Goal: Task Accomplishment & Management: Complete application form

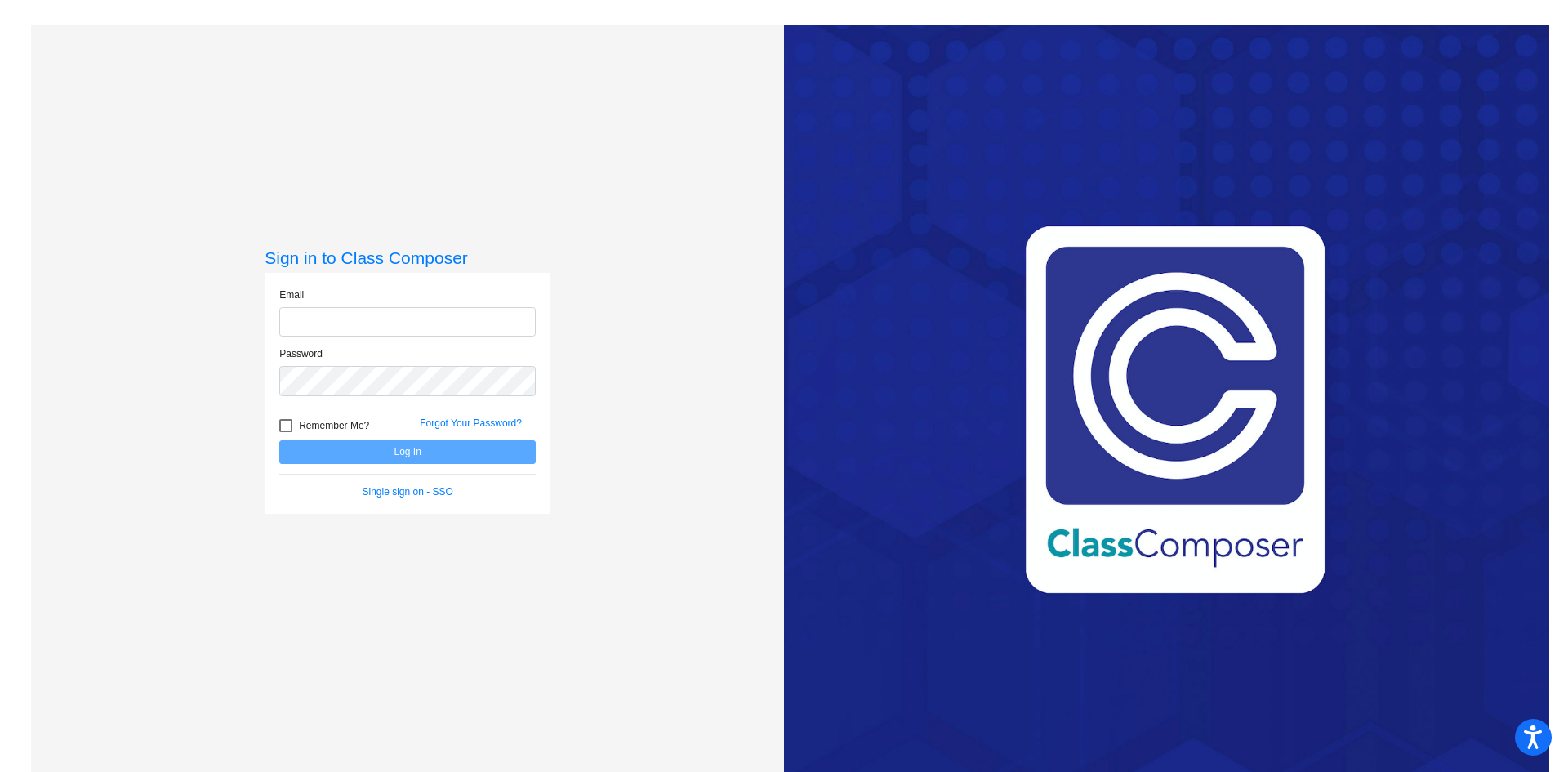
type input "[EMAIL_ADDRESS][DOMAIN_NAME]"
click at [357, 447] on button "Log In" at bounding box center [407, 452] width 256 height 24
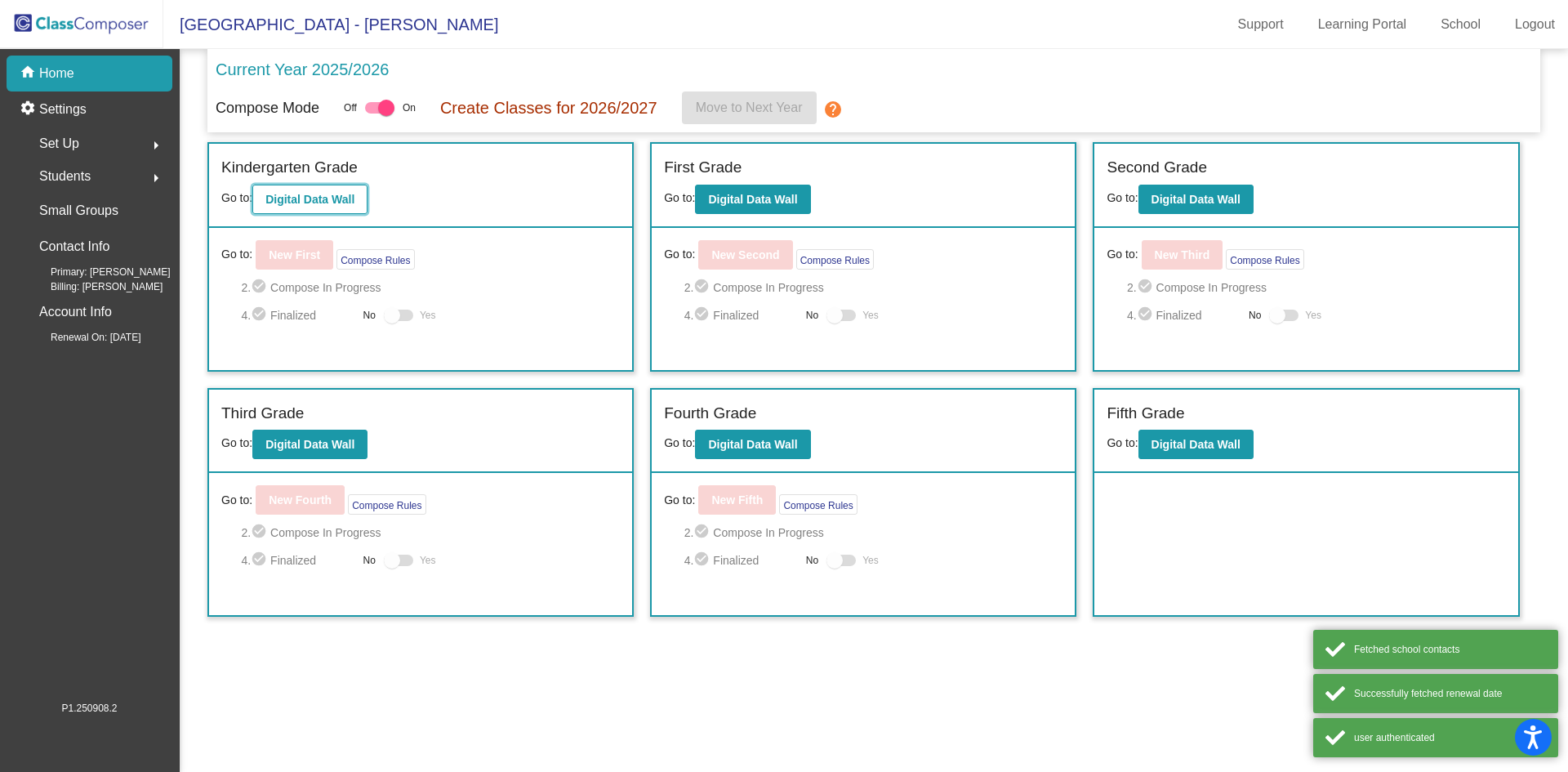
click at [324, 198] on b "Digital Data Wall" at bounding box center [310, 199] width 89 height 13
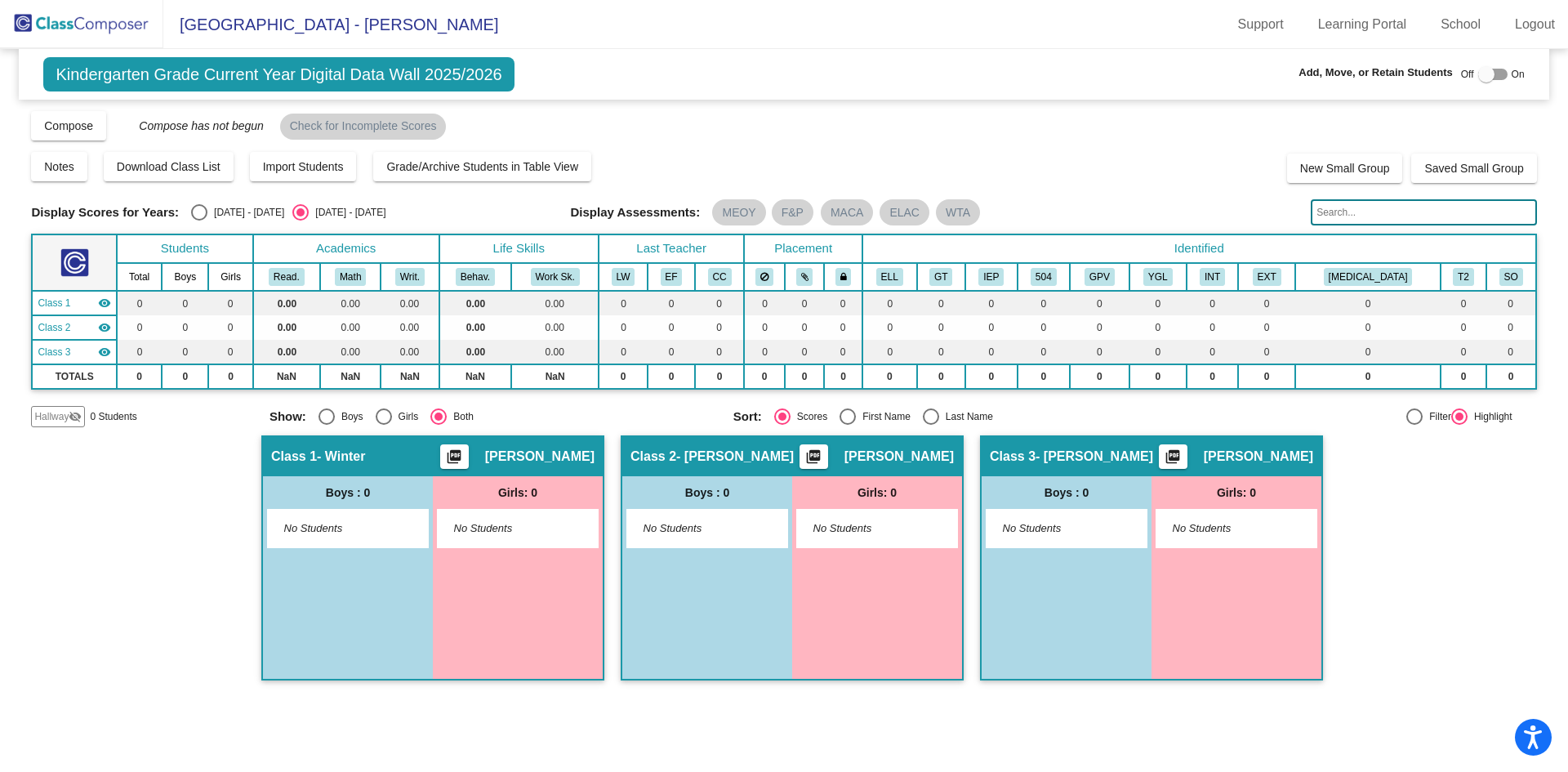
click at [1484, 72] on div at bounding box center [1486, 75] width 16 height 16
checkbox input "true"
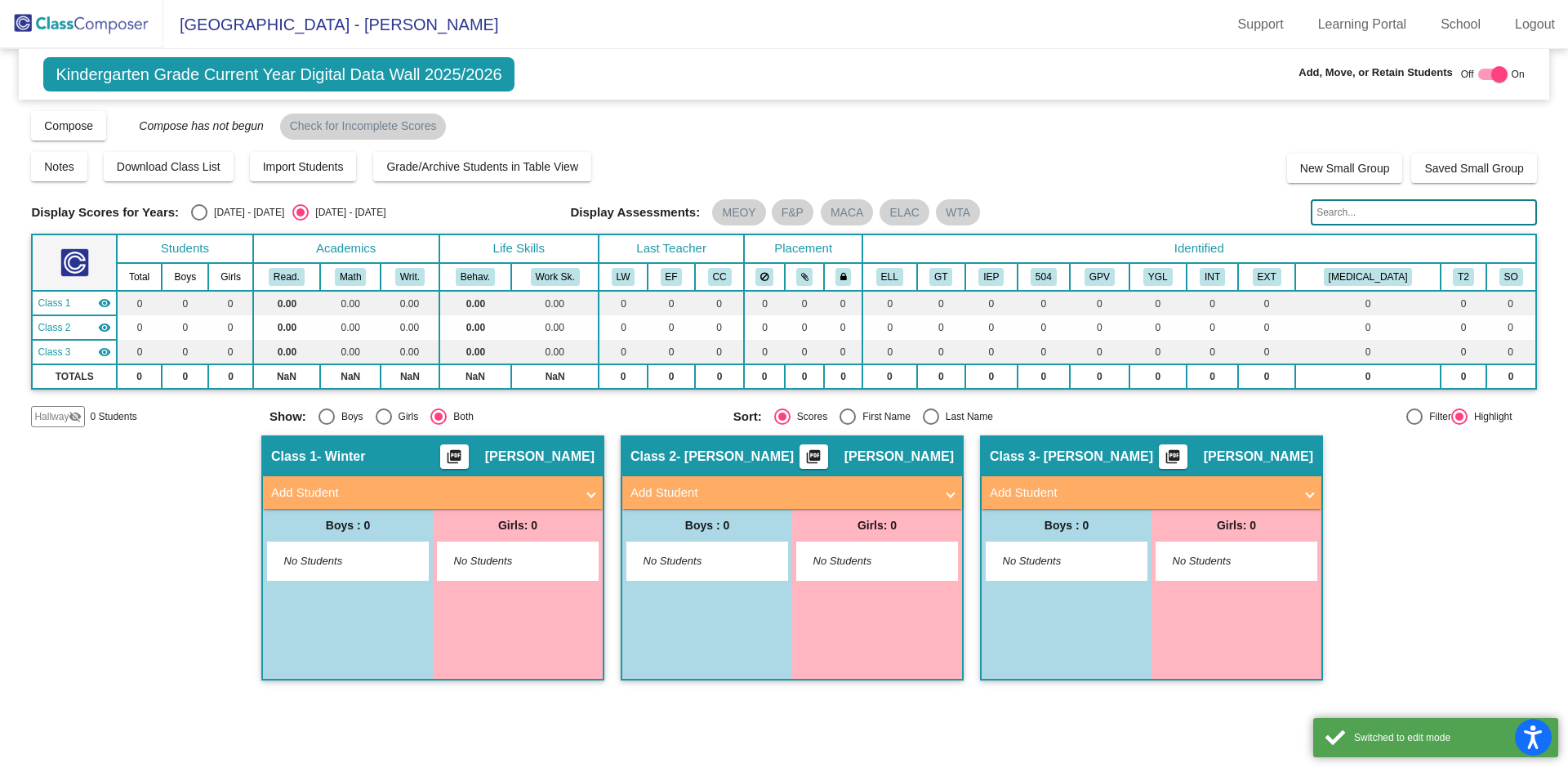
click at [297, 511] on div "Boys : 0" at bounding box center [347, 525] width 170 height 33
click at [296, 495] on mat-panel-title "Add Student" at bounding box center [423, 493] width 304 height 19
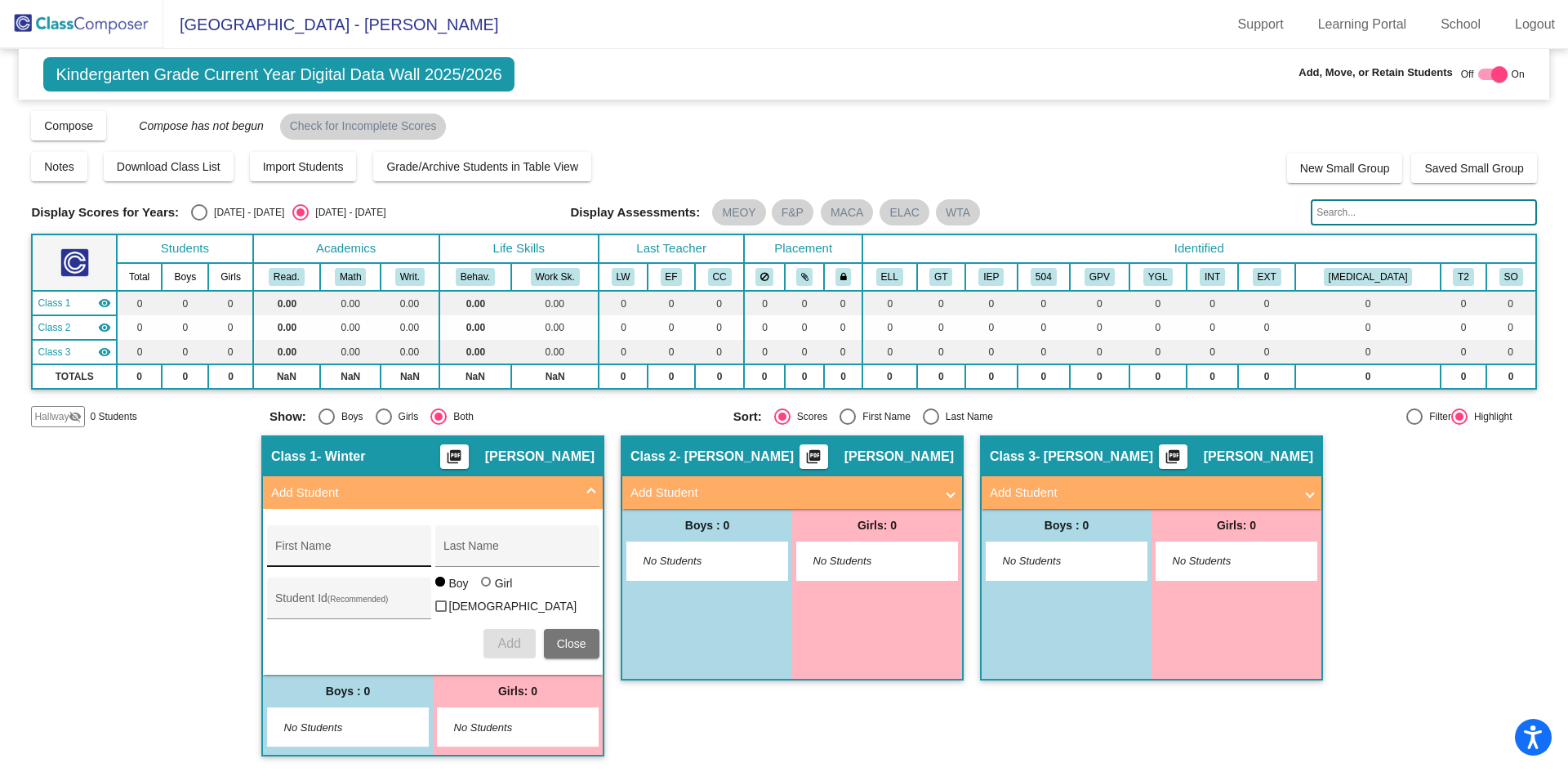
click at [320, 550] on input "First Name" at bounding box center [348, 552] width 147 height 13
type input "Son'jai"
type input "Bass"
click at [351, 611] on div "Student Id (Recommended)" at bounding box center [348, 602] width 147 height 34
click at [295, 601] on input "Student Id (Recommended)" at bounding box center [348, 605] width 147 height 13
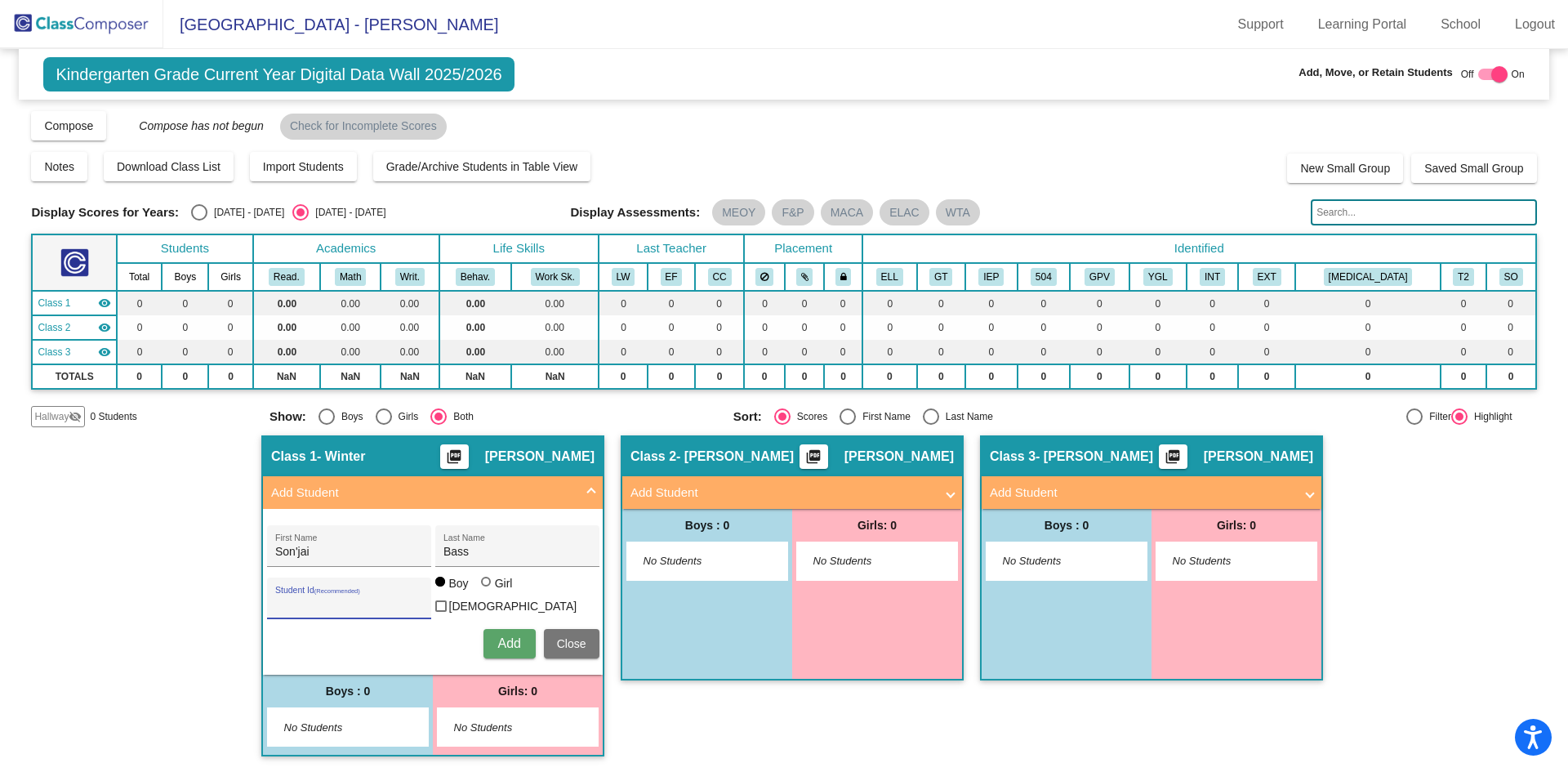
paste input "388208"
type input "388208"
click at [506, 643] on span "Add" at bounding box center [509, 643] width 23 height 14
type input "[PERSON_NAME]"
type input "Bharamgoudar"
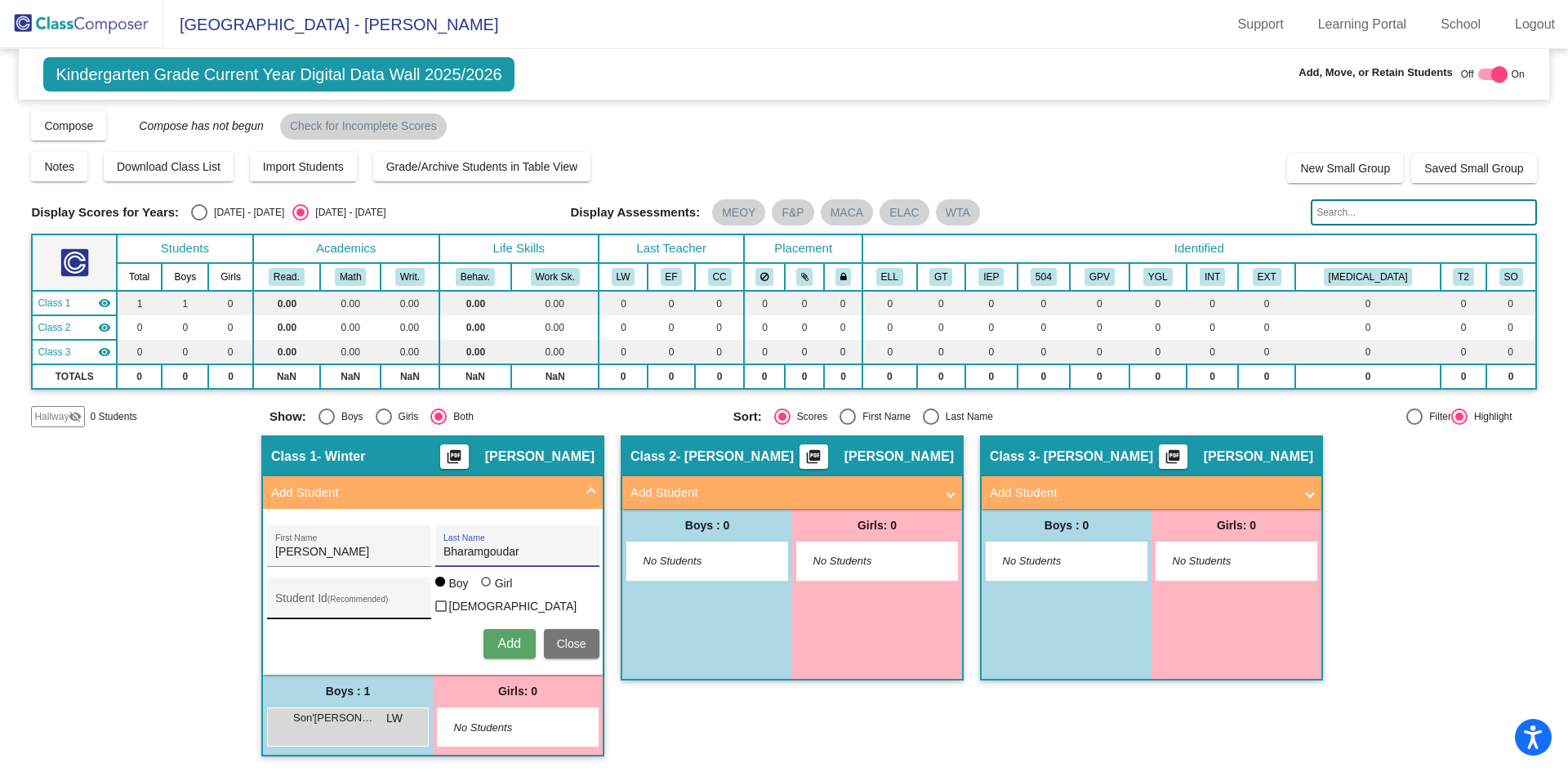
click at [376, 606] on input "Student Id (Recommended)" at bounding box center [348, 605] width 147 height 13
click at [362, 586] on div "Student Id (Recommended)" at bounding box center [348, 602] width 147 height 34
paste input "387434"
type input "387434"
click at [515, 643] on span "Add" at bounding box center [509, 643] width 23 height 14
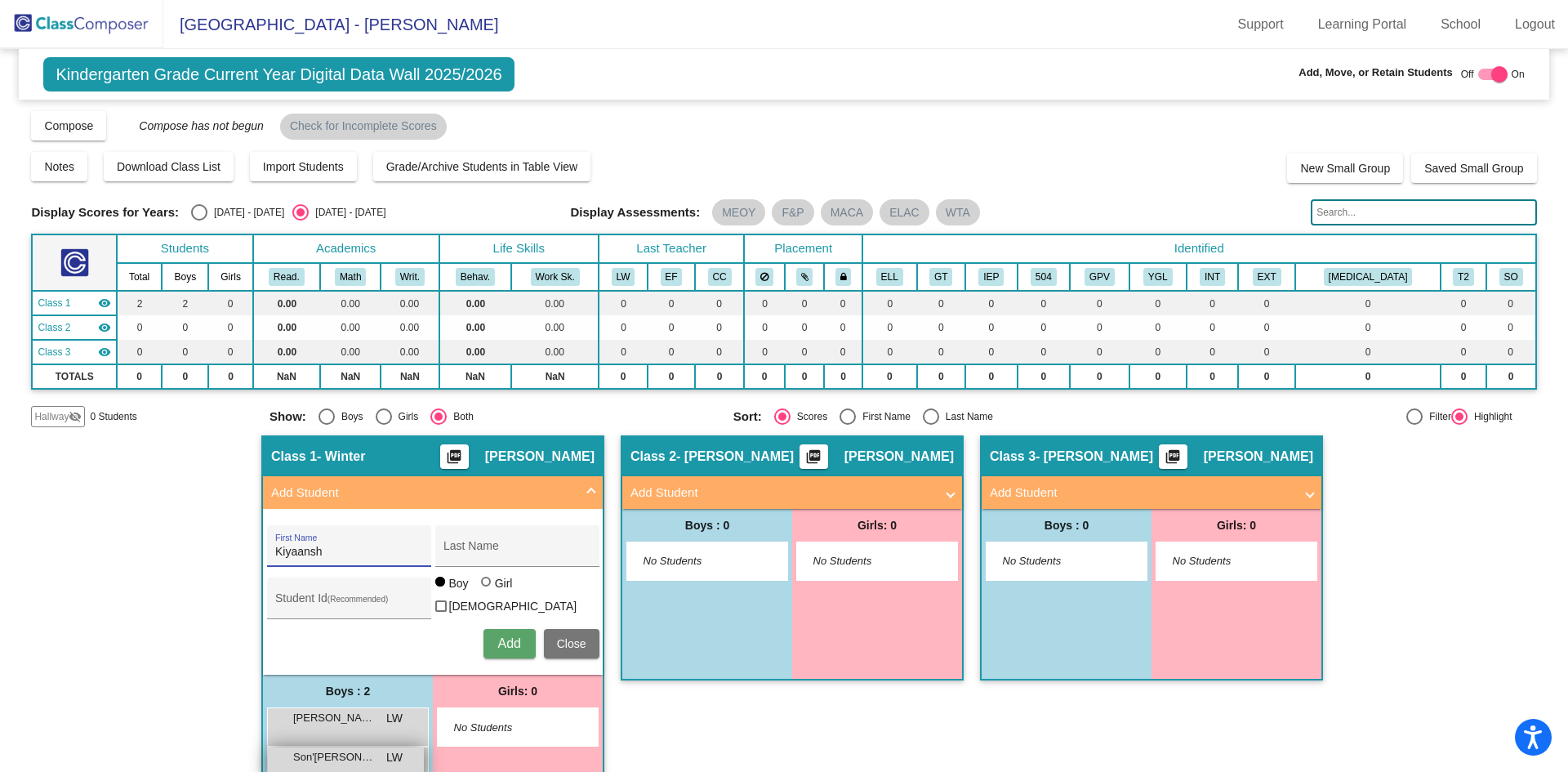
type input "Kiyaansh"
type input "Biala"
click at [348, 602] on input "Student Id (Recommended)" at bounding box center [348, 605] width 147 height 13
click at [307, 607] on input "Student Id (Recommended)" at bounding box center [348, 605] width 147 height 13
paste input "408650"
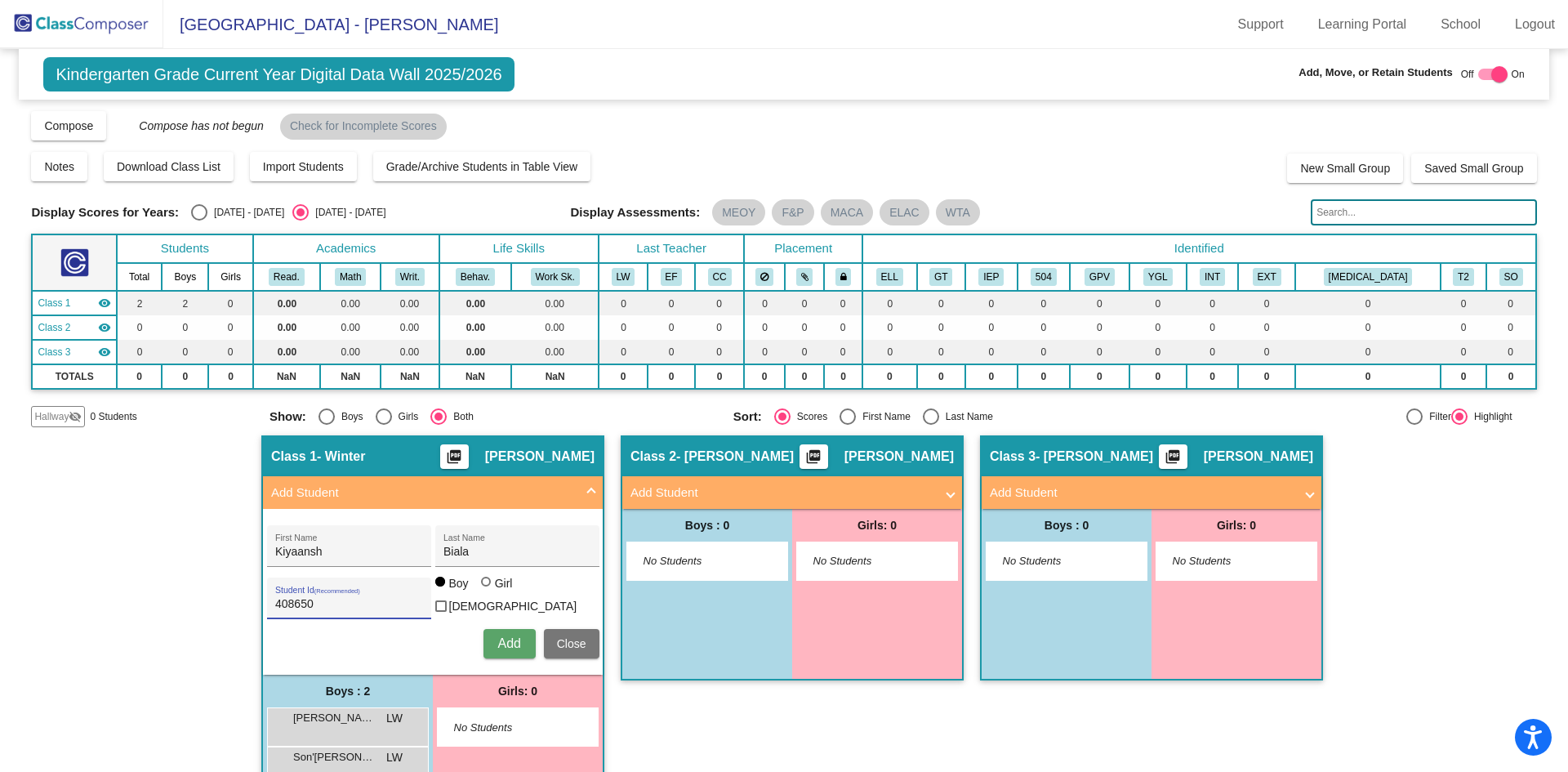
type input "408650"
click at [506, 639] on span "Add" at bounding box center [509, 643] width 23 height 14
click at [338, 543] on div "First Name" at bounding box center [348, 551] width 147 height 34
type input "[PERSON_NAME]"
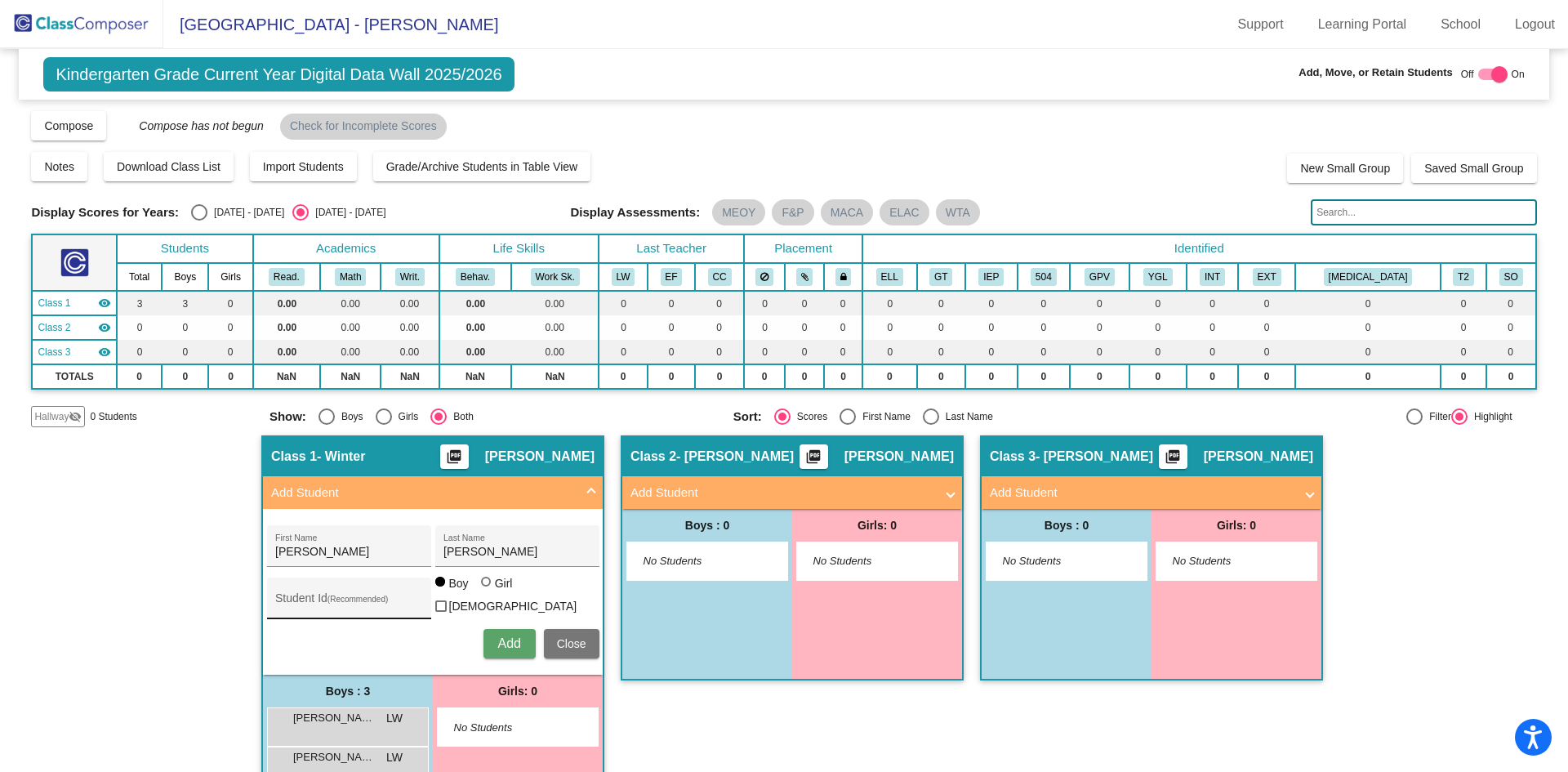
click at [333, 579] on div "Student Id (Recommended)" at bounding box center [349, 598] width 164 height 42
paste input "388785"
type input "388785"
click at [483, 590] on div at bounding box center [487, 584] width 13 height 13
click at [487, 591] on input "Girl" at bounding box center [487, 590] width 1 height 1
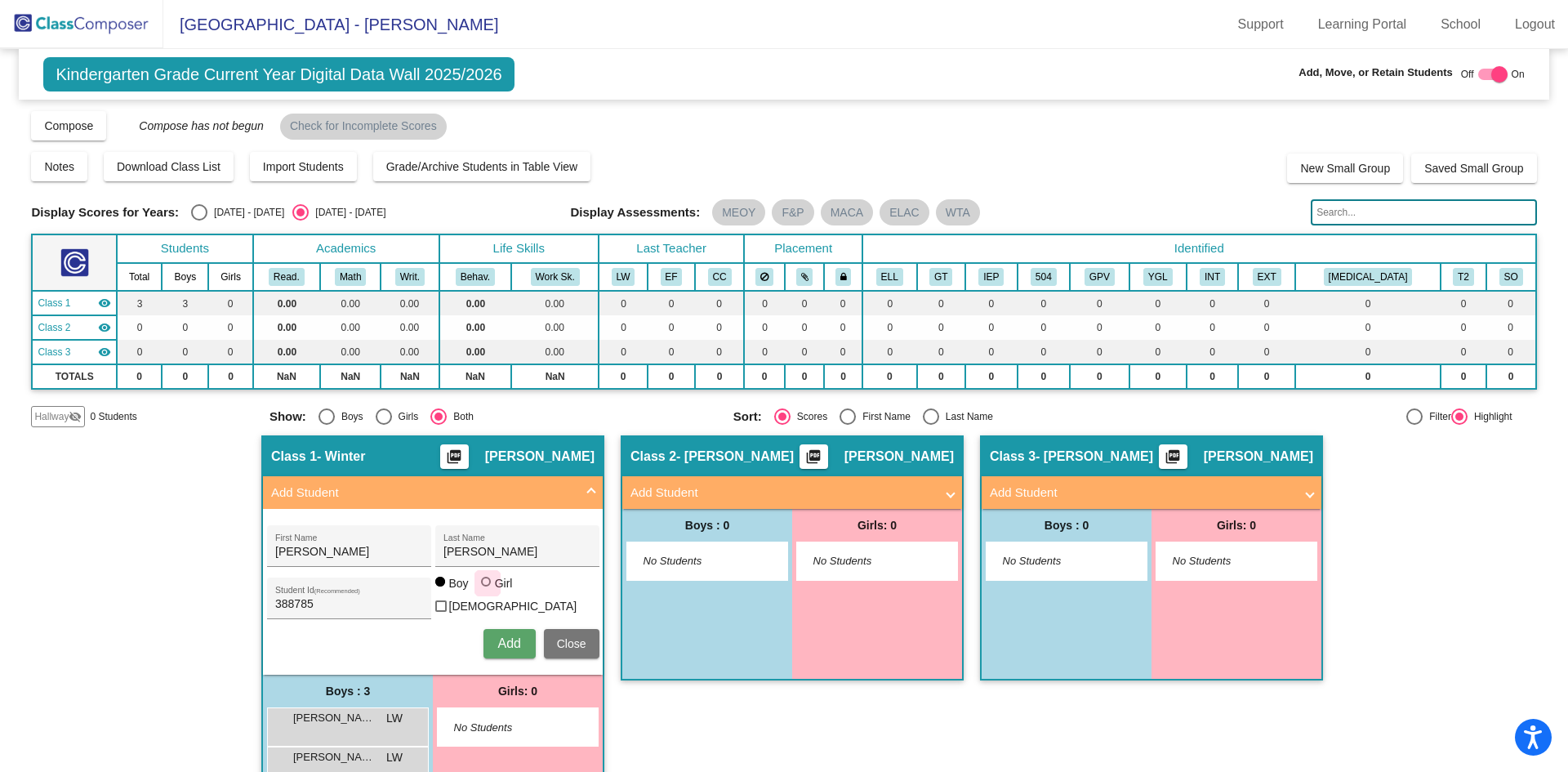
radio input "true"
click at [514, 640] on span "Add" at bounding box center [509, 643] width 23 height 14
type input "[PERSON_NAME]"
drag, startPoint x: 318, startPoint y: 630, endPoint x: 329, endPoint y: 611, distance: 22.0
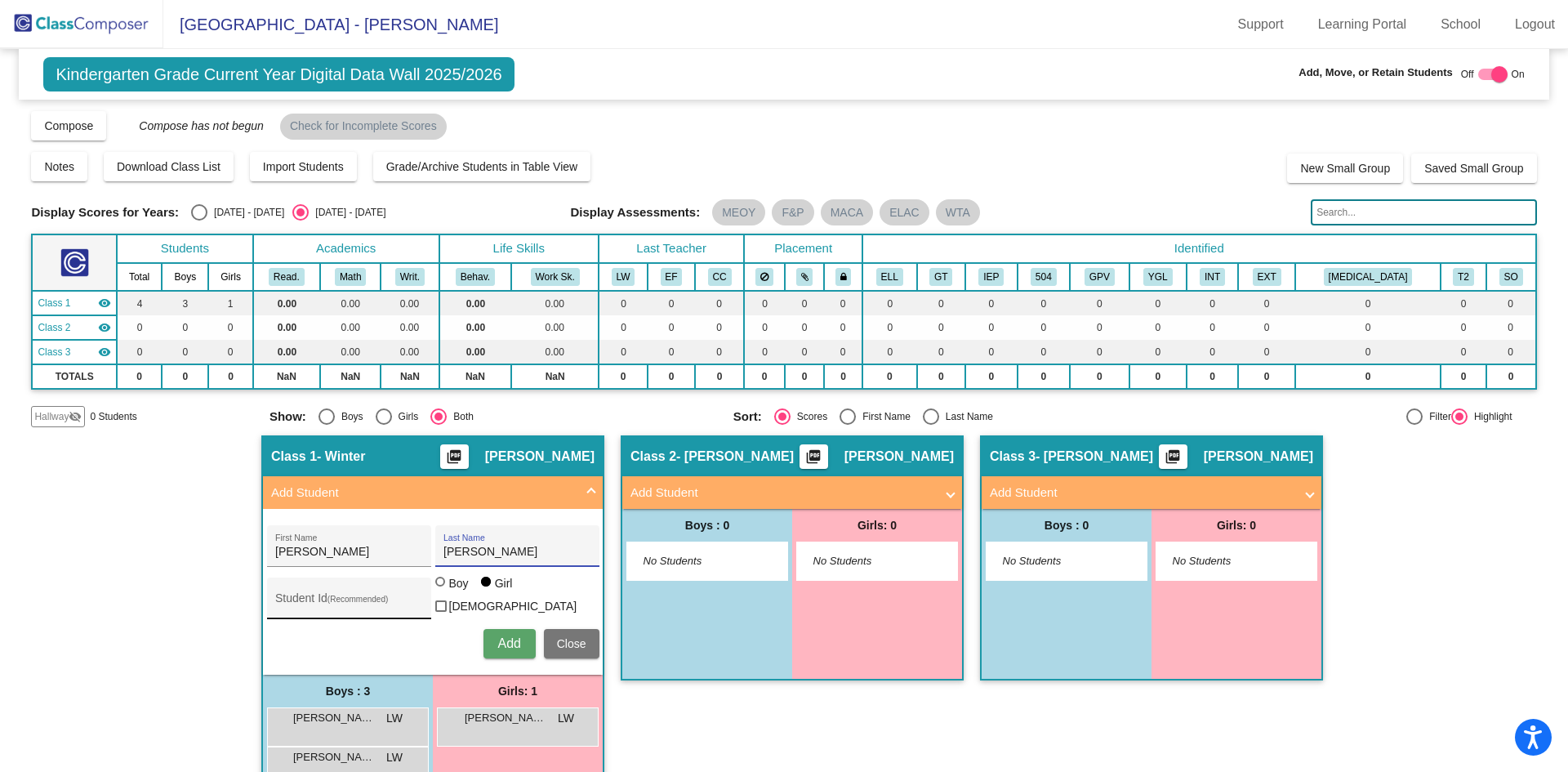
click at [319, 629] on div "Add Close" at bounding box center [433, 644] width 333 height 30
drag, startPoint x: 333, startPoint y: 600, endPoint x: 342, endPoint y: 596, distance: 9.8
click at [337, 598] on input "Student Id (Recommended)" at bounding box center [348, 605] width 147 height 13
click at [348, 588] on div "Student Id (Recommended)" at bounding box center [348, 602] width 147 height 34
paste input "388590"
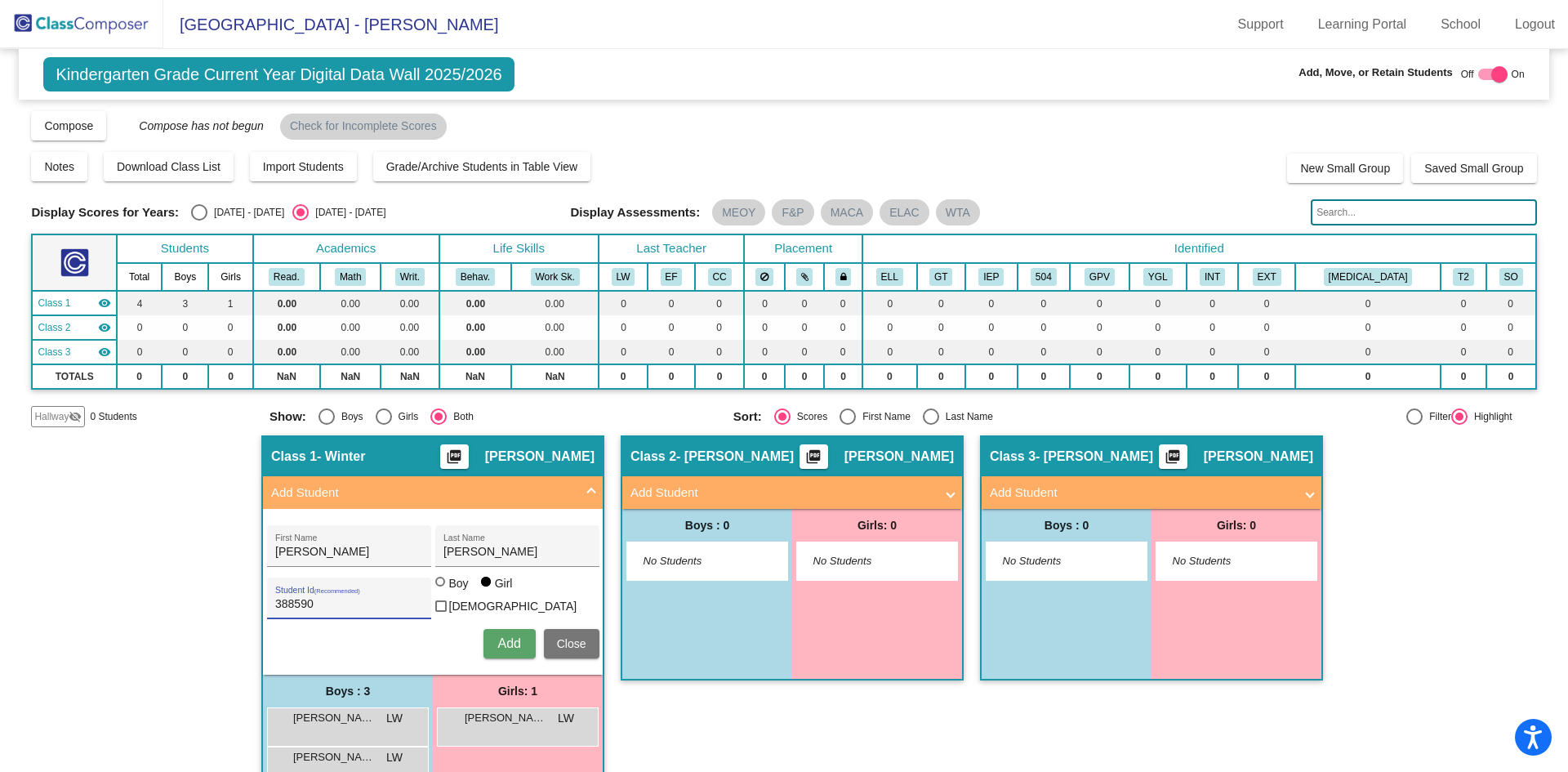
type input "388590"
click at [492, 643] on button "Add" at bounding box center [510, 644] width 52 height 30
type input "[PERSON_NAME]"
type input "Favorito"
click at [439, 587] on div at bounding box center [440, 582] width 10 height 10
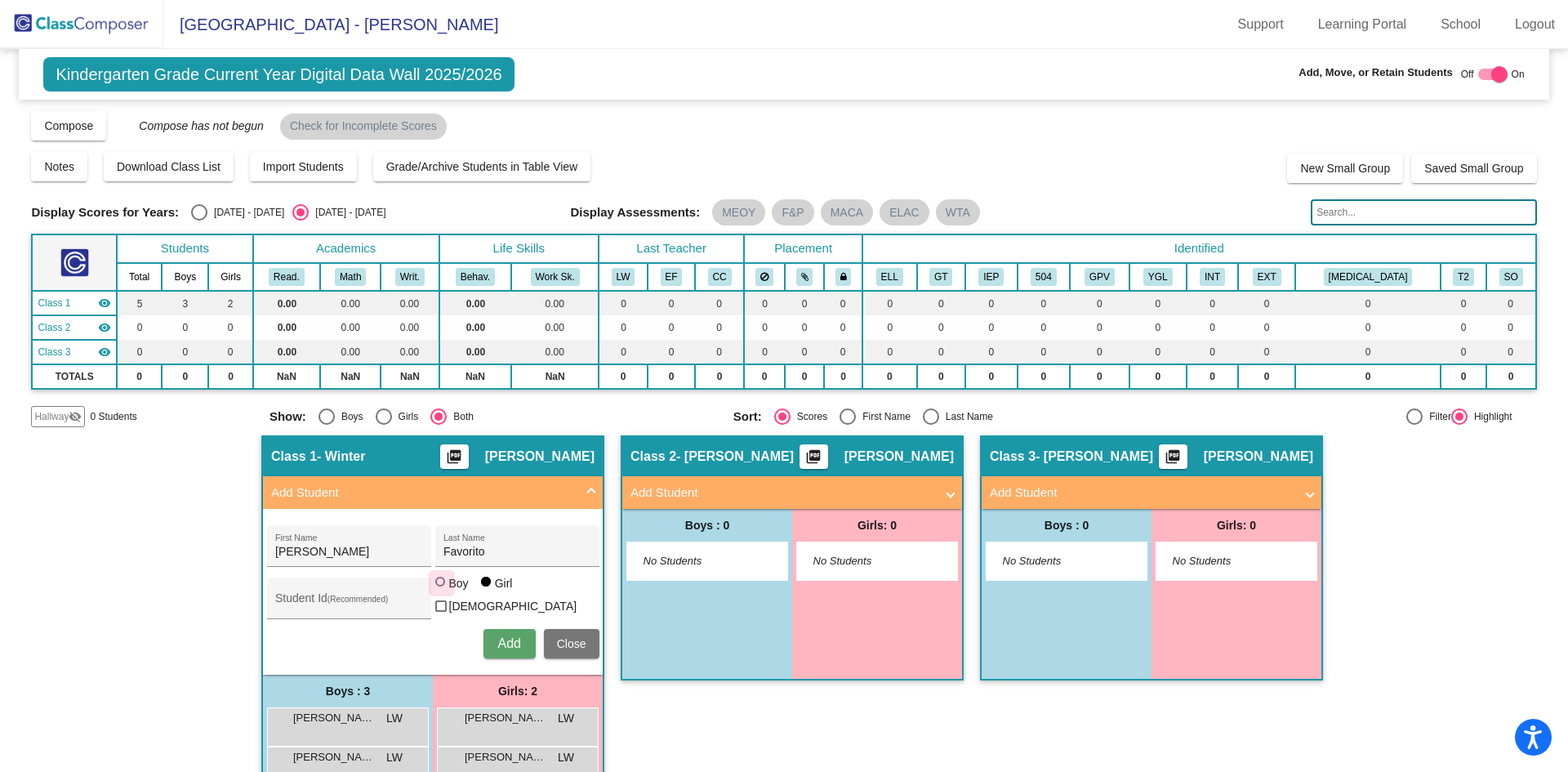
click at [441, 591] on input "Boy" at bounding box center [441, 590] width 1 height 1
radio input "true"
click at [378, 598] on input "Student Id (Recommended)" at bounding box center [348, 605] width 147 height 13
paste input "388503"
type input "388503"
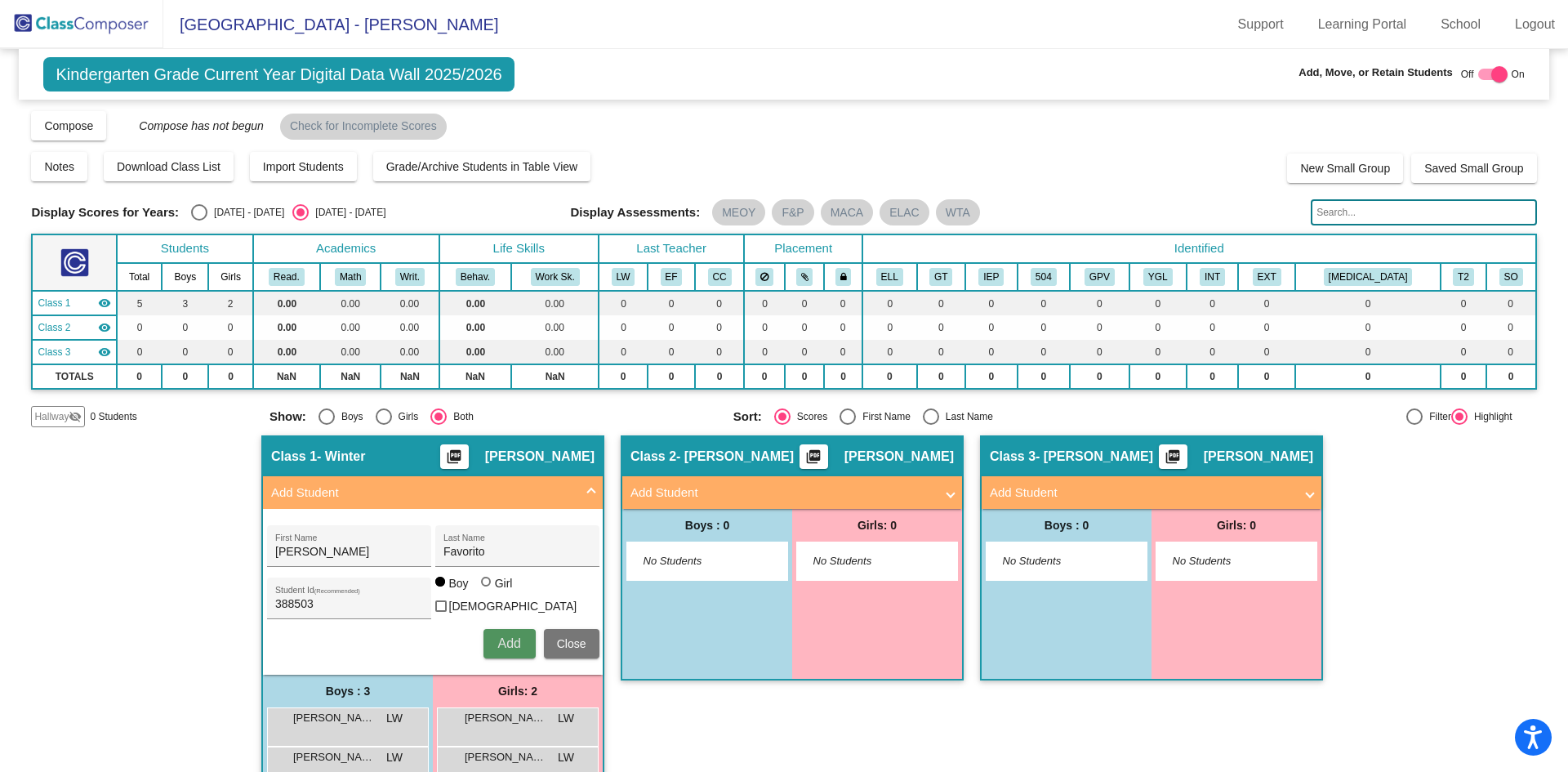
click at [502, 647] on button "Add" at bounding box center [510, 644] width 52 height 30
type input "[PERSON_NAME]"
click at [317, 599] on input "Student Id (Recommended)" at bounding box center [348, 605] width 147 height 13
click at [496, 592] on div "Girl" at bounding box center [503, 584] width 19 height 16
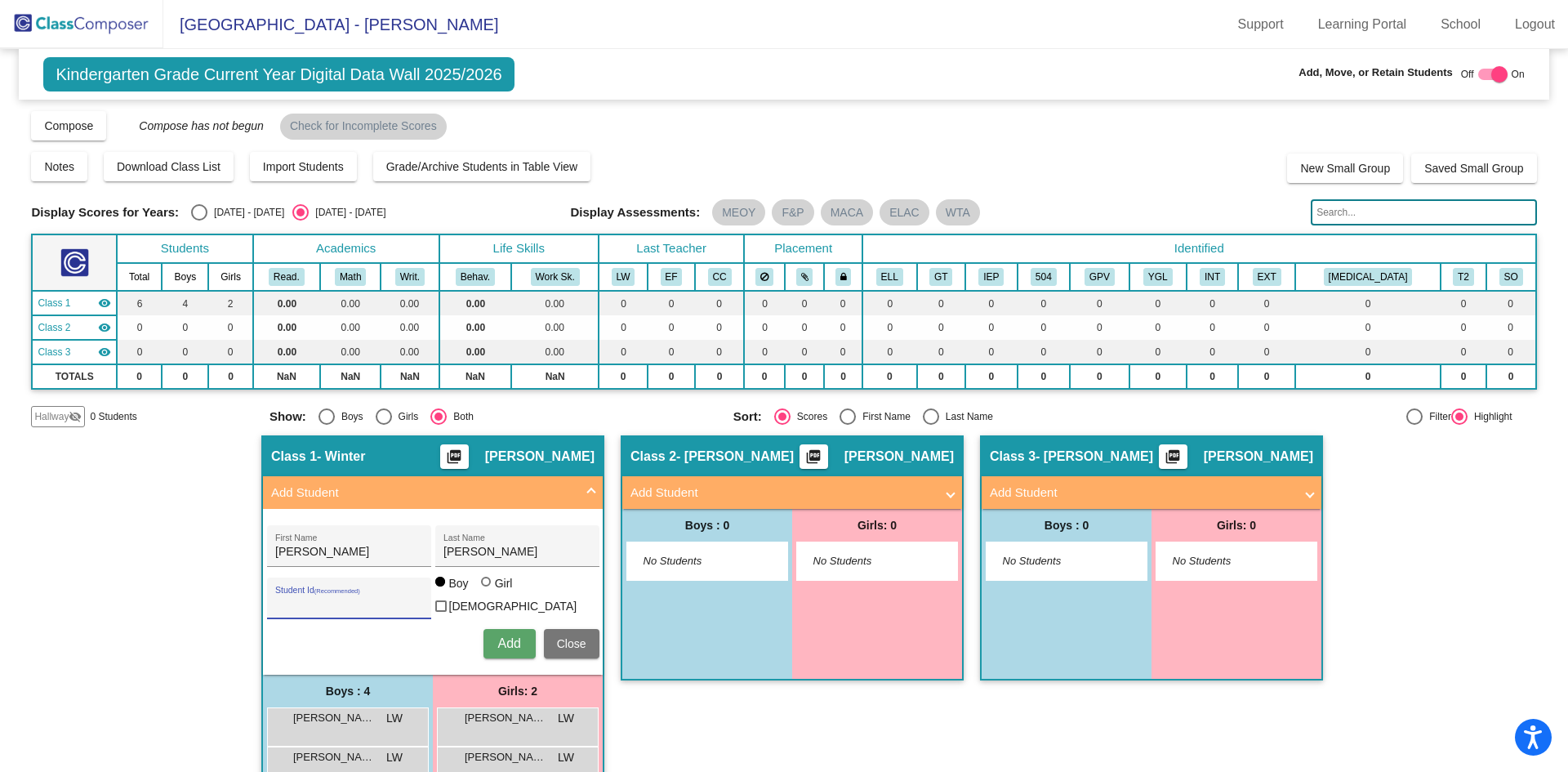
click at [487, 591] on input "Girl" at bounding box center [487, 590] width 1 height 1
radio input "true"
click at [362, 605] on input "Student Id (Recommended)" at bounding box center [348, 605] width 147 height 13
paste input "388497"
type input "388497"
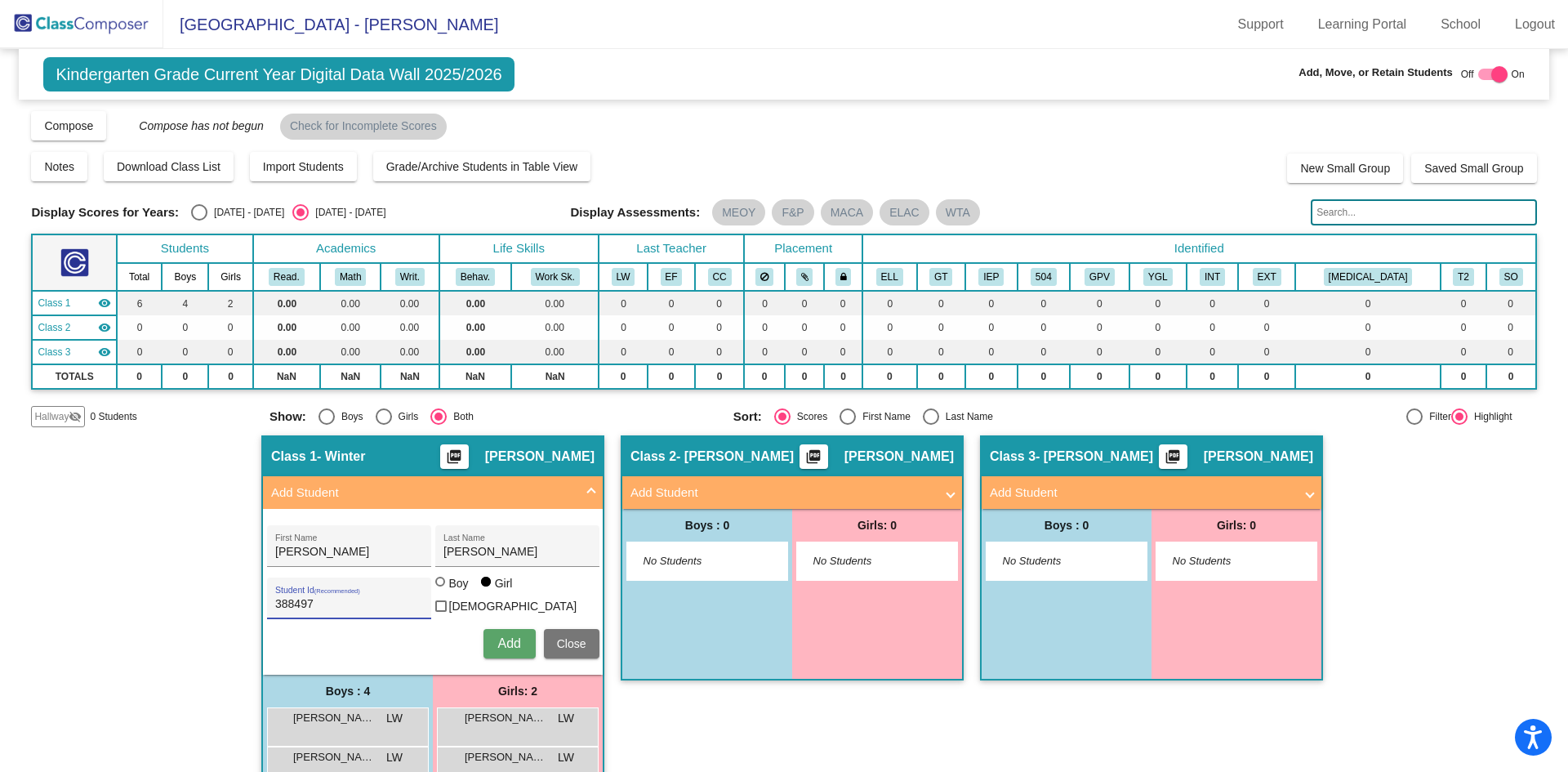
click at [515, 647] on button "Add" at bounding box center [510, 644] width 52 height 30
drag, startPoint x: 340, startPoint y: 556, endPoint x: 348, endPoint y: 556, distance: 8.0
click at [340, 556] on input "First Name" at bounding box center [348, 552] width 147 height 13
type input "[PERSON_NAME]"
type input "Jaffri"
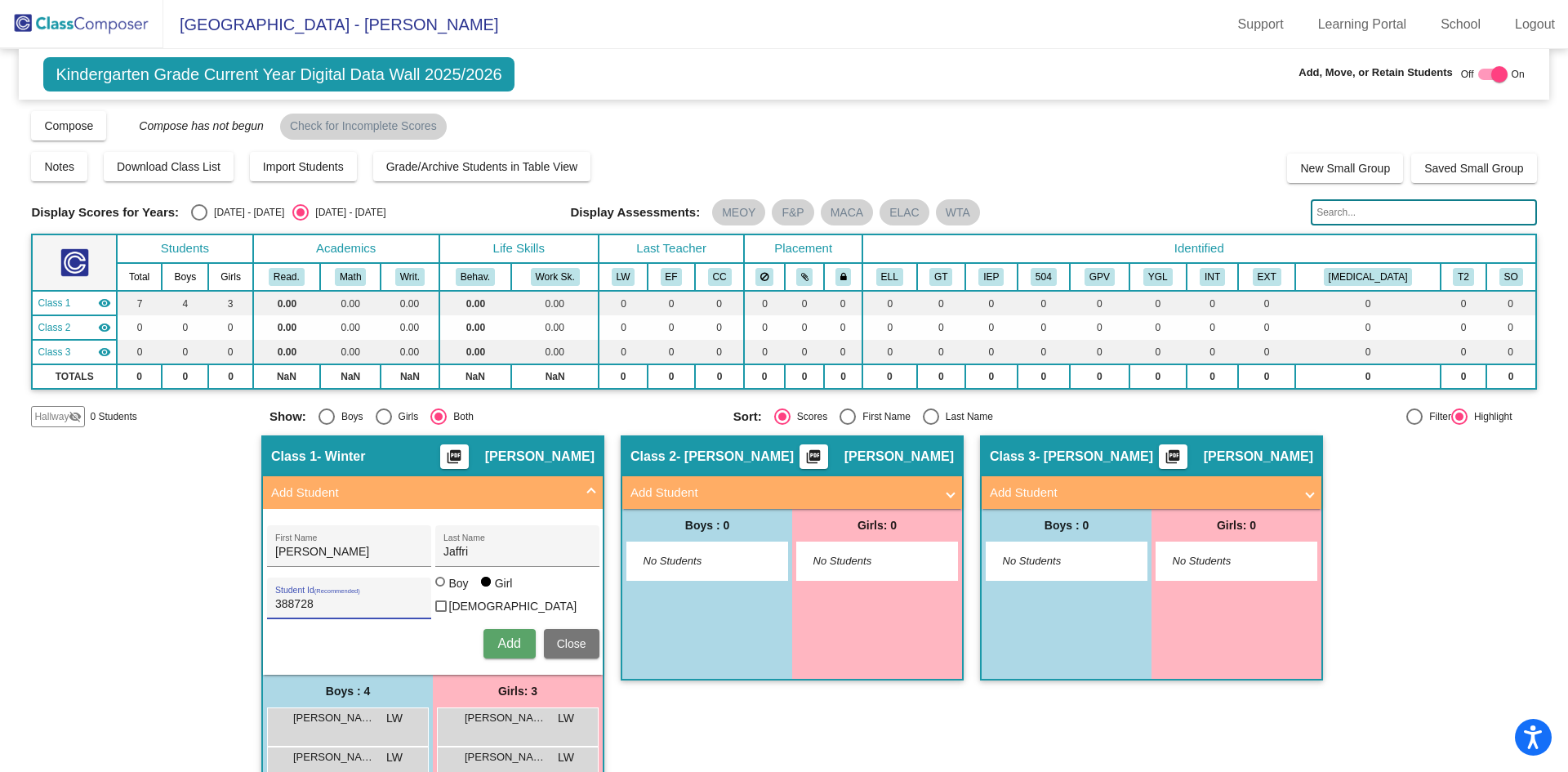
type input "388728"
click at [440, 590] on div at bounding box center [442, 584] width 13 height 13
click at [441, 591] on input "Boy" at bounding box center [441, 590] width 1 height 1
radio input "true"
click at [498, 644] on span "Add" at bounding box center [509, 643] width 23 height 14
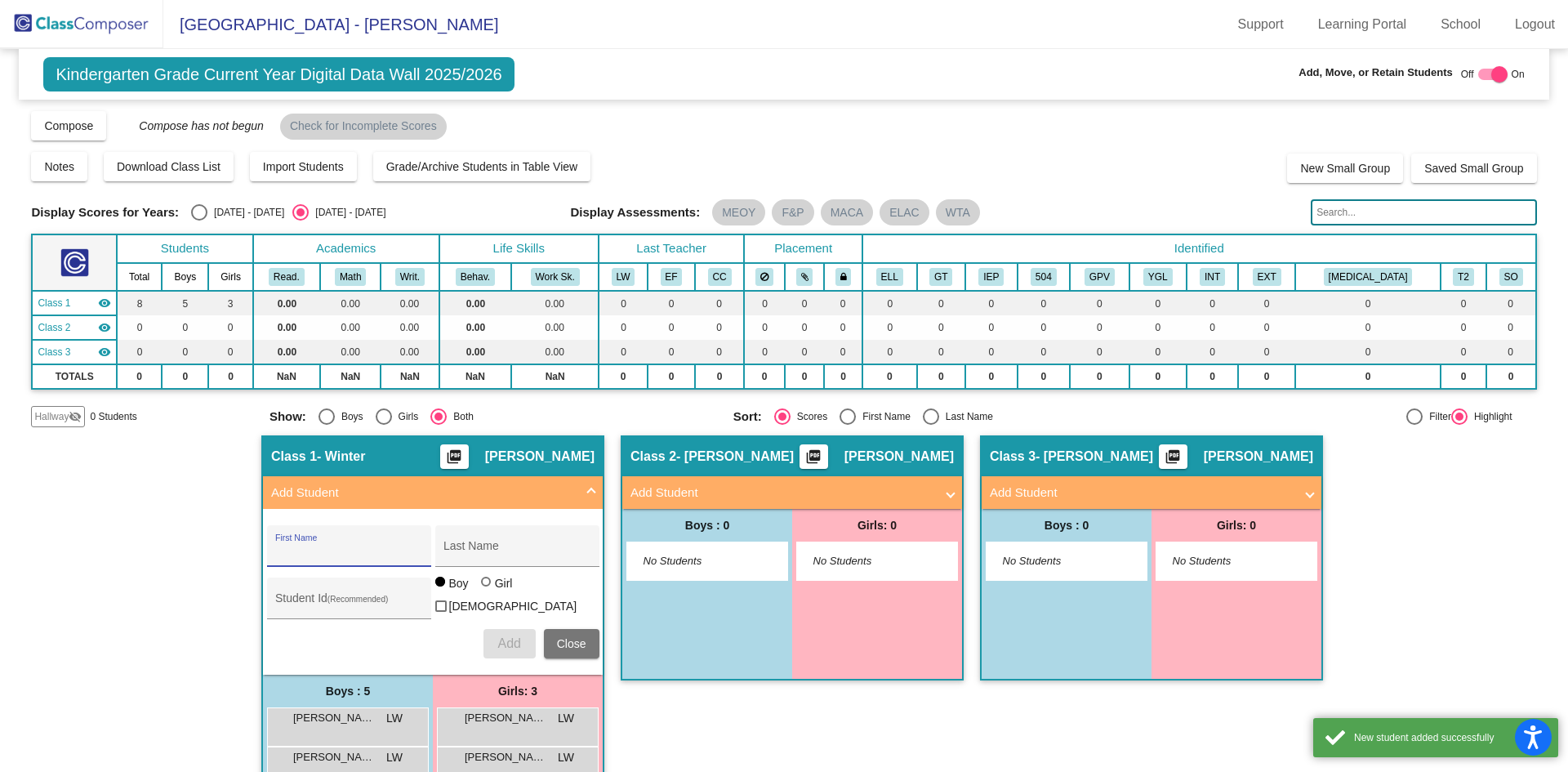
click at [333, 553] on input "First Name" at bounding box center [348, 552] width 147 height 13
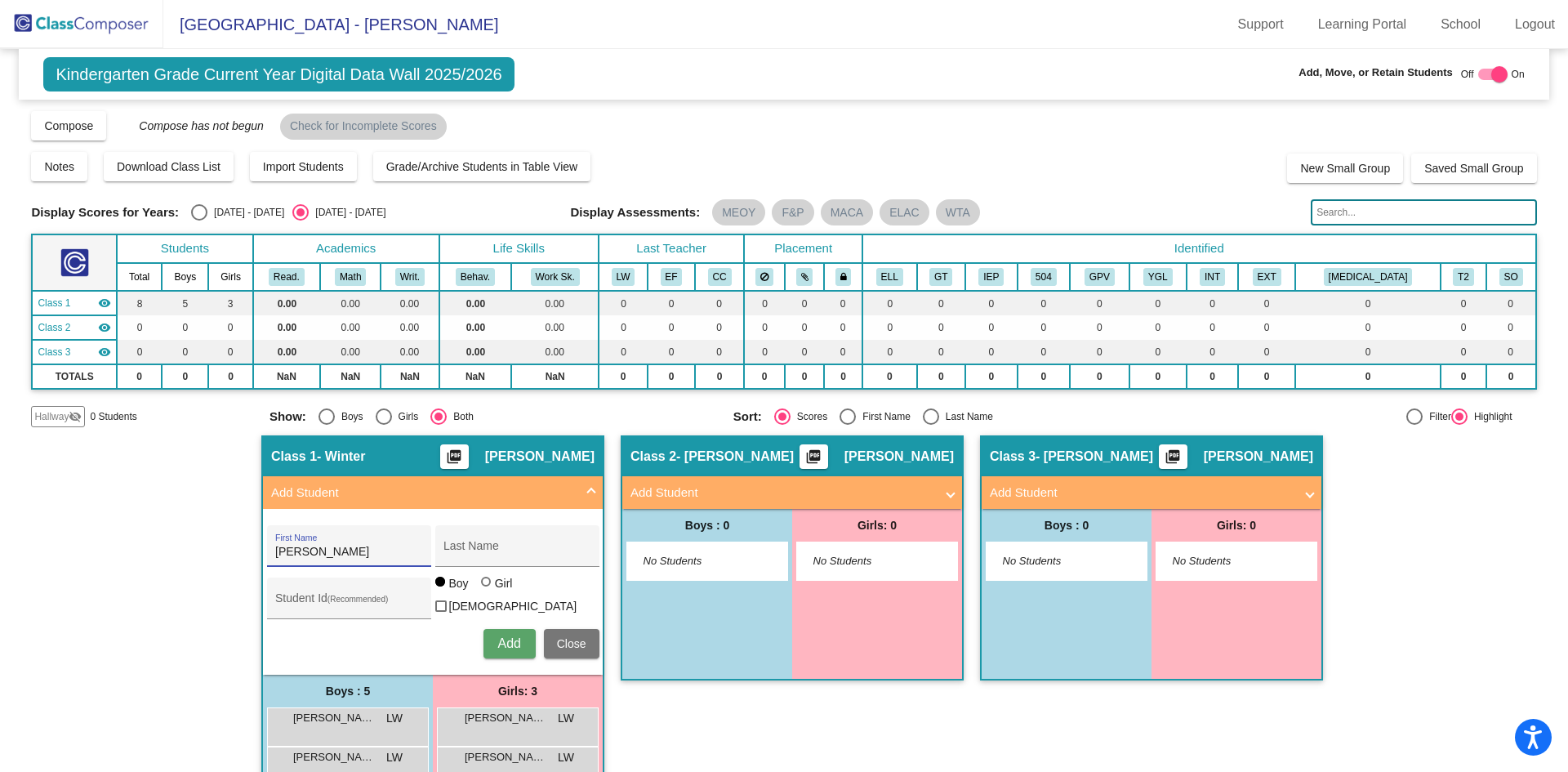
type input "[PERSON_NAME]"
type input "388516"
click at [499, 647] on button "Add" at bounding box center [510, 644] width 52 height 30
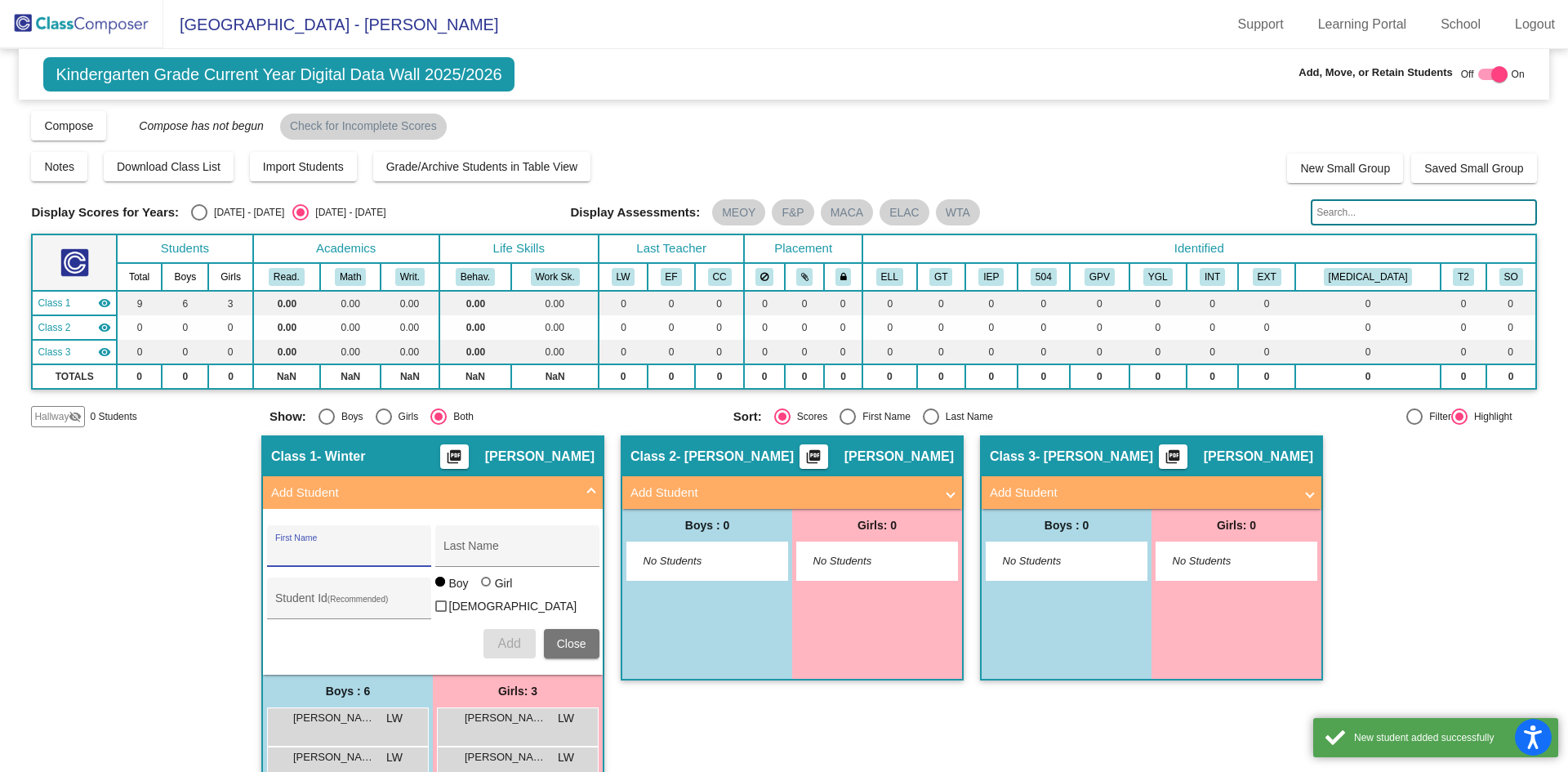
click at [329, 548] on input "First Name" at bounding box center [348, 552] width 147 height 13
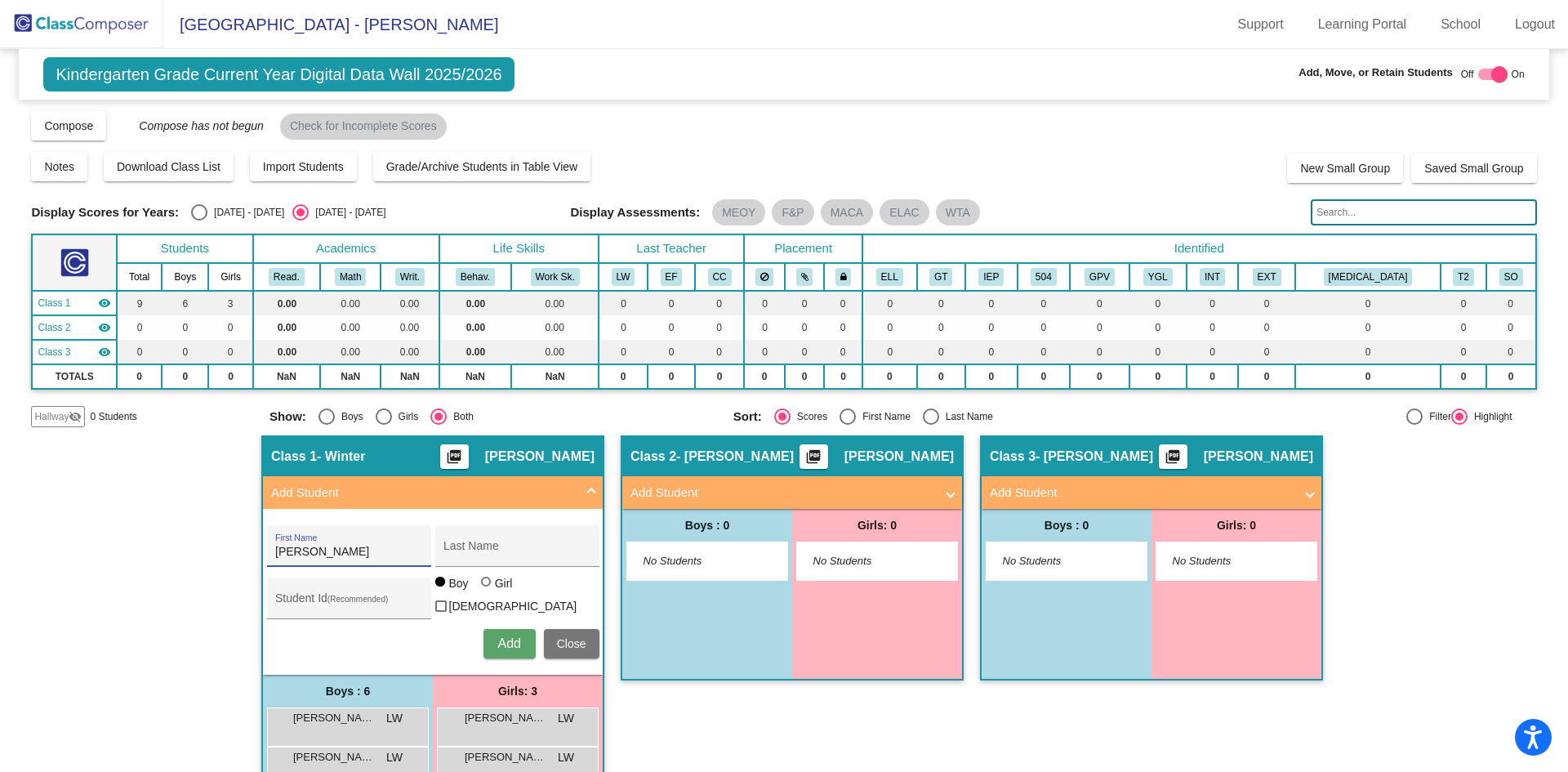
type input "[PERSON_NAME]"
type input "Kousa"
type input "388589"
click at [506, 640] on span "Add" at bounding box center [509, 643] width 23 height 14
type input "Solomia"
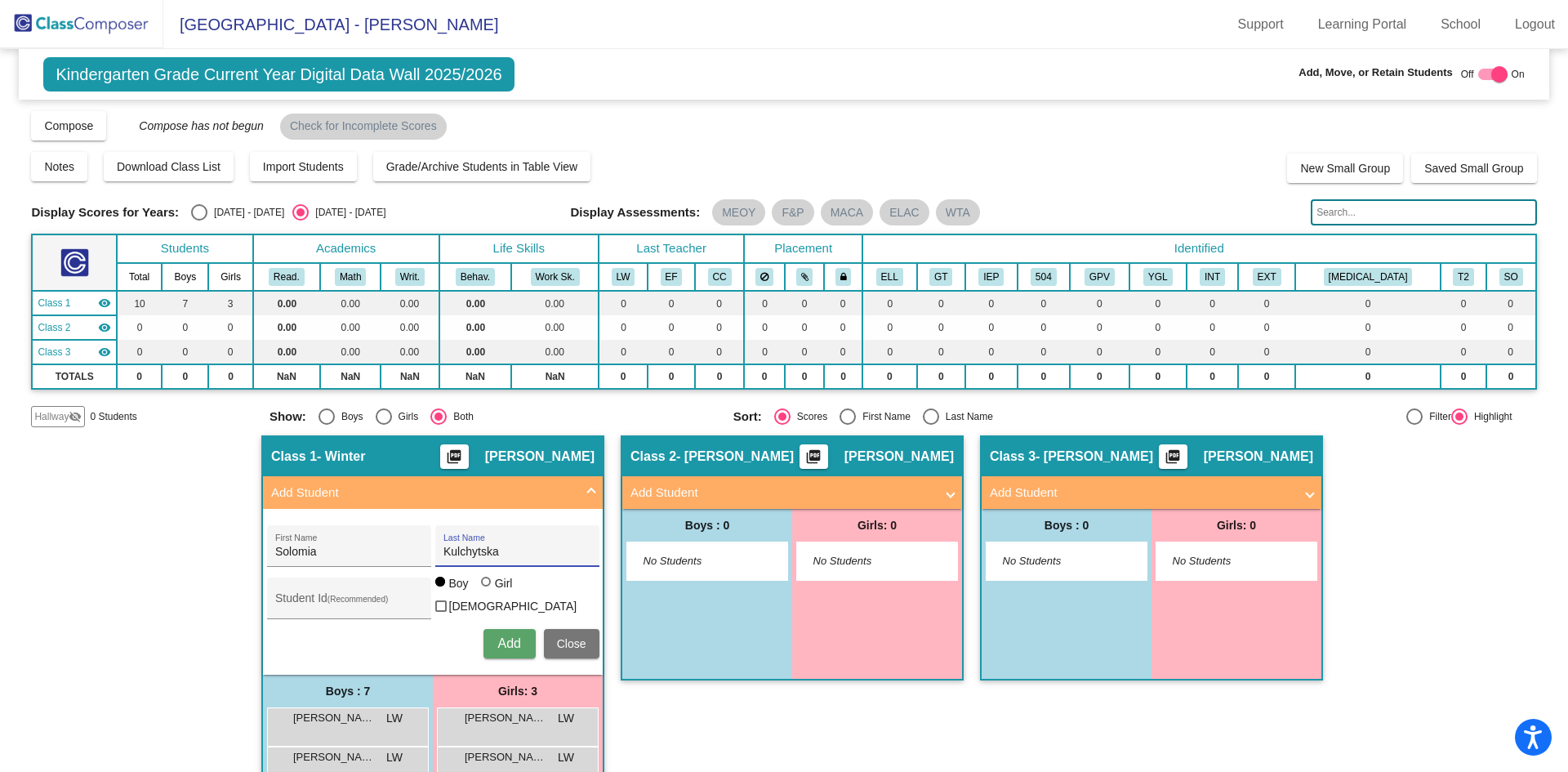
type input "Kulchytska"
click at [482, 587] on div at bounding box center [486, 582] width 10 height 10
click at [487, 591] on input "Girl" at bounding box center [487, 590] width 1 height 1
radio input "true"
click at [360, 592] on div "Student Id (Recommended)" at bounding box center [348, 602] width 147 height 34
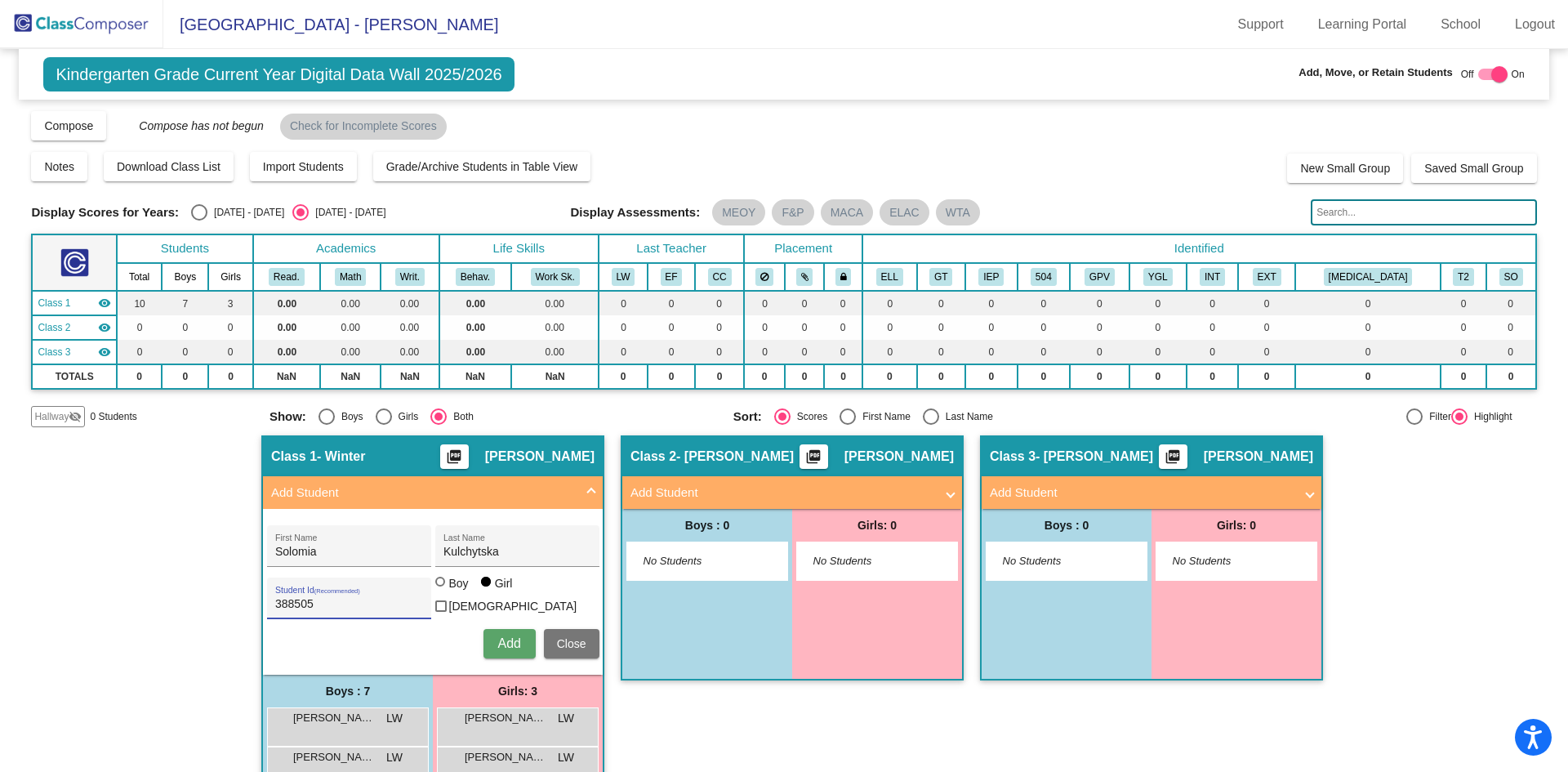
type input "388505"
click at [499, 643] on span "Add" at bounding box center [509, 643] width 23 height 14
type input "[PERSON_NAME]"
type input "Lezhansky"
type input "388657"
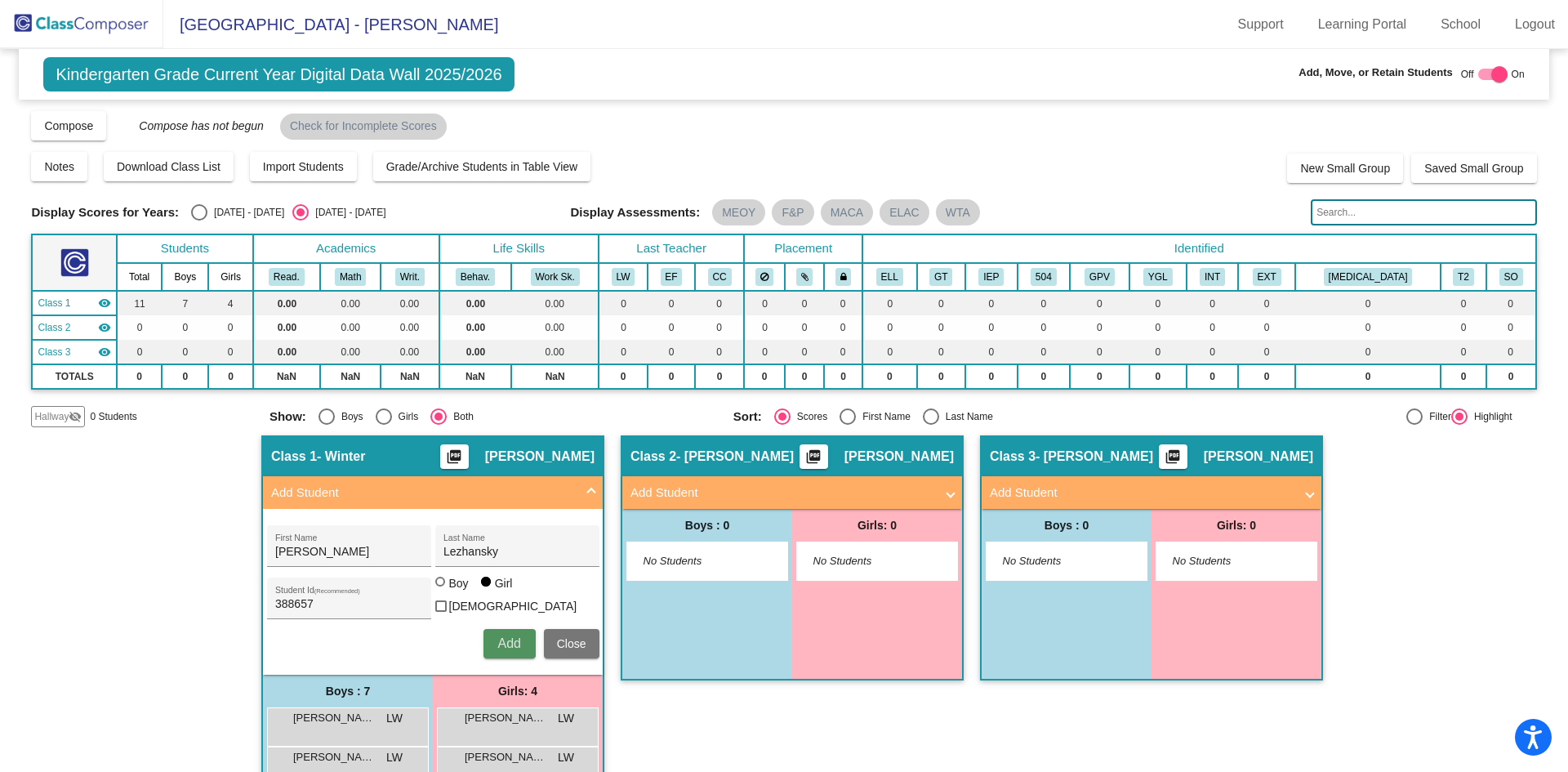
click at [506, 639] on span "Add" at bounding box center [509, 643] width 23 height 14
type input "Gemma"
type input "[GEOGRAPHIC_DATA]"
click at [381, 594] on div "Student Id (Recommended)" at bounding box center [348, 602] width 147 height 34
type input "387443"
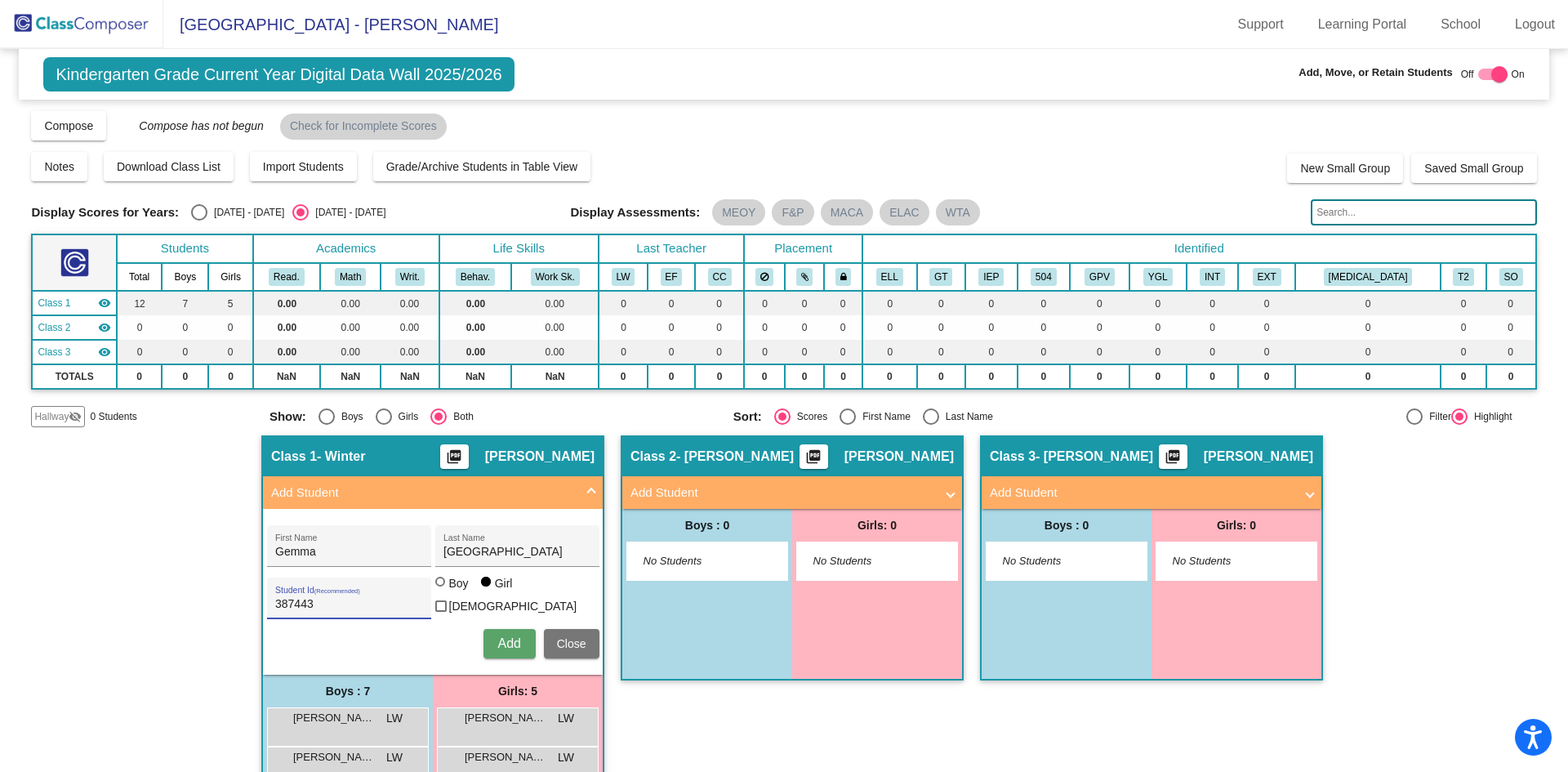
click at [497, 641] on span "Add" at bounding box center [509, 643] width 23 height 14
type input "[PERSON_NAME]"
click at [328, 600] on input "Student Id (Recommended)" at bounding box center [348, 605] width 147 height 13
type input "388874"
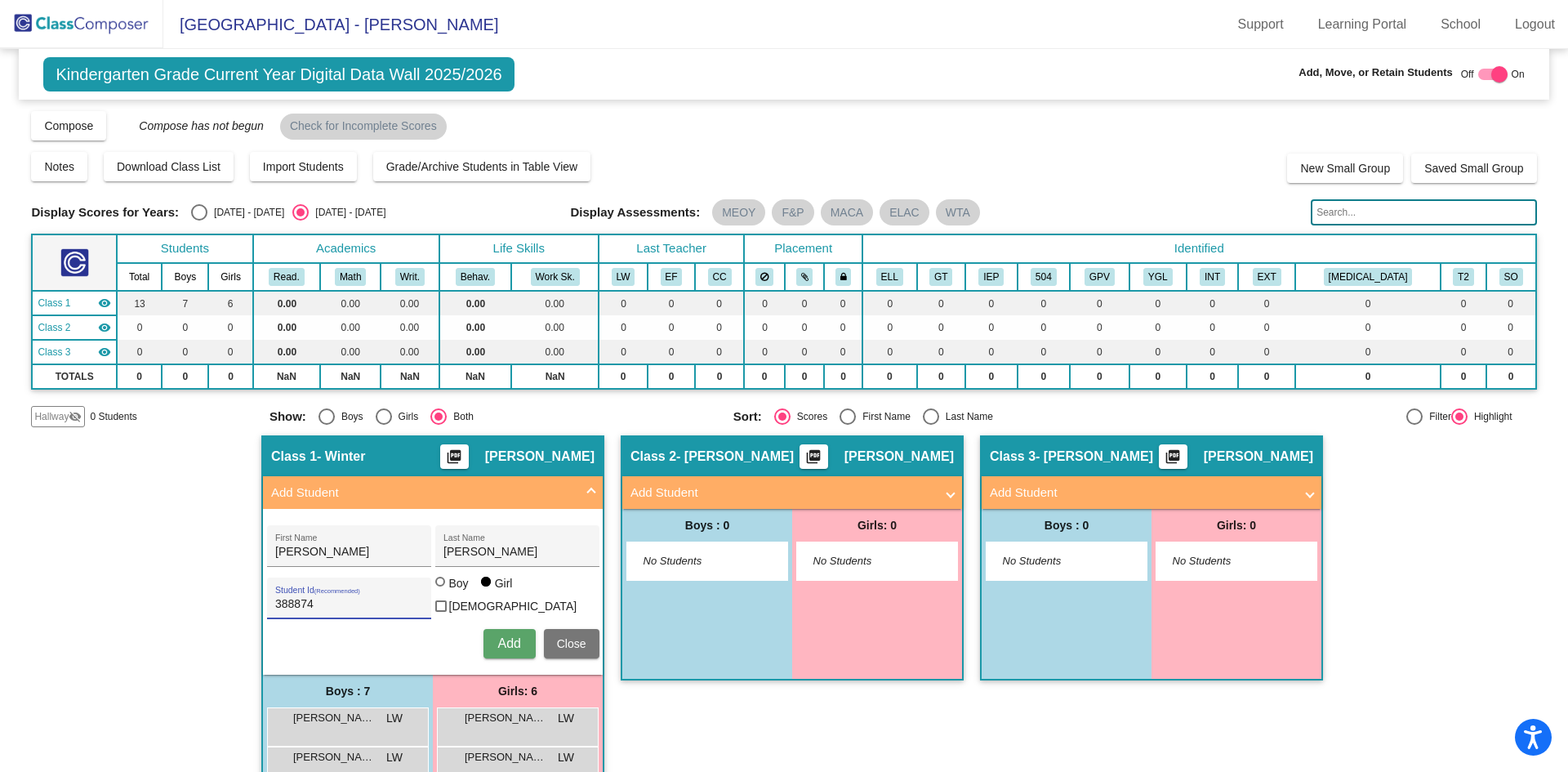
click at [491, 648] on button "Add" at bounding box center [510, 644] width 52 height 30
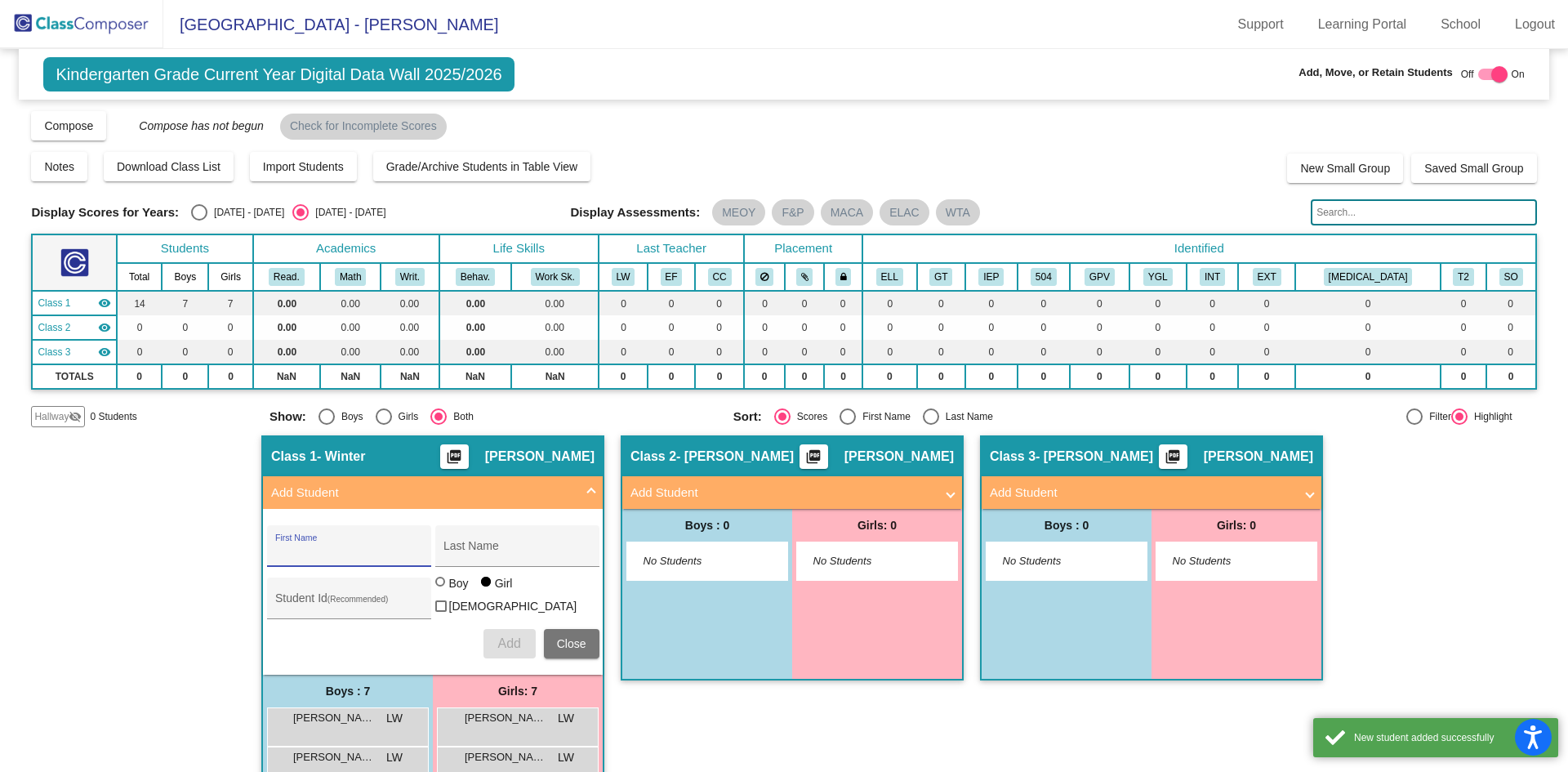
click at [351, 565] on div "First Name" at bounding box center [348, 551] width 147 height 34
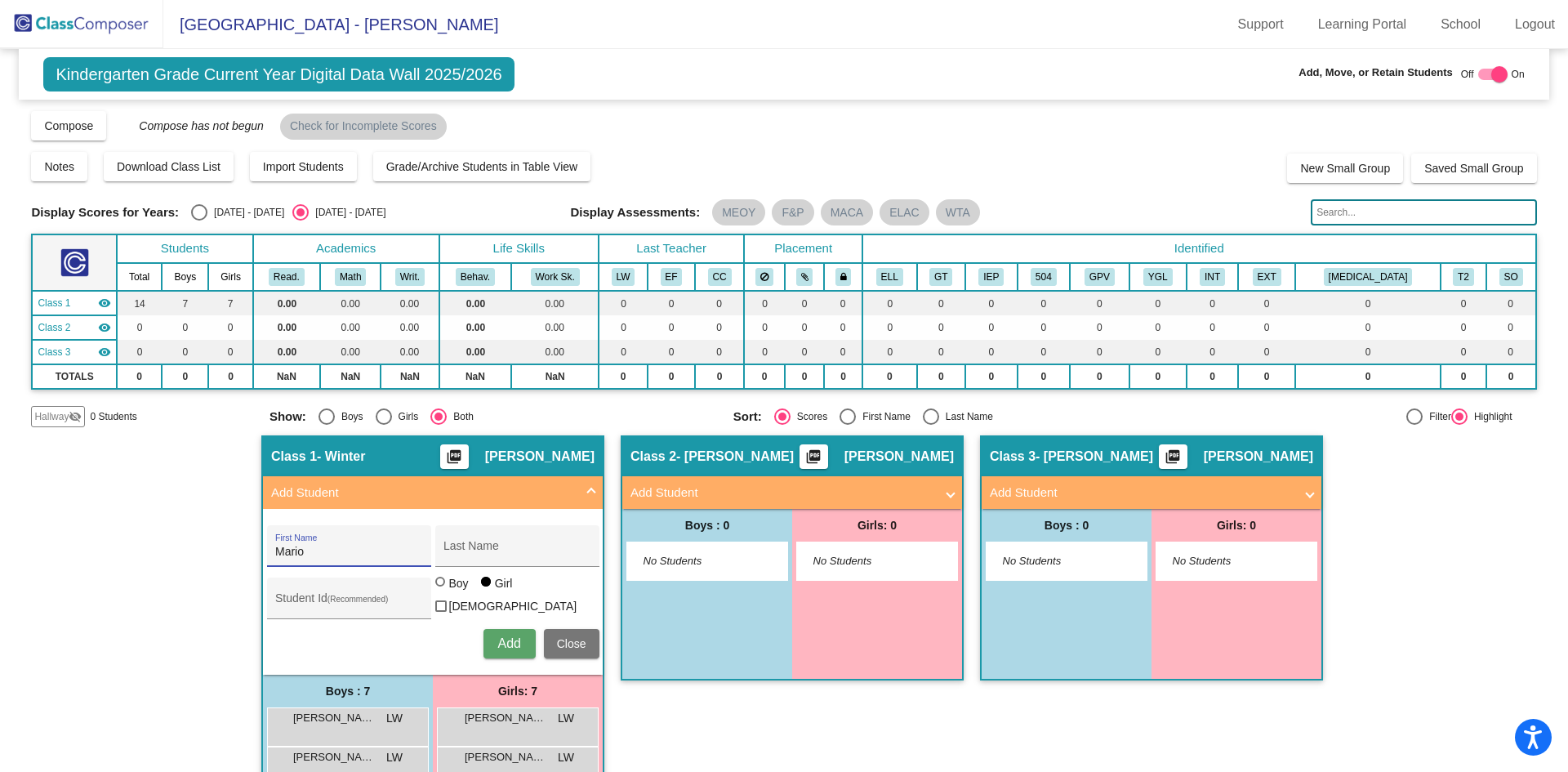
type input "Mario"
type input "Malucelli"
type input "388501"
click at [449, 592] on div "Boy" at bounding box center [458, 584] width 20 height 16
click at [442, 591] on input "Boy" at bounding box center [441, 590] width 1 height 1
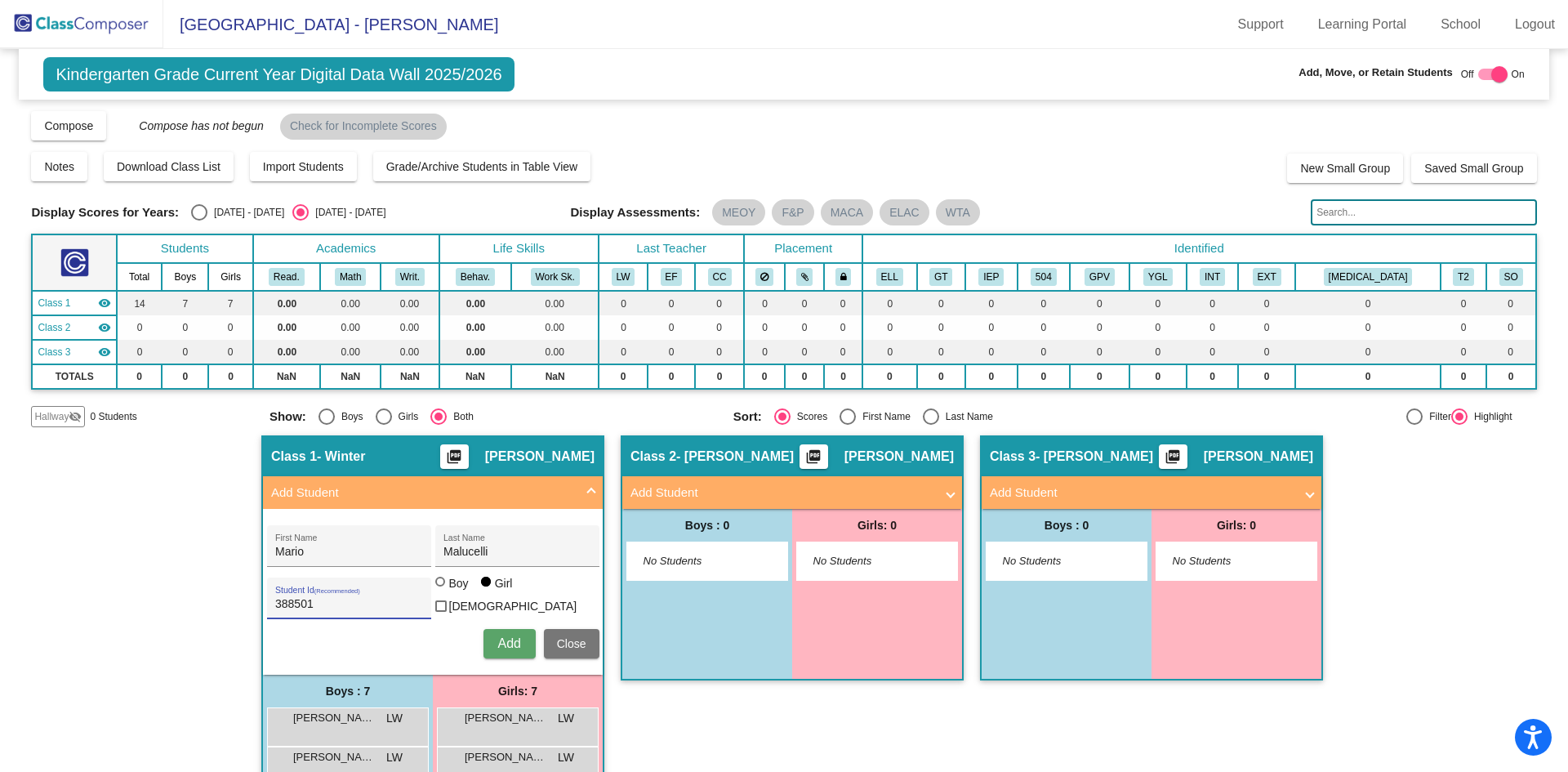
radio input "true"
click at [501, 629] on button "Add" at bounding box center [510, 644] width 52 height 30
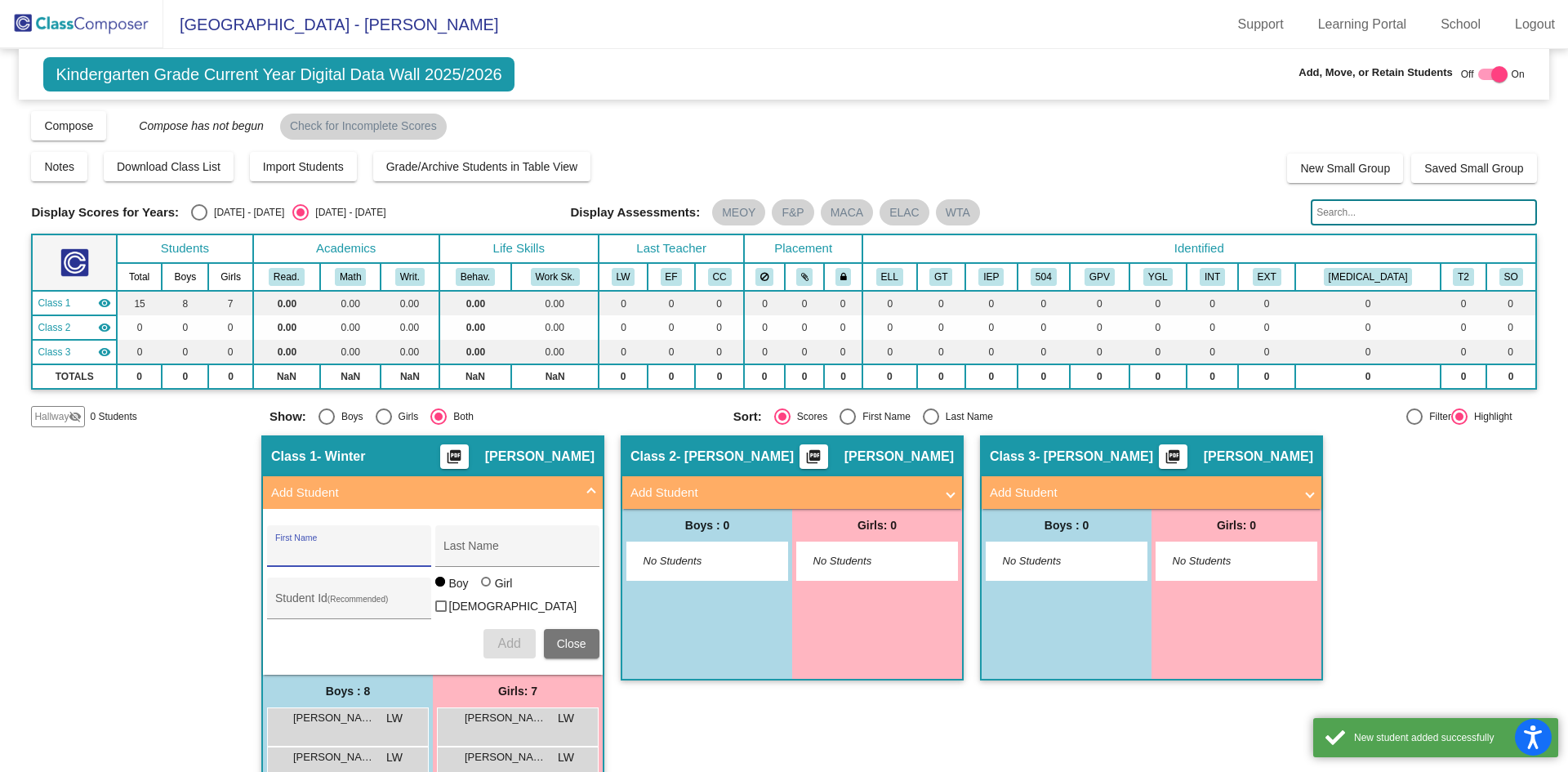
click at [333, 550] on input "First Name" at bounding box center [348, 552] width 147 height 13
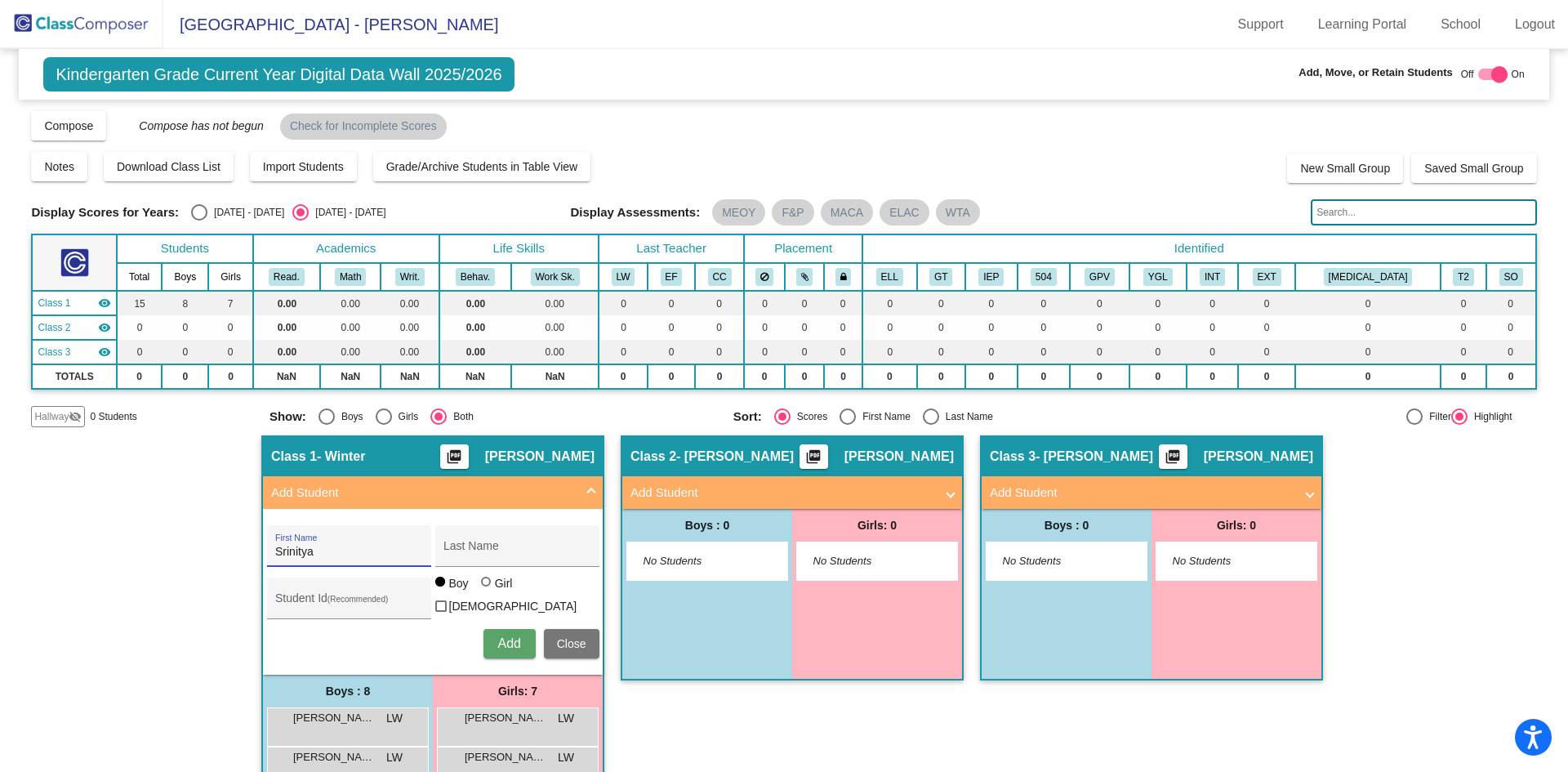
type input "Srinitya"
type input "[PERSON_NAME]"
click at [379, 611] on div "Student Id (Recommended)" at bounding box center [348, 602] width 147 height 34
click at [483, 587] on div at bounding box center [486, 582] width 10 height 10
click at [487, 591] on input "Girl" at bounding box center [487, 590] width 1 height 1
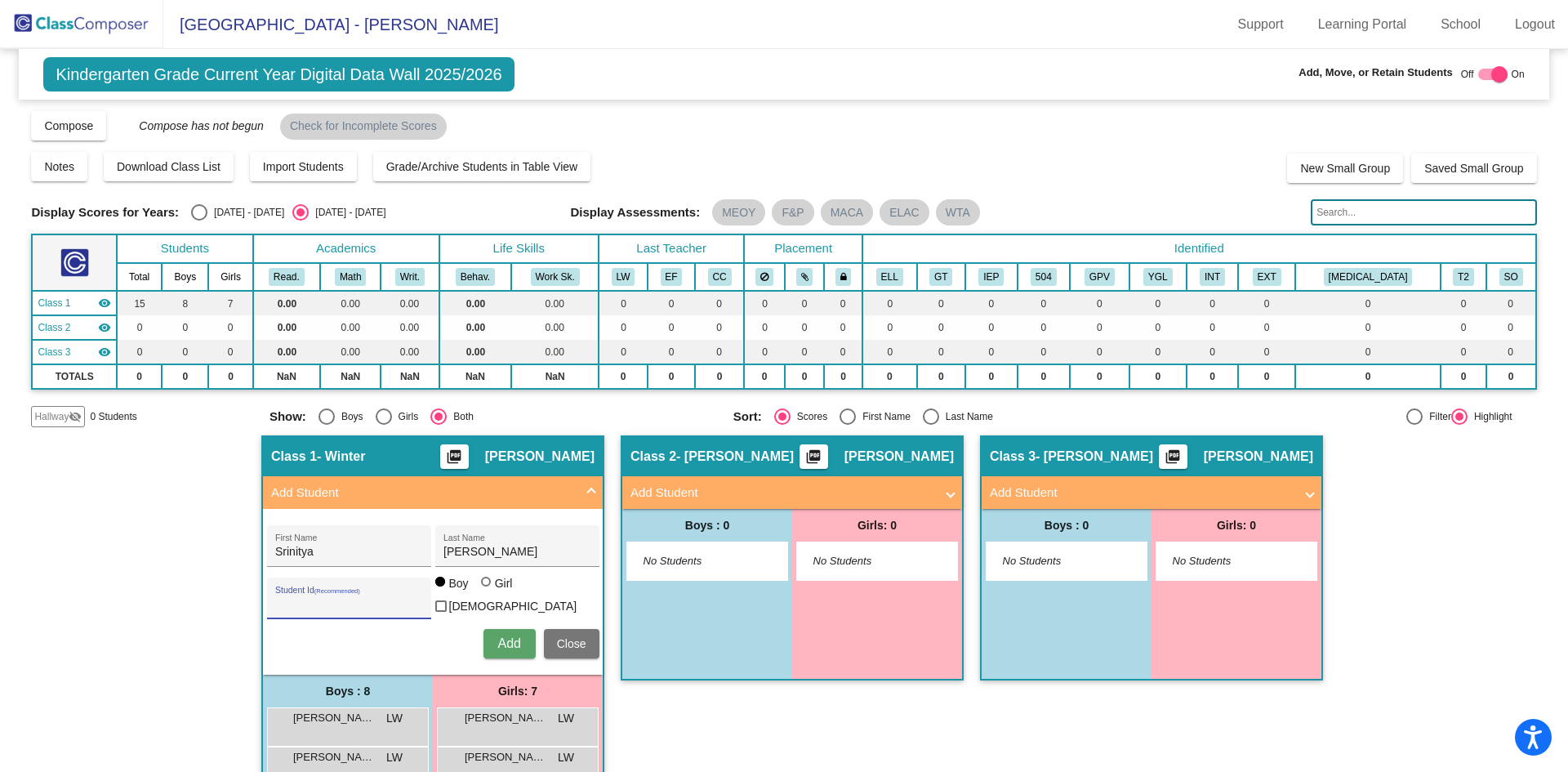
radio input "true"
click at [363, 598] on input "Student Id (Recommended)" at bounding box center [348, 605] width 147 height 13
type input "388600"
click at [496, 647] on button "Add" at bounding box center [510, 644] width 52 height 30
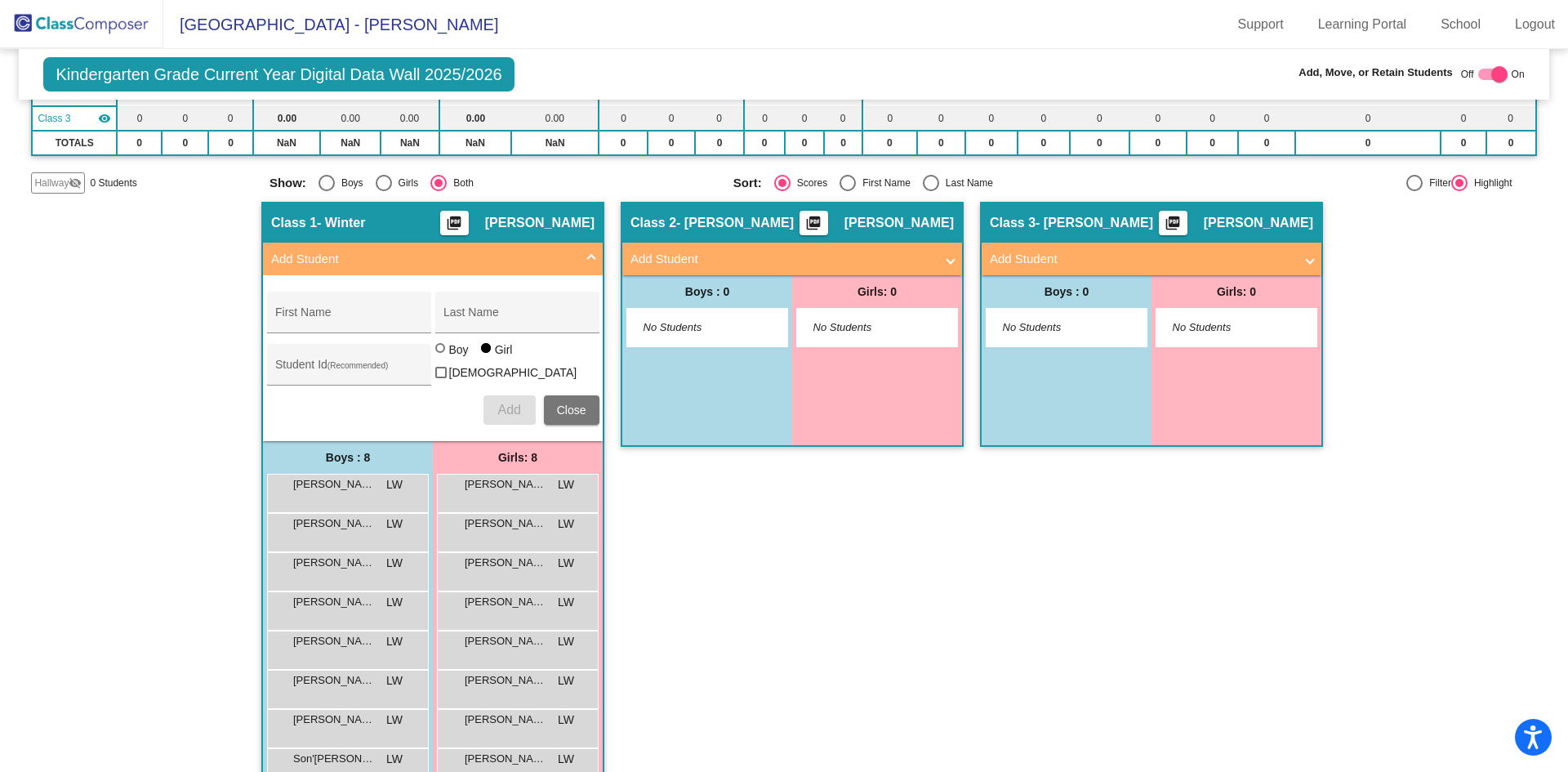
scroll to position [271, 0]
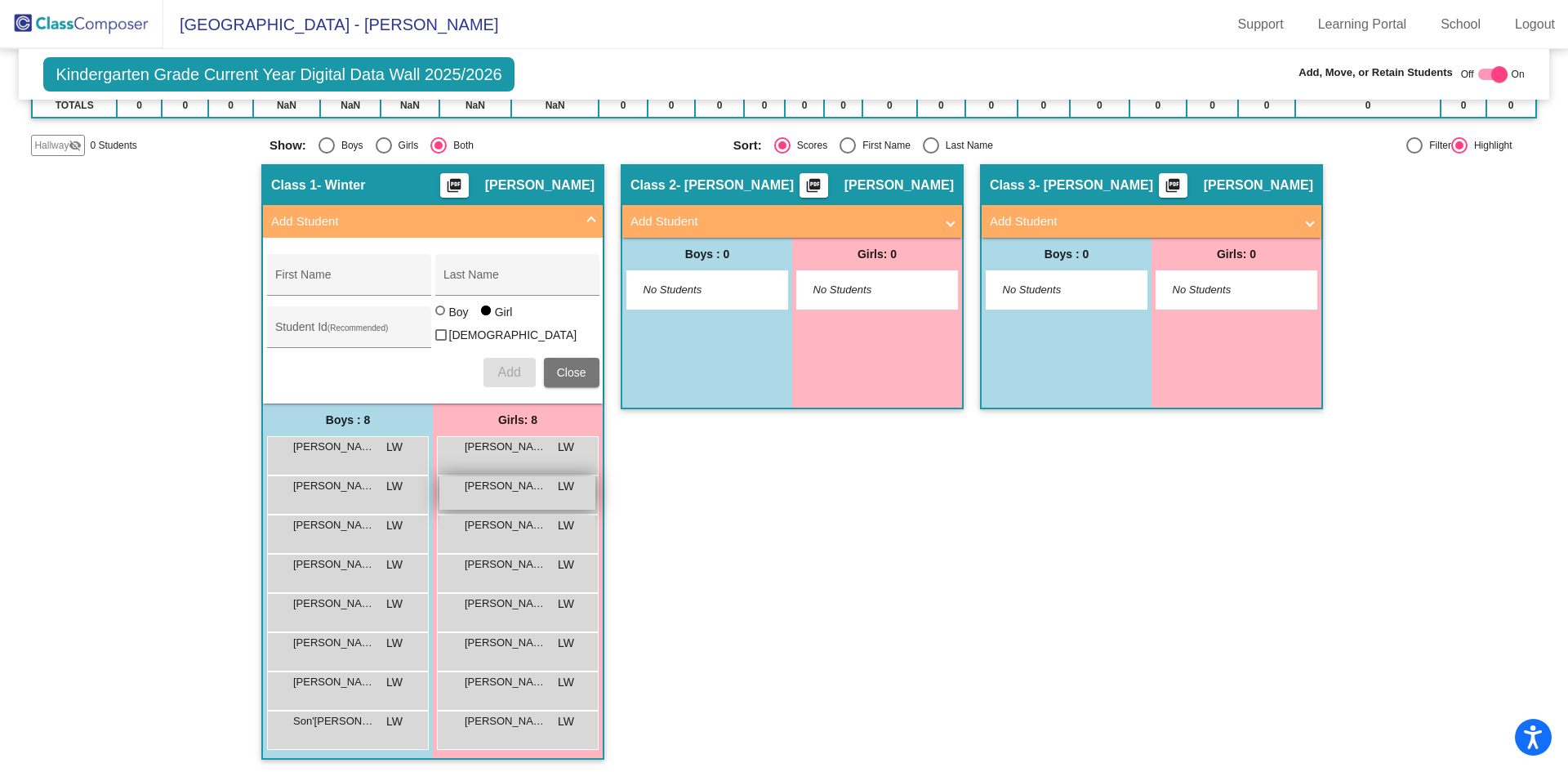
click at [504, 491] on div "[PERSON_NAME] LW lock do_not_disturb_alt" at bounding box center [517, 493] width 156 height 34
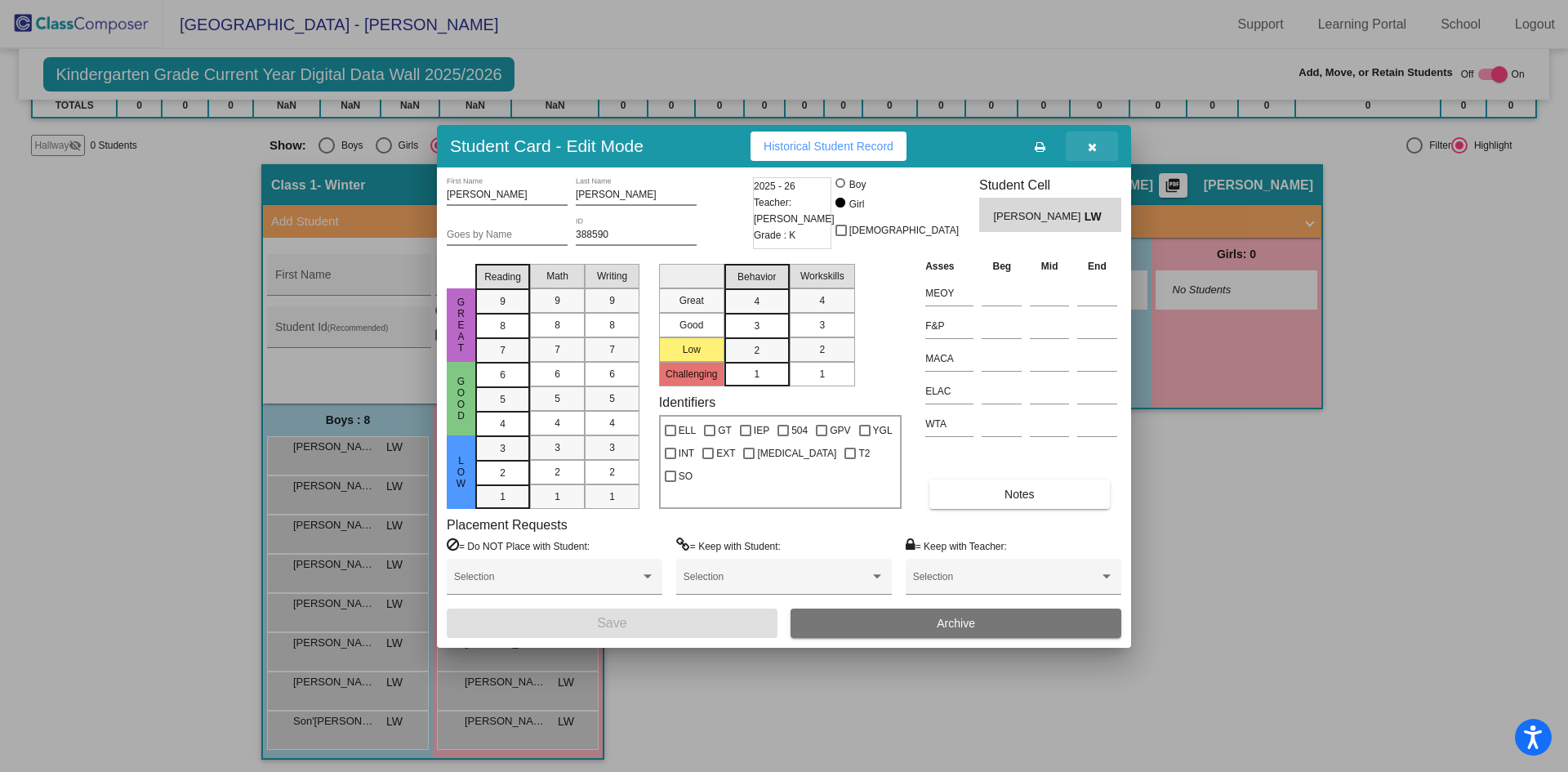
click at [1094, 153] on button "button" at bounding box center [1092, 146] width 52 height 30
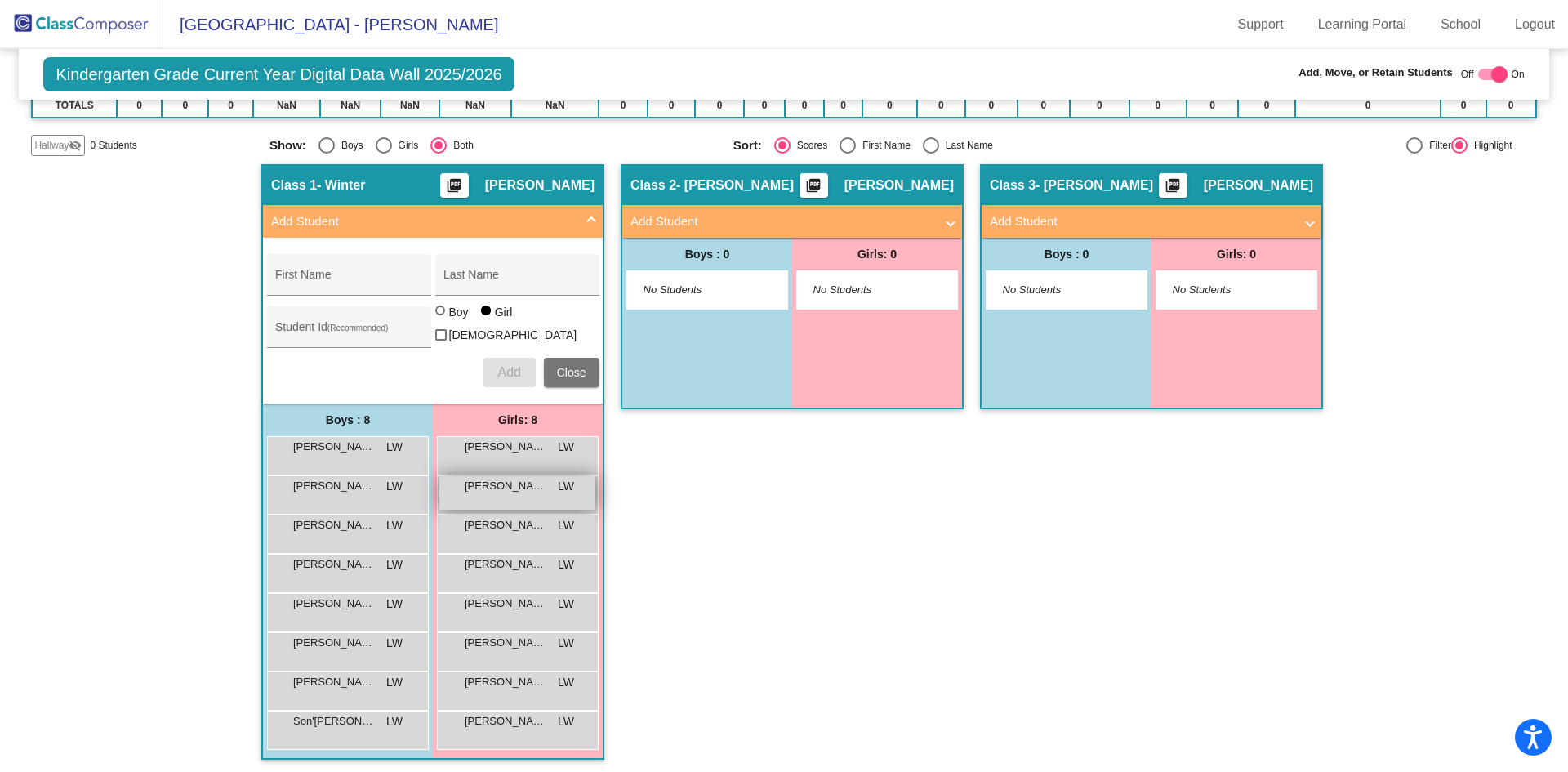
click at [490, 490] on span "[PERSON_NAME]" at bounding box center [505, 486] width 82 height 16
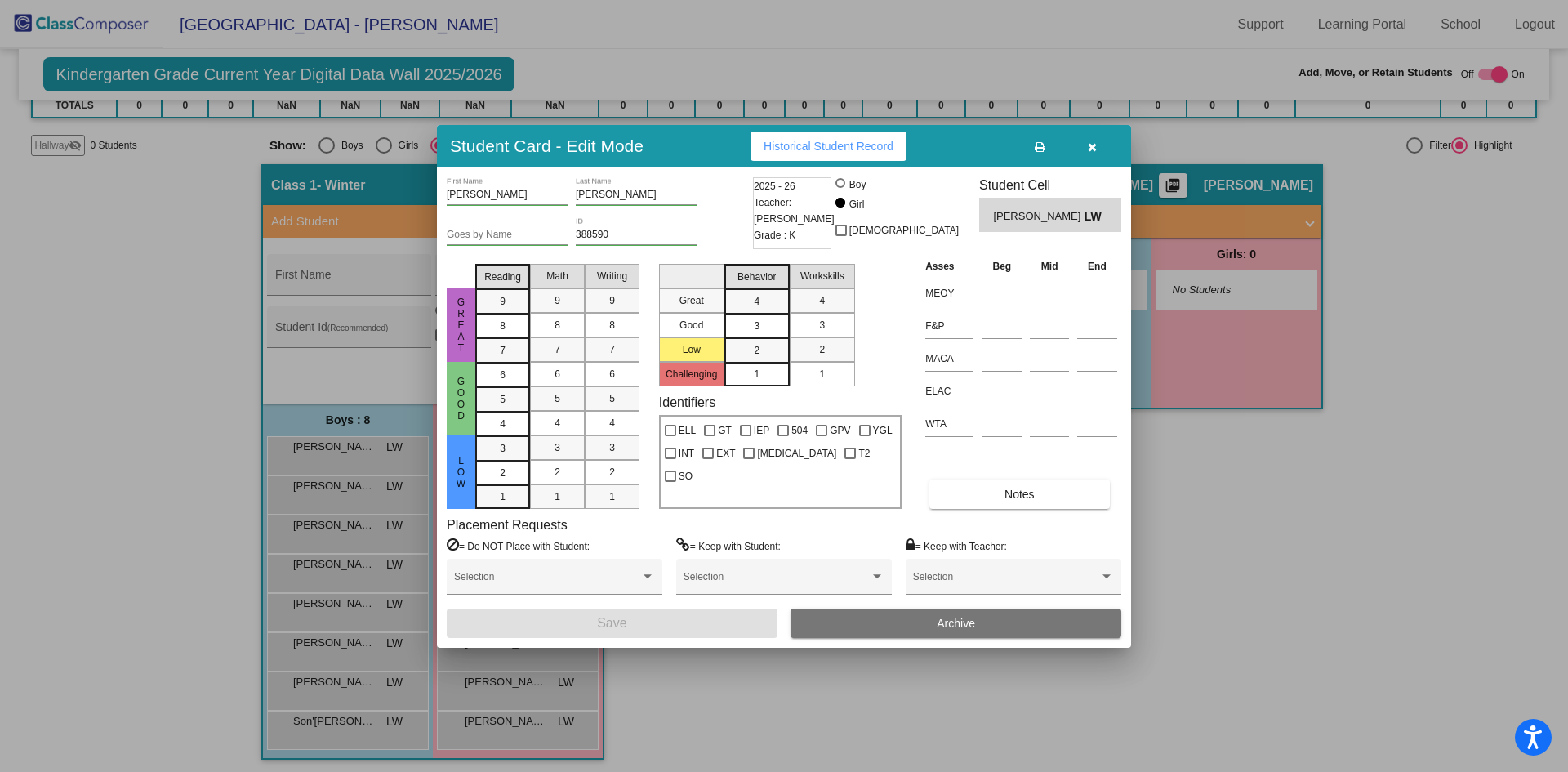
click at [1090, 159] on button "button" at bounding box center [1092, 146] width 52 height 30
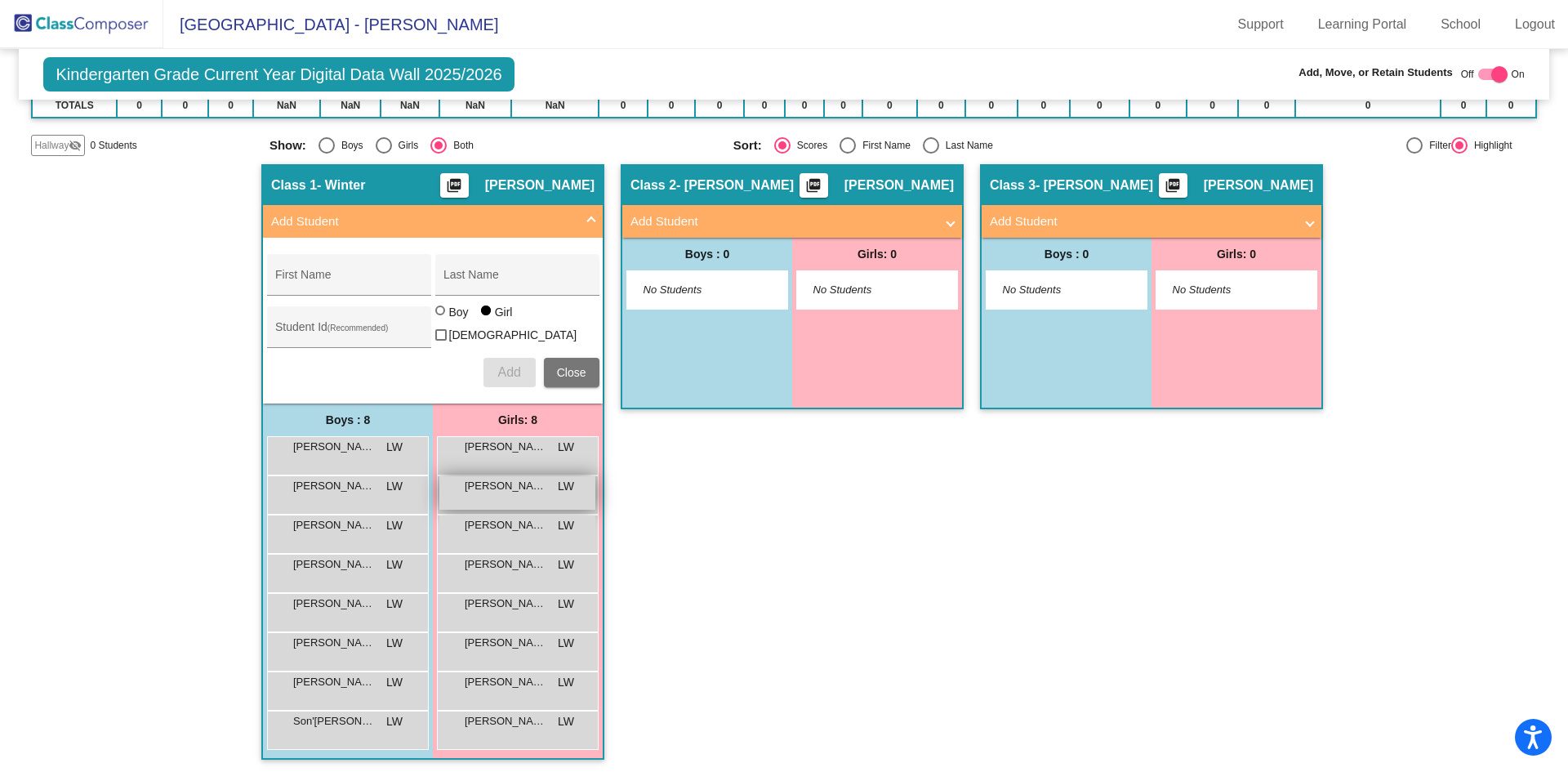
drag, startPoint x: 497, startPoint y: 487, endPoint x: 526, endPoint y: 488, distance: 29.0
click at [526, 488] on span "[PERSON_NAME]" at bounding box center [505, 486] width 82 height 16
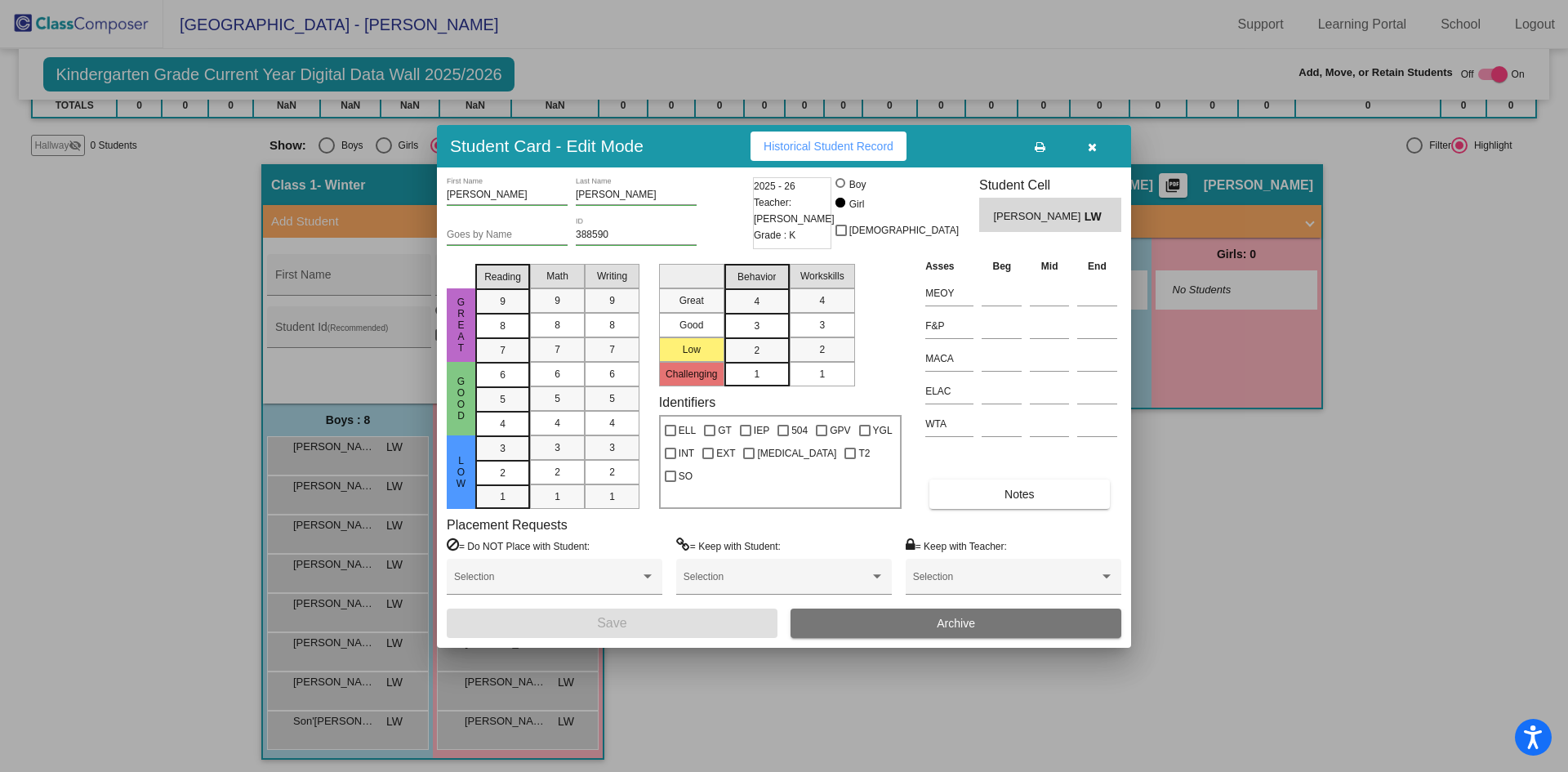
click at [507, 185] on div "[PERSON_NAME] First Name" at bounding box center [507, 191] width 121 height 28
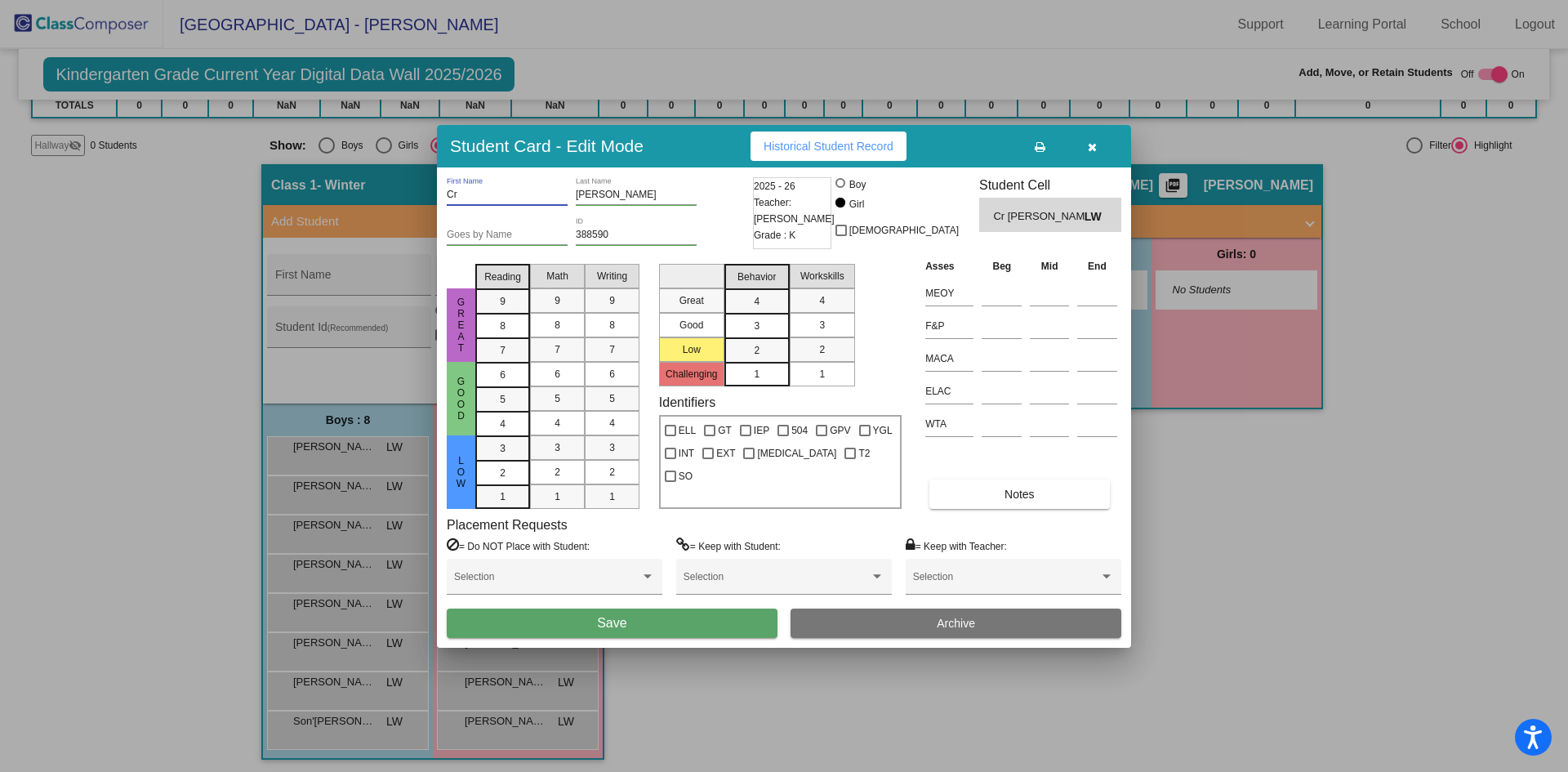
type input "C"
type input "[PERSON_NAME]"
click at [720, 615] on button "Save" at bounding box center [612, 624] width 331 height 30
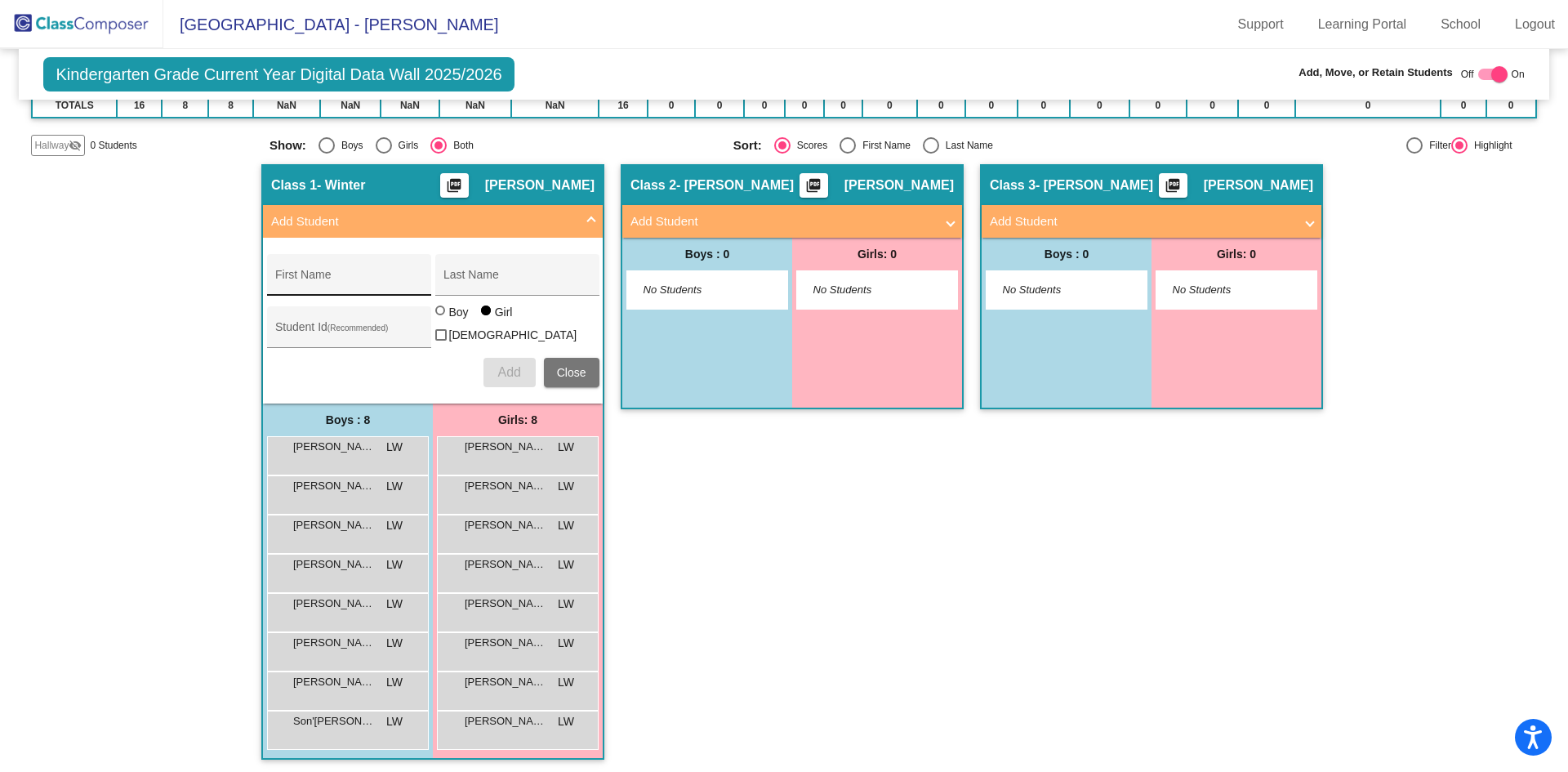
click at [314, 264] on div "First Name" at bounding box center [348, 279] width 147 height 34
type input "[PERSON_NAME]"
type input "377662"
click at [489, 375] on button "Add" at bounding box center [510, 373] width 52 height 30
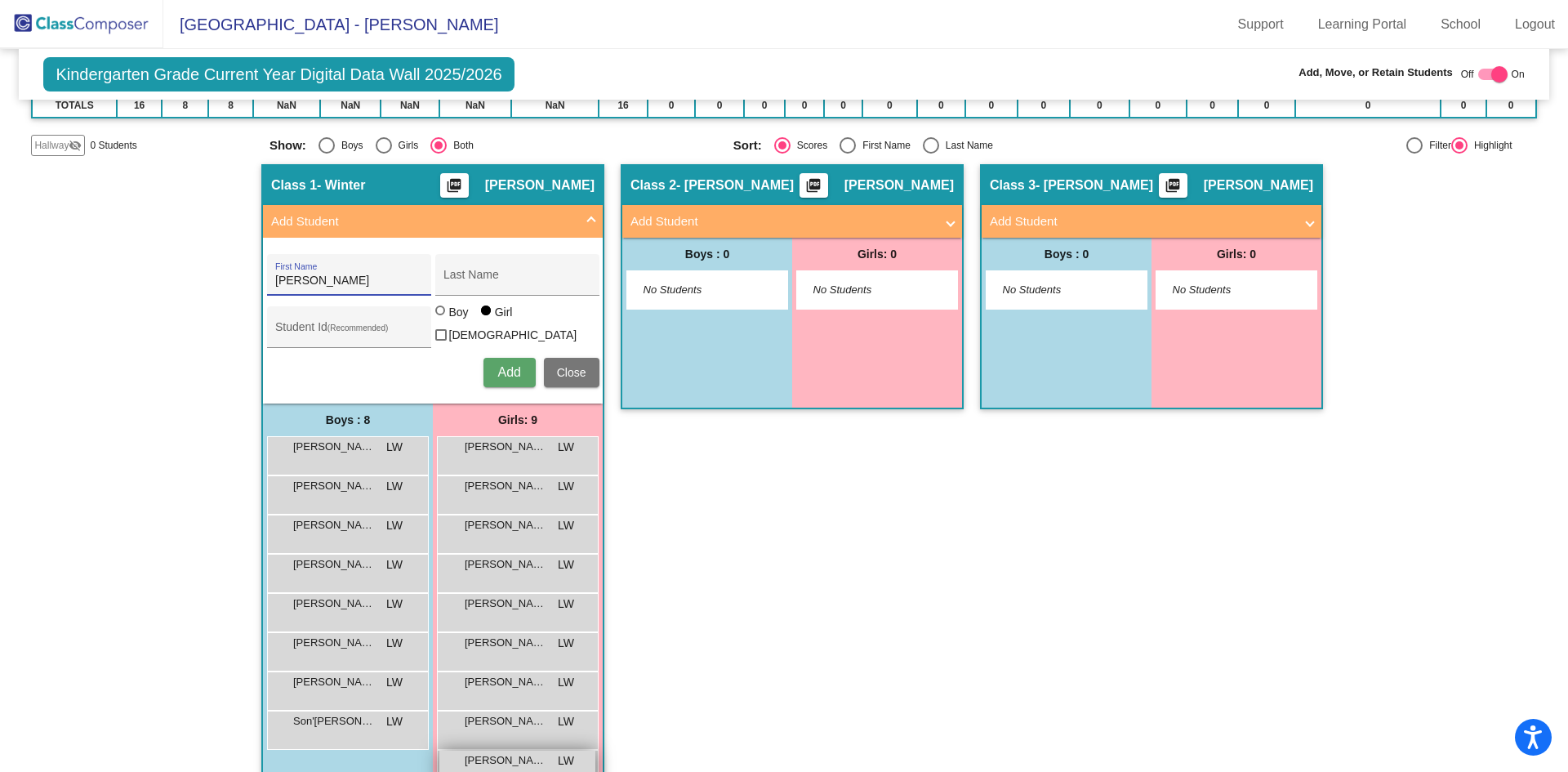
type input "[PERSON_NAME]"
type input "Sadrak"
drag, startPoint x: 435, startPoint y: 322, endPoint x: 395, endPoint y: 323, distance: 40.0
click at [435, 319] on div at bounding box center [442, 312] width 13 height 13
click at [441, 320] on input "Boy" at bounding box center [441, 319] width 1 height 1
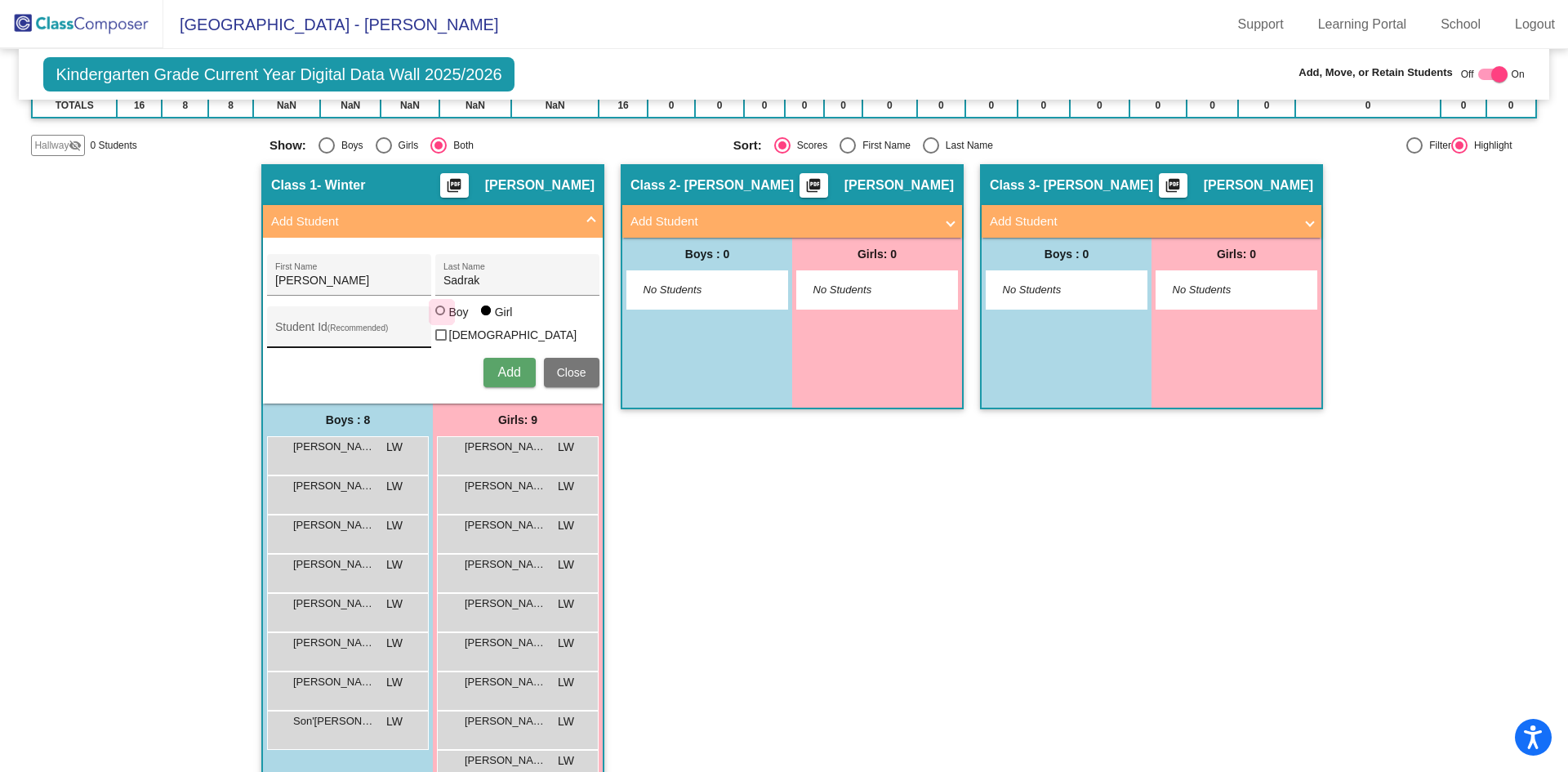
radio input "true"
click at [329, 308] on div "Student Id (Recommended)" at bounding box center [349, 327] width 164 height 42
type input "388618"
click at [507, 373] on span "Add" at bounding box center [509, 372] width 23 height 14
type input "[PERSON_NAME]"
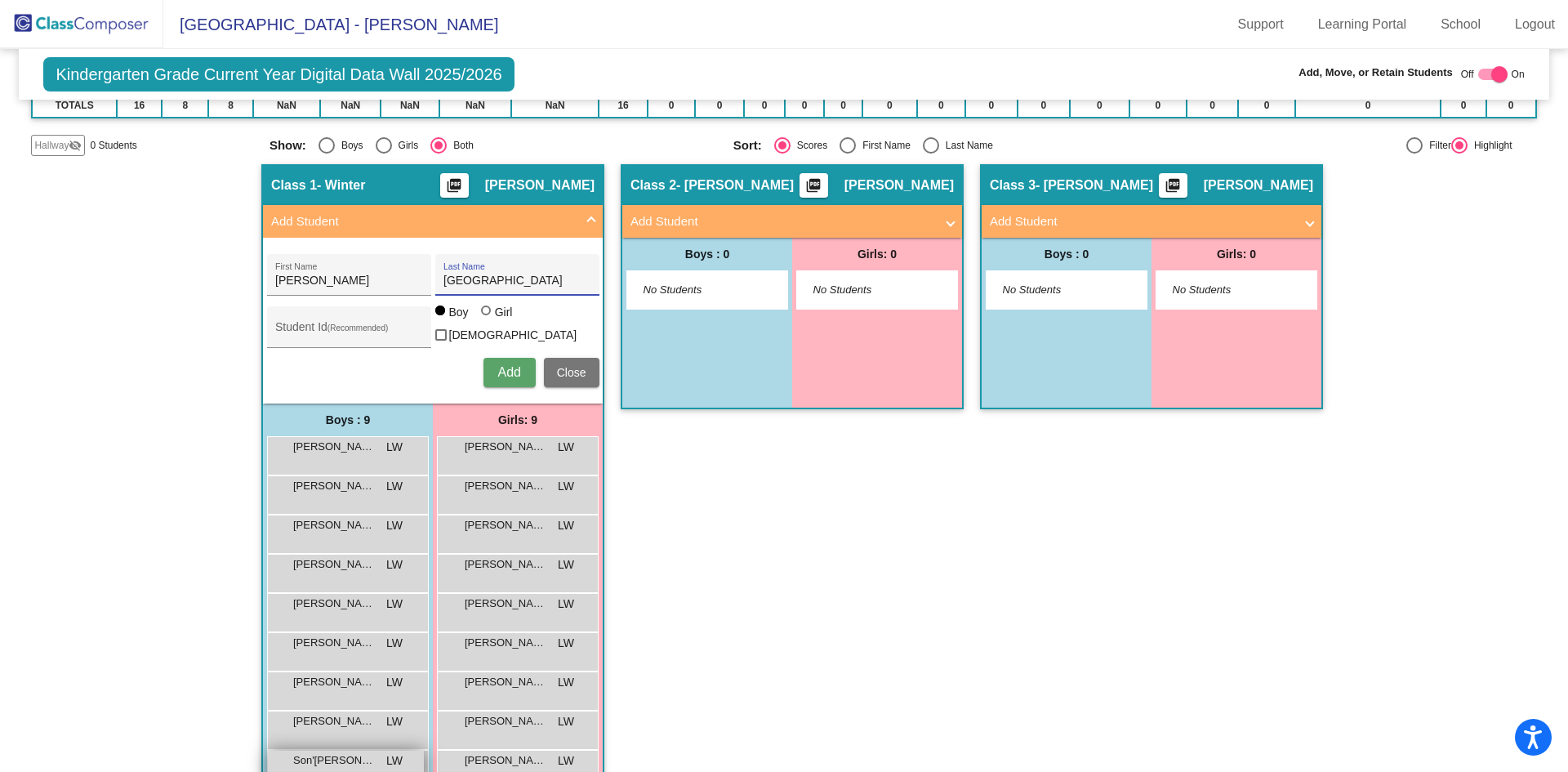
type input "[GEOGRAPHIC_DATA]"
type input "388512"
click at [505, 367] on span "Add" at bounding box center [509, 372] width 23 height 14
type input "Ava"
type input "Terushkin"
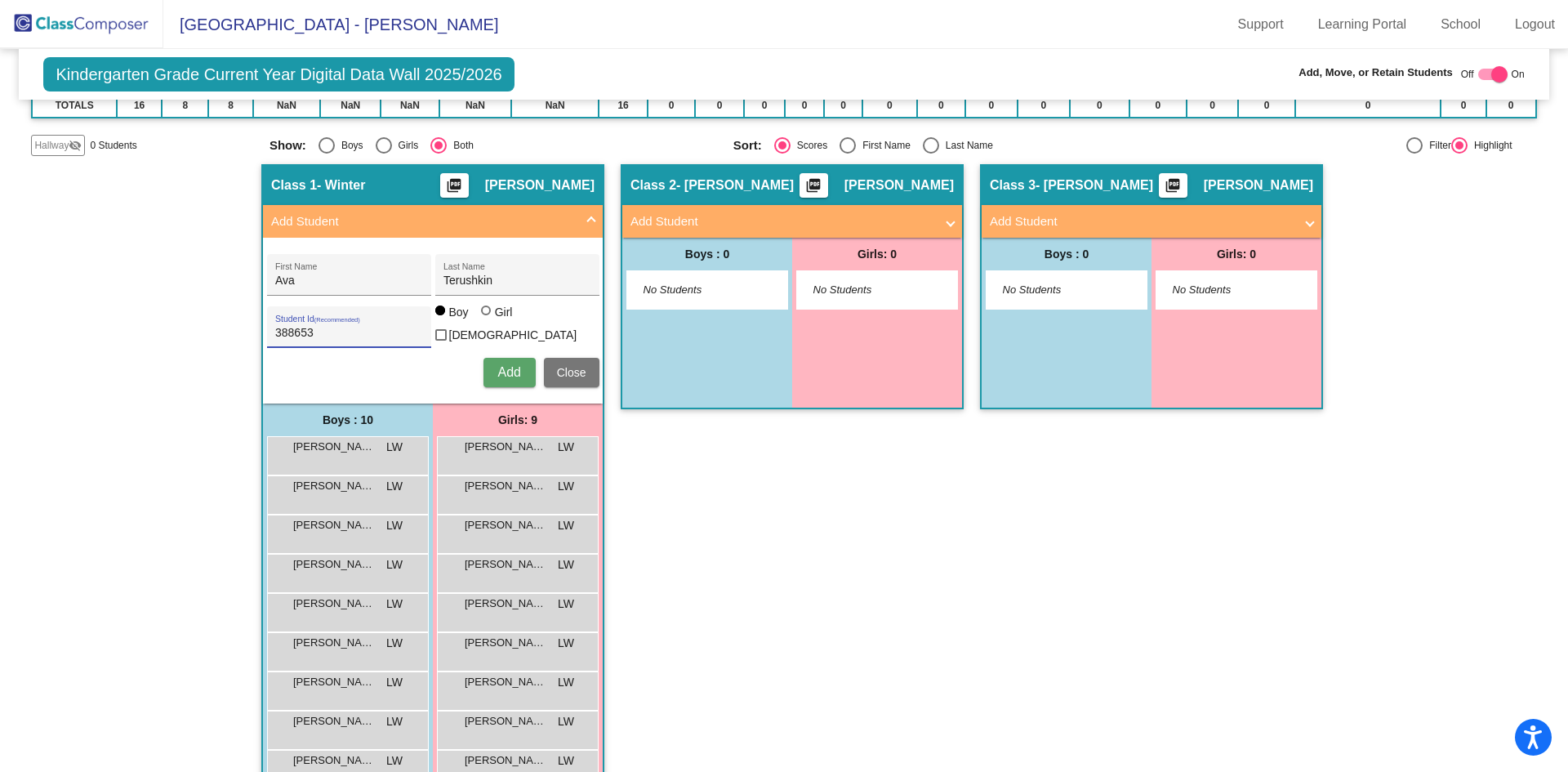
type input "388653"
click at [481, 319] on div at bounding box center [487, 312] width 13 height 13
click at [487, 320] on input "Girl" at bounding box center [487, 319] width 1 height 1
radio input "true"
click at [503, 366] on span "Add" at bounding box center [509, 372] width 23 height 14
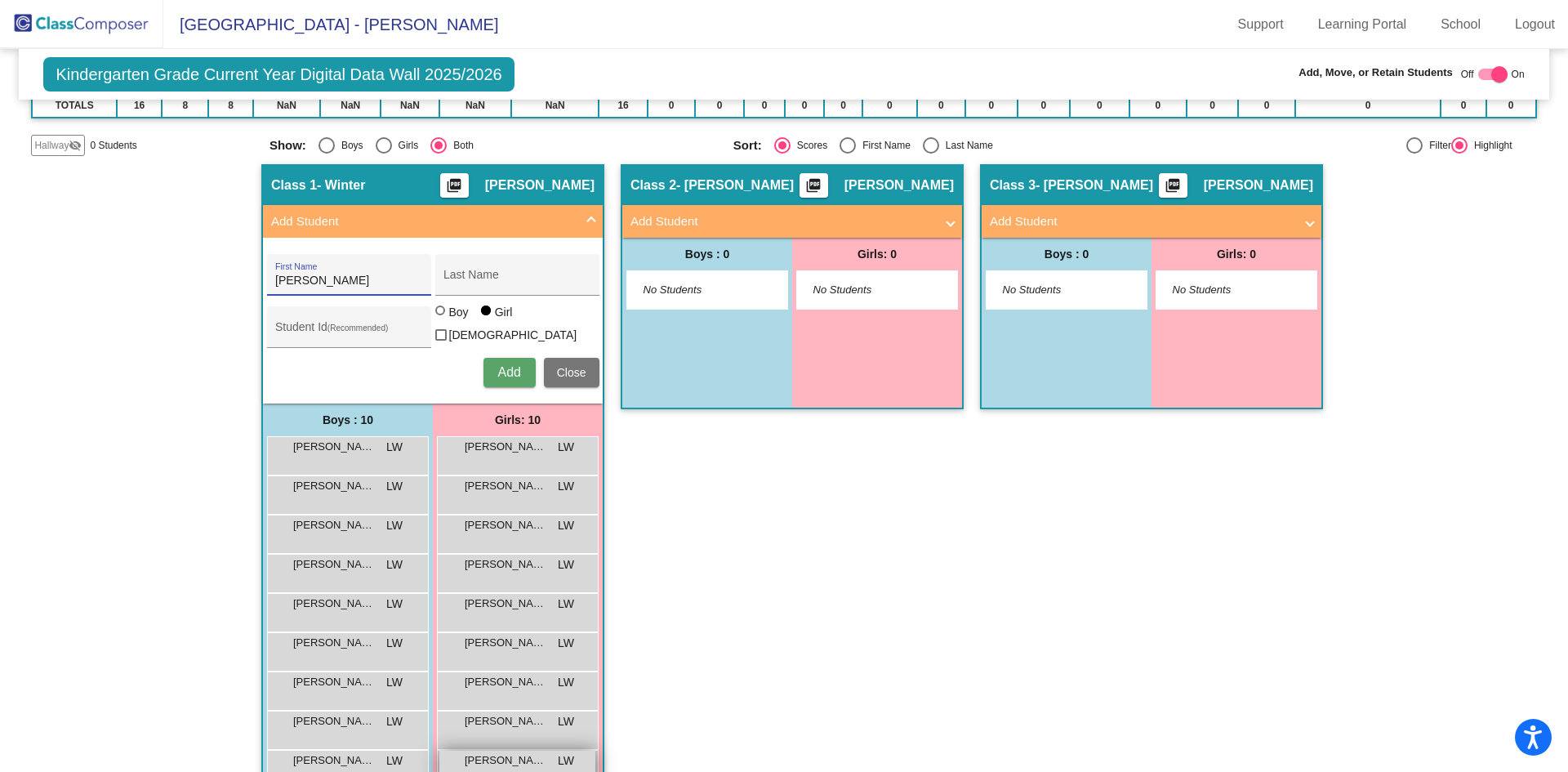
type input "[PERSON_NAME]"
type input "Zavorotnyi"
click at [448, 316] on div "Boy" at bounding box center [458, 312] width 20 height 16
click at [442, 319] on input "Boy" at bounding box center [441, 319] width 1 height 1
radio input "true"
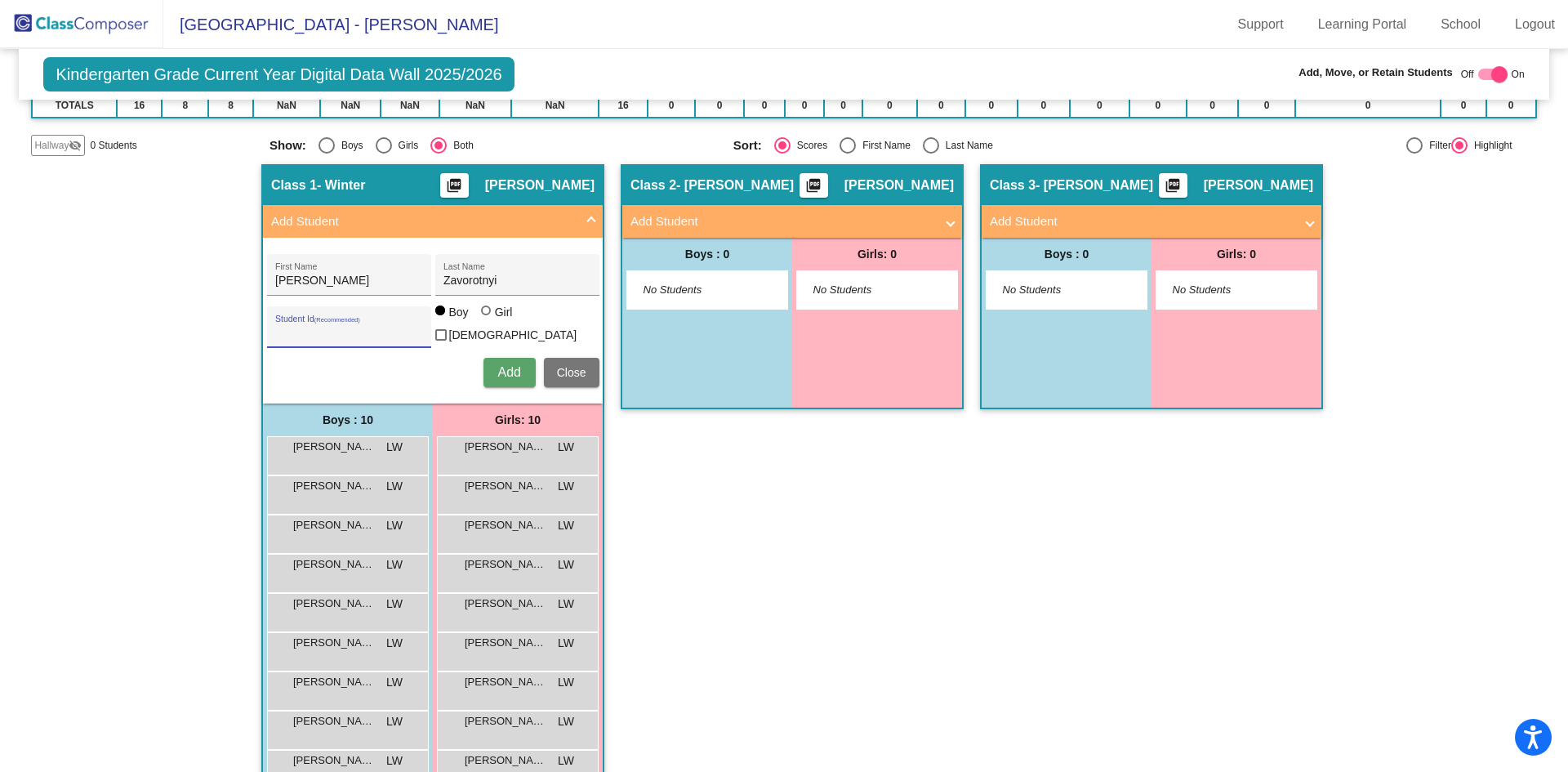
click at [378, 333] on input "Student Id (Recommended)" at bounding box center [348, 334] width 147 height 13
type input "388734"
drag, startPoint x: 476, startPoint y: 365, endPoint x: 491, endPoint y: 370, distance: 15.8
click at [478, 366] on div "Add Close" at bounding box center [433, 373] width 333 height 30
click at [497, 370] on span "Add" at bounding box center [509, 372] width 23 height 14
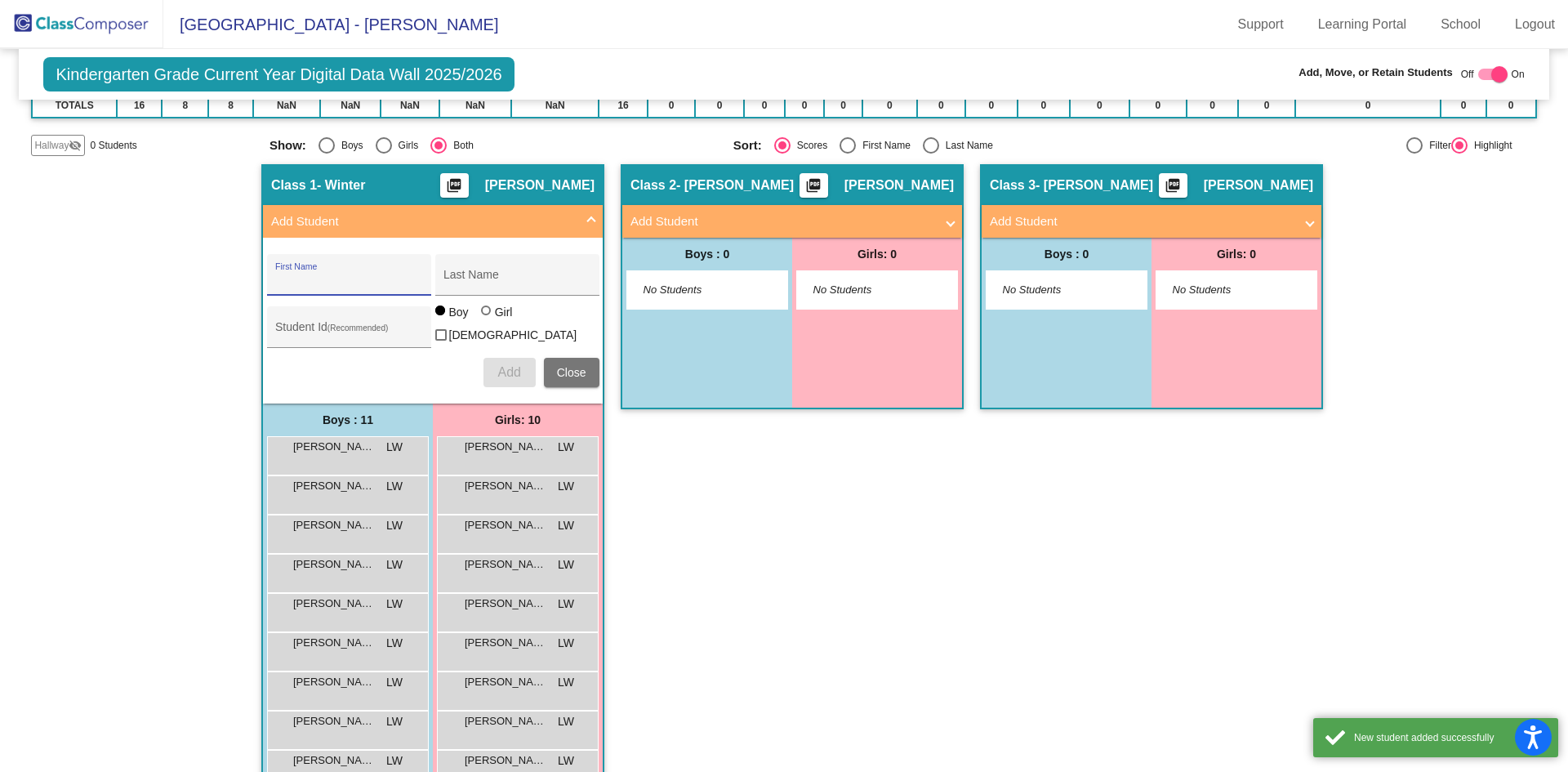
click at [369, 266] on div "First Name" at bounding box center [348, 279] width 147 height 34
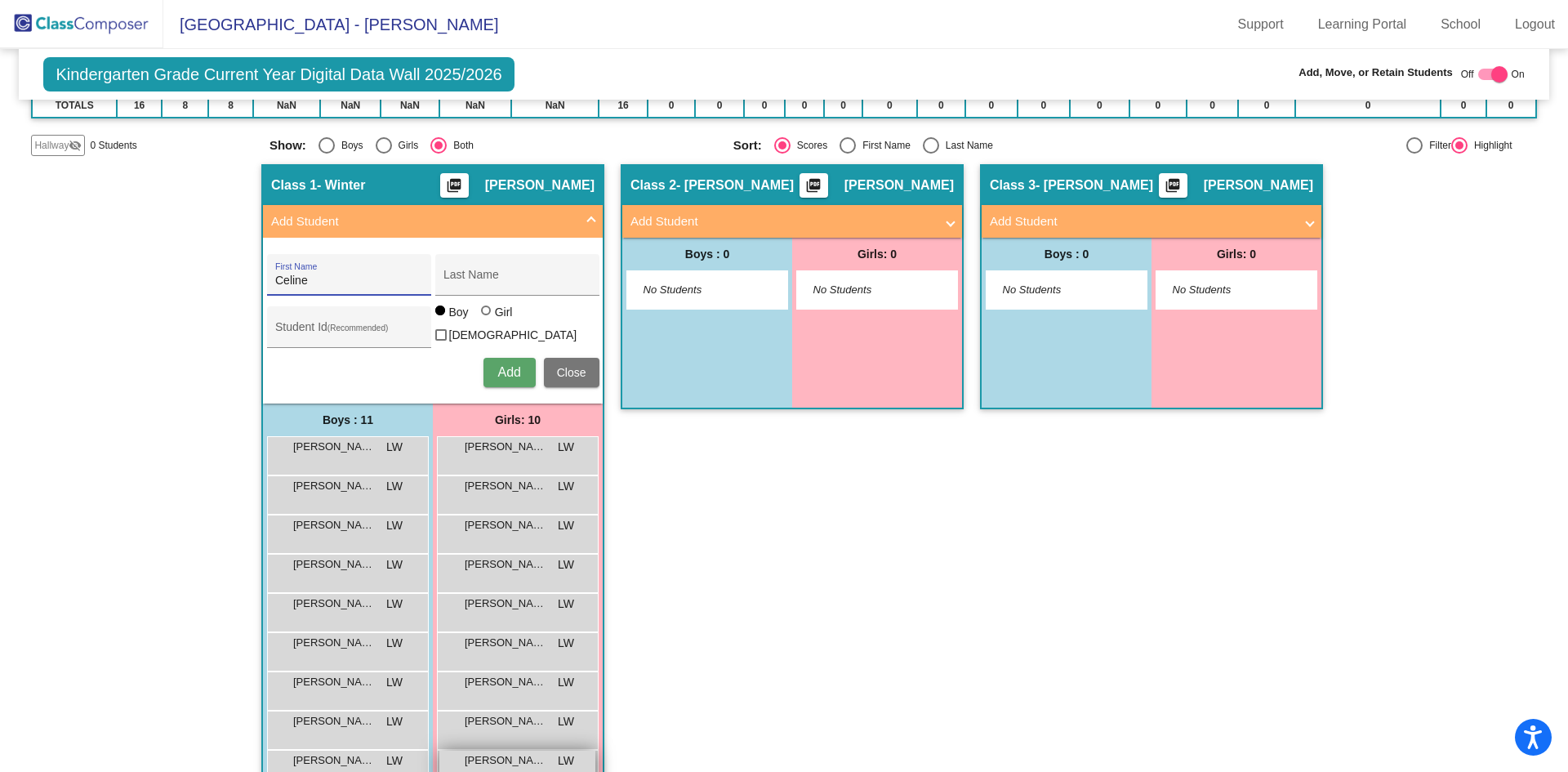
type input "Celine"
type input "A"
type input "Zawalunow"
click at [484, 316] on div at bounding box center [486, 311] width 10 height 10
click at [487, 320] on input "Girl" at bounding box center [487, 319] width 1 height 1
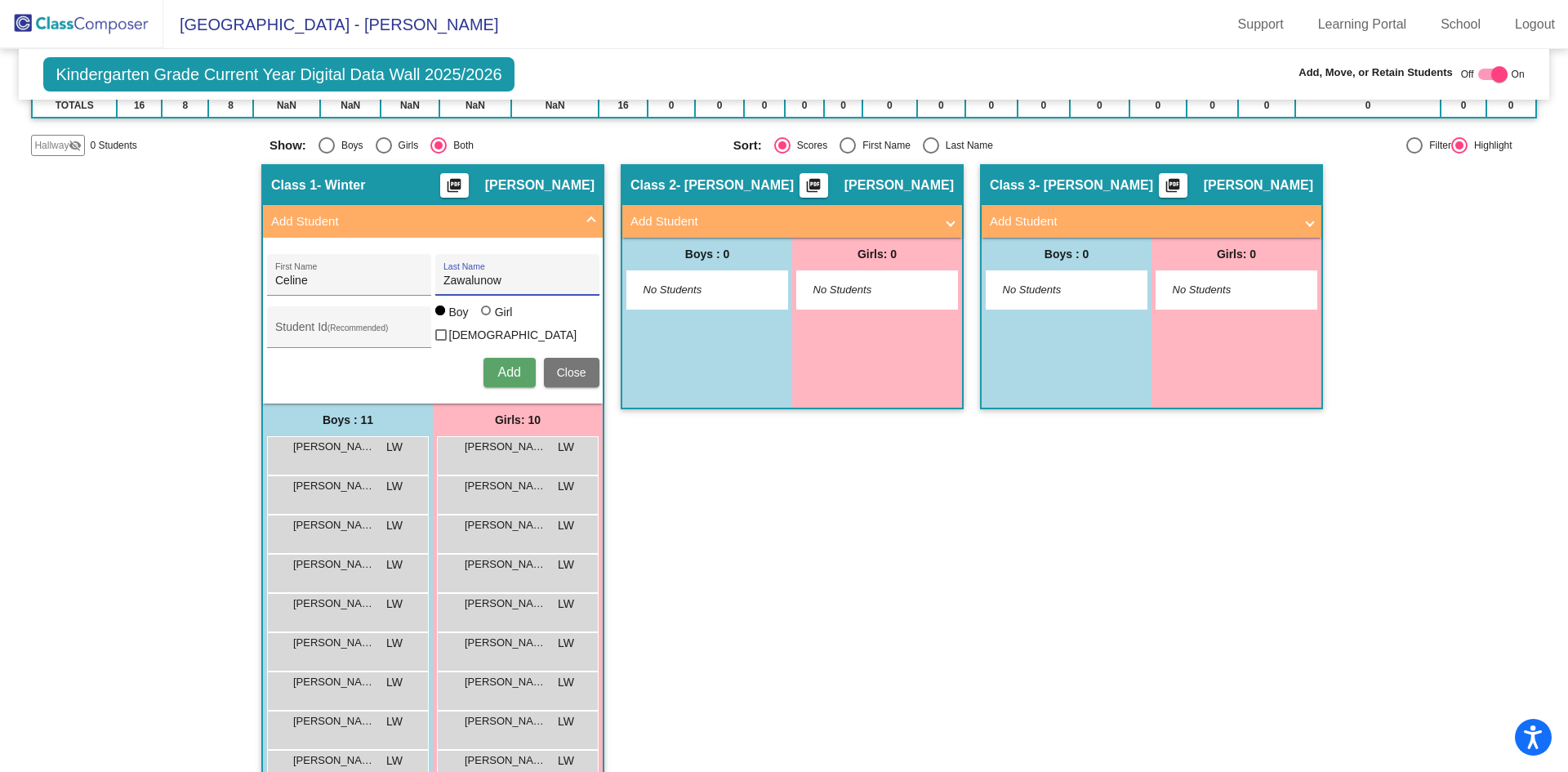
radio input "true"
click at [369, 327] on input "Student Id (Recommended)" at bounding box center [348, 334] width 147 height 13
type input "398586"
drag, startPoint x: 504, startPoint y: 378, endPoint x: 519, endPoint y: 369, distance: 17.5
click at [504, 376] on button "Add" at bounding box center [510, 373] width 52 height 30
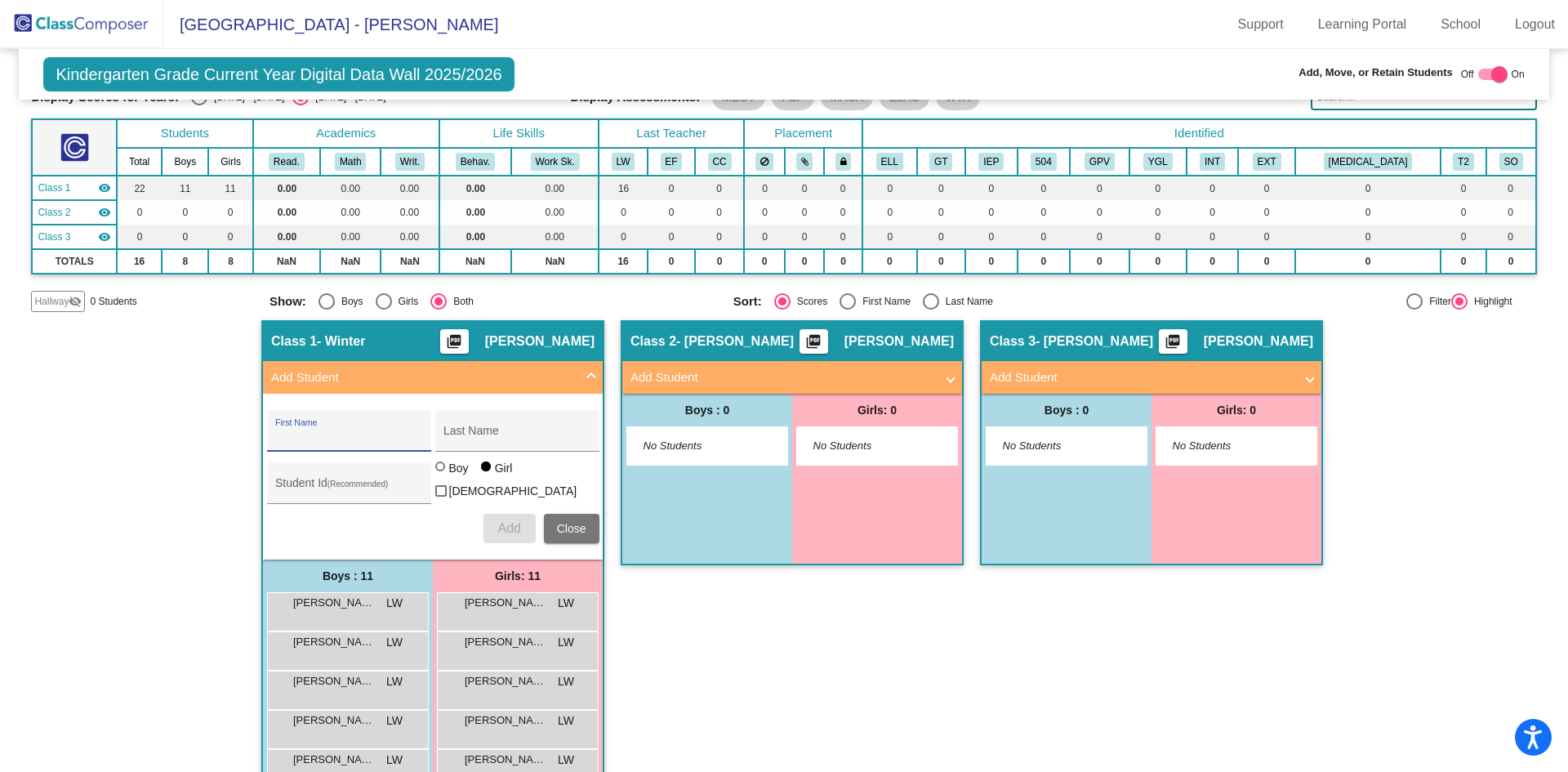
scroll to position [108, 0]
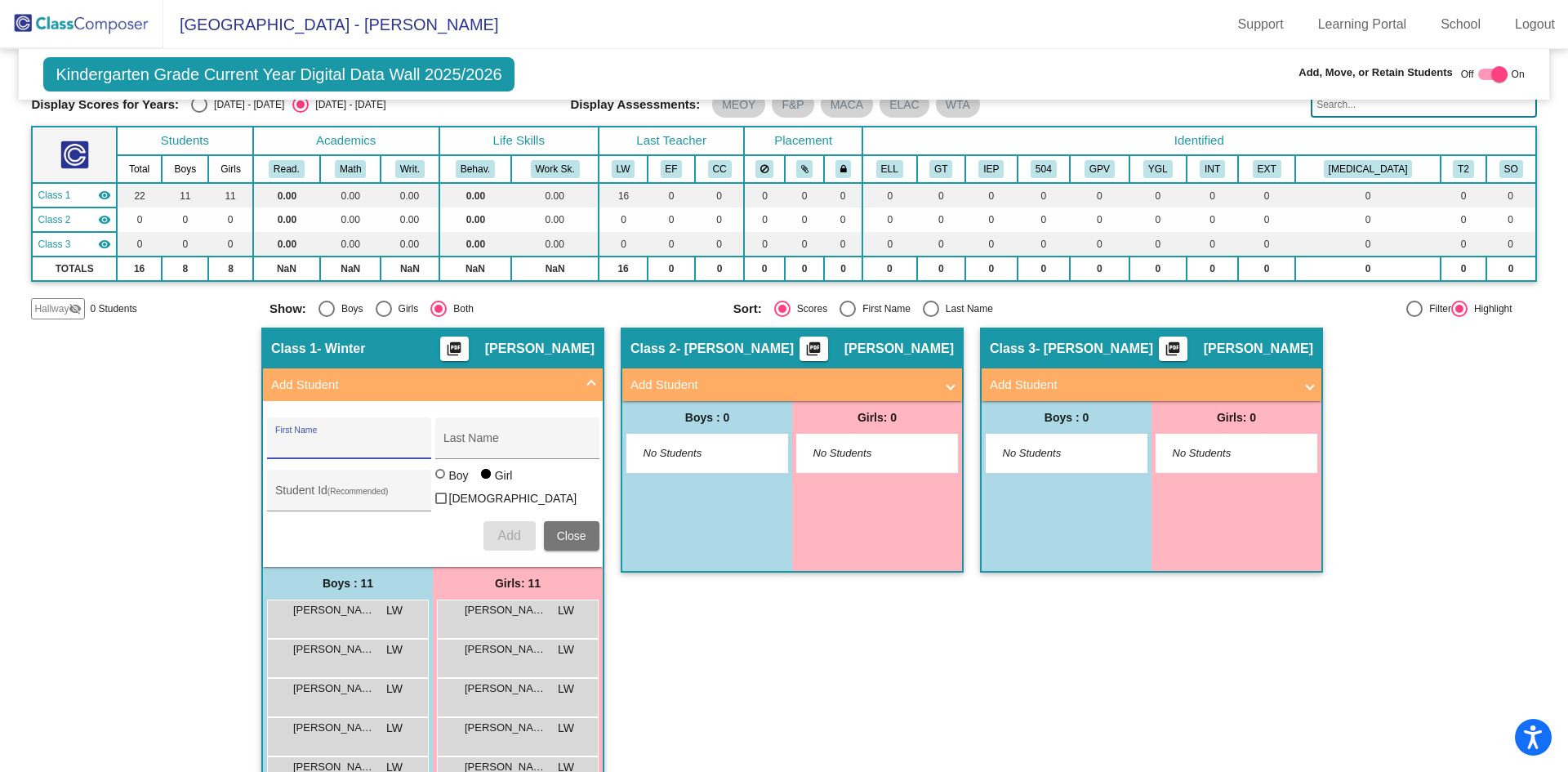
click at [755, 375] on mat-expansion-panel-header "Add Student" at bounding box center [792, 385] width 340 height 33
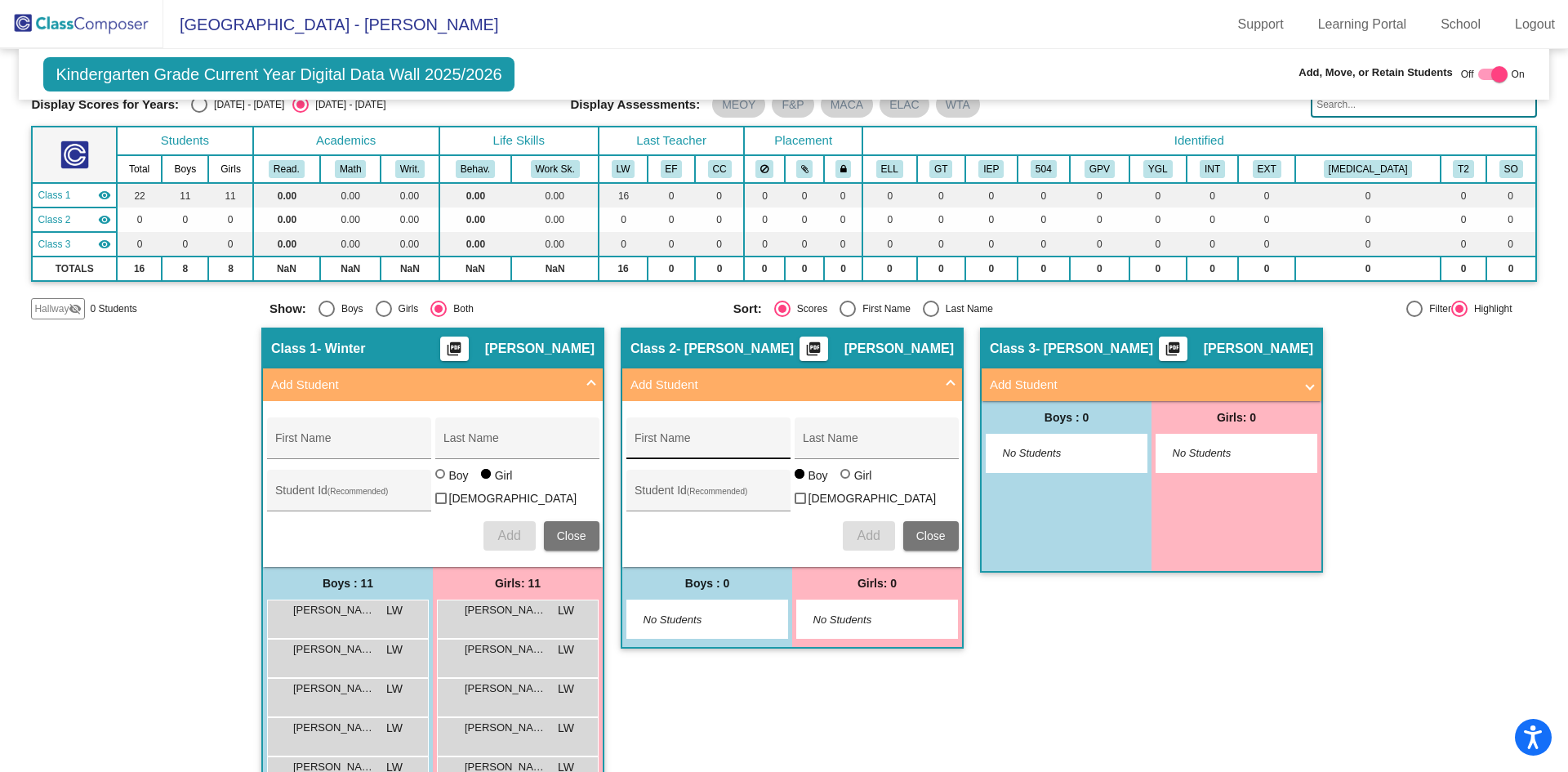
click at [685, 435] on div "First Name" at bounding box center [707, 443] width 147 height 34
click at [771, 441] on input "First Name" at bounding box center [707, 444] width 147 height 13
type input "[PERSON_NAME]"
type input "b"
type input "[PERSON_NAME]"
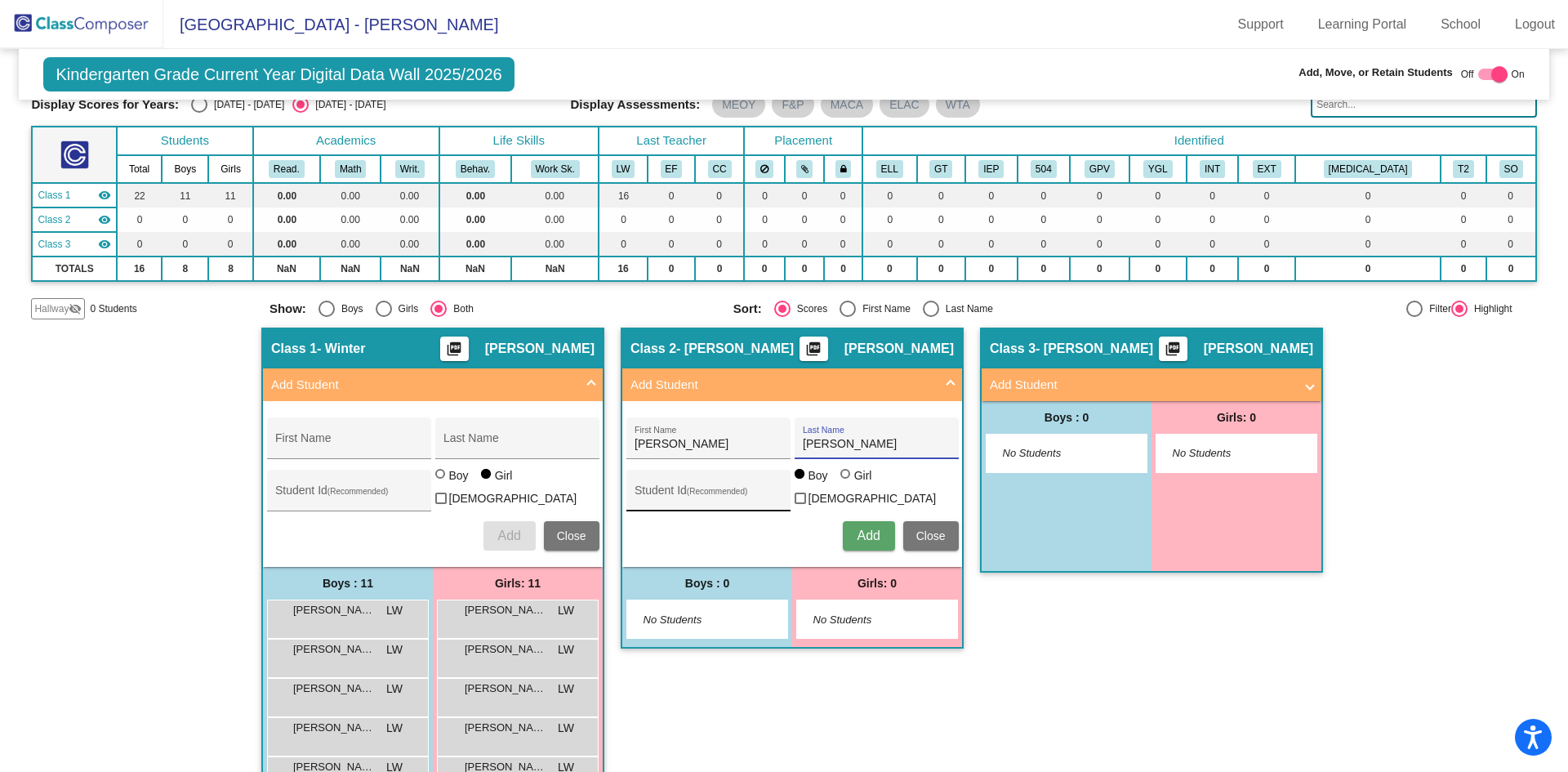
click at [727, 479] on div "Student Id (Recommended)" at bounding box center [707, 494] width 147 height 34
type input "388502"
click at [858, 538] on span "Add" at bounding box center [868, 535] width 23 height 14
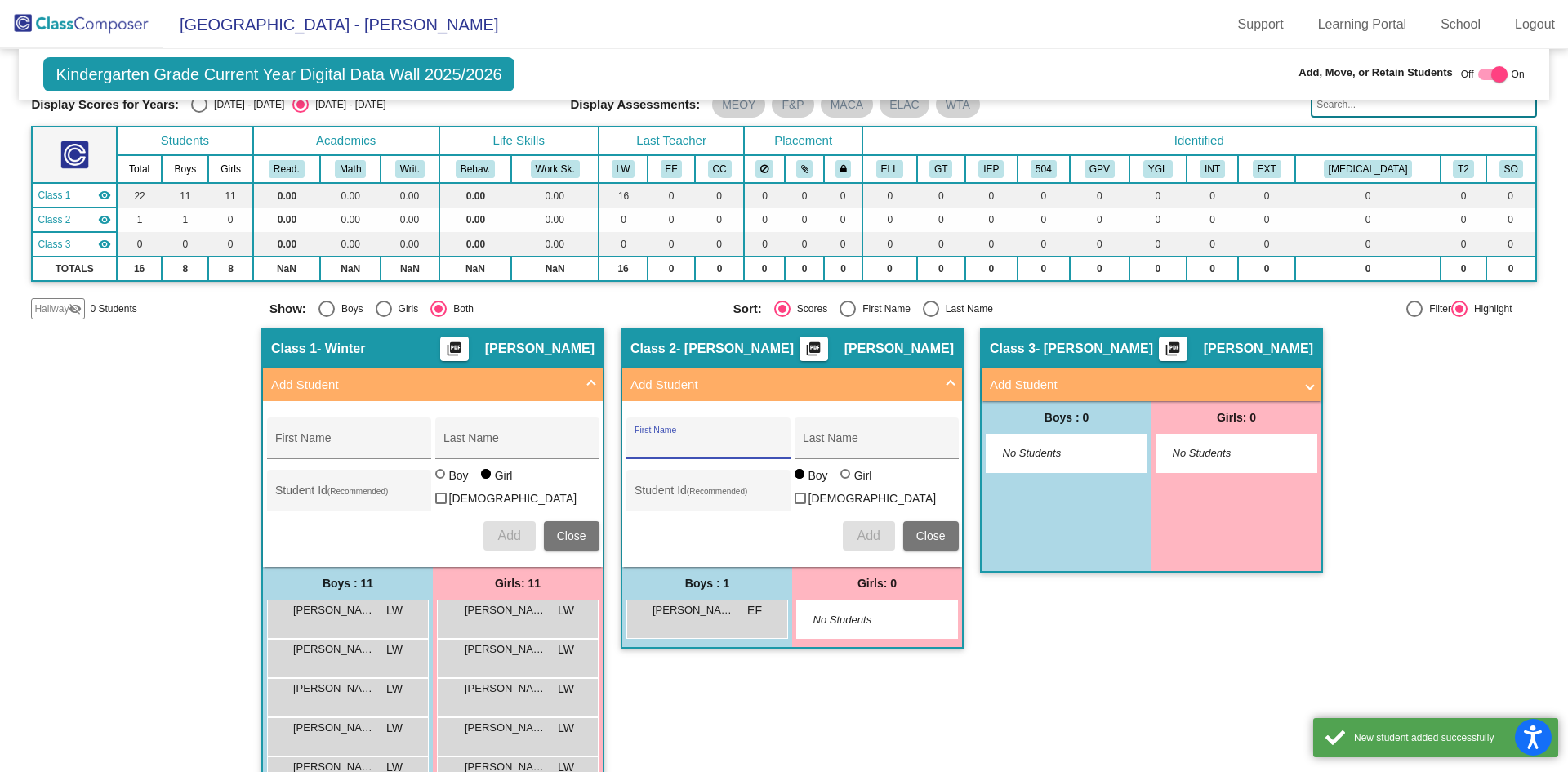
click at [727, 424] on div "First Name" at bounding box center [709, 438] width 164 height 42
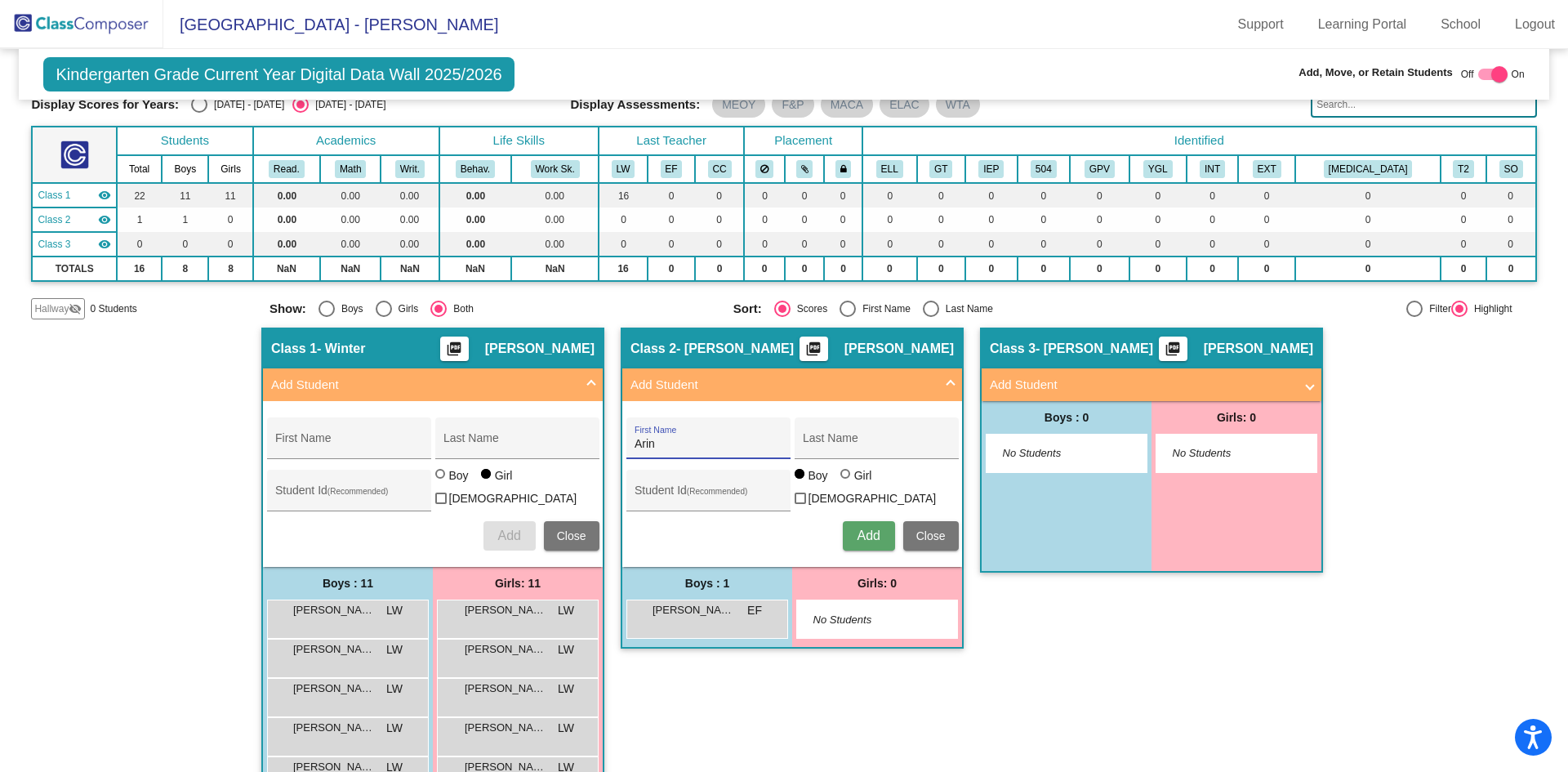
type input "Arin"
type input "[PERSON_NAME]"
type input "388513"
click at [871, 538] on span "Add" at bounding box center [868, 535] width 23 height 14
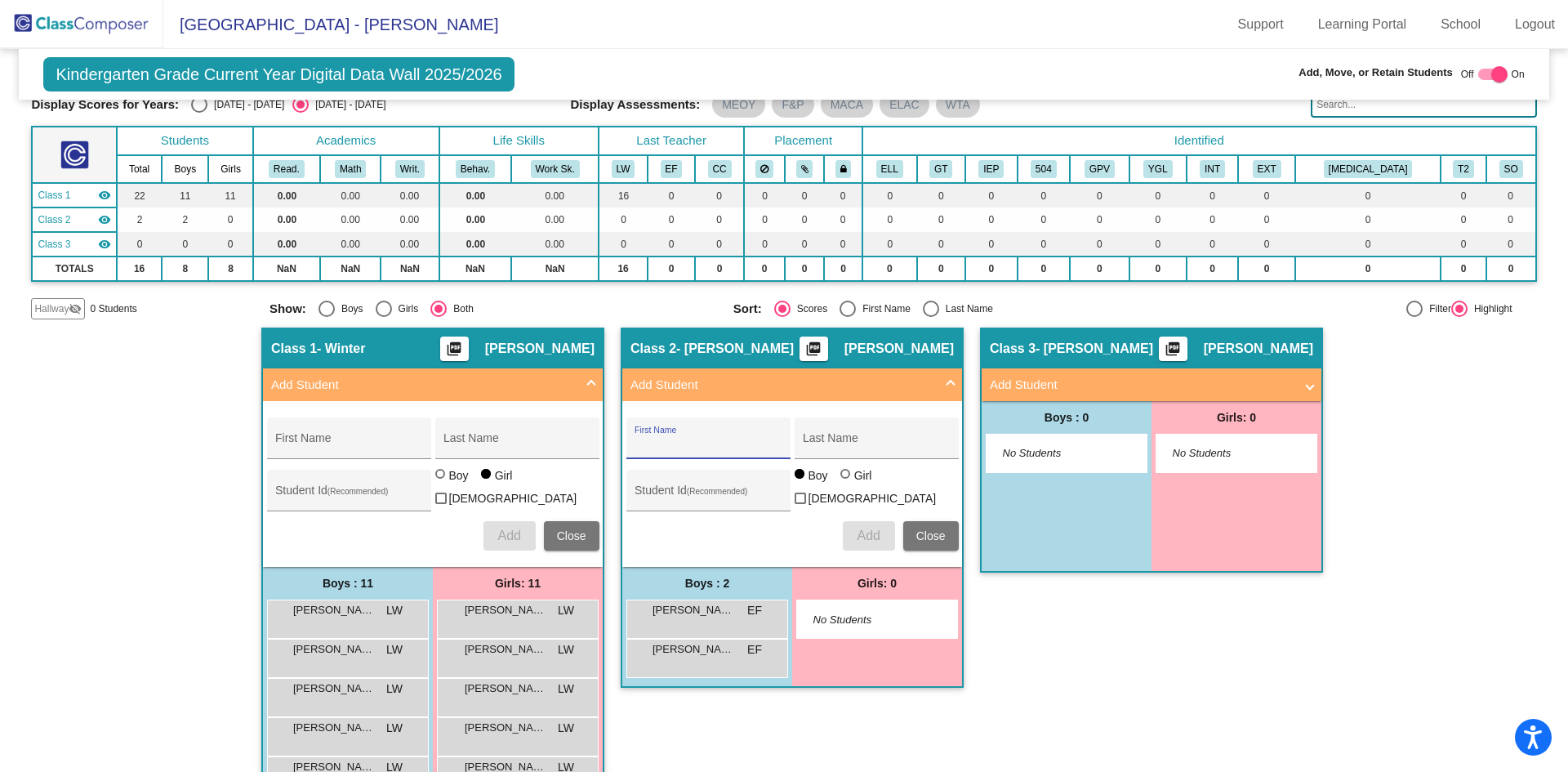
click at [715, 443] on input "First Name" at bounding box center [707, 444] width 147 height 13
type input "[PERSON_NAME]"
type input "[DEMOGRAPHIC_DATA]"
type input "388749"
click at [866, 532] on span "Add" at bounding box center [868, 535] width 23 height 14
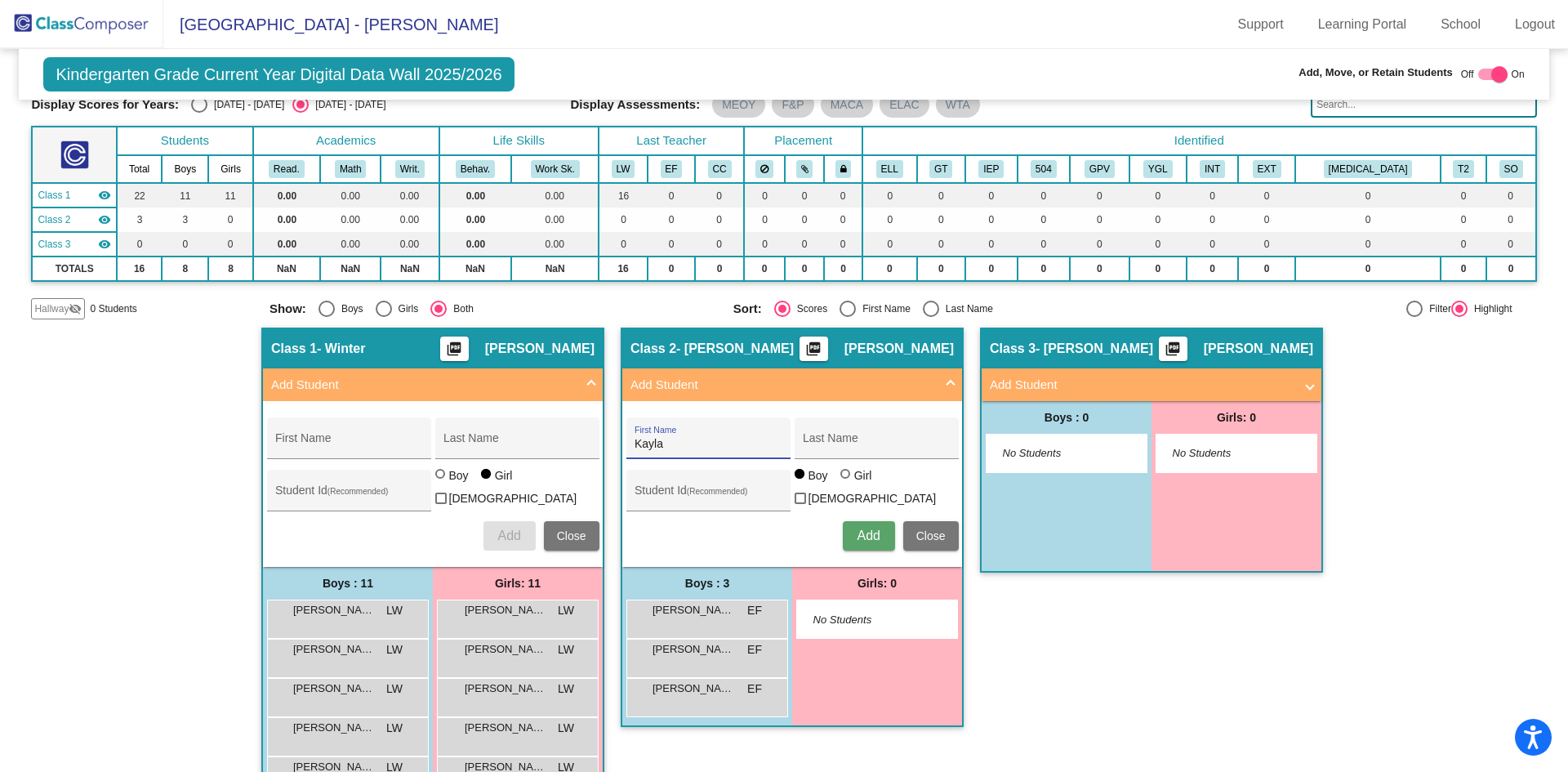
type input "Kayla"
type input "[PERSON_NAME]"
click at [849, 482] on div at bounding box center [847, 475] width 13 height 13
click at [847, 483] on input "Girl" at bounding box center [846, 482] width 1 height 1
radio input "true"
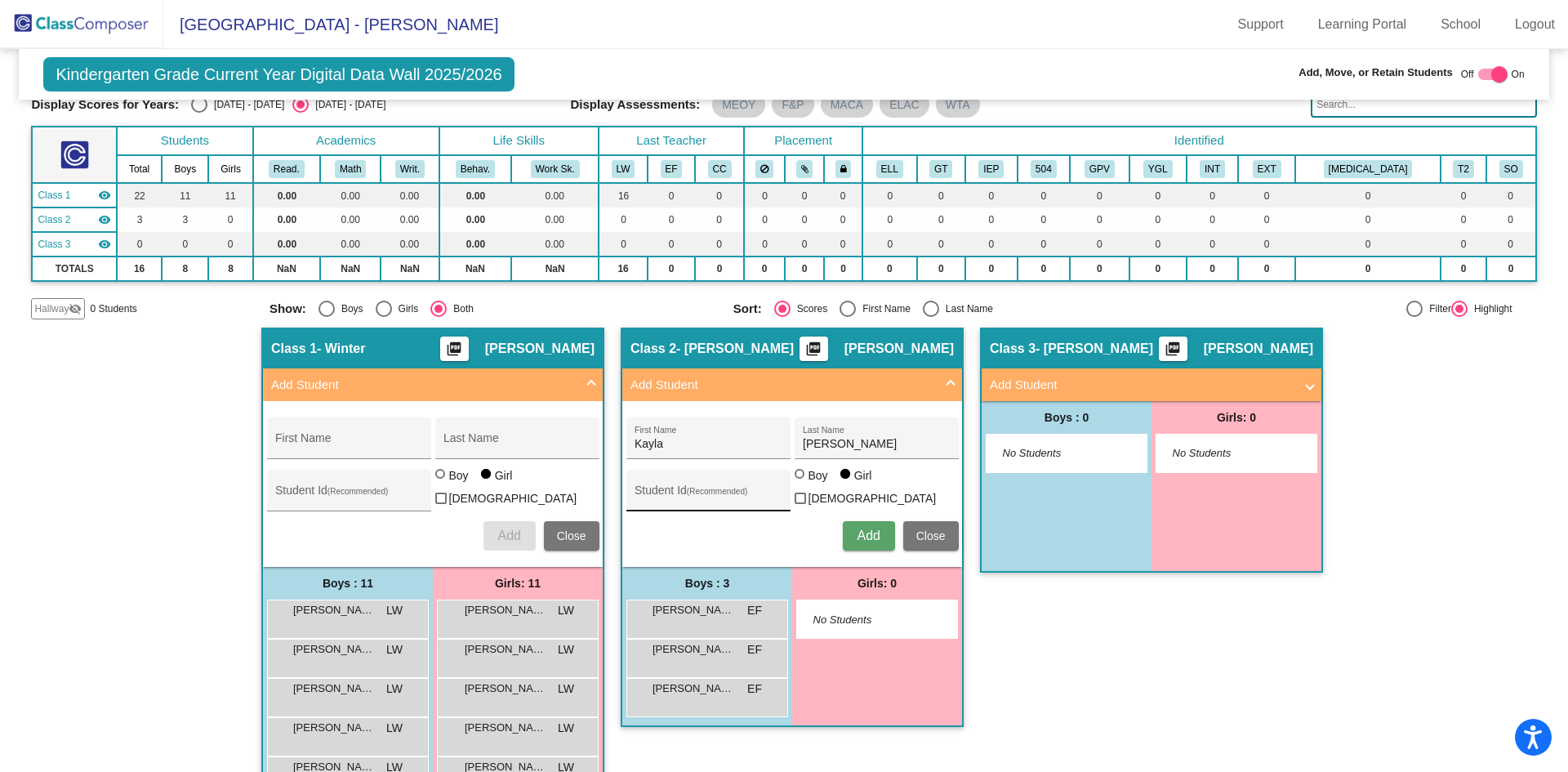
click at [741, 496] on input "Student Id (Recommended)" at bounding box center [707, 497] width 147 height 13
type input "388876"
click at [857, 533] on span "Add" at bounding box center [868, 535] width 23 height 14
type input "[PERSON_NAME]"
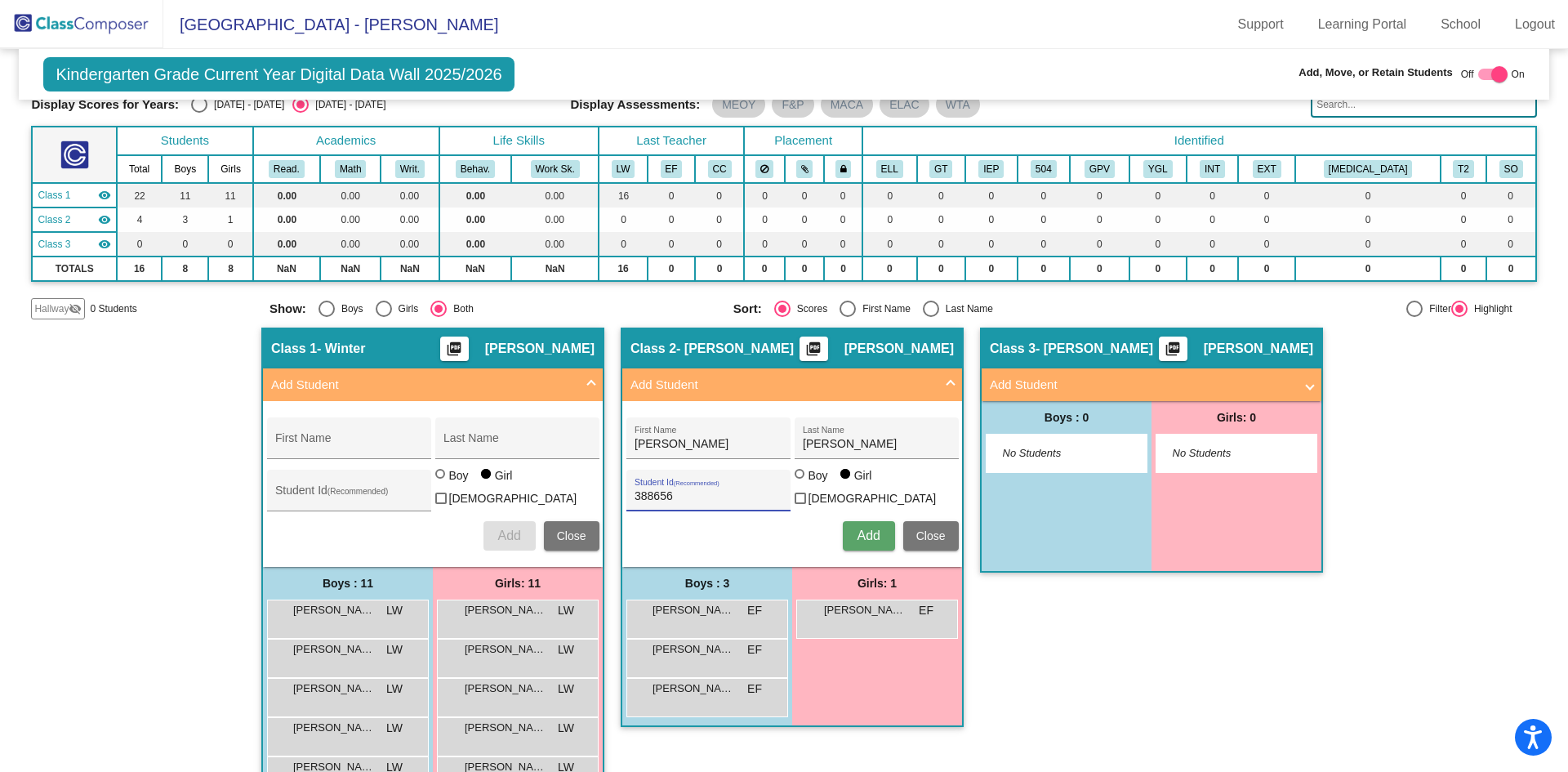
type input "388656"
click at [802, 482] on div at bounding box center [801, 475] width 13 height 13
click at [801, 482] on input "Boy" at bounding box center [800, 482] width 1 height 1
radio input "true"
click at [856, 539] on button "Add" at bounding box center [869, 536] width 52 height 30
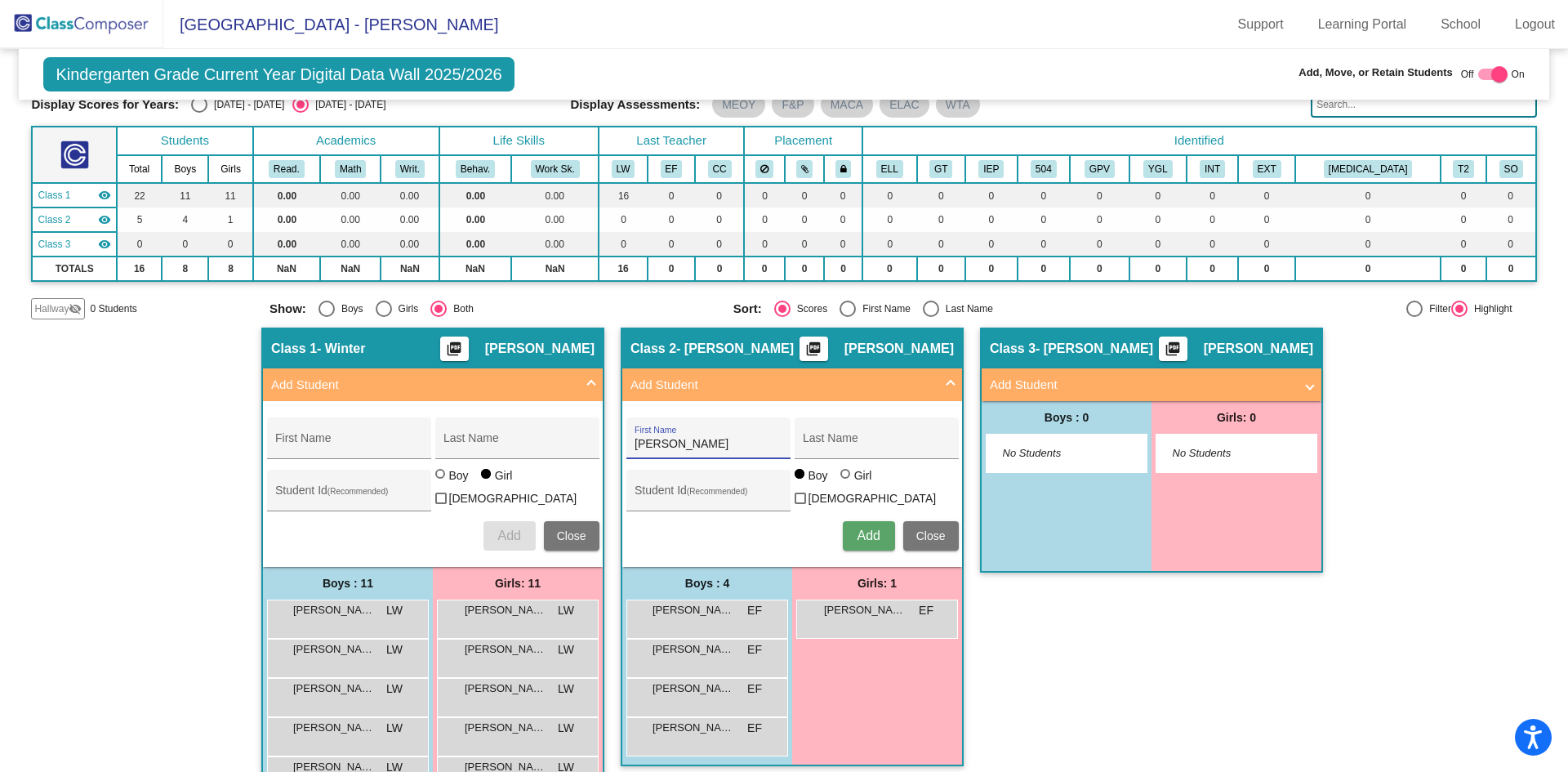
type input "[PERSON_NAME]"
type input "388504"
click at [854, 484] on div "Girl" at bounding box center [863, 475] width 19 height 16
click at [847, 483] on input "Girl" at bounding box center [846, 482] width 1 height 1
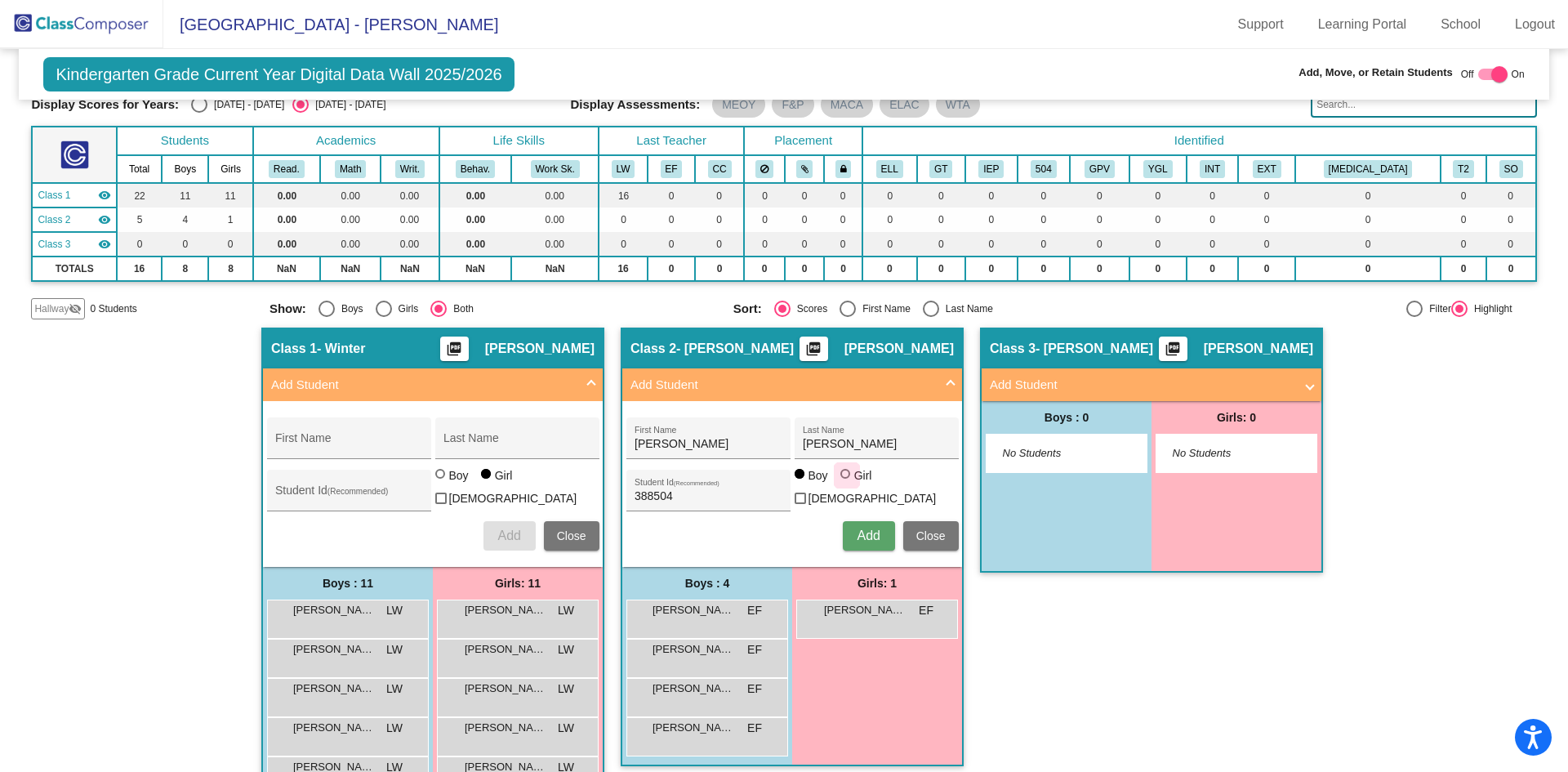
radio input "true"
click at [857, 537] on span "Add" at bounding box center [868, 535] width 23 height 14
type input "[PERSON_NAME]"
drag, startPoint x: 685, startPoint y: 479, endPoint x: 682, endPoint y: 492, distance: 13.3
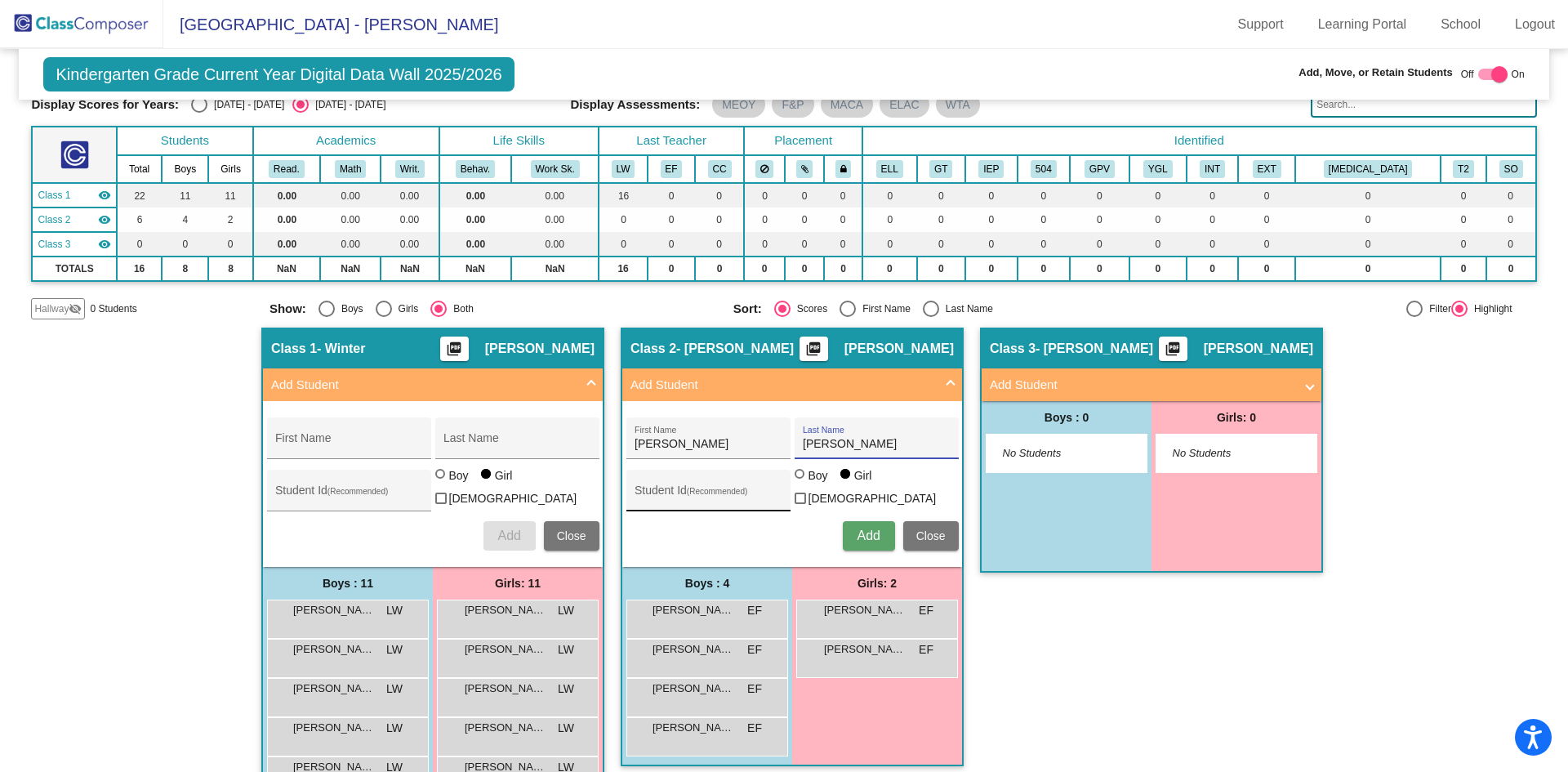
click at [684, 479] on div "Student Id (Recommended)" at bounding box center [707, 494] width 147 height 34
type input "388509"
click at [873, 536] on span "Add" at bounding box center [868, 535] width 23 height 14
type input "[PERSON_NAME]"
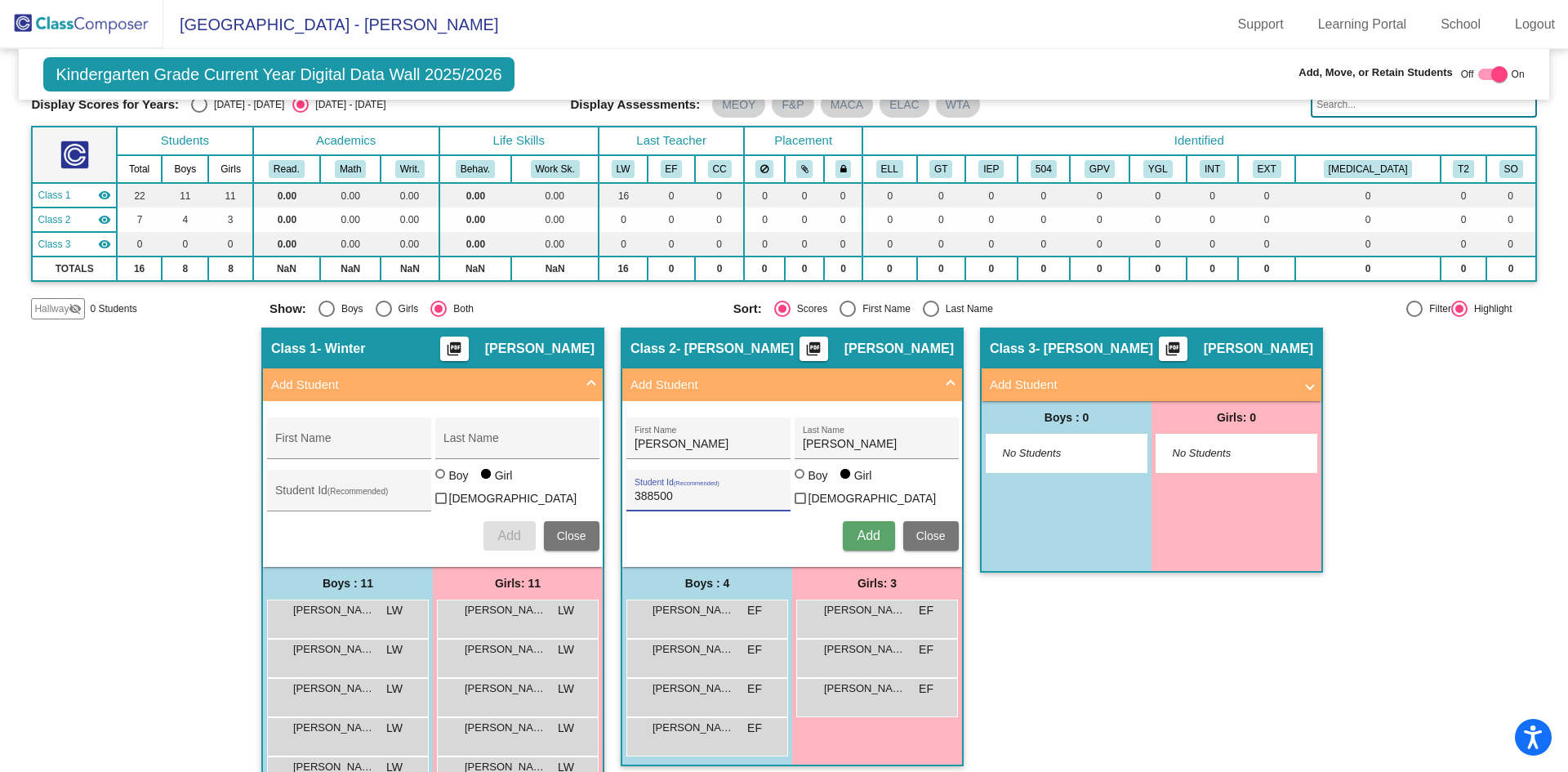
type input "388500"
click at [802, 481] on div at bounding box center [801, 475] width 13 height 13
click at [801, 482] on input "Boy" at bounding box center [800, 482] width 1 height 1
radio input "true"
click at [857, 538] on span "Add" at bounding box center [868, 535] width 23 height 14
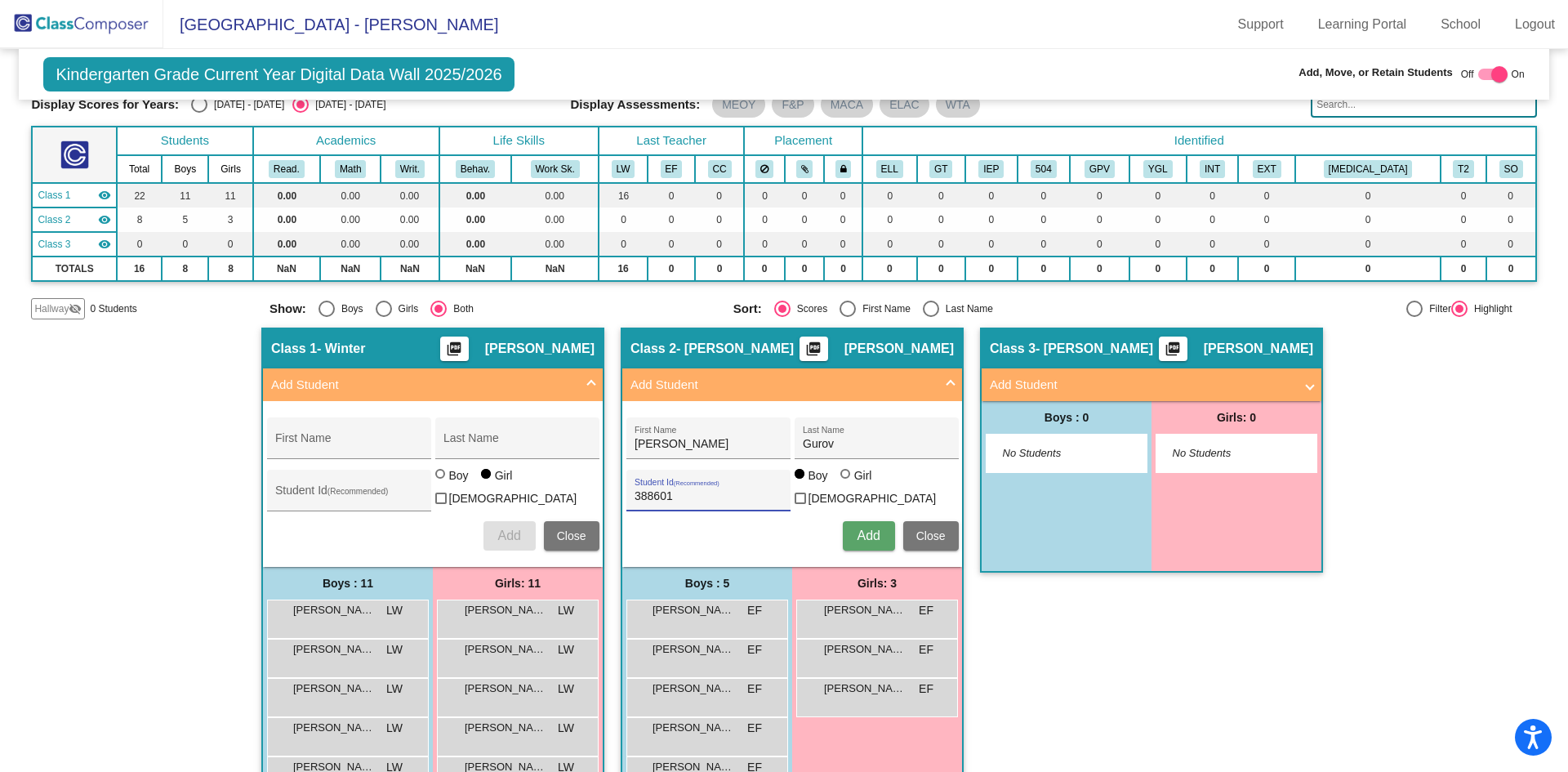
click at [860, 540] on button "Add" at bounding box center [869, 536] width 52 height 30
click at [841, 479] on div at bounding box center [845, 474] width 10 height 10
click at [846, 482] on input "Girl" at bounding box center [846, 482] width 1 height 1
click at [862, 532] on span "Add" at bounding box center [868, 535] width 23 height 14
click at [850, 533] on button "Add" at bounding box center [869, 536] width 52 height 30
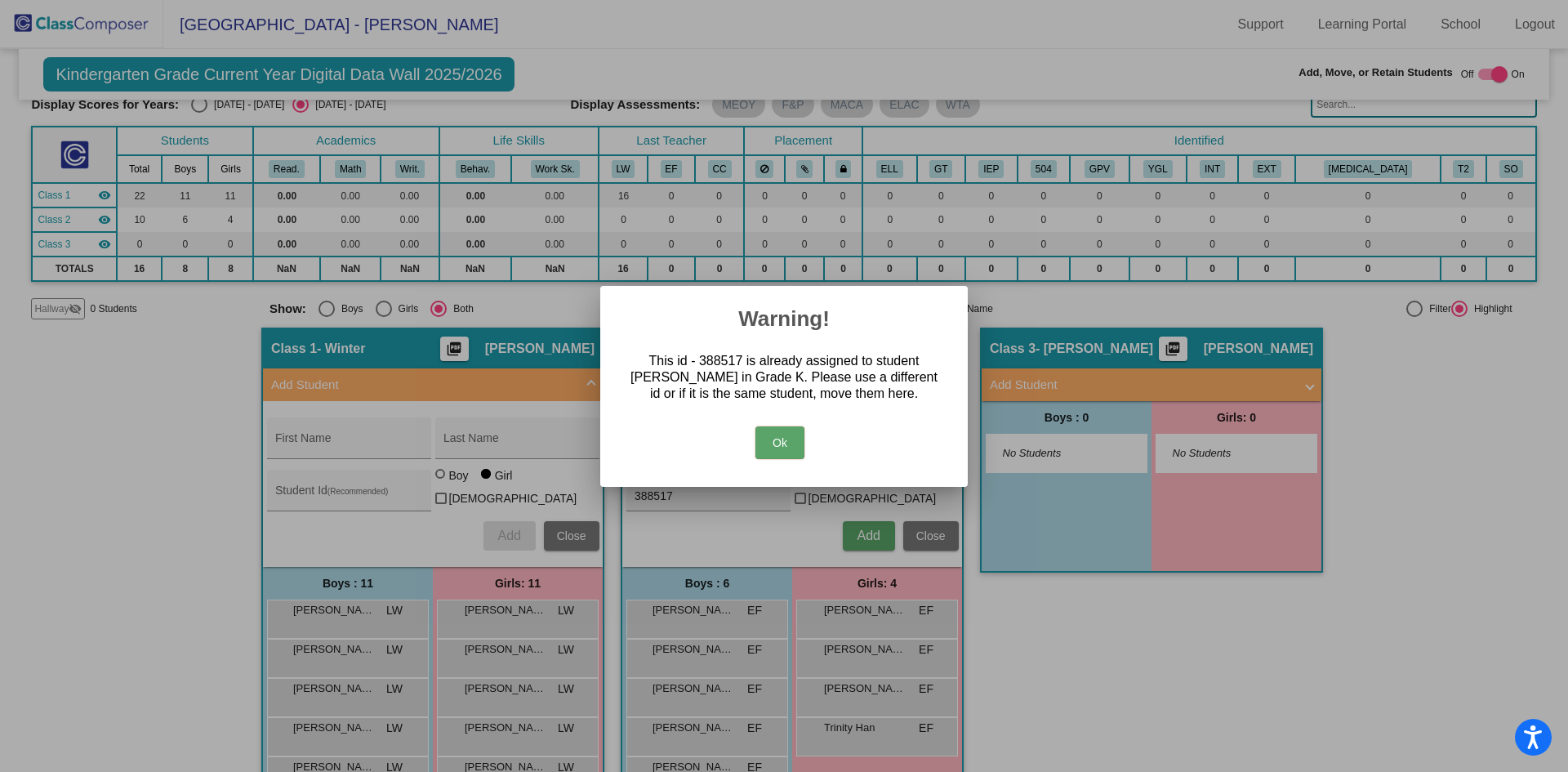
click at [777, 438] on button "Ok" at bounding box center [780, 443] width 49 height 33
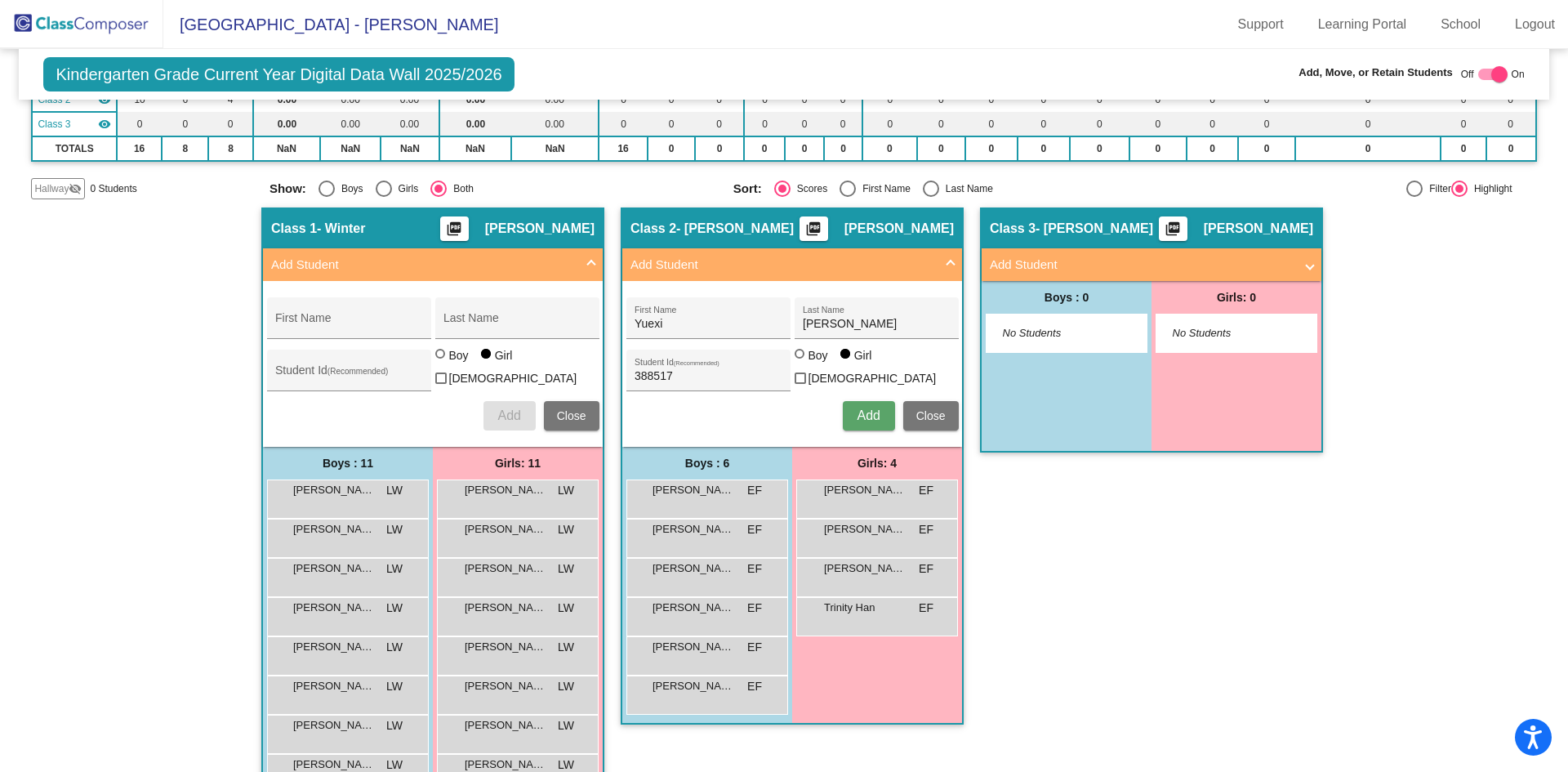
scroll to position [388, 0]
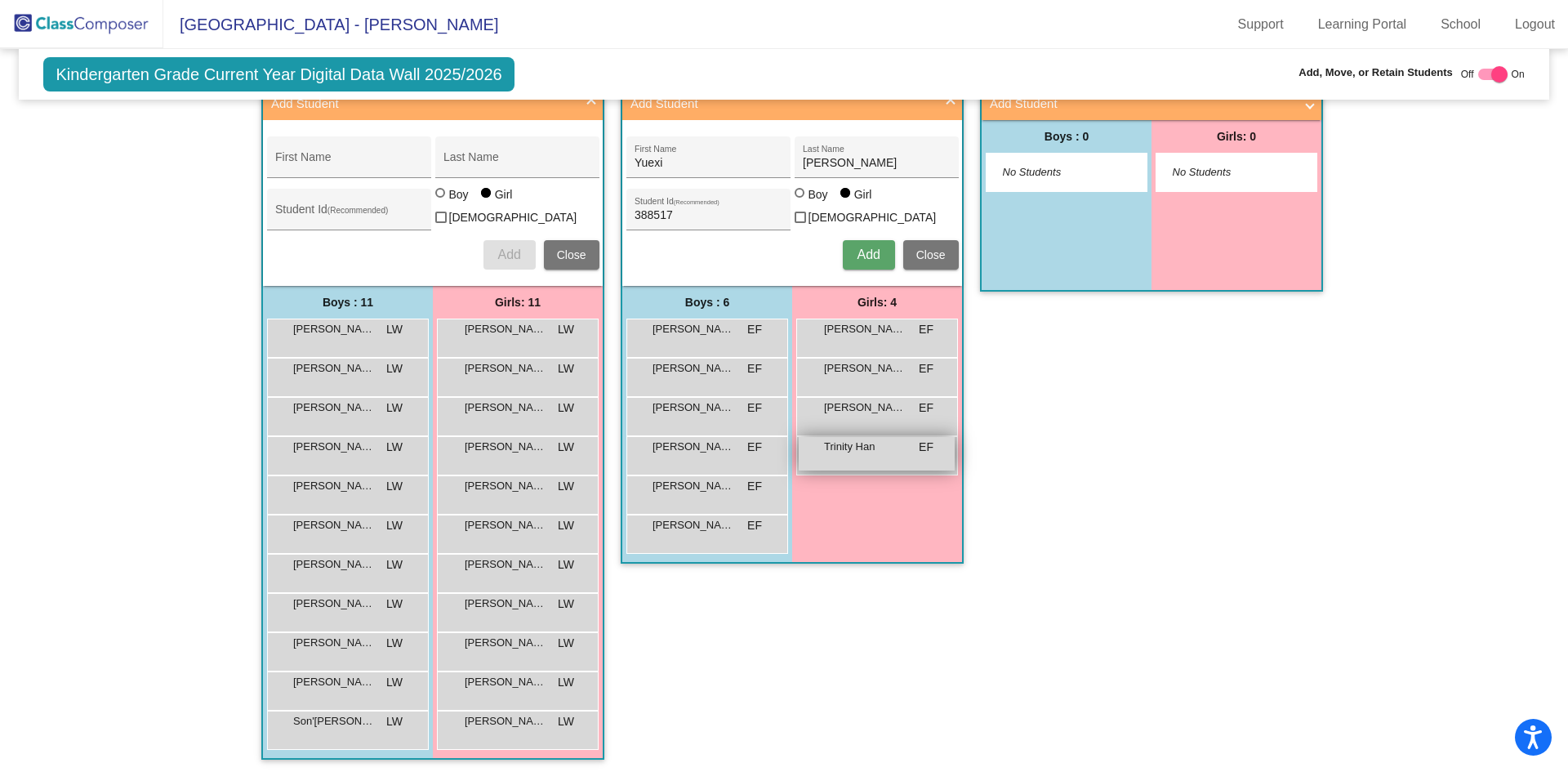
click at [849, 457] on div "Trinity [PERSON_NAME] lock do_not_disturb_alt" at bounding box center [877, 453] width 156 height 34
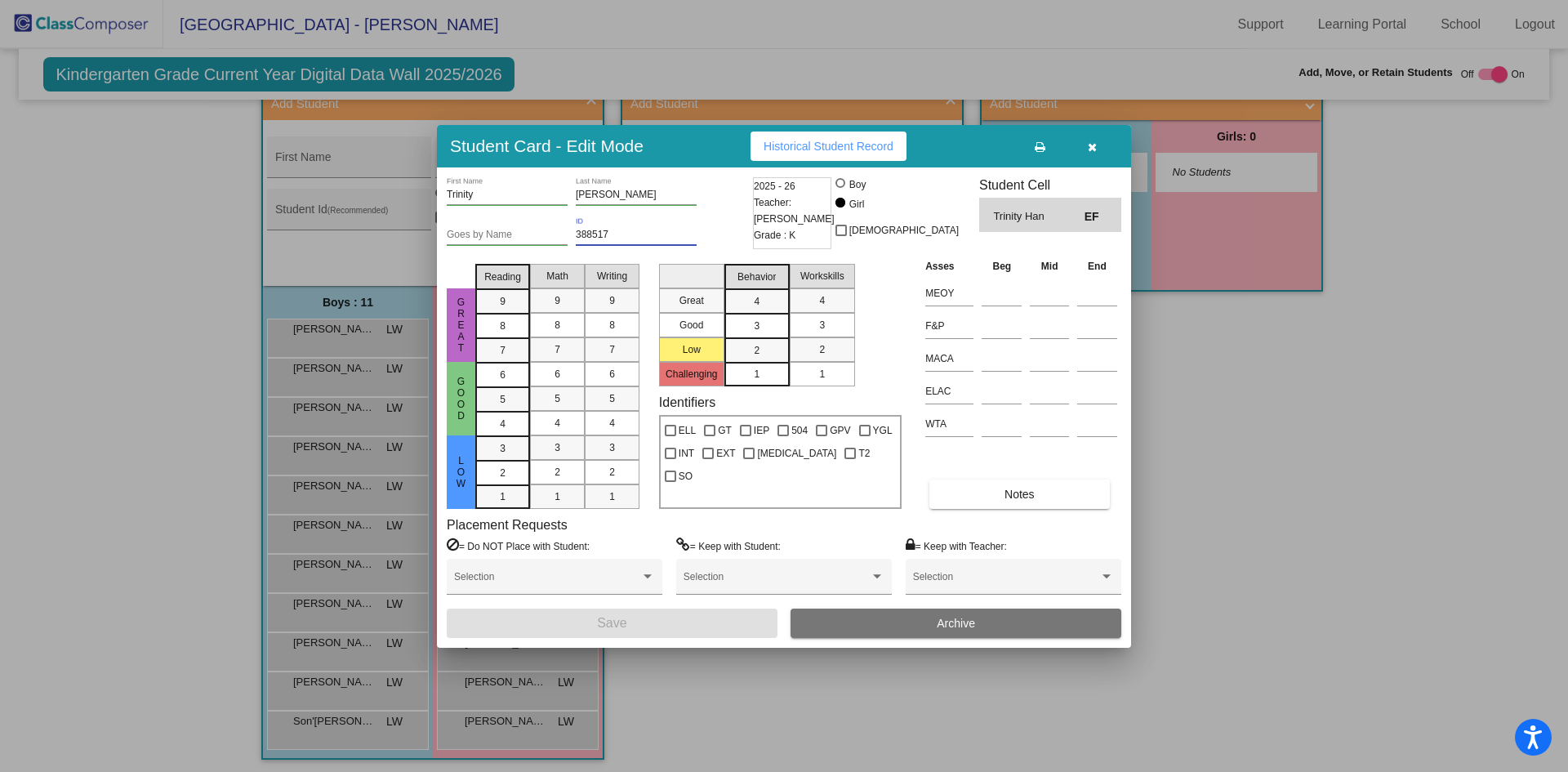
click at [616, 240] on input "388517" at bounding box center [637, 235] width 121 height 11
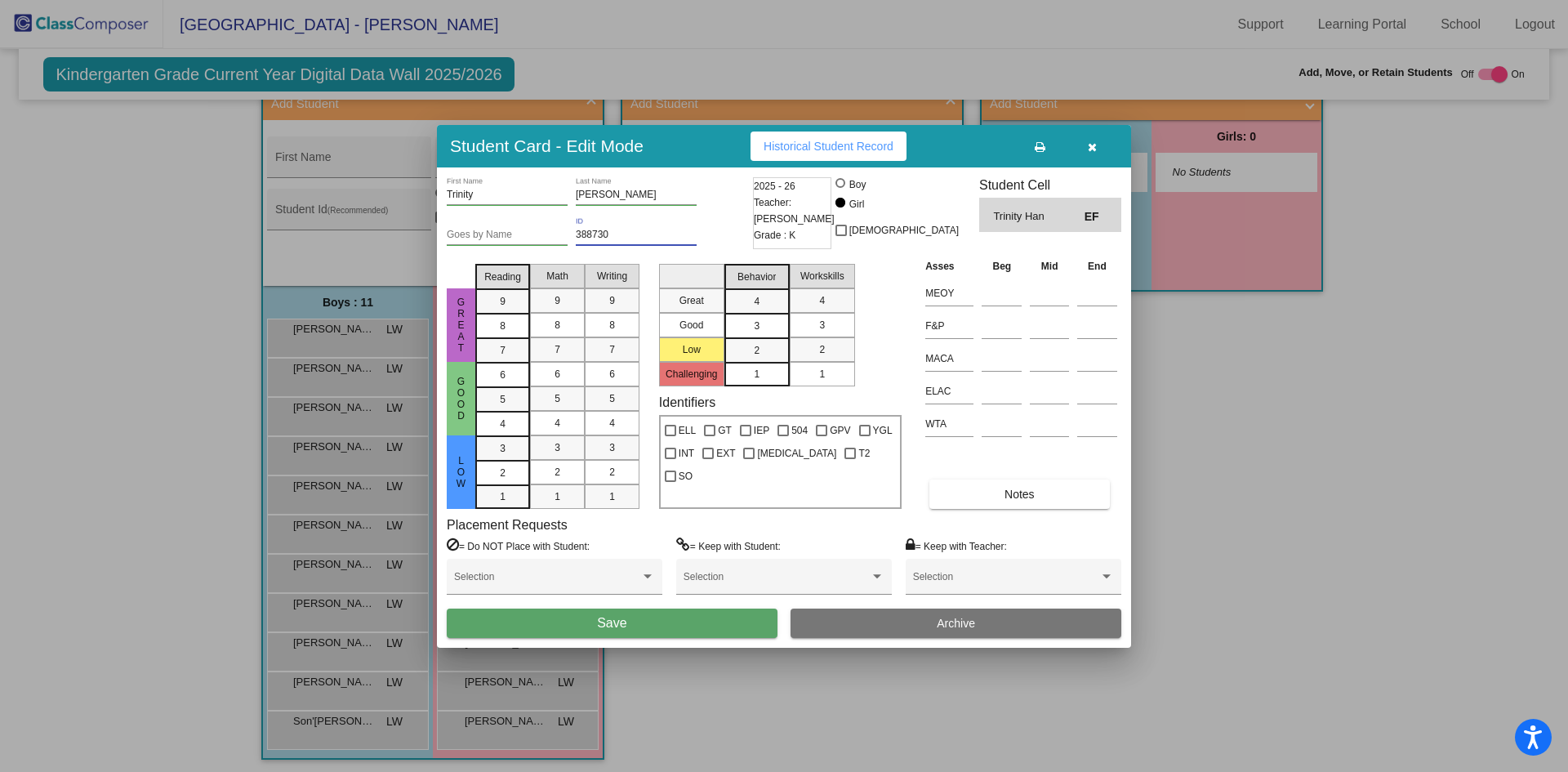
click at [683, 619] on button "Save" at bounding box center [612, 624] width 331 height 30
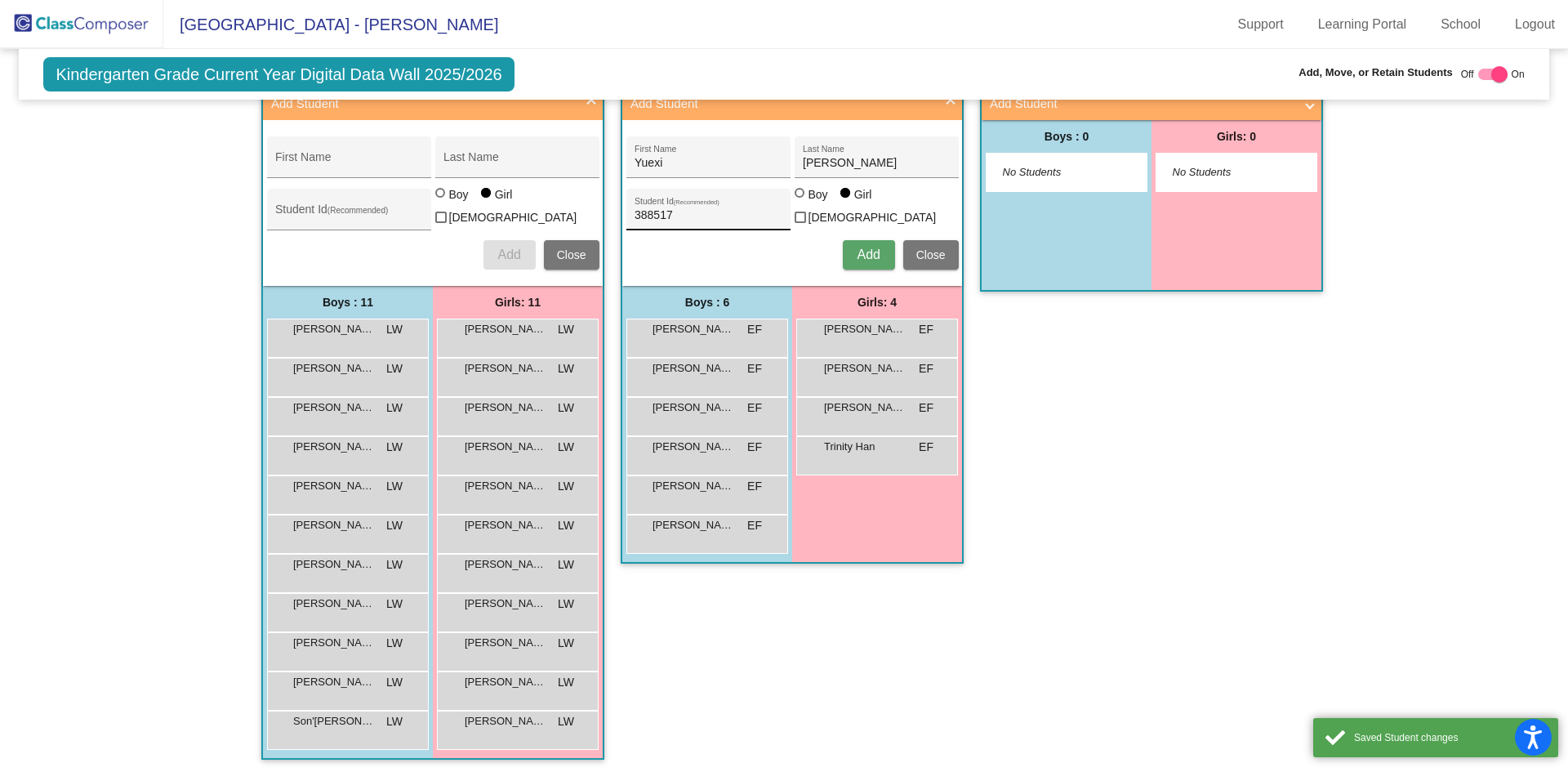
click at [711, 211] on input "388517" at bounding box center [707, 216] width 147 height 13
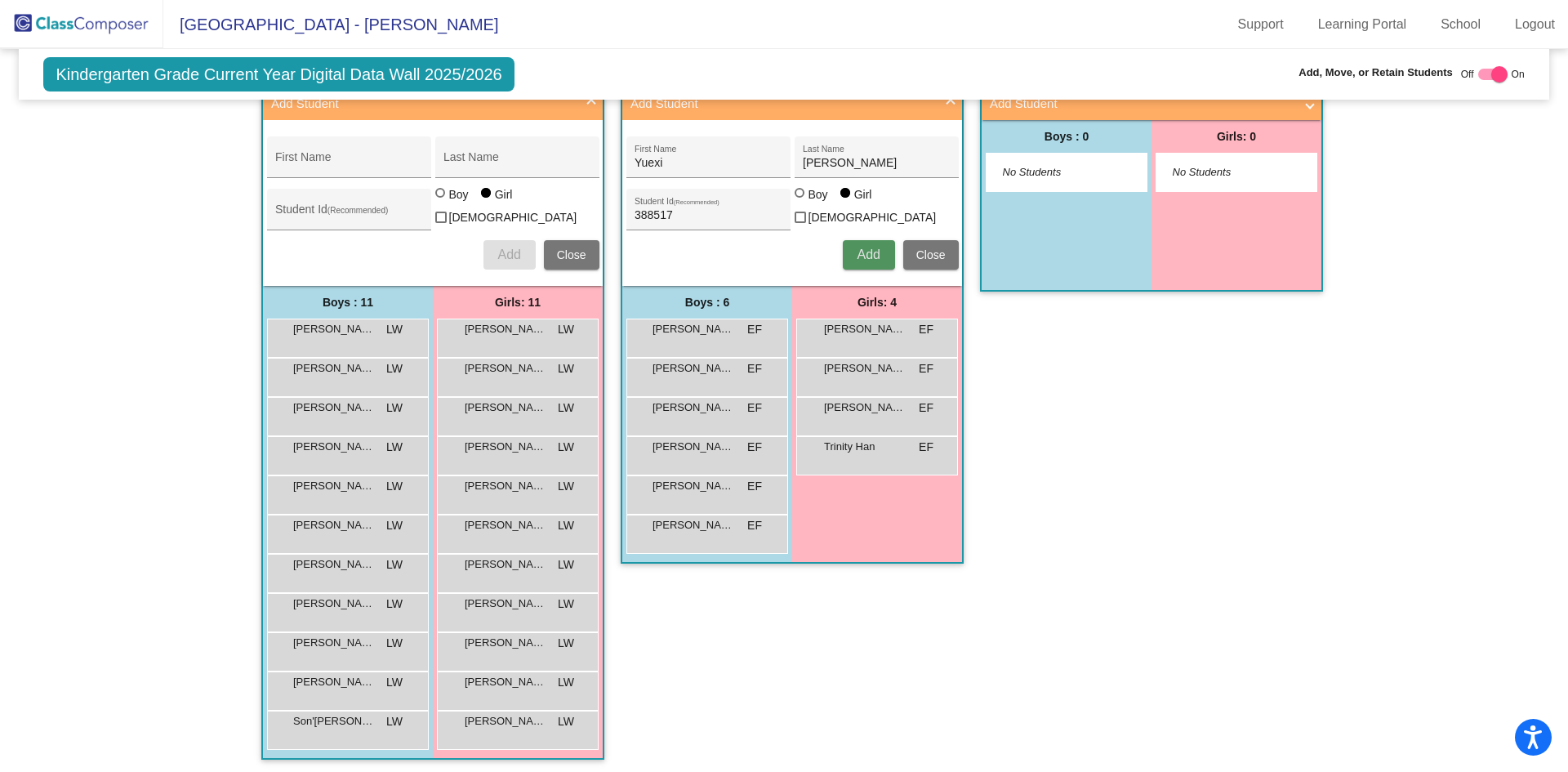
click at [864, 252] on span "Add" at bounding box center [868, 254] width 23 height 14
click at [847, 254] on button "Add" at bounding box center [869, 255] width 52 height 30
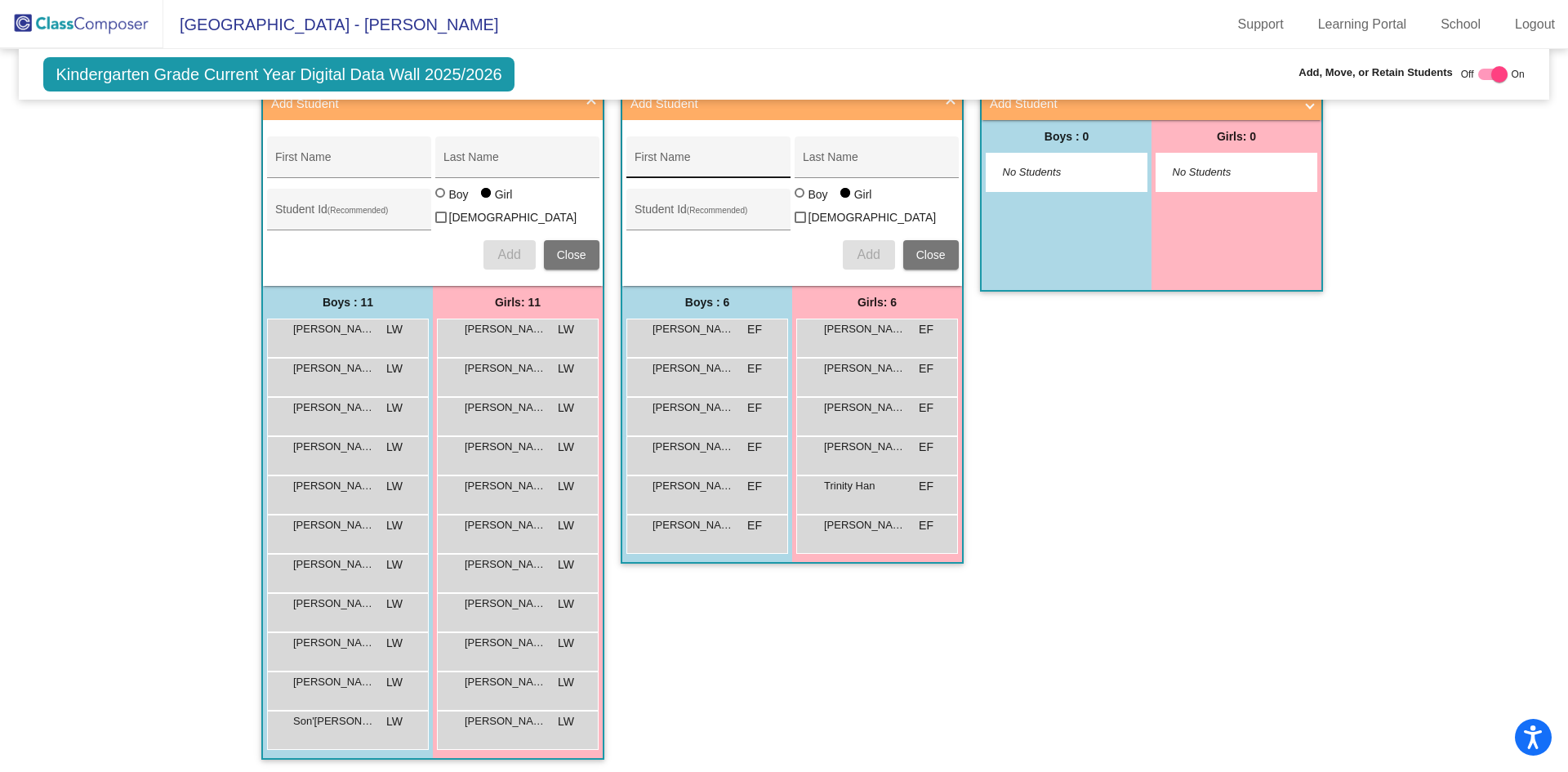
click at [676, 156] on div "First Name" at bounding box center [707, 161] width 147 height 34
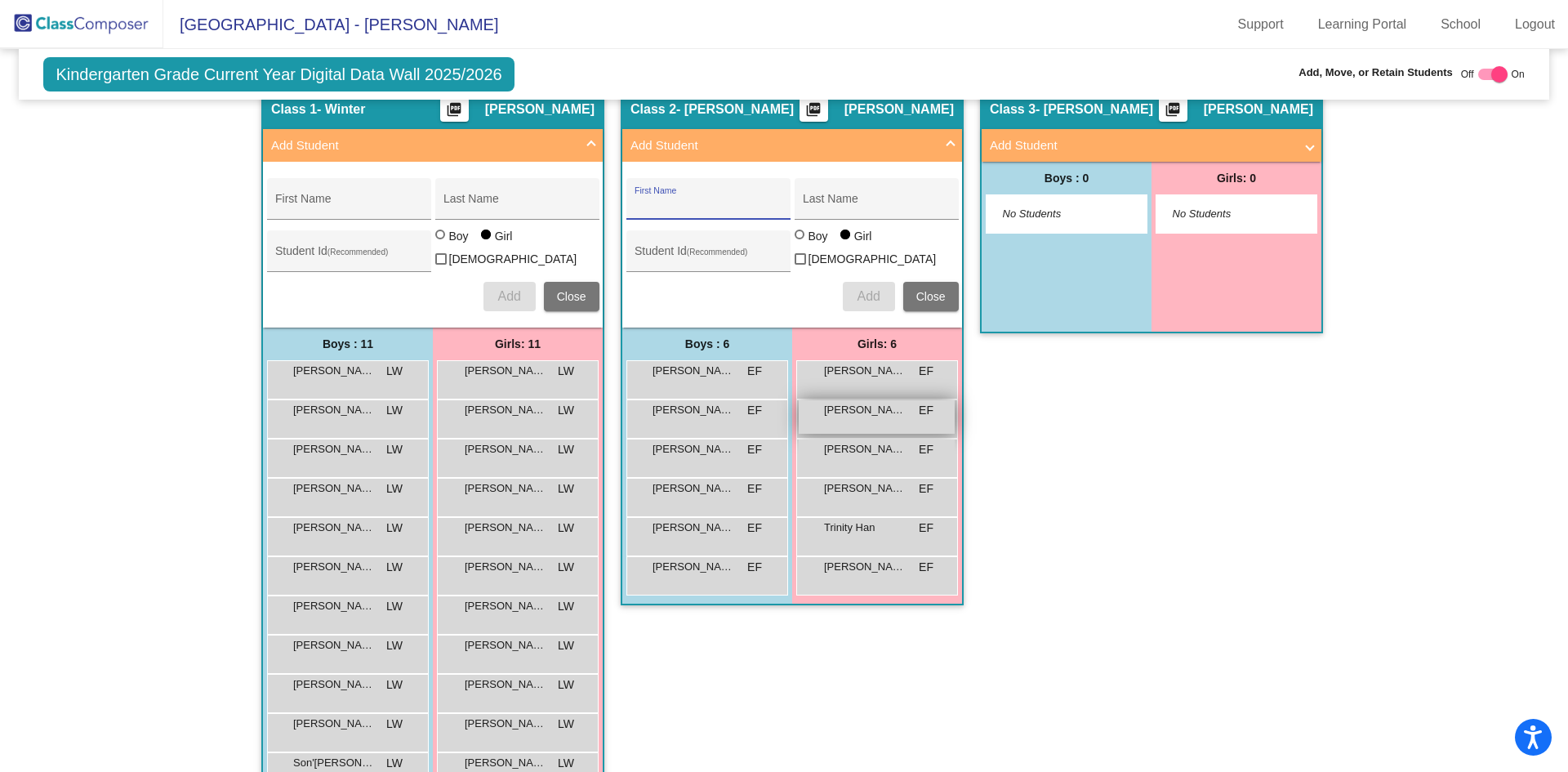
scroll to position [307, 0]
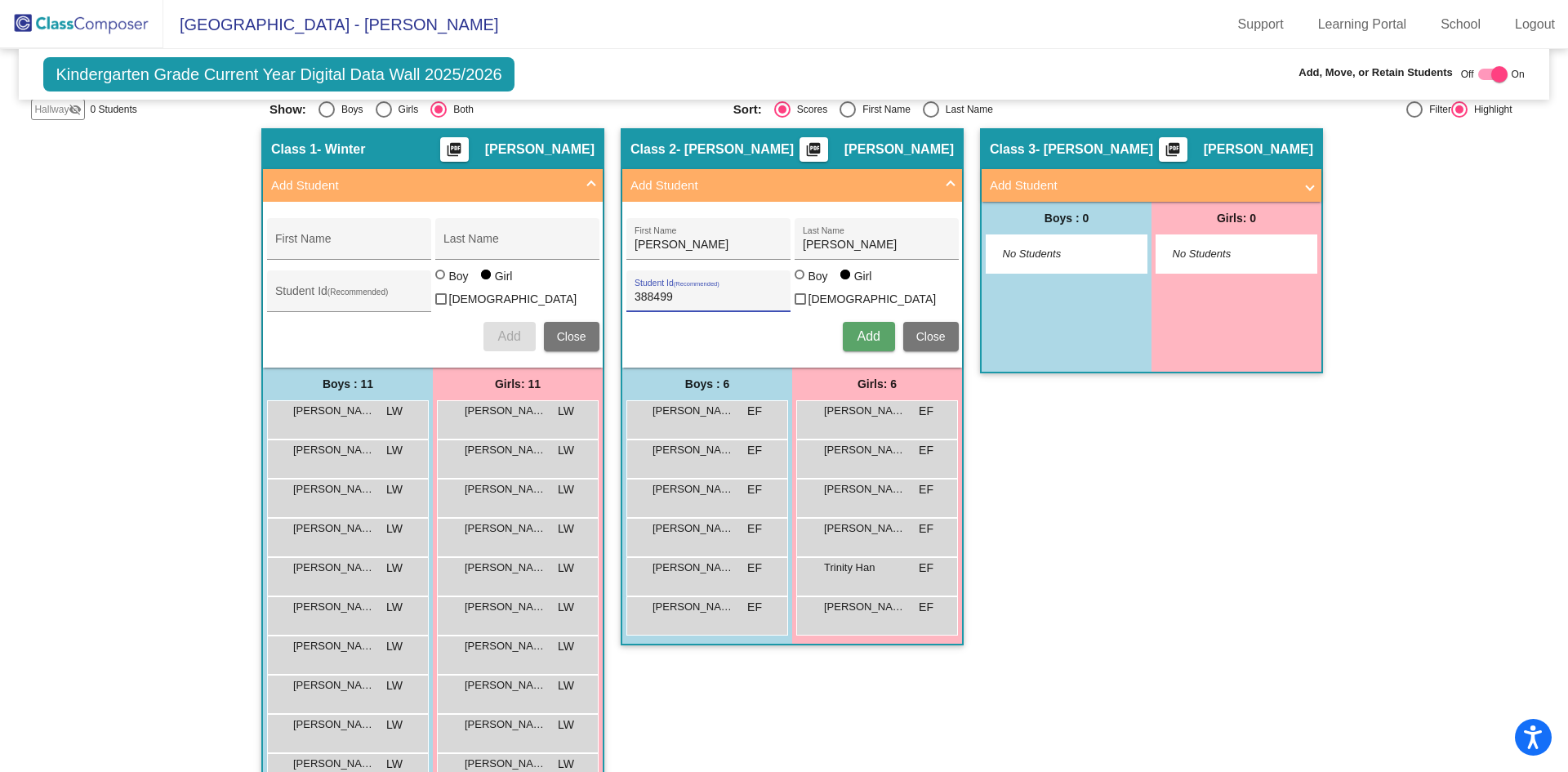
click at [859, 343] on button "Add" at bounding box center [869, 337] width 52 height 30
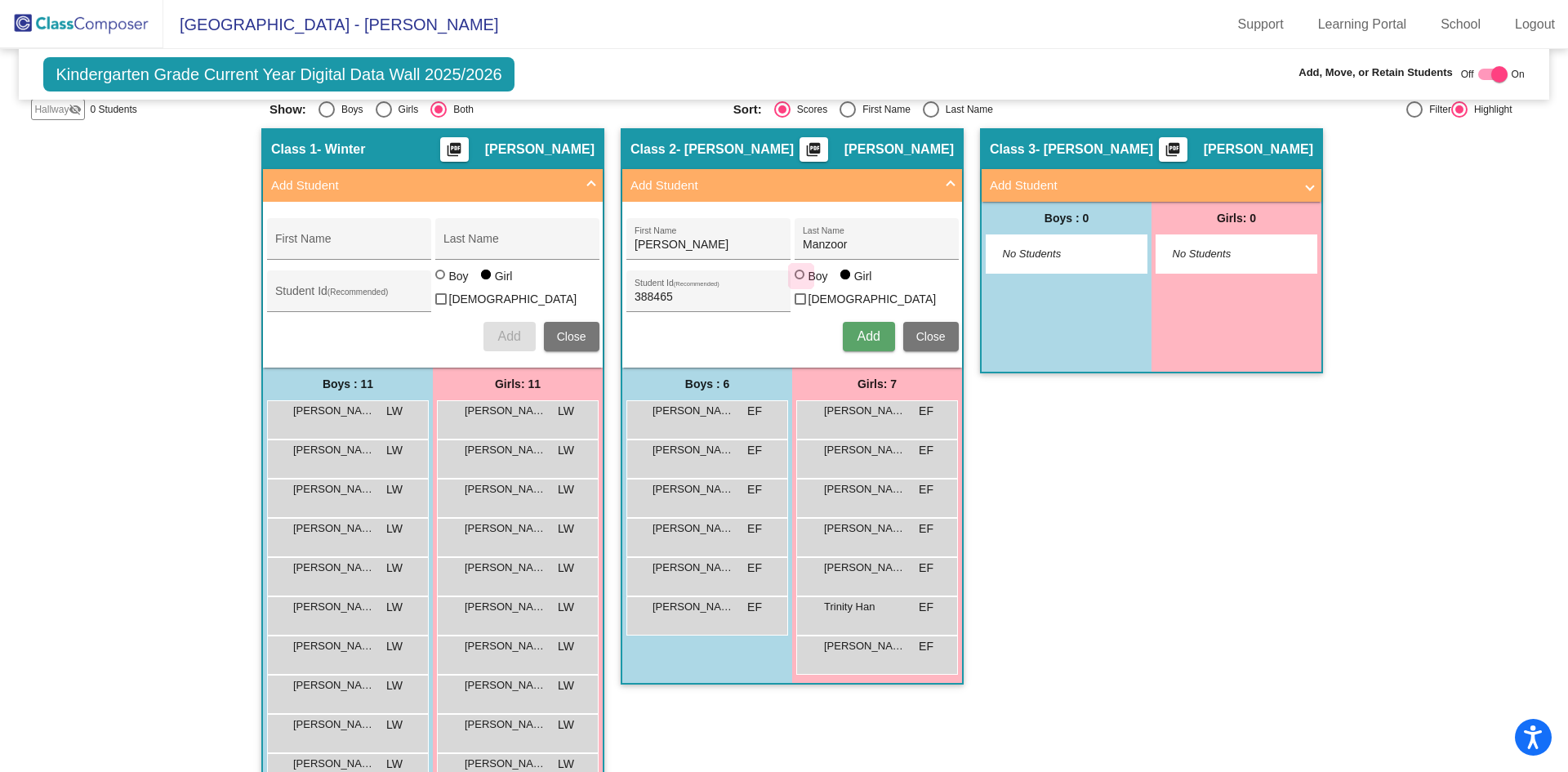
click at [808, 284] on div "Boy" at bounding box center [818, 276] width 20 height 16
click at [801, 284] on input "Boy" at bounding box center [800, 283] width 1 height 1
click at [865, 339] on span "Add" at bounding box center [868, 336] width 23 height 14
click at [844, 279] on div at bounding box center [845, 275] width 10 height 10
click at [846, 284] on input "Girl" at bounding box center [846, 283] width 1 height 1
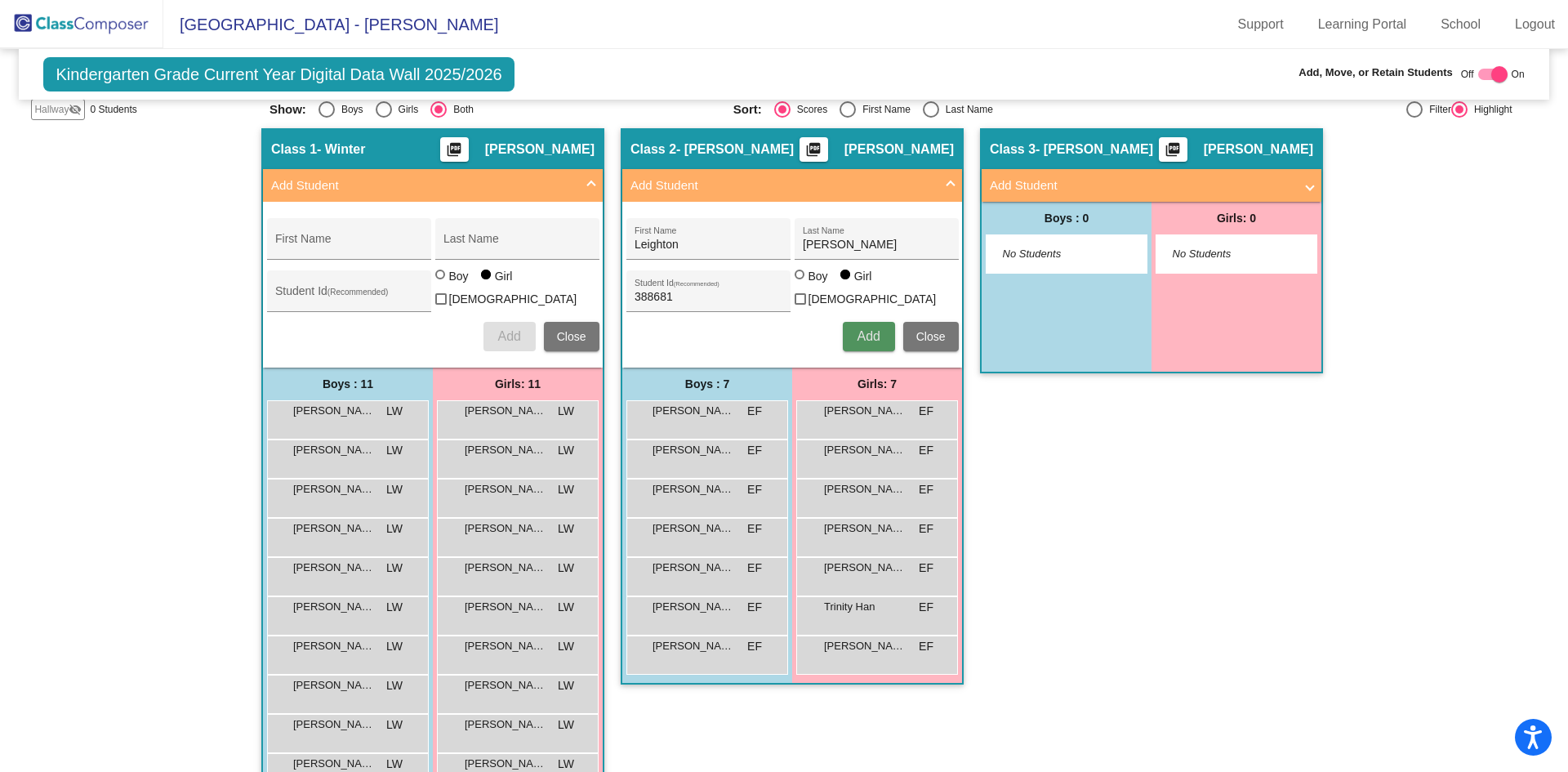
click at [860, 335] on span "Add" at bounding box center [868, 336] width 23 height 14
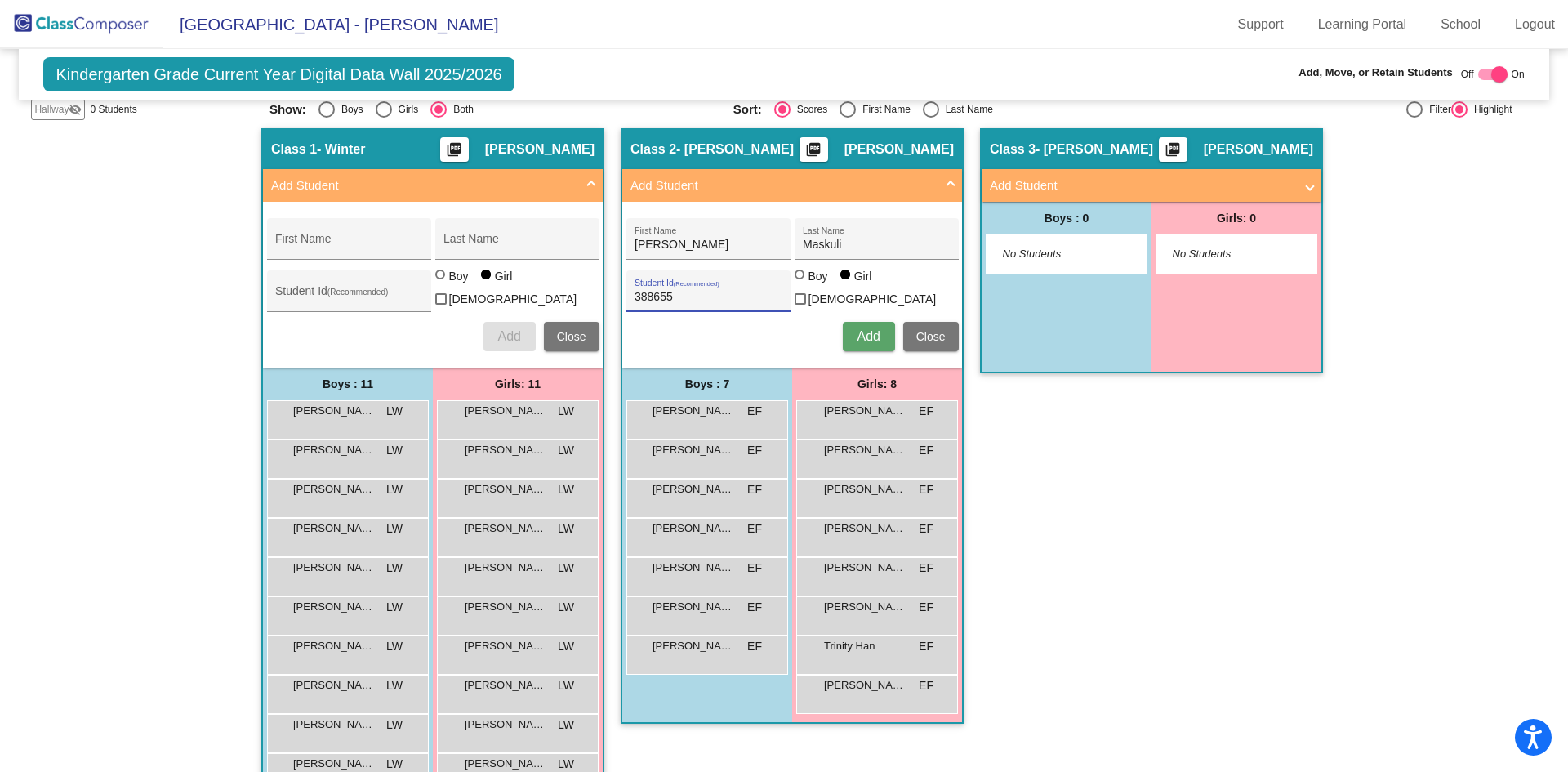
click at [796, 279] on label "Boy" at bounding box center [813, 276] width 38 height 16
click at [800, 283] on input "Boy" at bounding box center [800, 283] width 1 height 1
click at [869, 348] on div "[PERSON_NAME] First Name Maskuli Last Name 388655 Student Id (Recommended) Boy …" at bounding box center [793, 284] width 349 height 149
click at [860, 335] on span "Add" at bounding box center [868, 336] width 23 height 14
click at [841, 278] on div "Boy Girl [DEMOGRAPHIC_DATA]" at bounding box center [877, 291] width 164 height 46
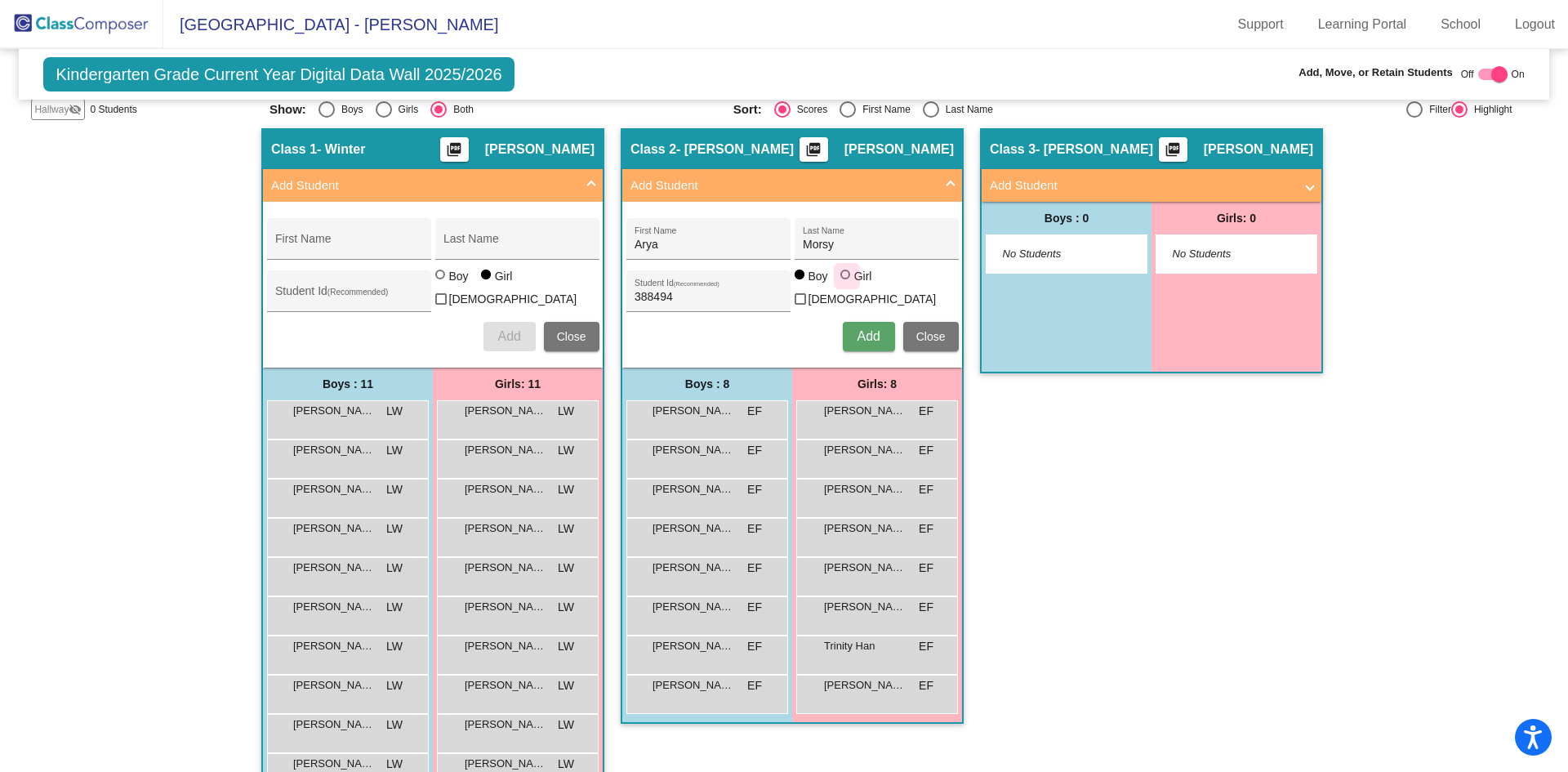
click at [846, 283] on div at bounding box center [847, 276] width 13 height 13
click at [846, 284] on input "Girl" at bounding box center [846, 283] width 1 height 1
click at [857, 331] on span "Add" at bounding box center [868, 336] width 23 height 14
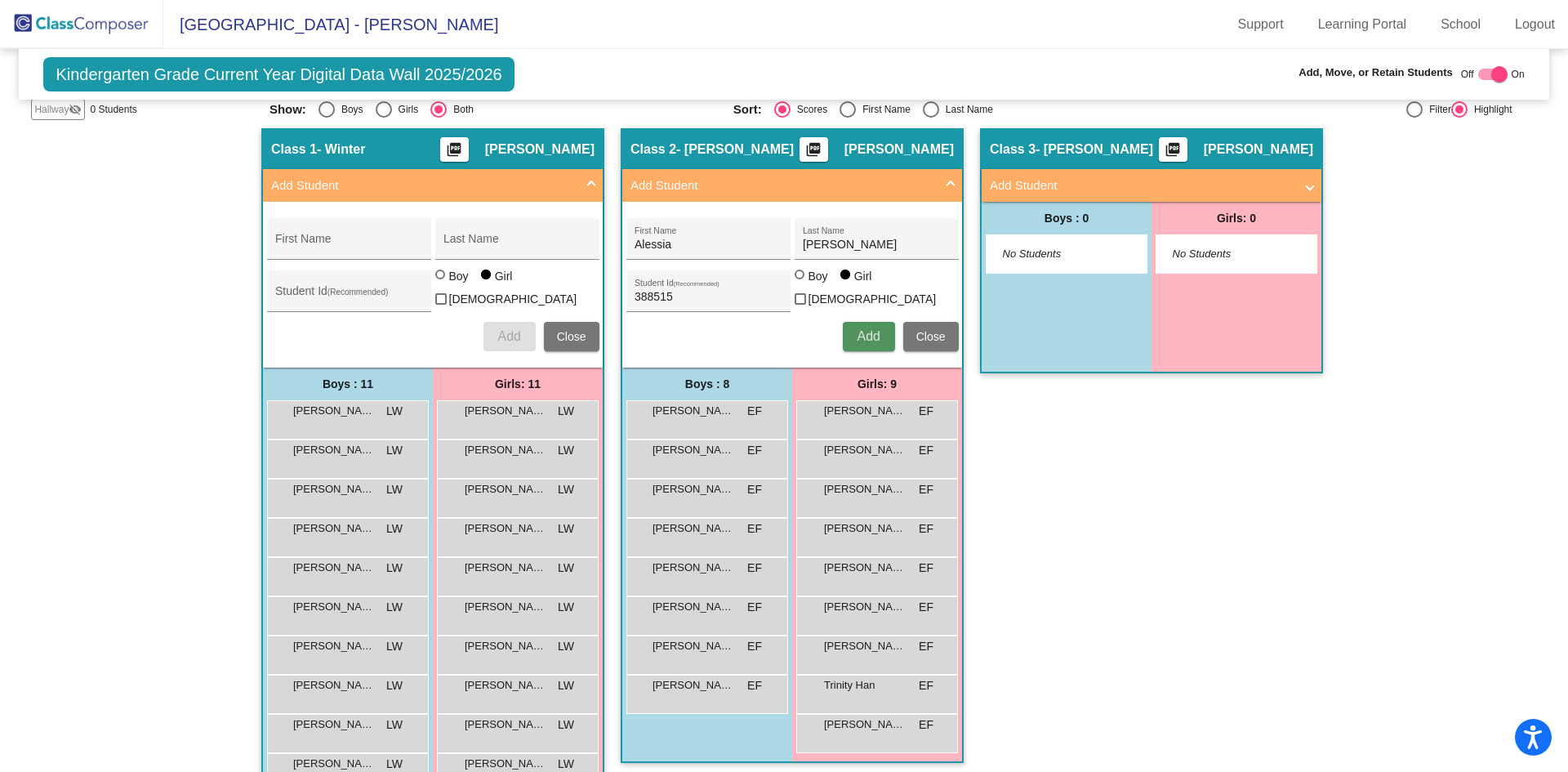
click at [867, 338] on span "Add" at bounding box center [868, 336] width 23 height 14
click at [799, 283] on div at bounding box center [801, 276] width 13 height 13
click at [800, 284] on input "Boy" at bounding box center [800, 283] width 1 height 1
click at [859, 338] on span "Add" at bounding box center [868, 336] width 23 height 14
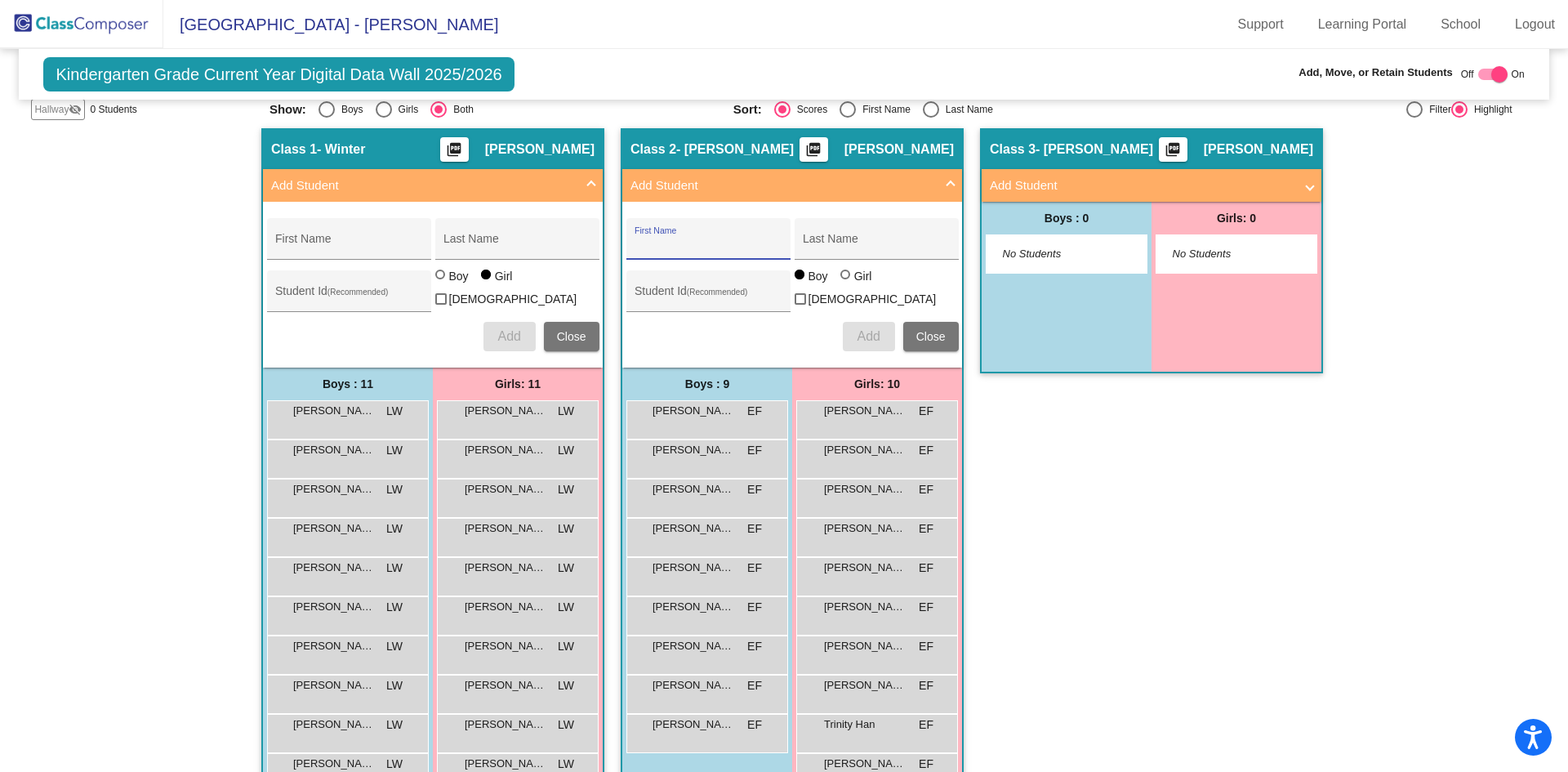
click at [727, 247] on input "First Name" at bounding box center [707, 245] width 147 height 13
click at [863, 329] on span "Add" at bounding box center [868, 336] width 23 height 14
drag, startPoint x: 825, startPoint y: 320, endPoint x: 834, endPoint y: 322, distance: 9.2
click at [826, 322] on div "Add Close" at bounding box center [793, 337] width 333 height 30
click at [846, 330] on button "Add" at bounding box center [869, 337] width 52 height 30
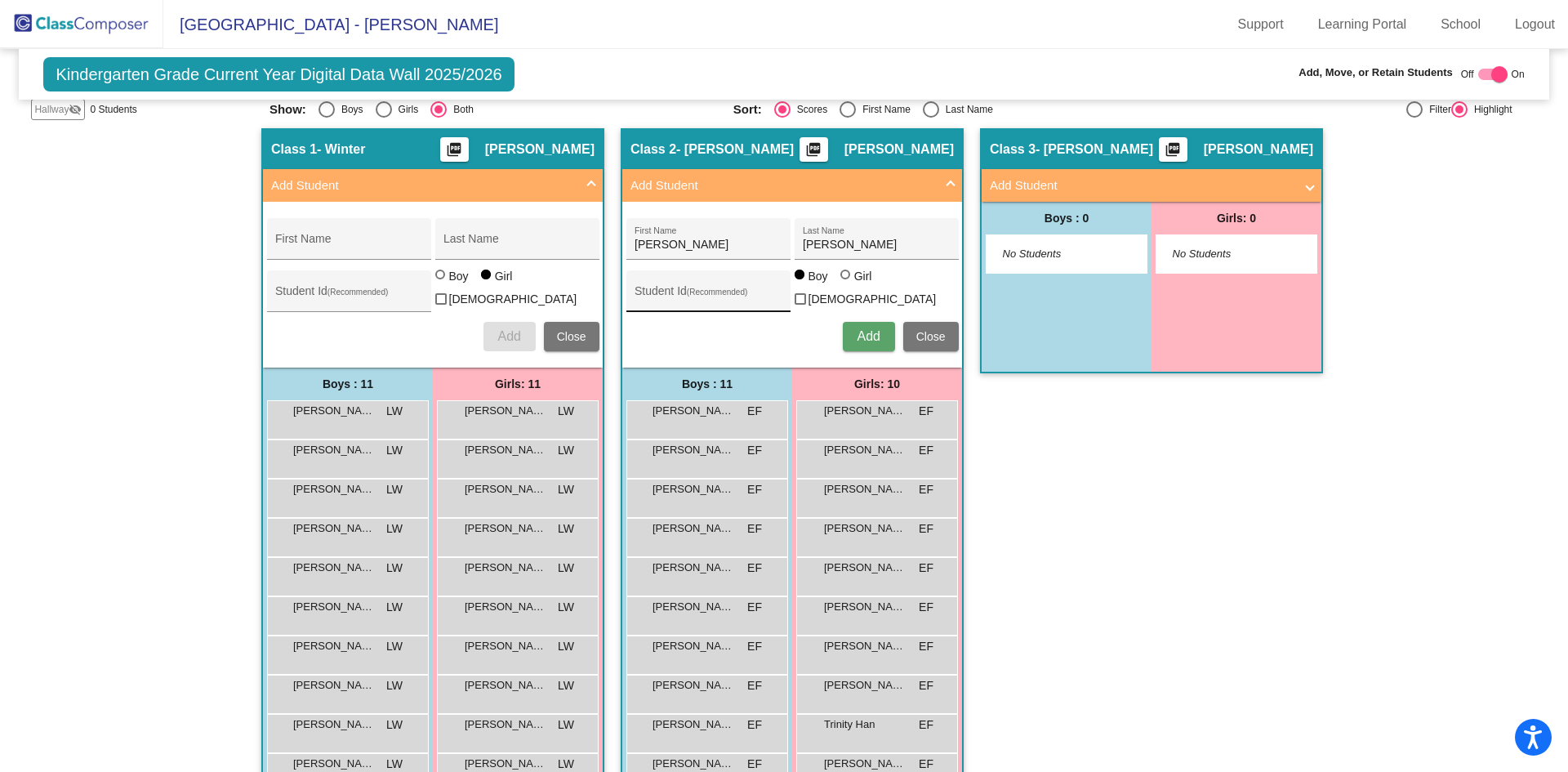
click at [666, 284] on div "Student Id (Recommended)" at bounding box center [707, 295] width 147 height 34
click at [861, 329] on span "Add" at bounding box center [868, 336] width 23 height 14
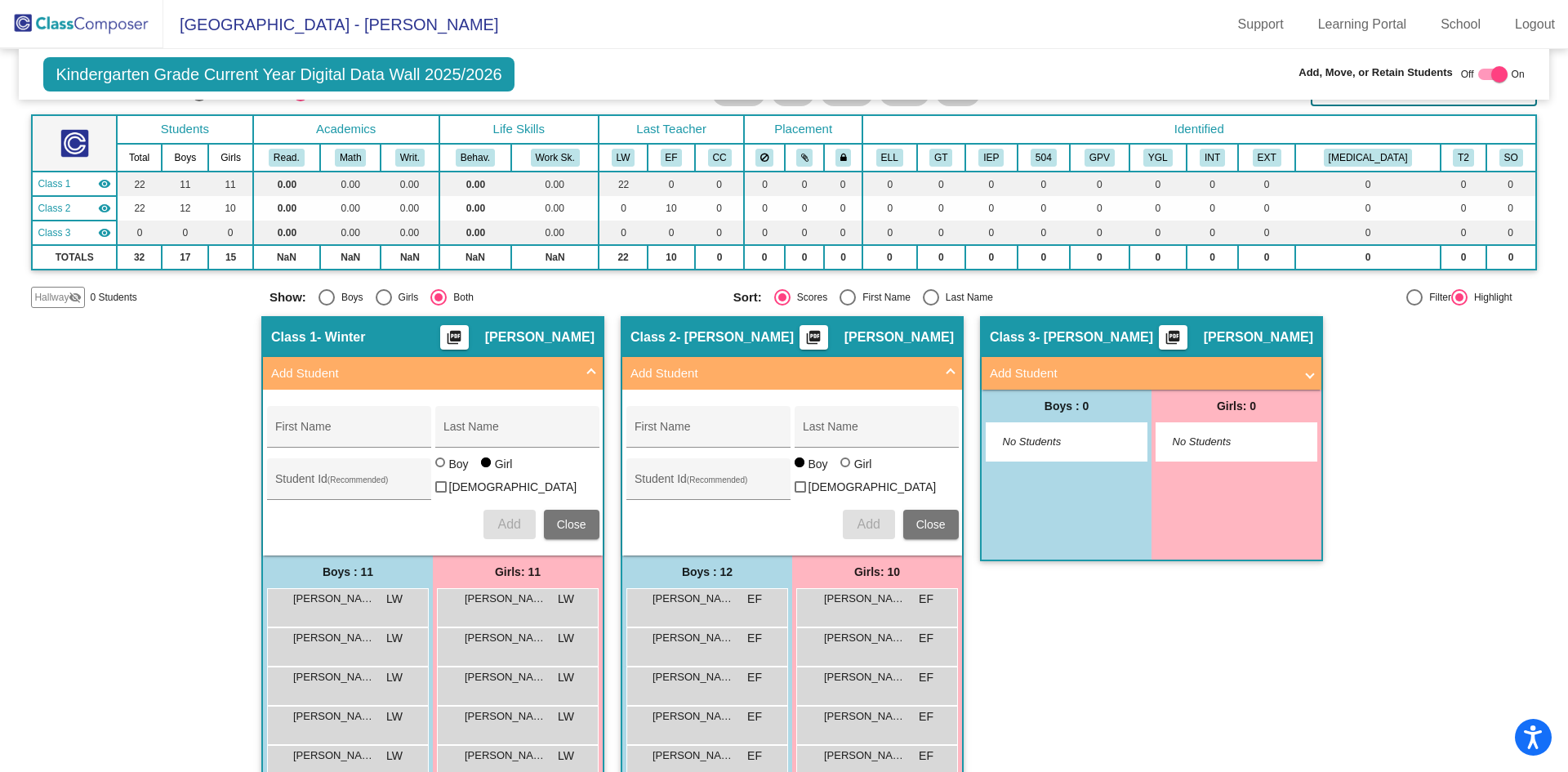
scroll to position [82, 0]
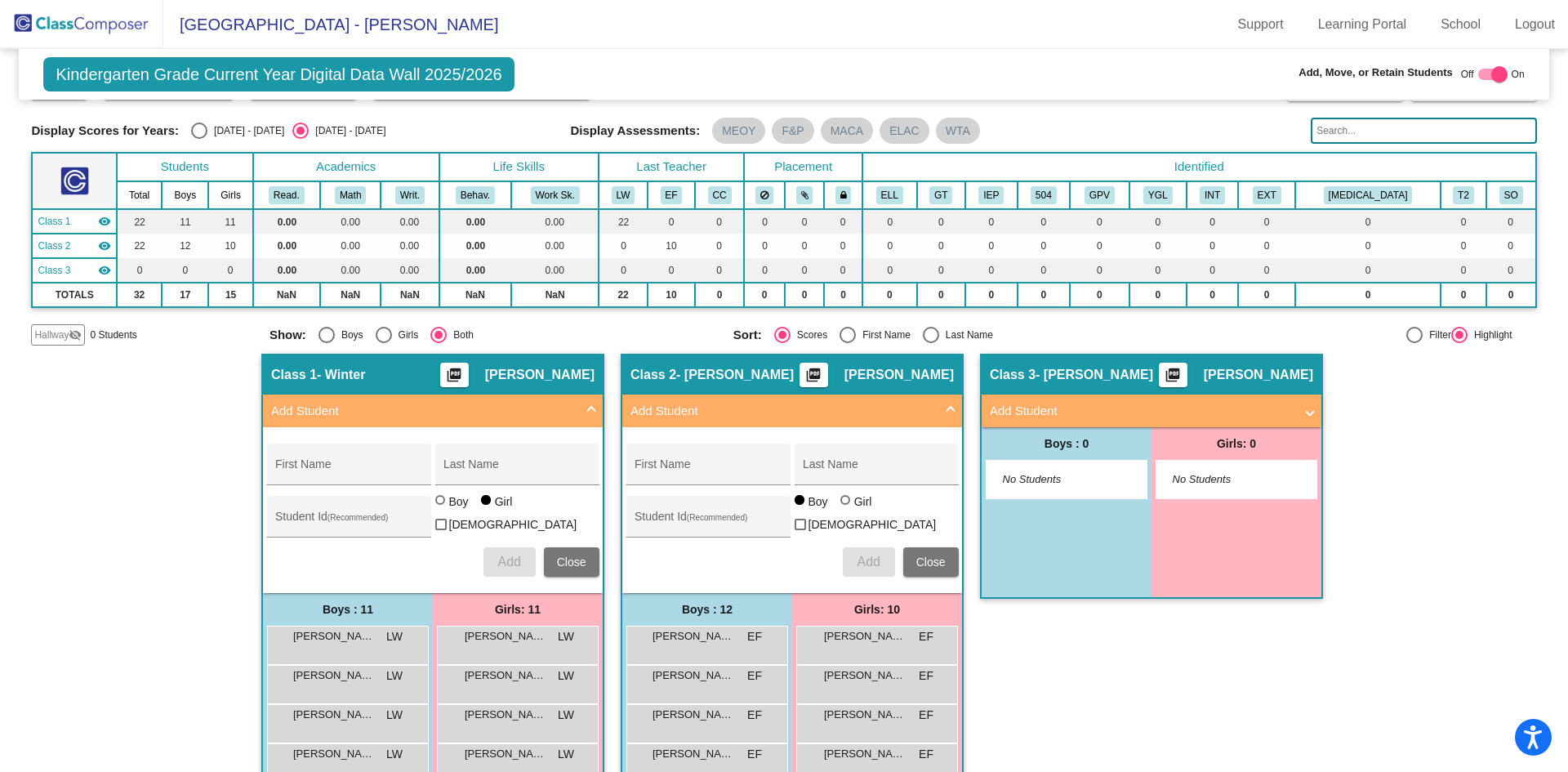
click at [1107, 416] on mat-panel-title "Add Student" at bounding box center [1141, 411] width 304 height 19
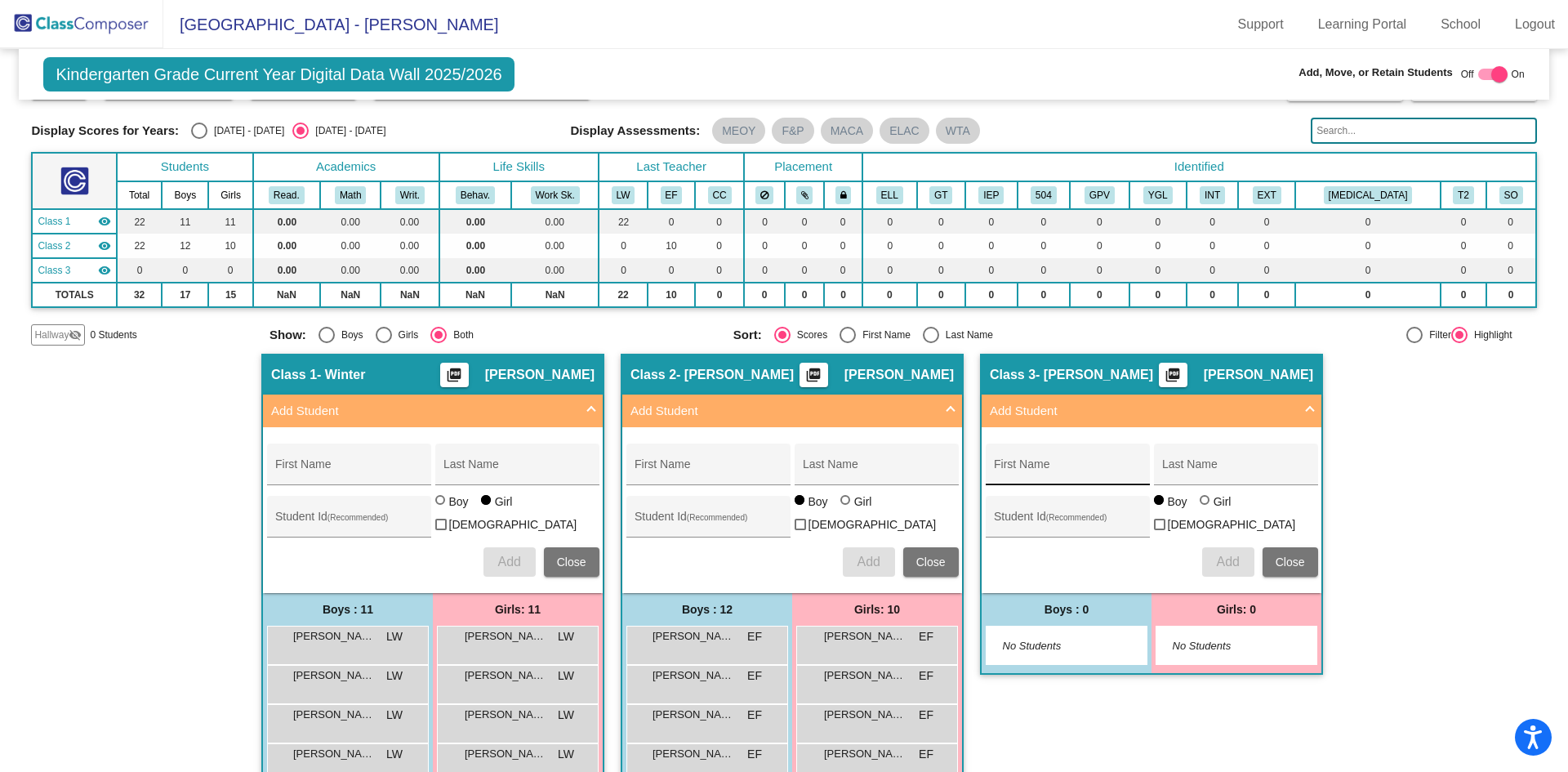
click at [1092, 470] on input "First Name" at bounding box center [1067, 470] width 147 height 13
click at [1222, 561] on span "Add" at bounding box center [1227, 561] width 23 height 14
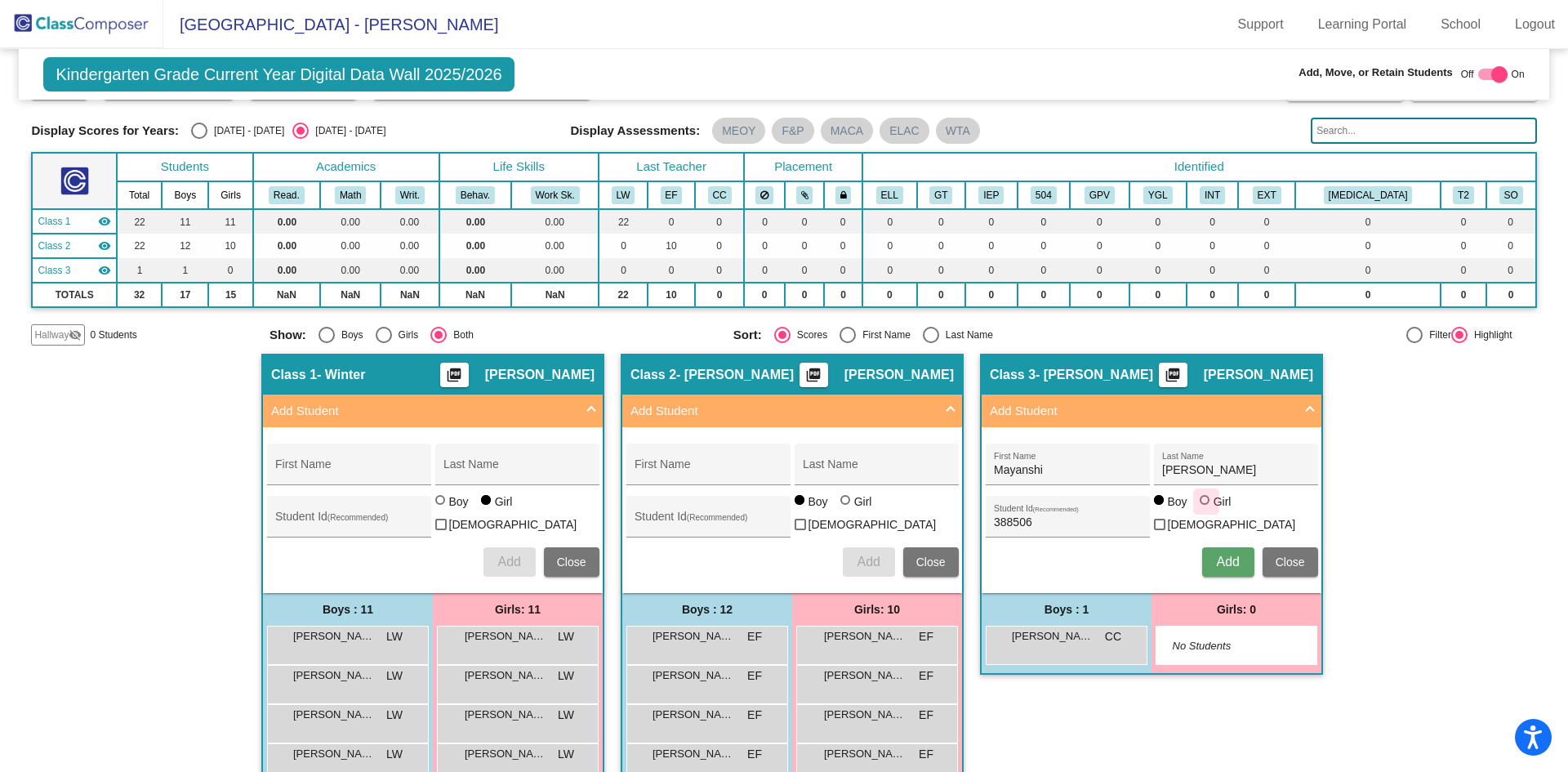
click at [1203, 505] on div at bounding box center [1204, 500] width 10 height 10
click at [1205, 509] on input "Girl" at bounding box center [1205, 508] width 1 height 1
click at [1231, 561] on span "Add" at bounding box center [1227, 561] width 23 height 14
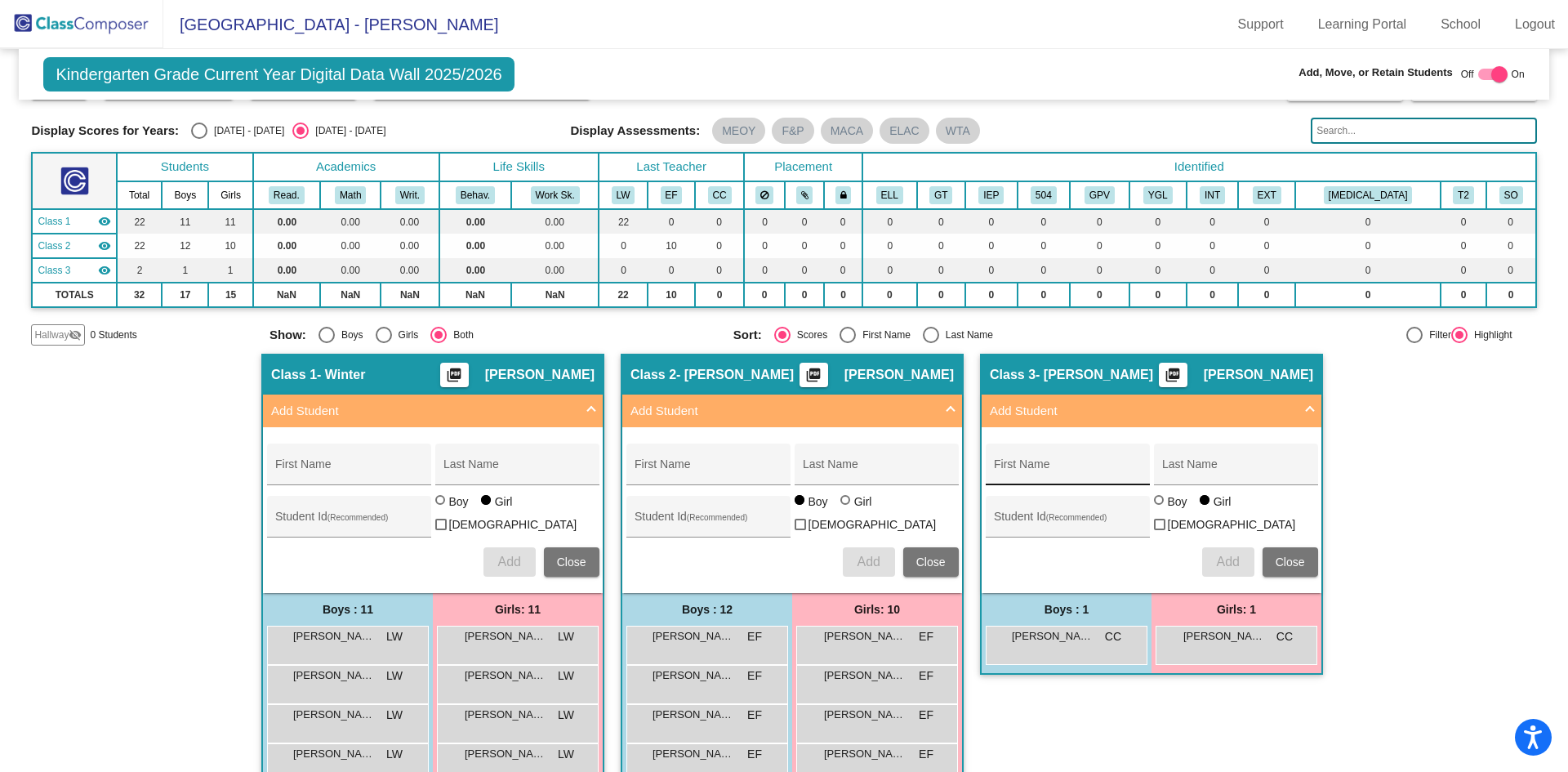
drag, startPoint x: 1099, startPoint y: 479, endPoint x: 1103, endPoint y: 491, distance: 12.6
click at [1099, 478] on div "First Name" at bounding box center [1067, 469] width 147 height 34
drag, startPoint x: 1237, startPoint y: 470, endPoint x: 1142, endPoint y: 463, distance: 95.3
click at [1144, 462] on div "[PERSON_NAME] First Name [PERSON_NAME] Last Name" at bounding box center [1152, 464] width 333 height 42
click at [1163, 502] on div "388498 Student Id (Recommended) Boy Girl [DEMOGRAPHIC_DATA]" at bounding box center [1152, 516] width 333 height 46
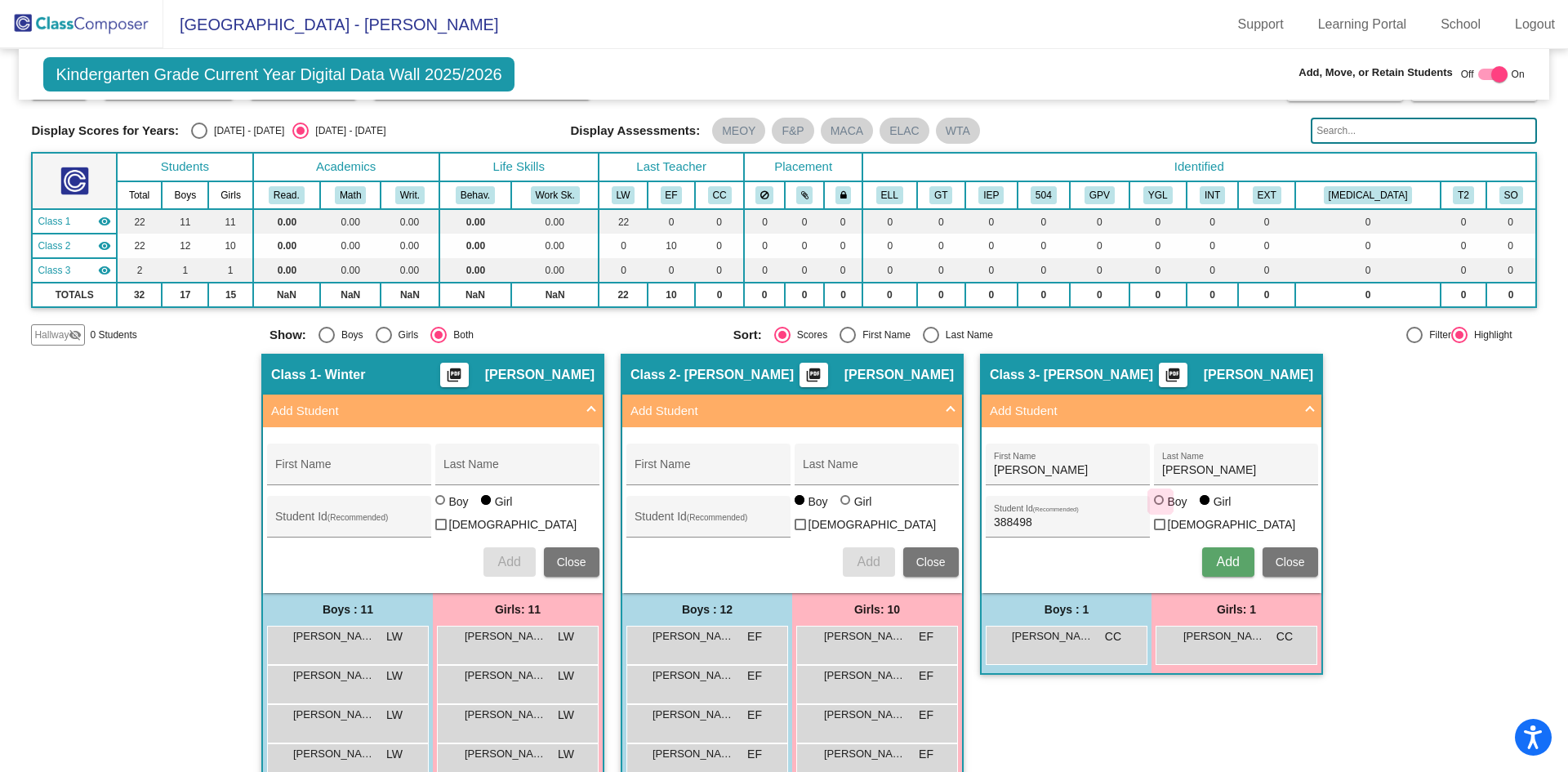
click at [1169, 510] on div "Boy" at bounding box center [1176, 502] width 20 height 16
click at [1160, 509] on input "Boy" at bounding box center [1159, 508] width 1 height 1
click at [1221, 566] on button "Add" at bounding box center [1228, 562] width 52 height 30
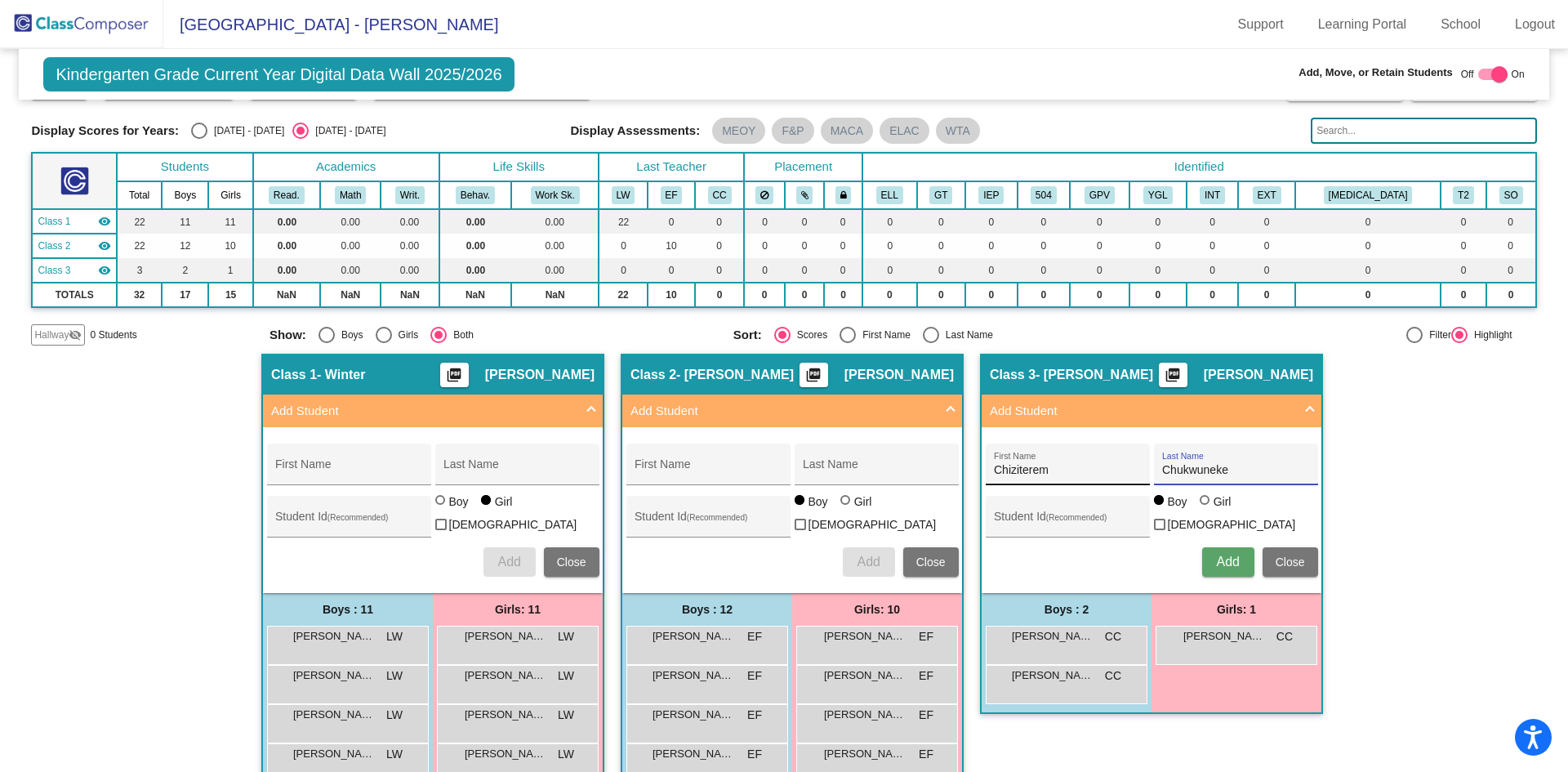
scroll to position [0, 0]
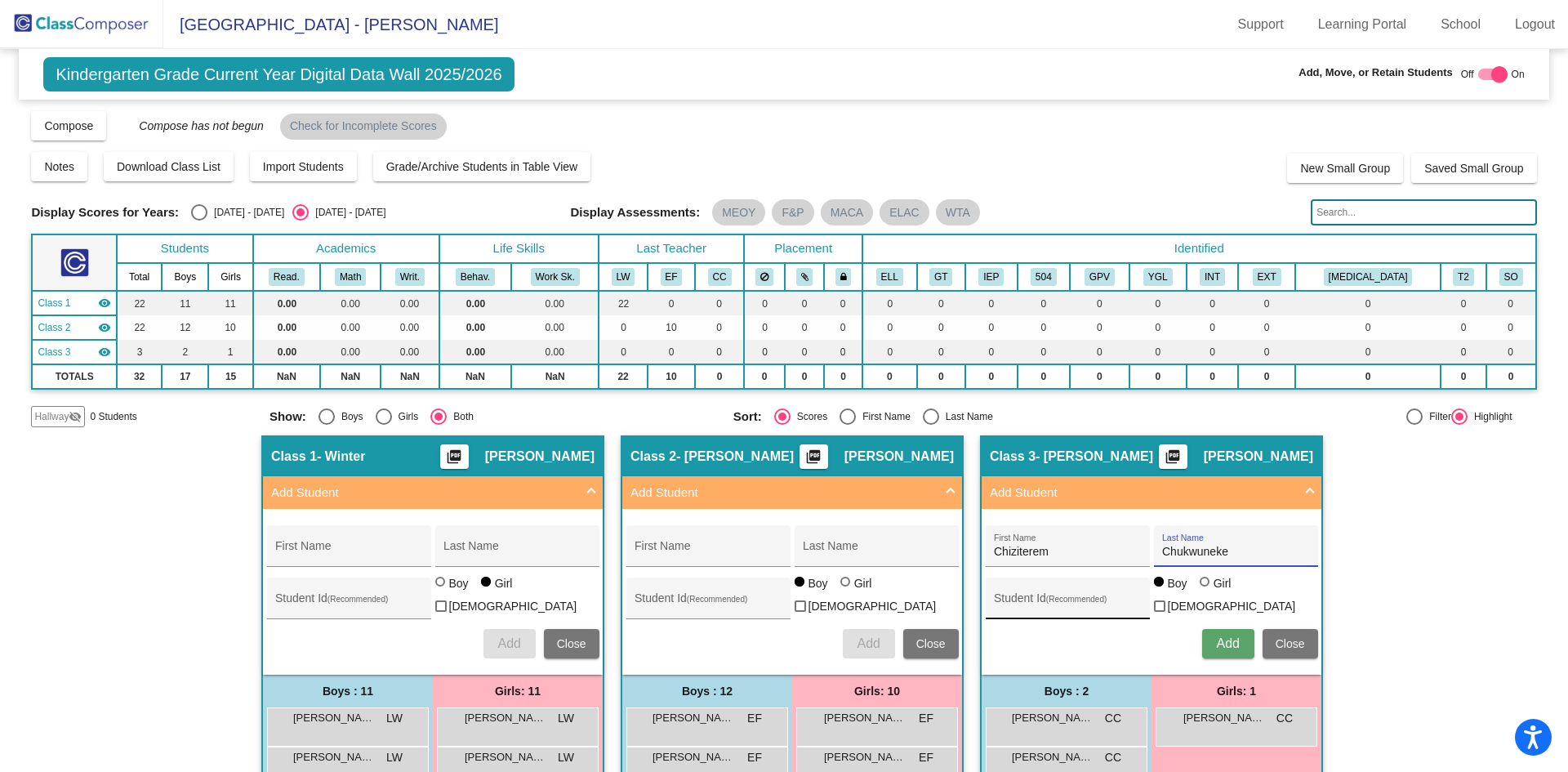
click at [1069, 600] on input "Student Id (Recommended)" at bounding box center [1067, 605] width 147 height 13
click at [1225, 641] on span "Add" at bounding box center [1227, 643] width 23 height 14
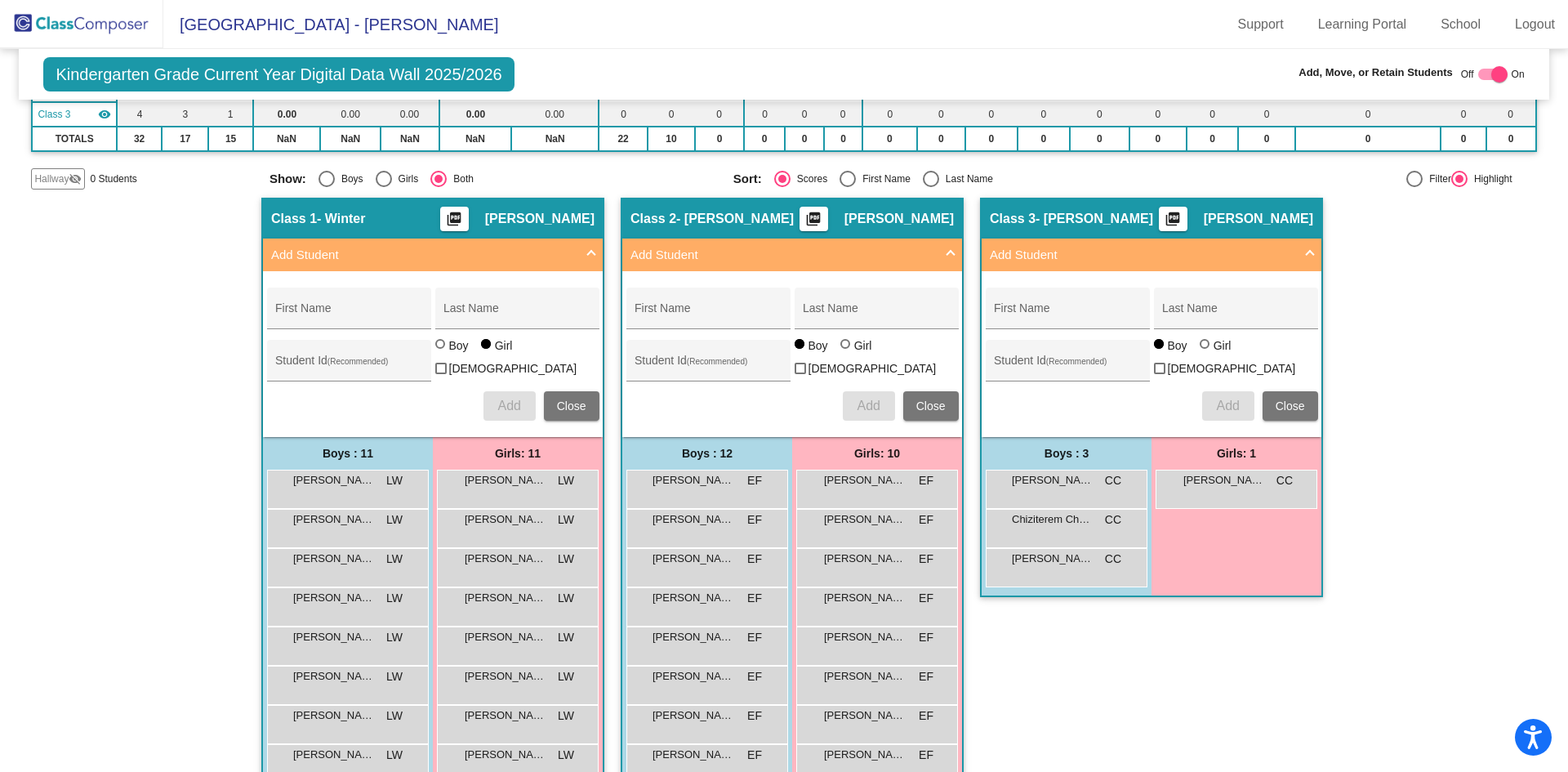
scroll to position [327, 0]
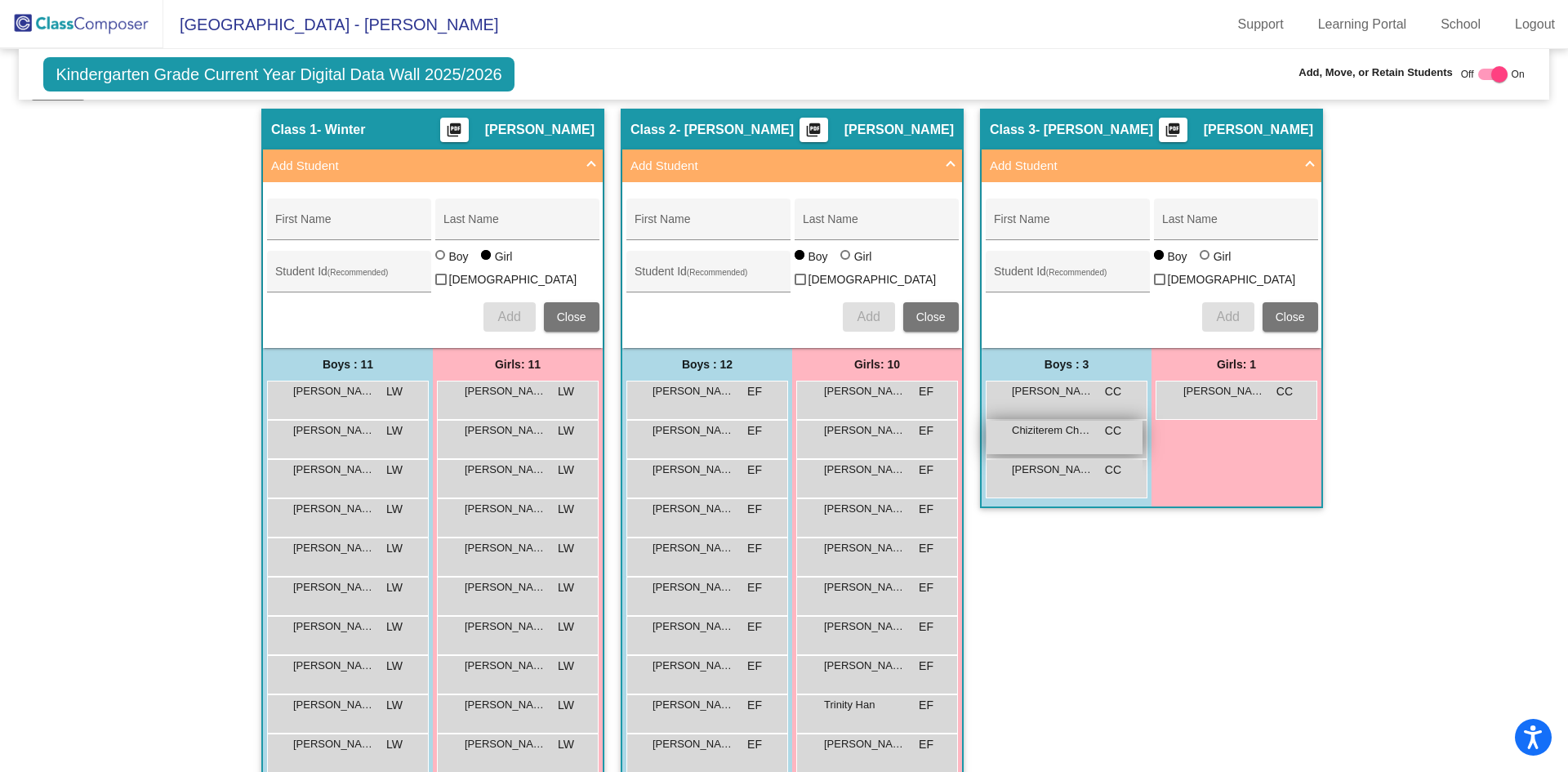
click at [1071, 425] on span "Chiziterem Chukwuneke" at bounding box center [1053, 430] width 82 height 16
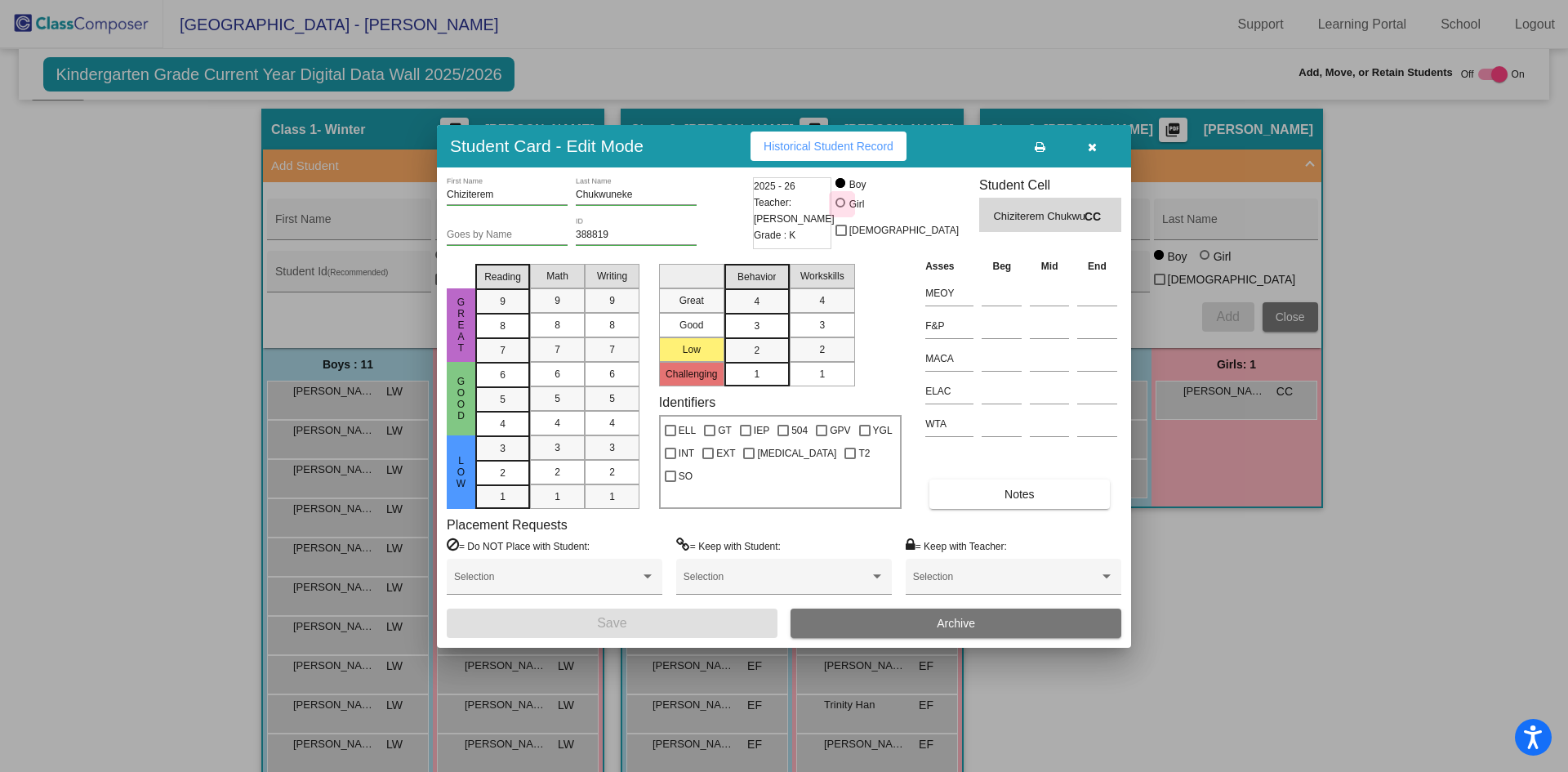
click at [849, 202] on div at bounding box center [842, 204] width 13 height 13
click at [842, 211] on input "Girl" at bounding box center [841, 211] width 1 height 1
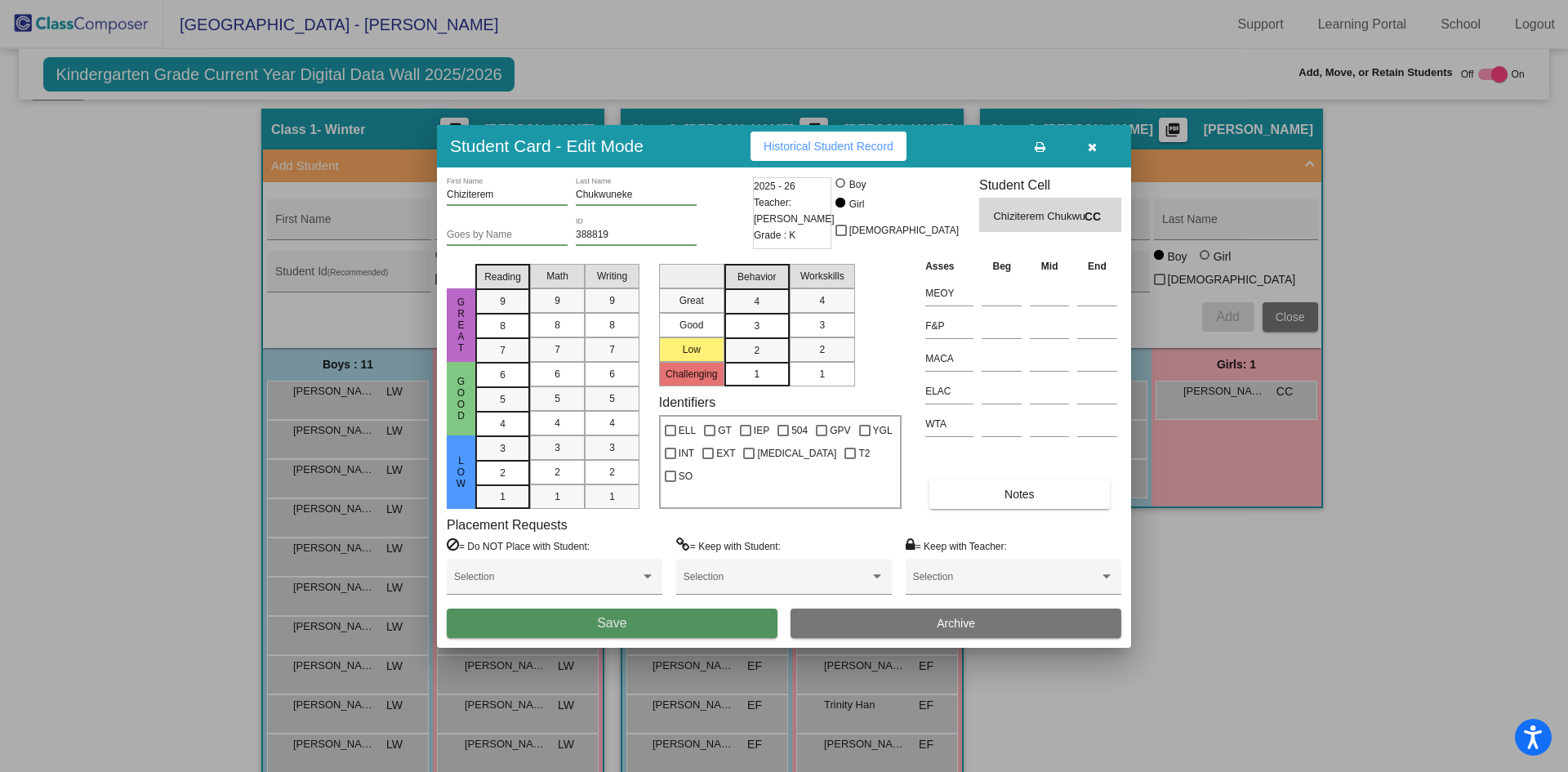
click at [686, 629] on button "Save" at bounding box center [612, 624] width 331 height 30
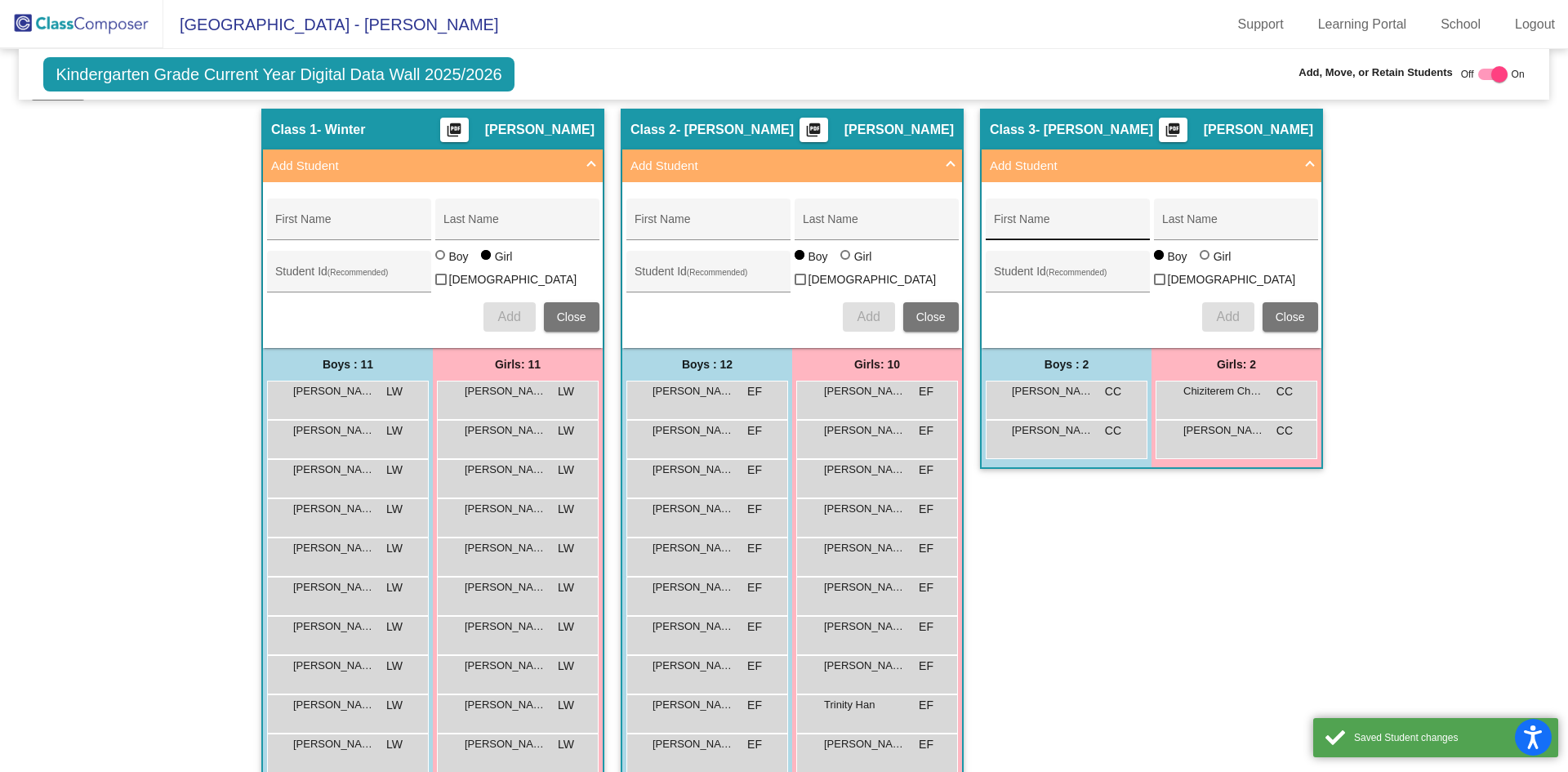
click at [1057, 216] on div "First Name" at bounding box center [1067, 224] width 147 height 34
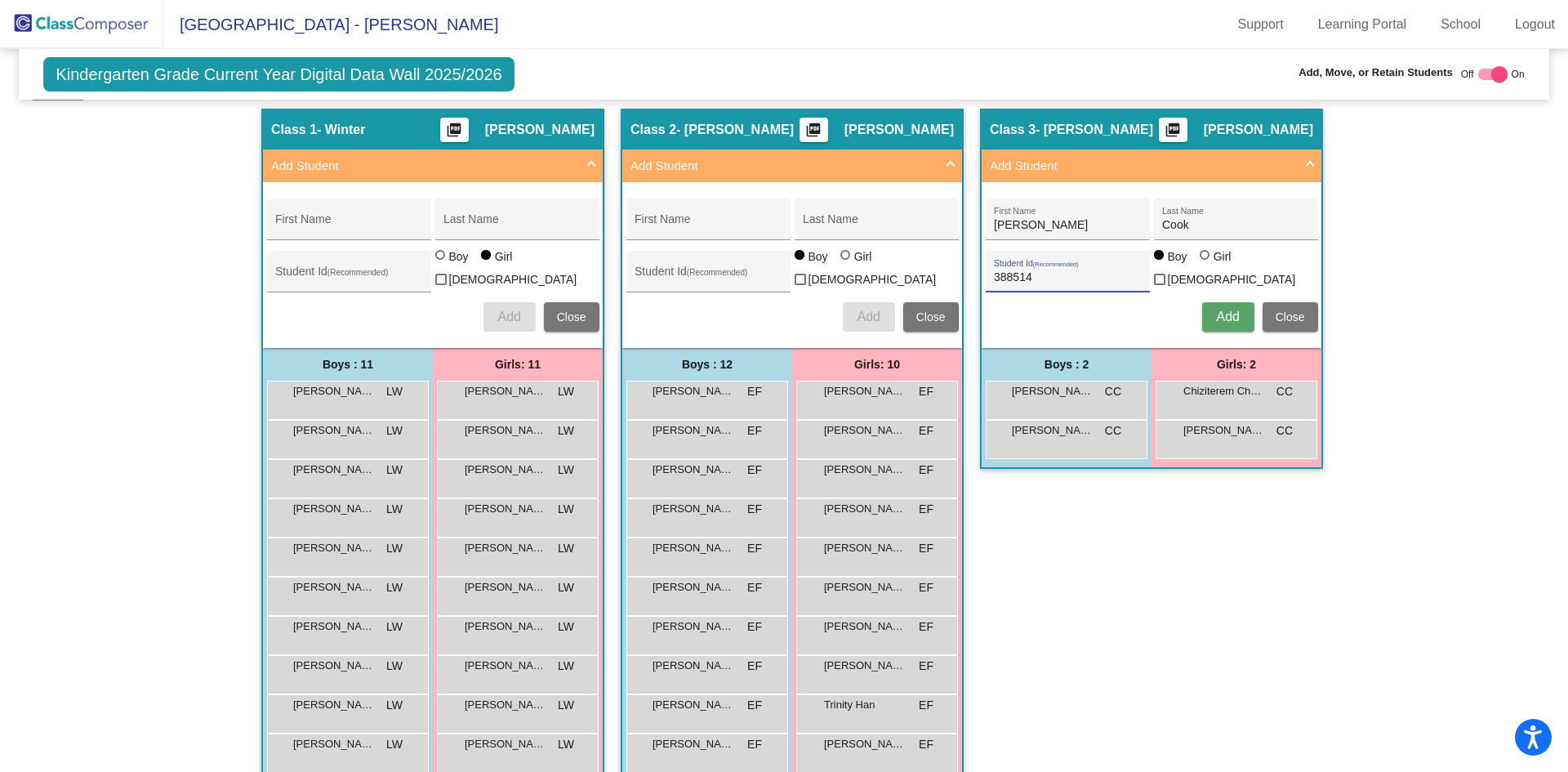
click at [1203, 260] on div at bounding box center [1204, 255] width 10 height 10
click at [1205, 263] on input "Girl" at bounding box center [1205, 263] width 1 height 1
click at [1227, 314] on span "Add" at bounding box center [1227, 316] width 23 height 14
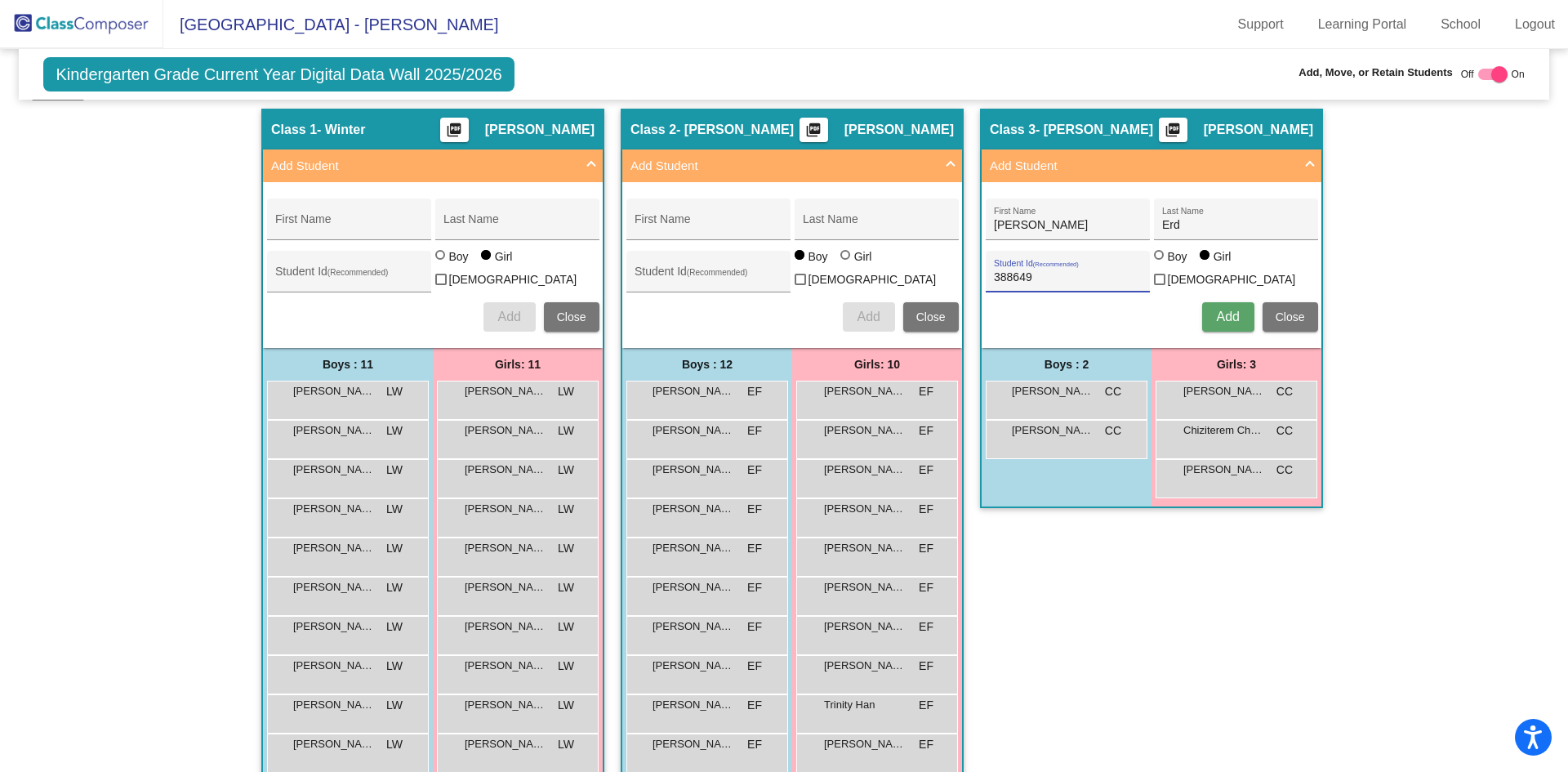
click at [1155, 260] on div at bounding box center [1158, 255] width 10 height 10
click at [1159, 264] on input "Boy" at bounding box center [1159, 263] width 1 height 1
click at [1211, 309] on button "Add" at bounding box center [1228, 317] width 52 height 30
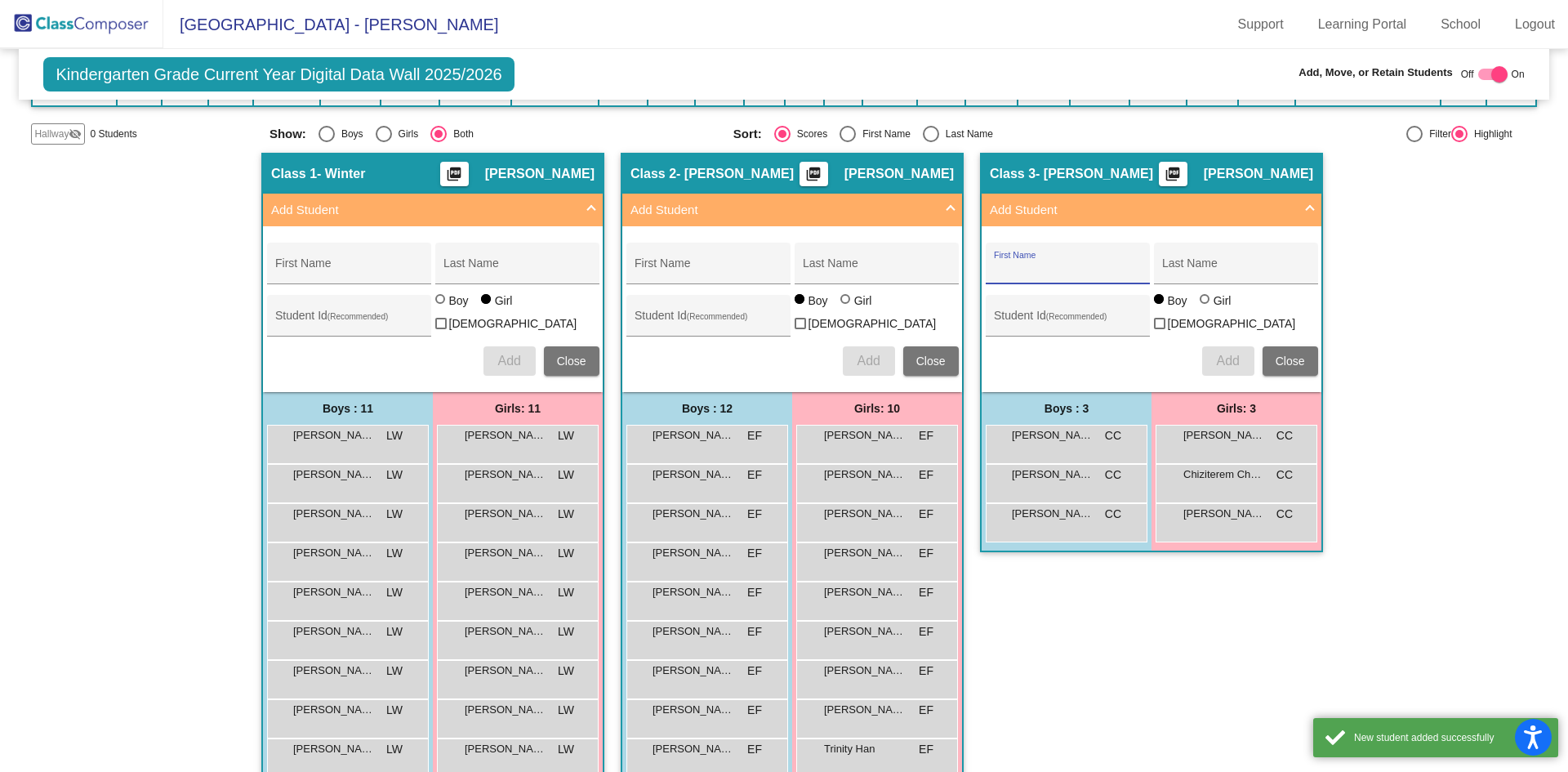
scroll to position [245, 0]
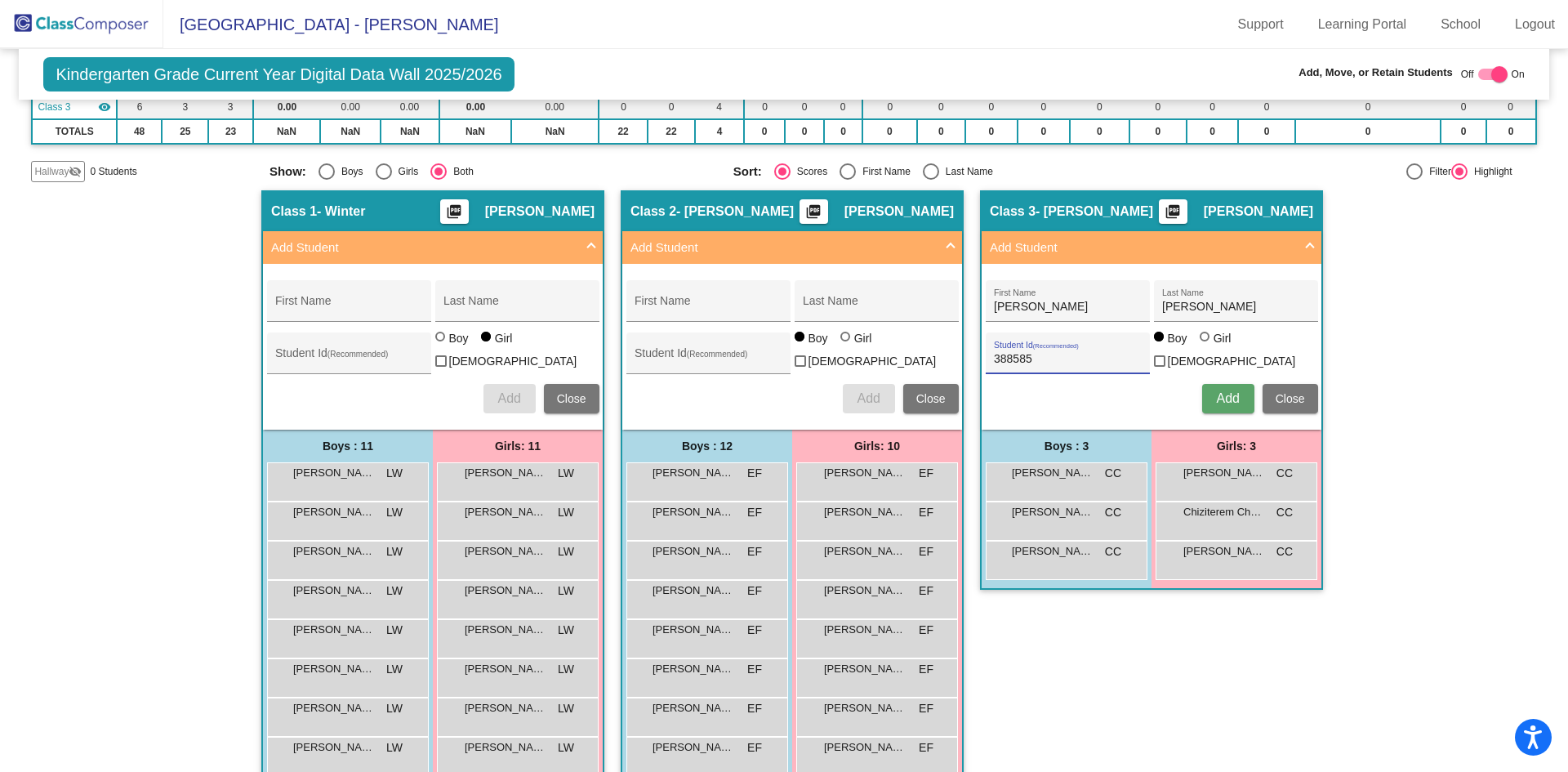
click at [1182, 342] on div "Boy" at bounding box center [1176, 338] width 20 height 16
click at [1160, 345] on input "Boy" at bounding box center [1159, 345] width 1 height 1
click at [1206, 345] on div at bounding box center [1206, 338] width 13 height 13
click at [1206, 346] on input "Girl" at bounding box center [1205, 345] width 1 height 1
click at [1221, 406] on button "Add" at bounding box center [1228, 398] width 52 height 30
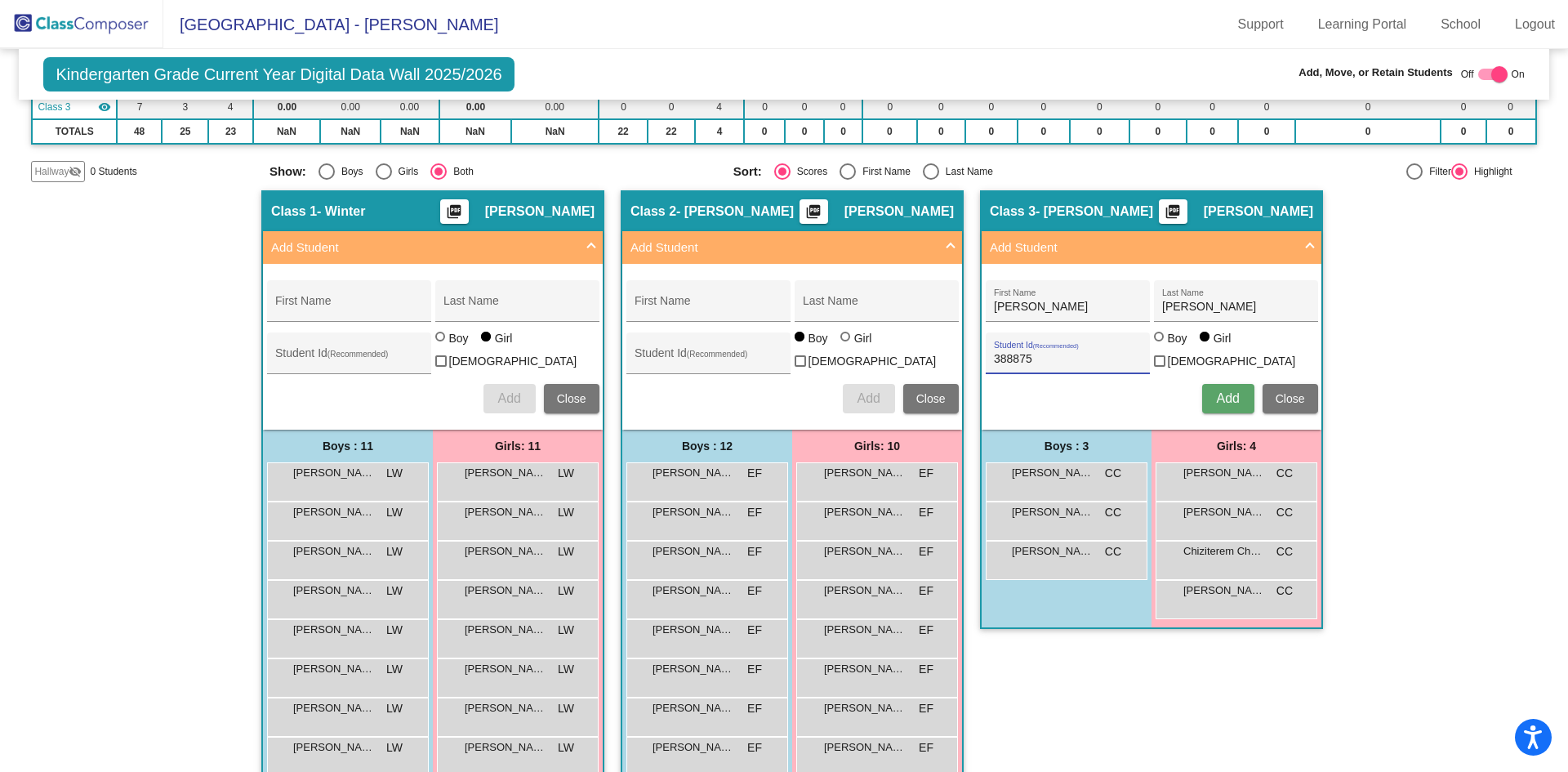
click at [1169, 347] on div "Boy" at bounding box center [1176, 338] width 20 height 16
click at [1160, 346] on input "Boy" at bounding box center [1159, 345] width 1 height 1
click at [1221, 396] on span "Add" at bounding box center [1227, 397] width 23 height 14
click at [1202, 342] on div at bounding box center [1204, 337] width 10 height 10
click at [1205, 345] on input "Girl" at bounding box center [1205, 345] width 1 height 1
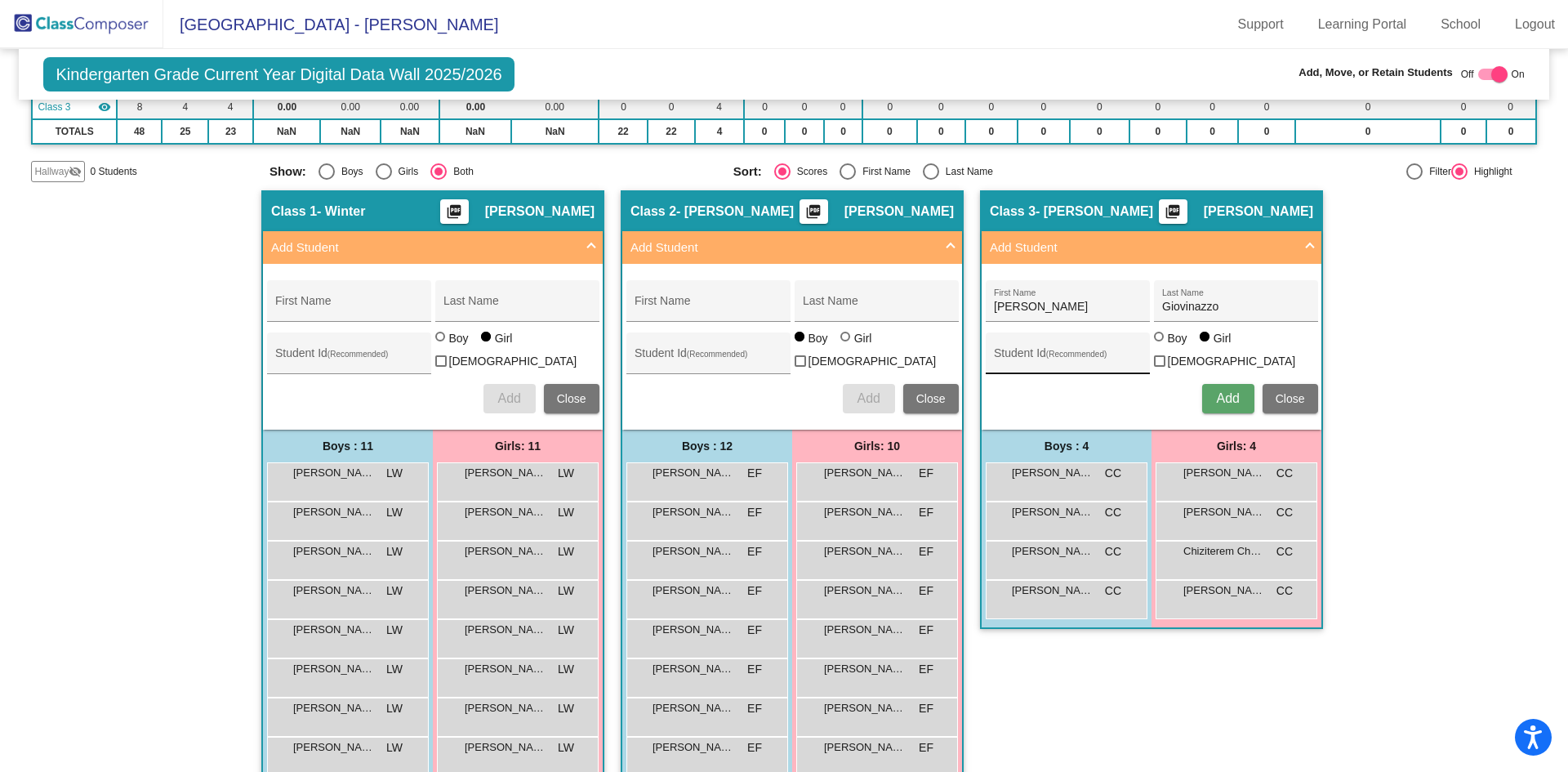
click at [1094, 355] on input "Student Id (Recommended)" at bounding box center [1067, 360] width 147 height 13
click at [1224, 410] on div "[PERSON_NAME] First Name [PERSON_NAME] Last Name 388511 Student Id (Recommended…" at bounding box center [1152, 347] width 349 height 149
click at [1226, 394] on span "Add" at bounding box center [1227, 397] width 23 height 14
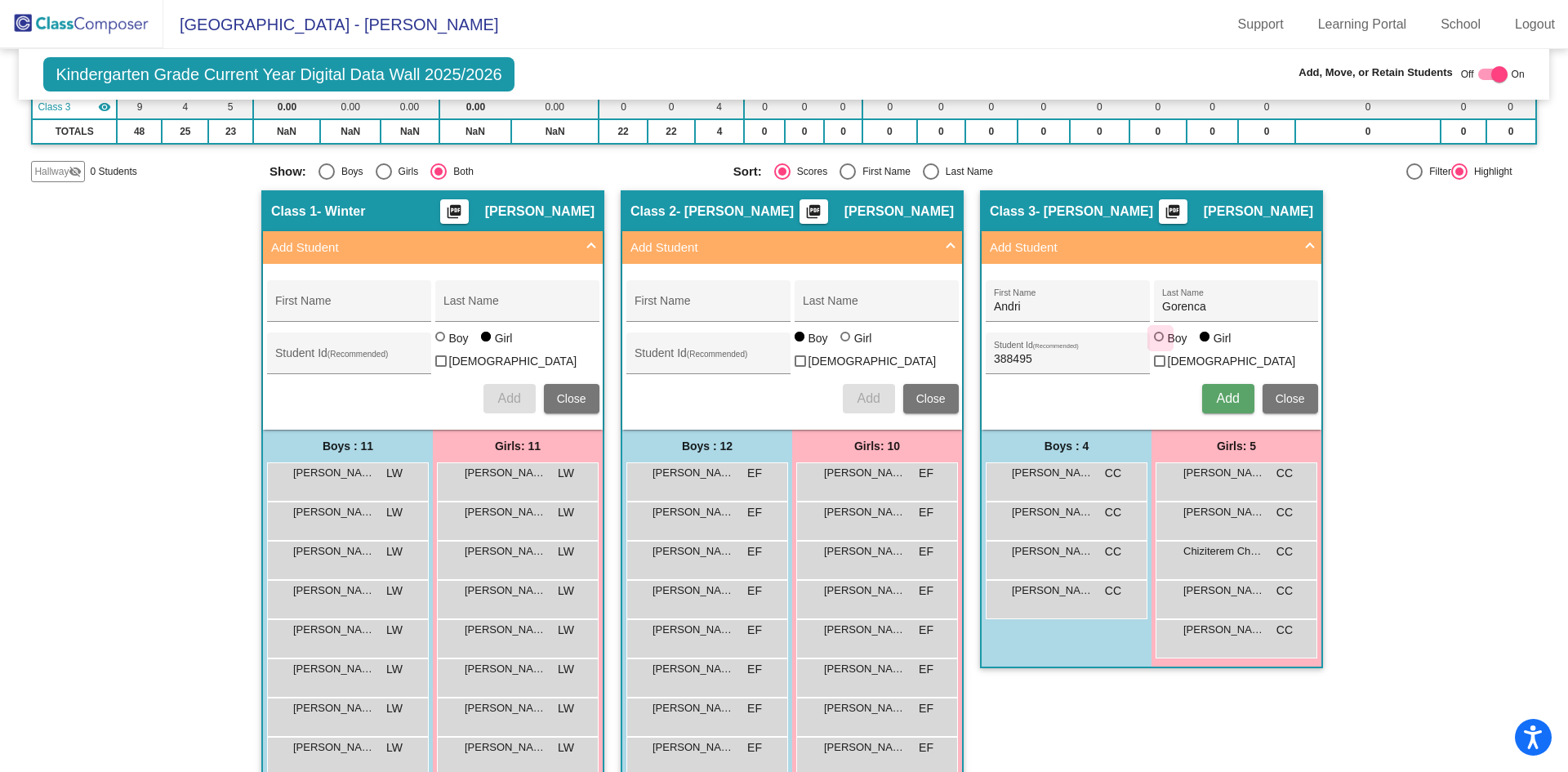
click at [1167, 347] on div "Boy" at bounding box center [1176, 338] width 20 height 16
click at [1160, 346] on input "Boy" at bounding box center [1159, 345] width 1 height 1
click at [1216, 391] on span "Add" at bounding box center [1227, 397] width 23 height 14
click at [1218, 406] on button "Add" at bounding box center [1228, 398] width 52 height 30
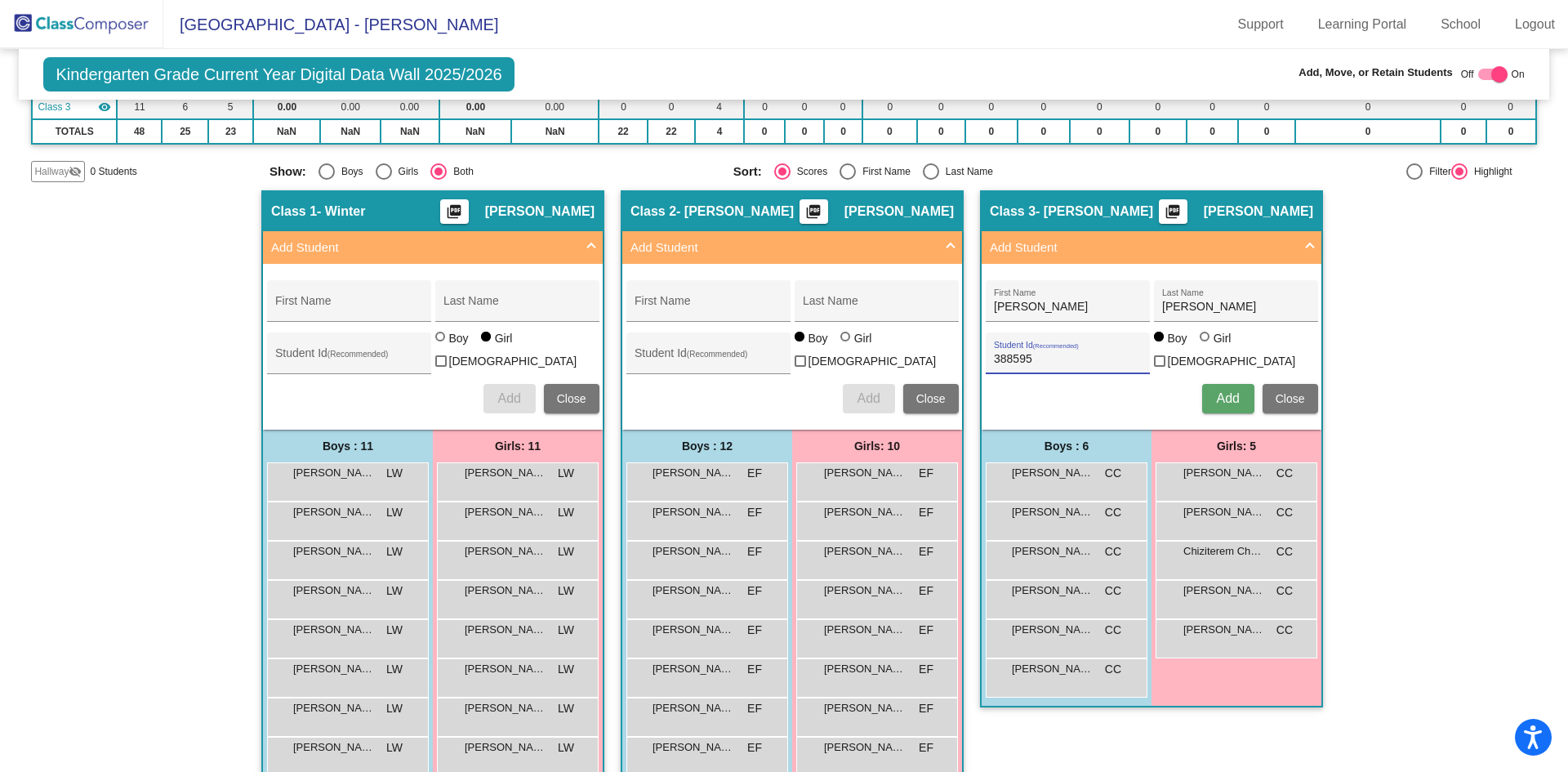
click at [1202, 397] on button "Add" at bounding box center [1228, 398] width 52 height 30
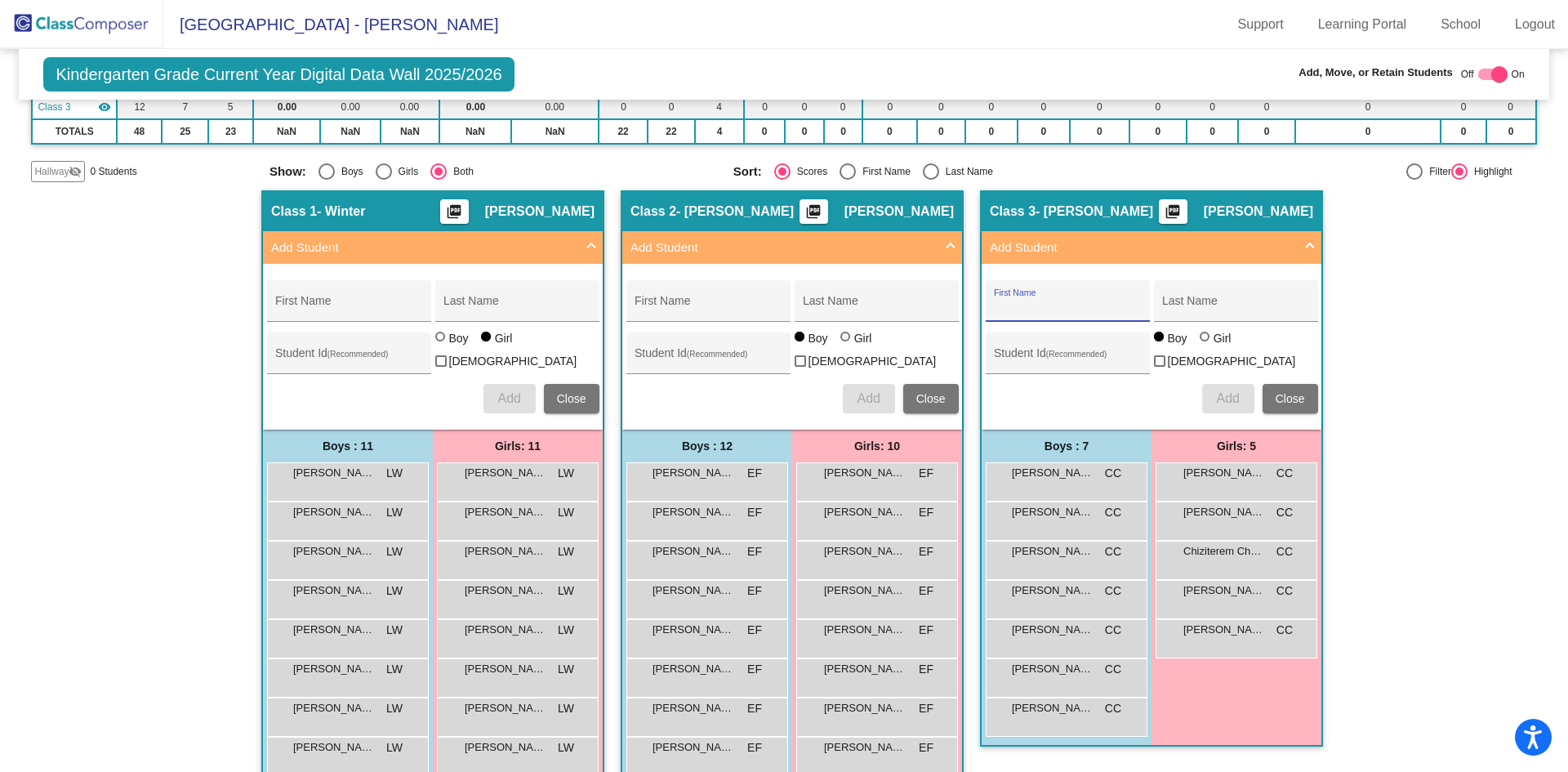
click at [1087, 295] on div "First Name" at bounding box center [1067, 306] width 147 height 34
click at [1219, 393] on span "Add" at bounding box center [1227, 397] width 23 height 14
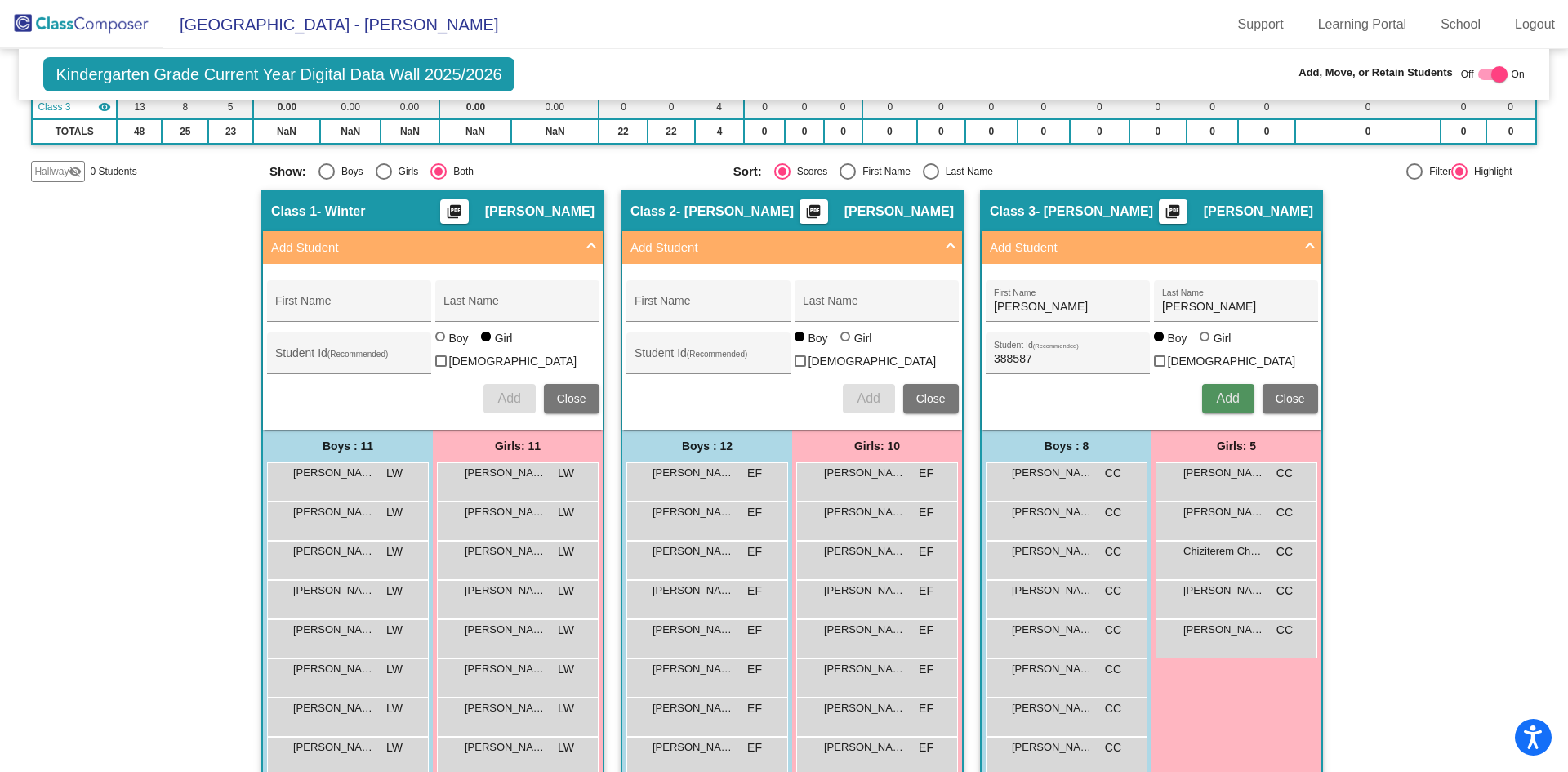
click at [1206, 393] on button "Add" at bounding box center [1228, 398] width 52 height 30
click at [1212, 384] on button "Add" at bounding box center [1228, 398] width 52 height 30
click at [1205, 345] on div at bounding box center [1206, 338] width 13 height 13
click at [1205, 346] on input "Girl" at bounding box center [1205, 345] width 1 height 1
click at [1216, 400] on span "Add" at bounding box center [1227, 397] width 23 height 14
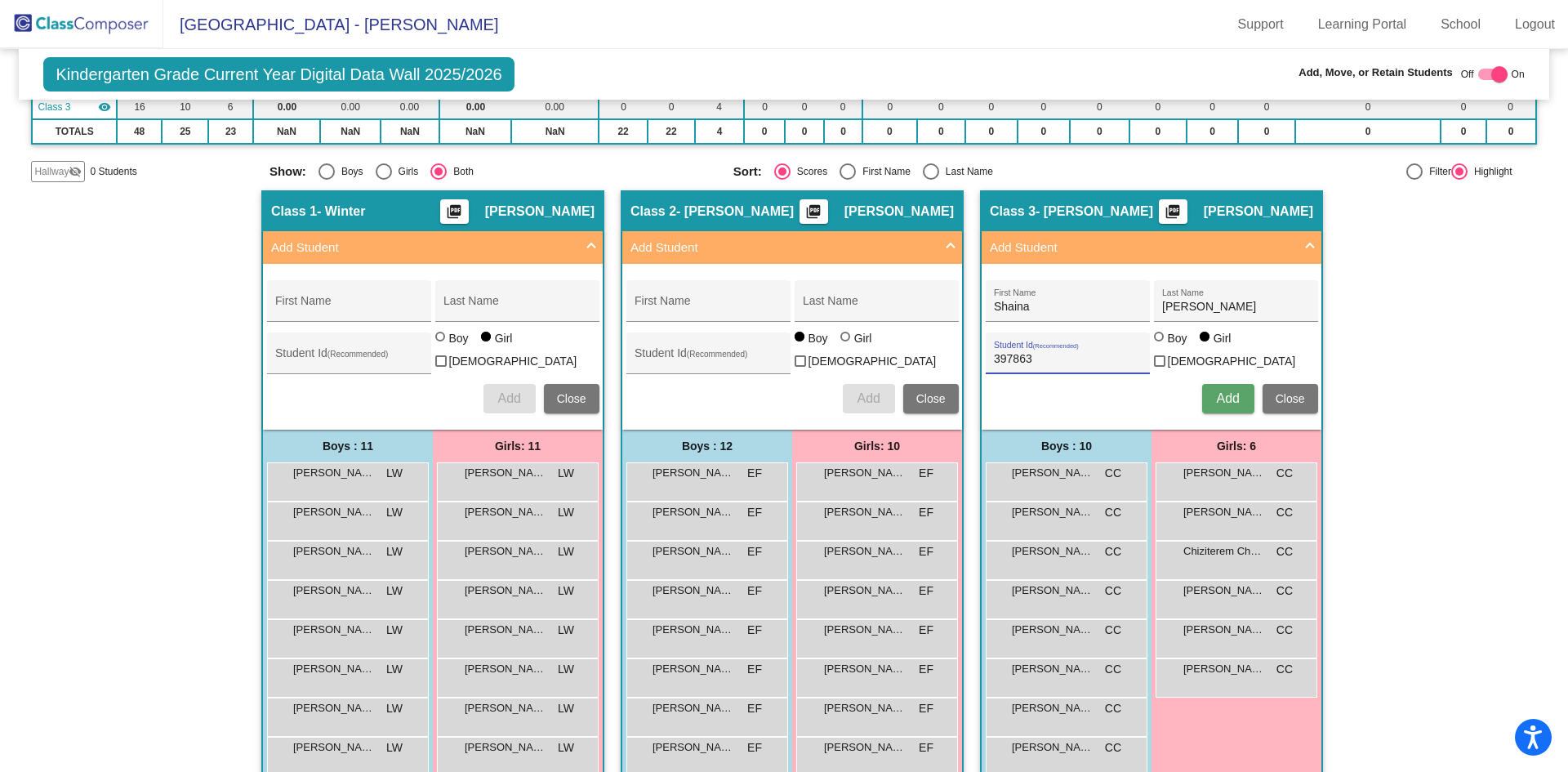
click at [1157, 345] on div at bounding box center [1160, 338] width 13 height 13
click at [1159, 346] on input "Boy" at bounding box center [1159, 345] width 1 height 1
click at [1215, 347] on div "Girl" at bounding box center [1221, 338] width 19 height 16
click at [1206, 346] on input "Girl" at bounding box center [1205, 345] width 1 height 1
click at [1220, 398] on span "Add" at bounding box center [1227, 397] width 23 height 14
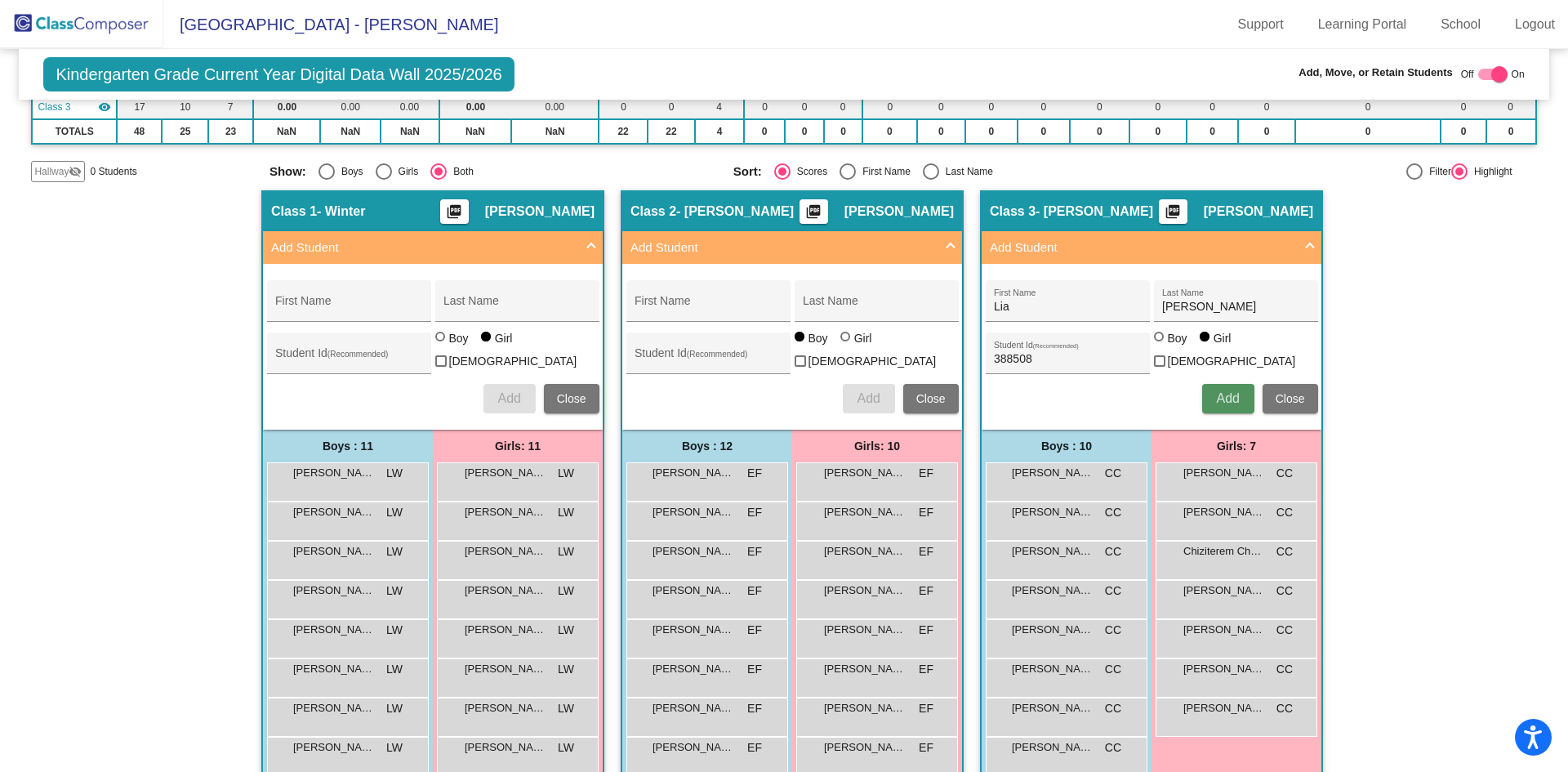
click at [1237, 404] on button "Add" at bounding box center [1228, 398] width 52 height 30
click at [1220, 394] on span "Add" at bounding box center [1227, 397] width 23 height 14
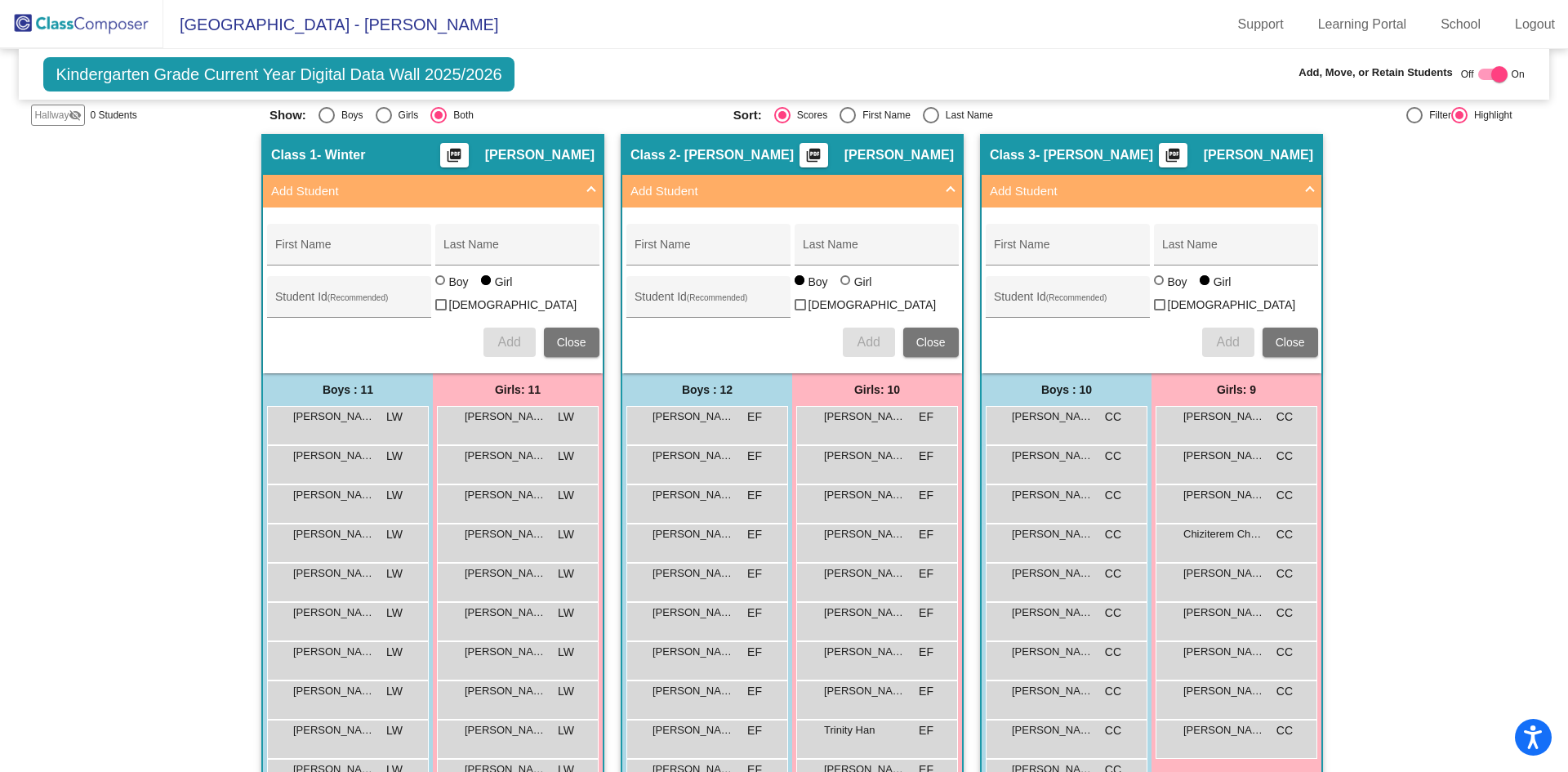
scroll to position [327, 0]
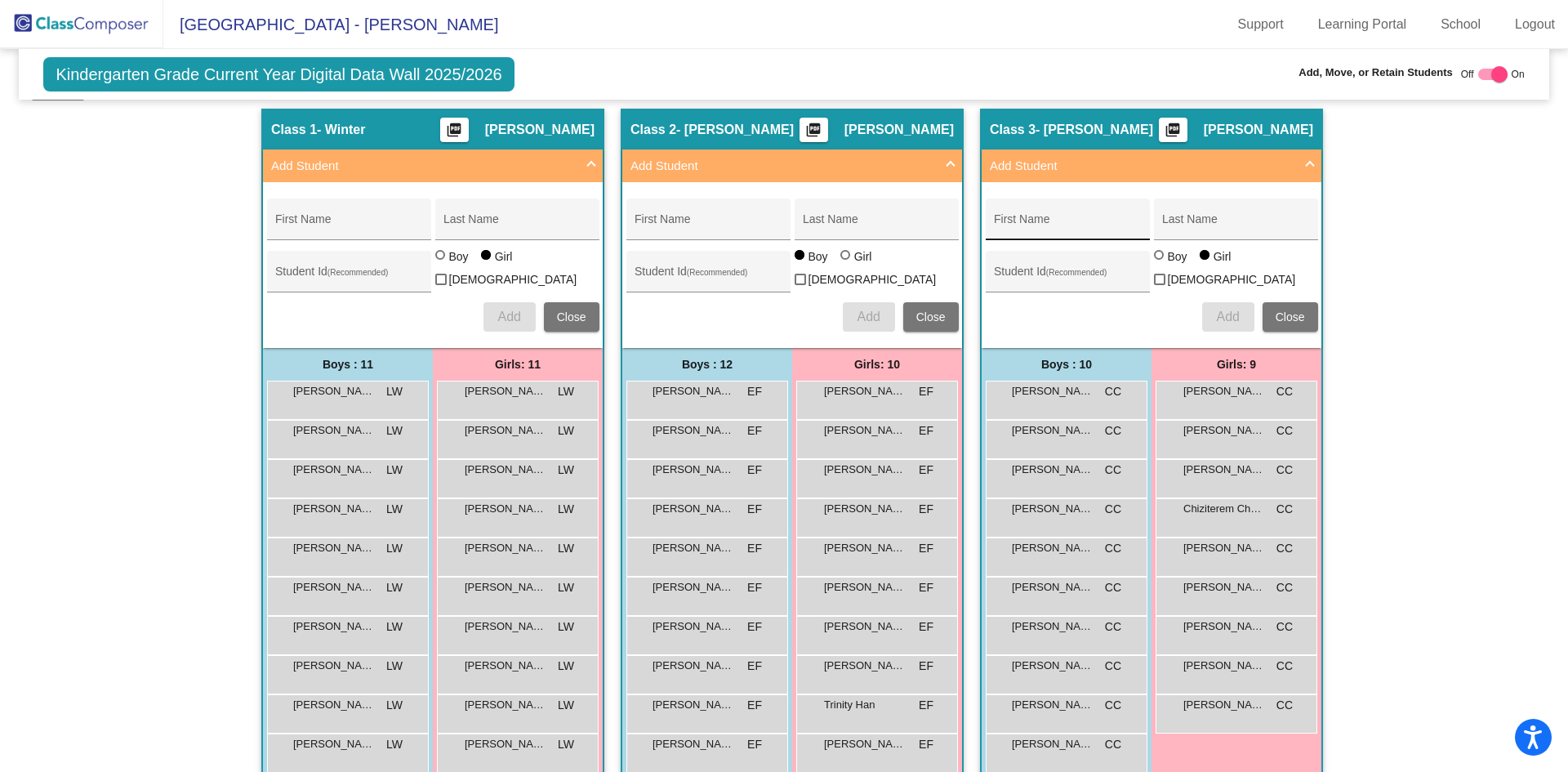
click at [1001, 209] on div "First Name" at bounding box center [1067, 224] width 147 height 34
click at [1157, 261] on label "Boy" at bounding box center [1172, 257] width 38 height 16
click at [1159, 263] on input "Boy" at bounding box center [1159, 263] width 1 height 1
click at [1209, 307] on button "Add" at bounding box center [1228, 317] width 52 height 30
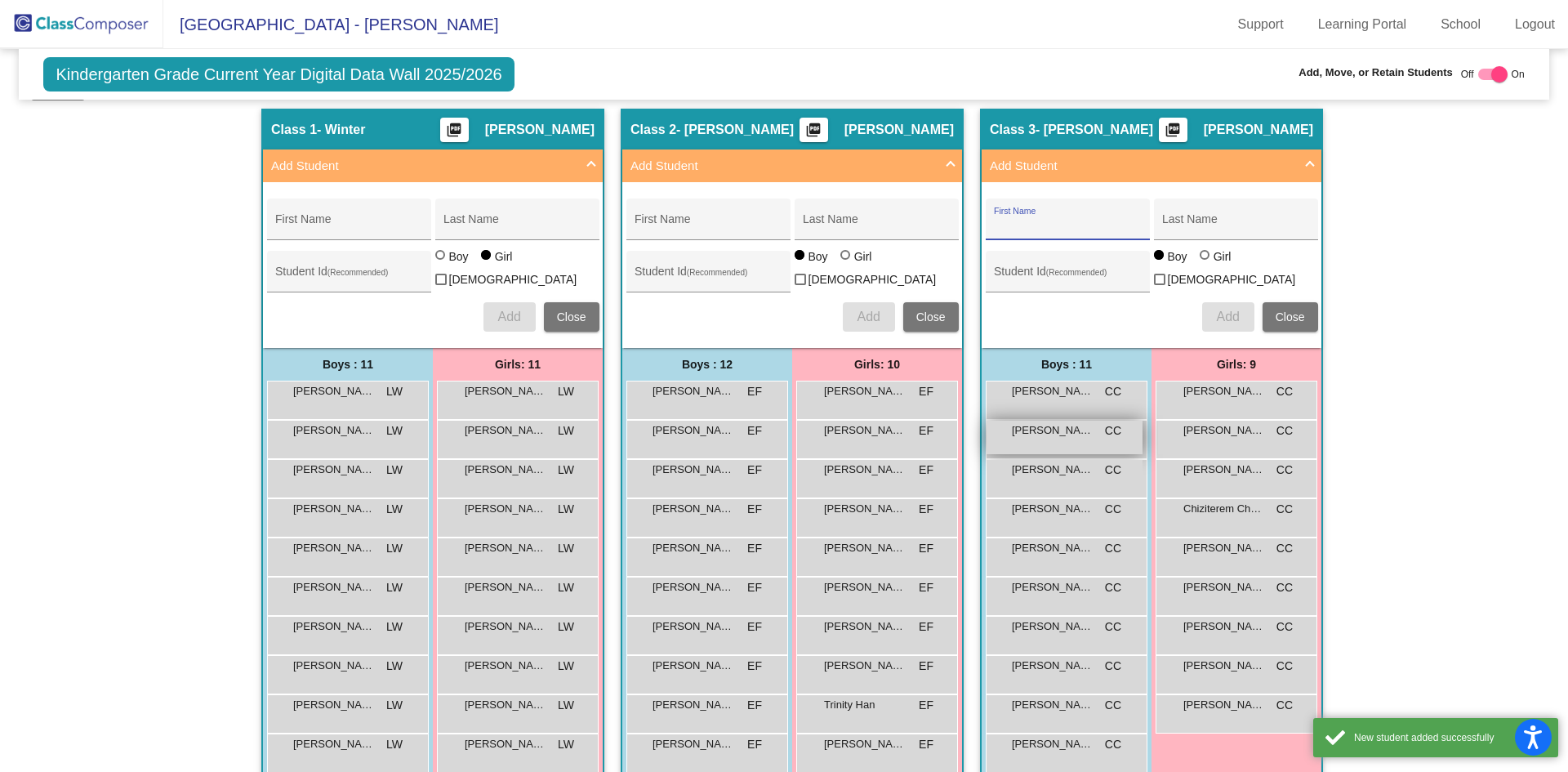
click at [1093, 438] on div "[PERSON_NAME] CC lock do_not_disturb_alt" at bounding box center [1064, 437] width 156 height 34
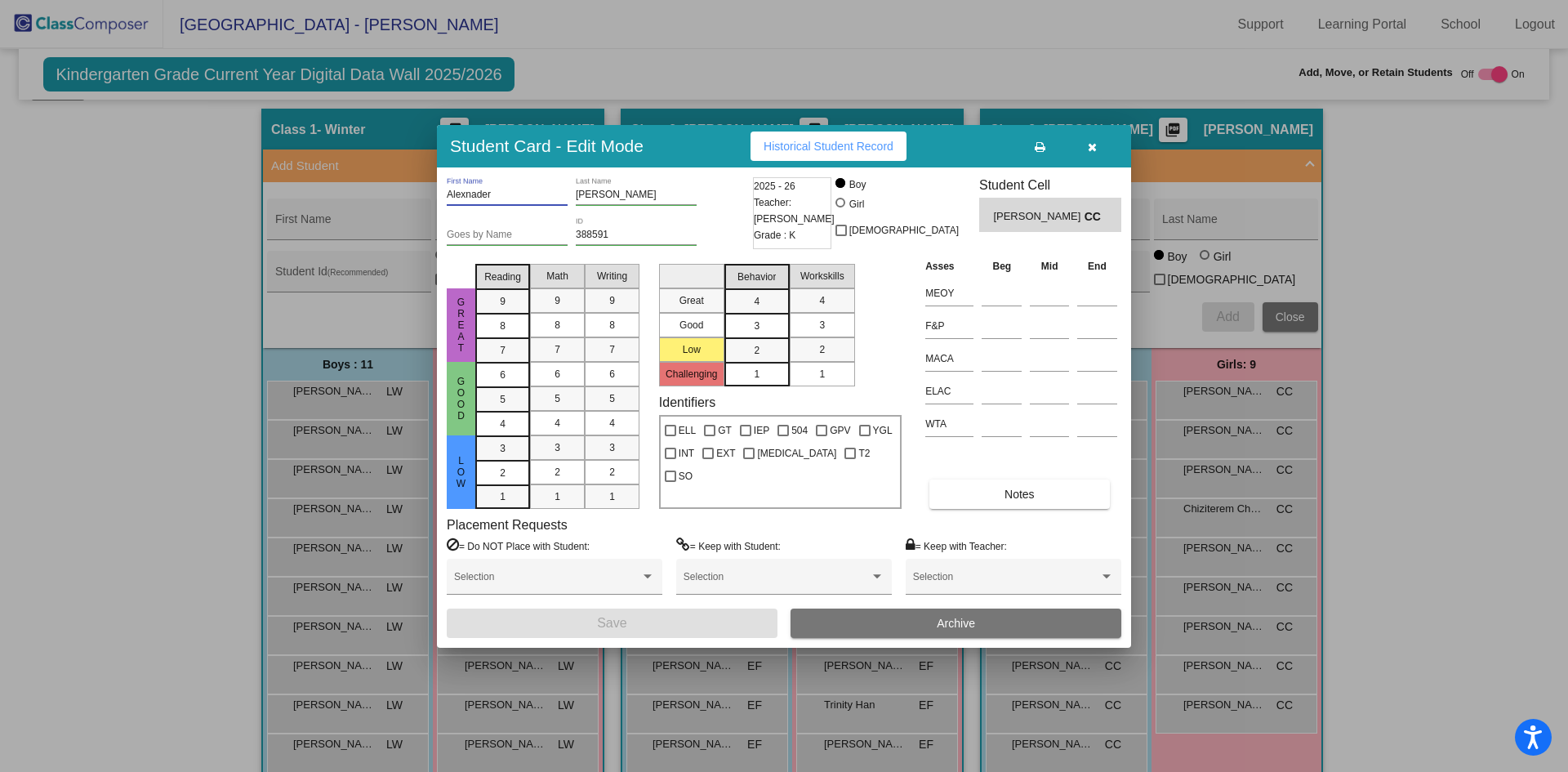
drag, startPoint x: 501, startPoint y: 194, endPoint x: 421, endPoint y: 202, distance: 80.4
click at [421, 200] on div "Student Card - Edit Mode Historical Student Record Alexnader First Name [PERSON…" at bounding box center [784, 386] width 1568 height 772
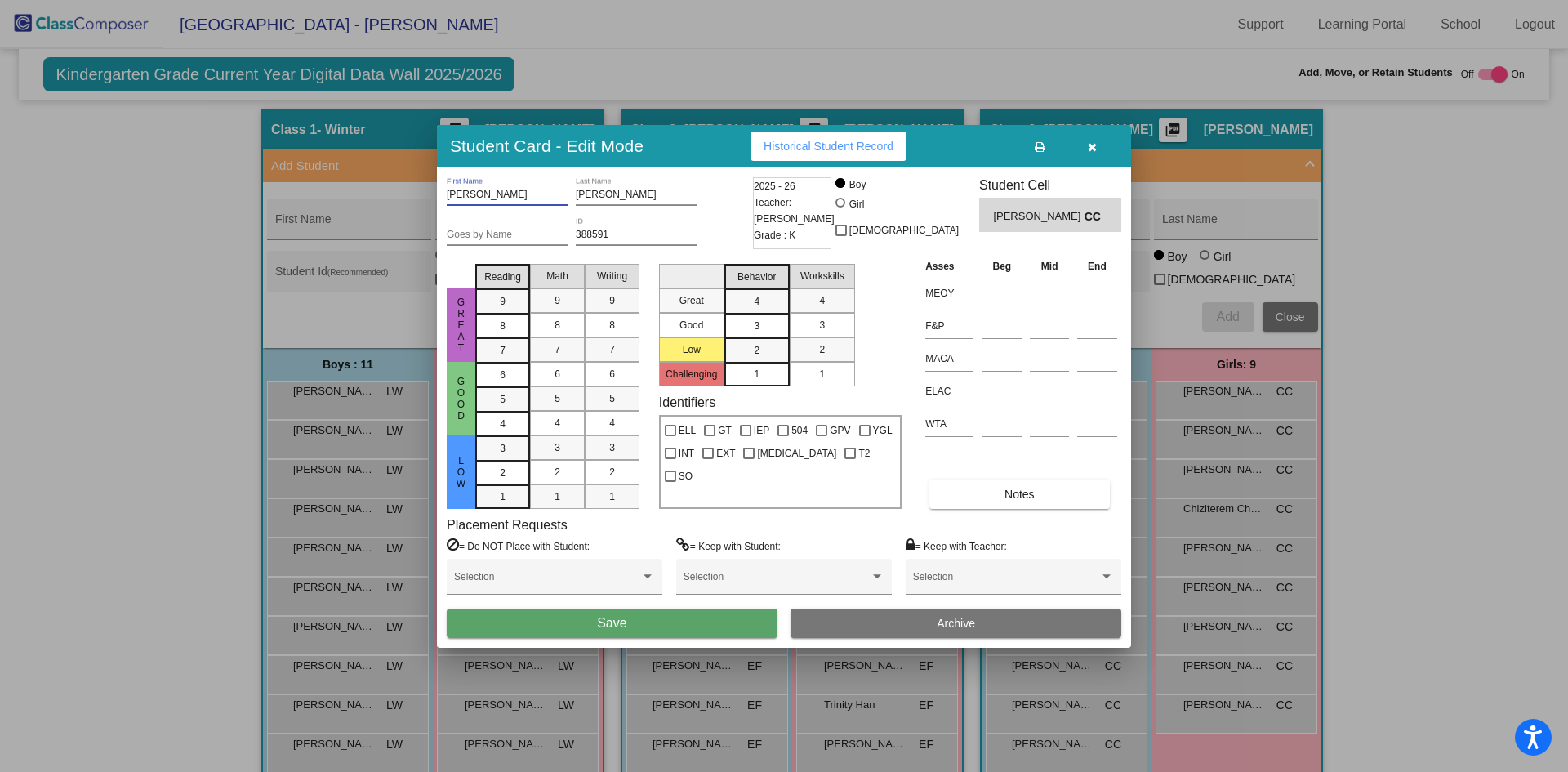
click at [563, 620] on button "Save" at bounding box center [612, 624] width 331 height 30
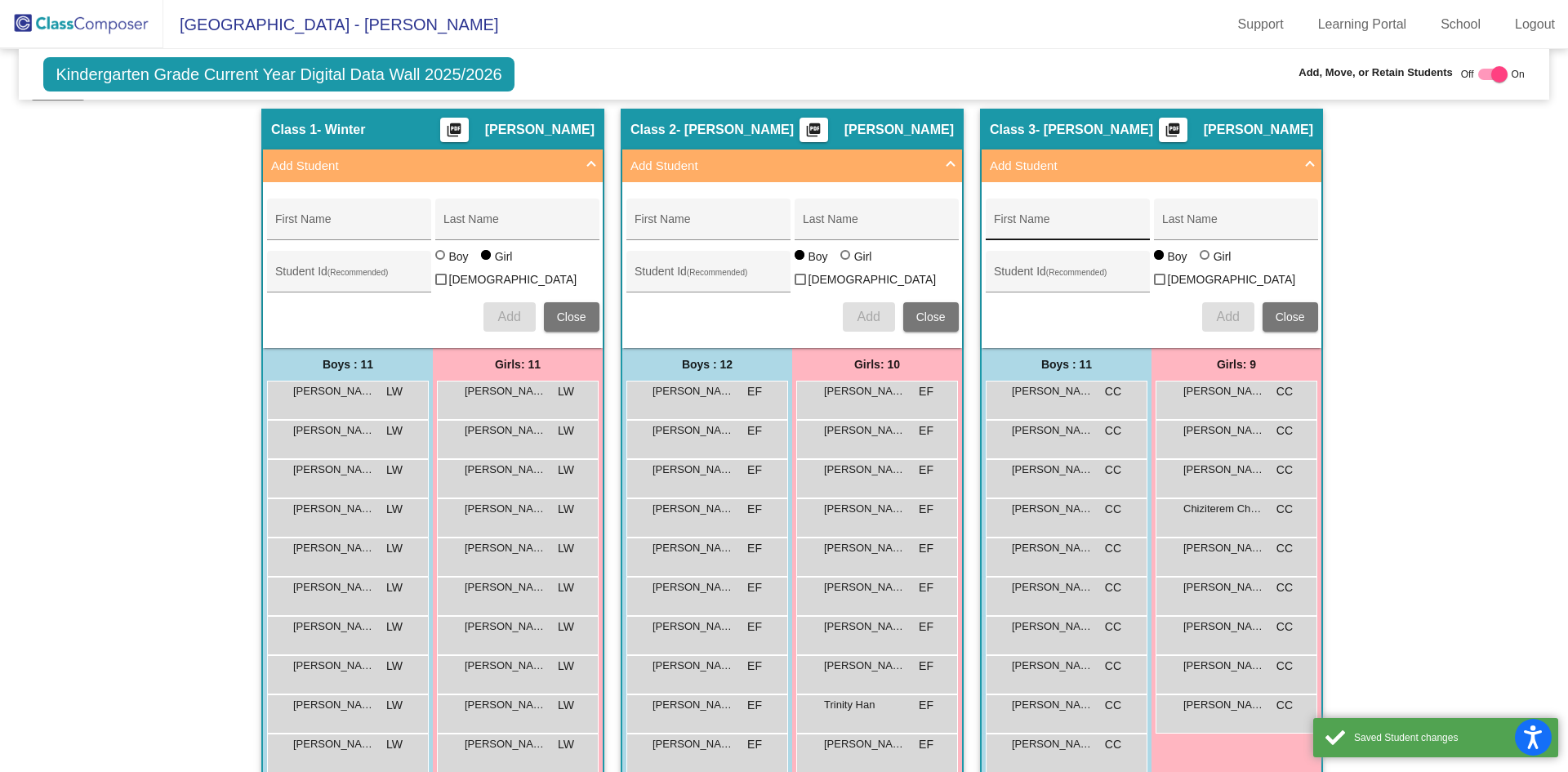
click at [1041, 205] on div "First Name" at bounding box center [1067, 219] width 164 height 42
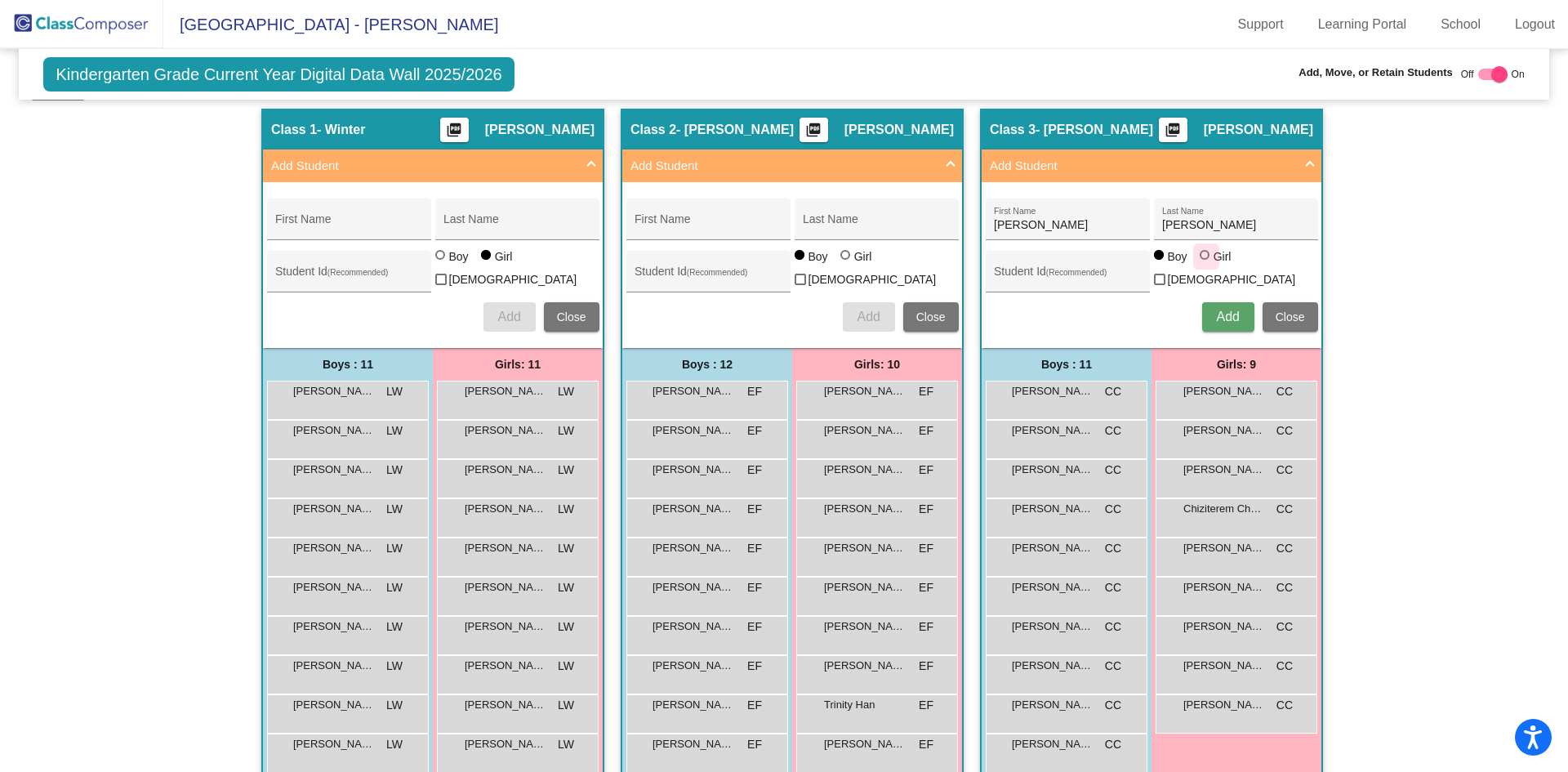
click at [1202, 260] on div at bounding box center [1204, 255] width 10 height 10
click at [1205, 263] on input "Girl" at bounding box center [1205, 263] width 1 height 1
click at [1092, 271] on input "Student Id (Recommended)" at bounding box center [1067, 278] width 147 height 13
click at [1203, 294] on div "[PERSON_NAME] First Name [PERSON_NAME] Last Name 376966 Student Id (Recommended…" at bounding box center [1152, 265] width 349 height 149
click at [1216, 316] on span "Add" at bounding box center [1227, 316] width 23 height 14
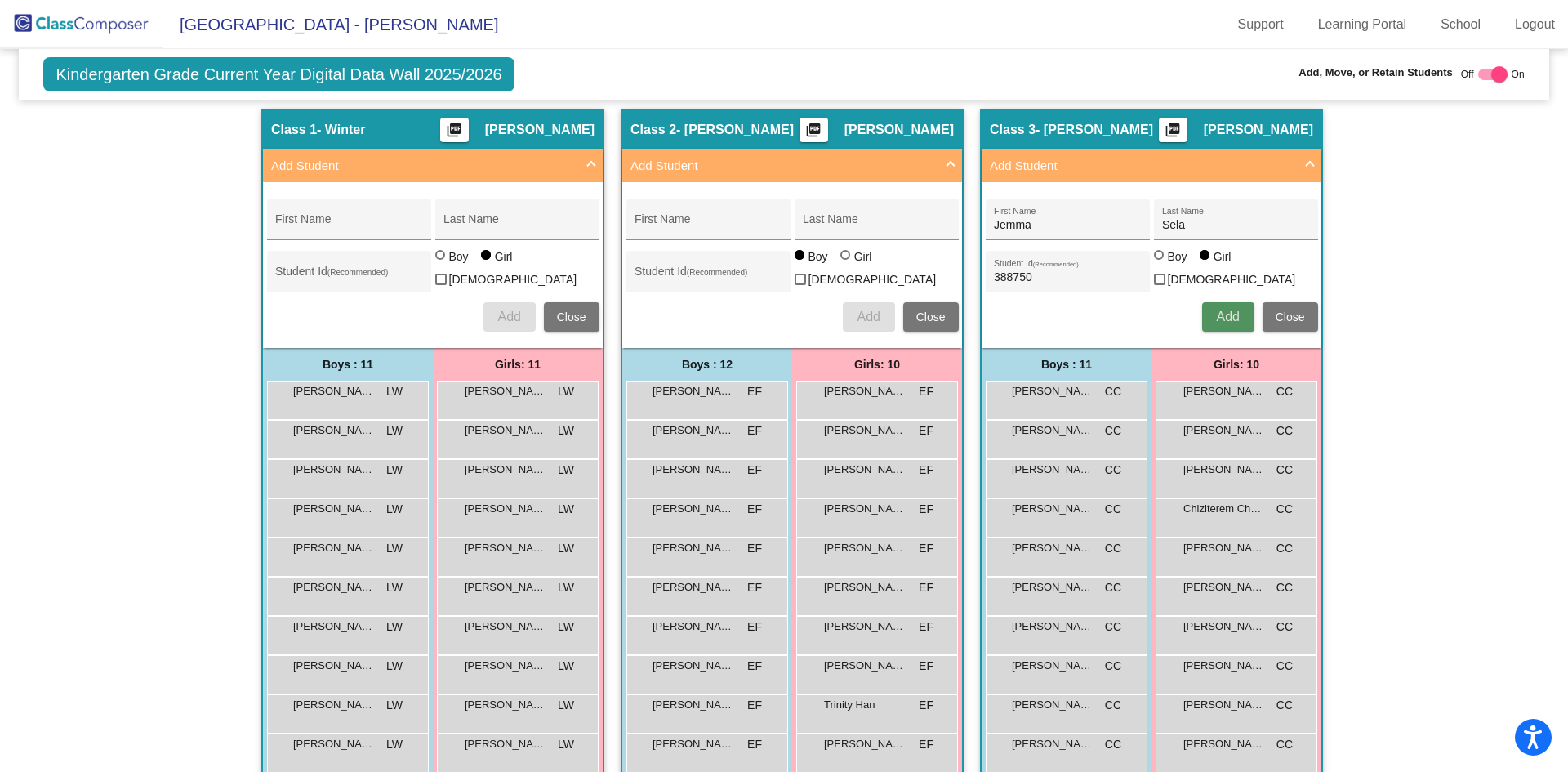
click at [1217, 311] on span "Add" at bounding box center [1227, 316] width 23 height 14
click at [1223, 320] on span "Add" at bounding box center [1227, 316] width 23 height 14
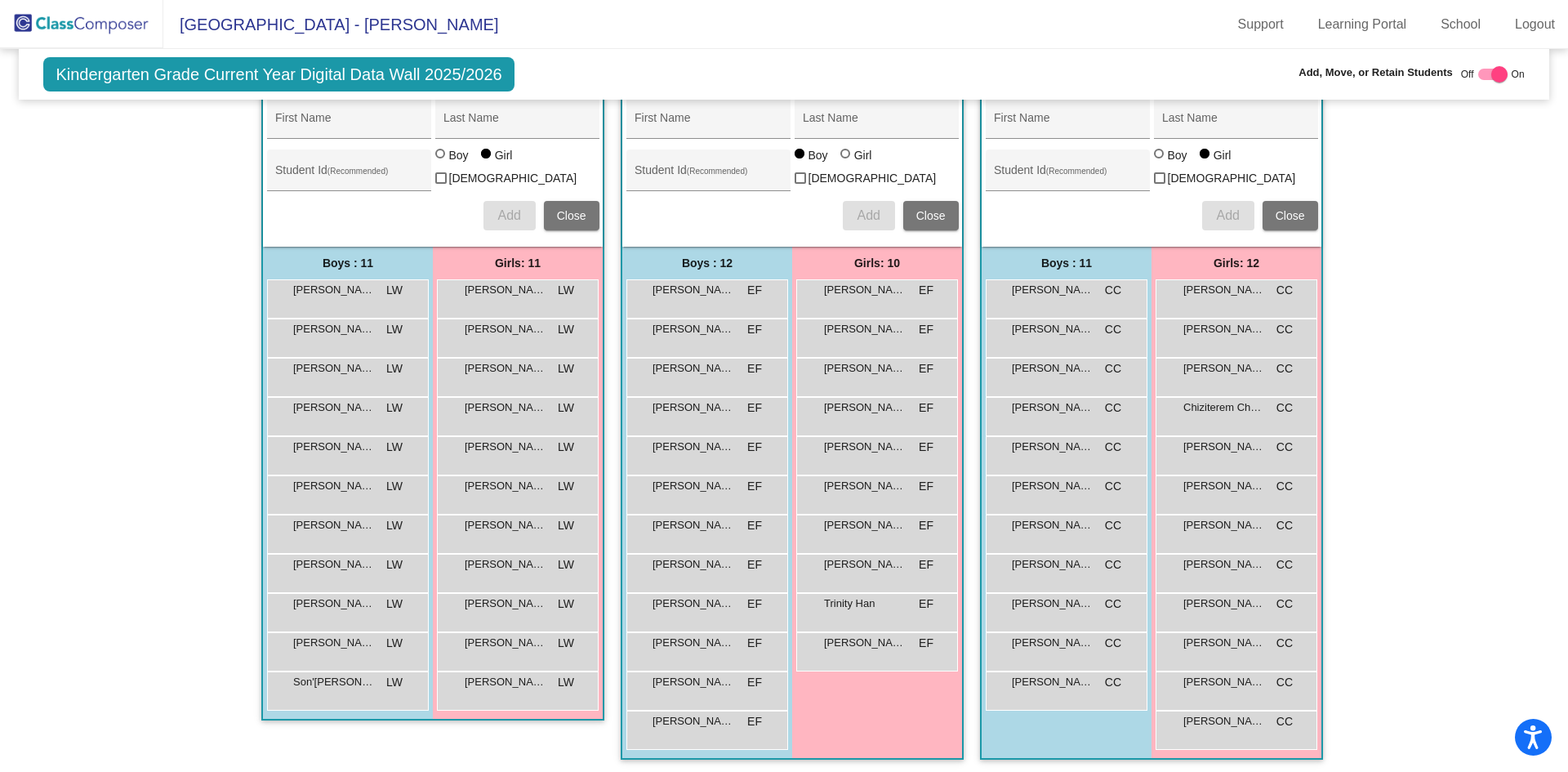
scroll to position [0, 0]
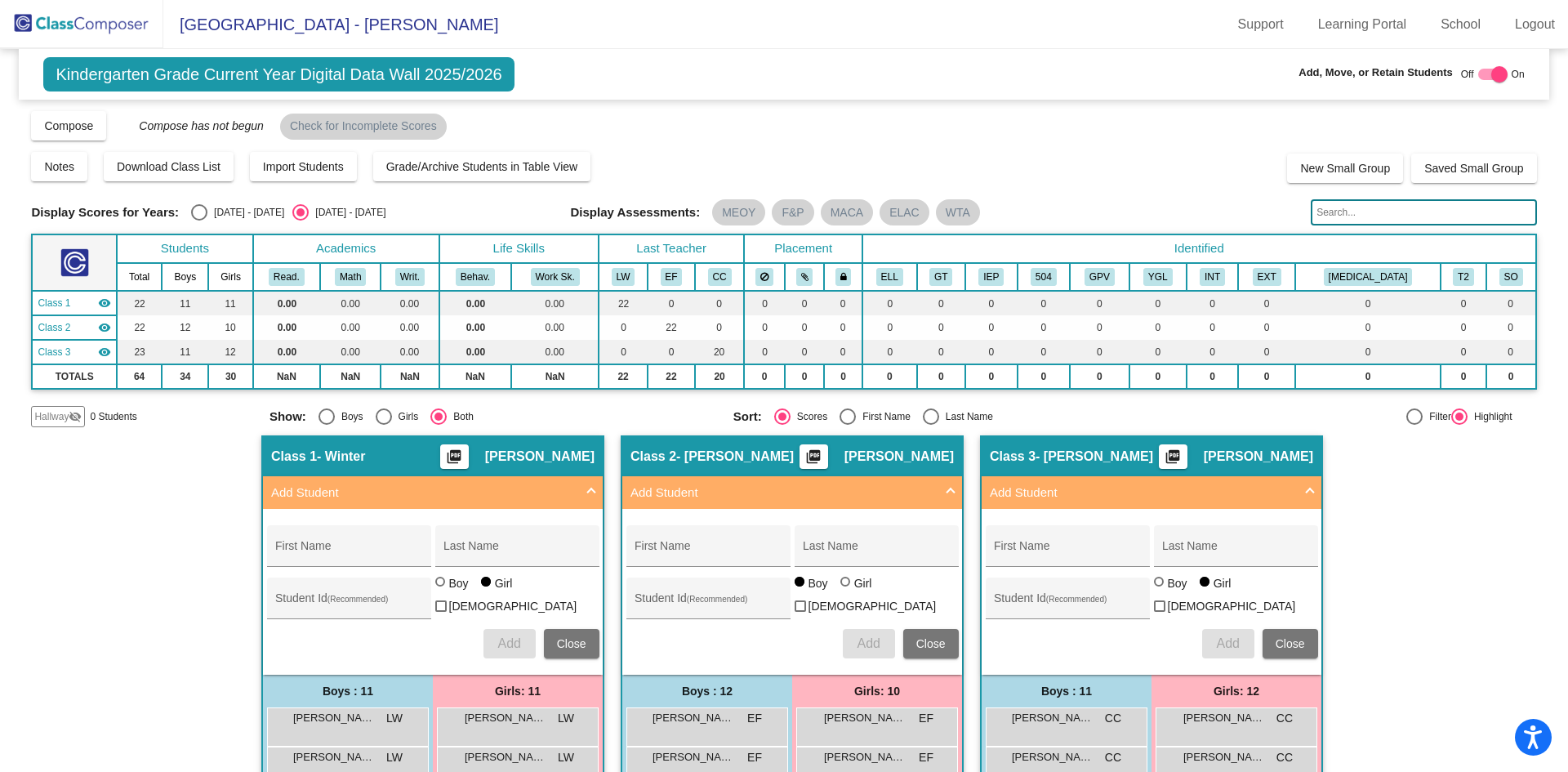
click at [129, 27] on img at bounding box center [81, 24] width 163 height 48
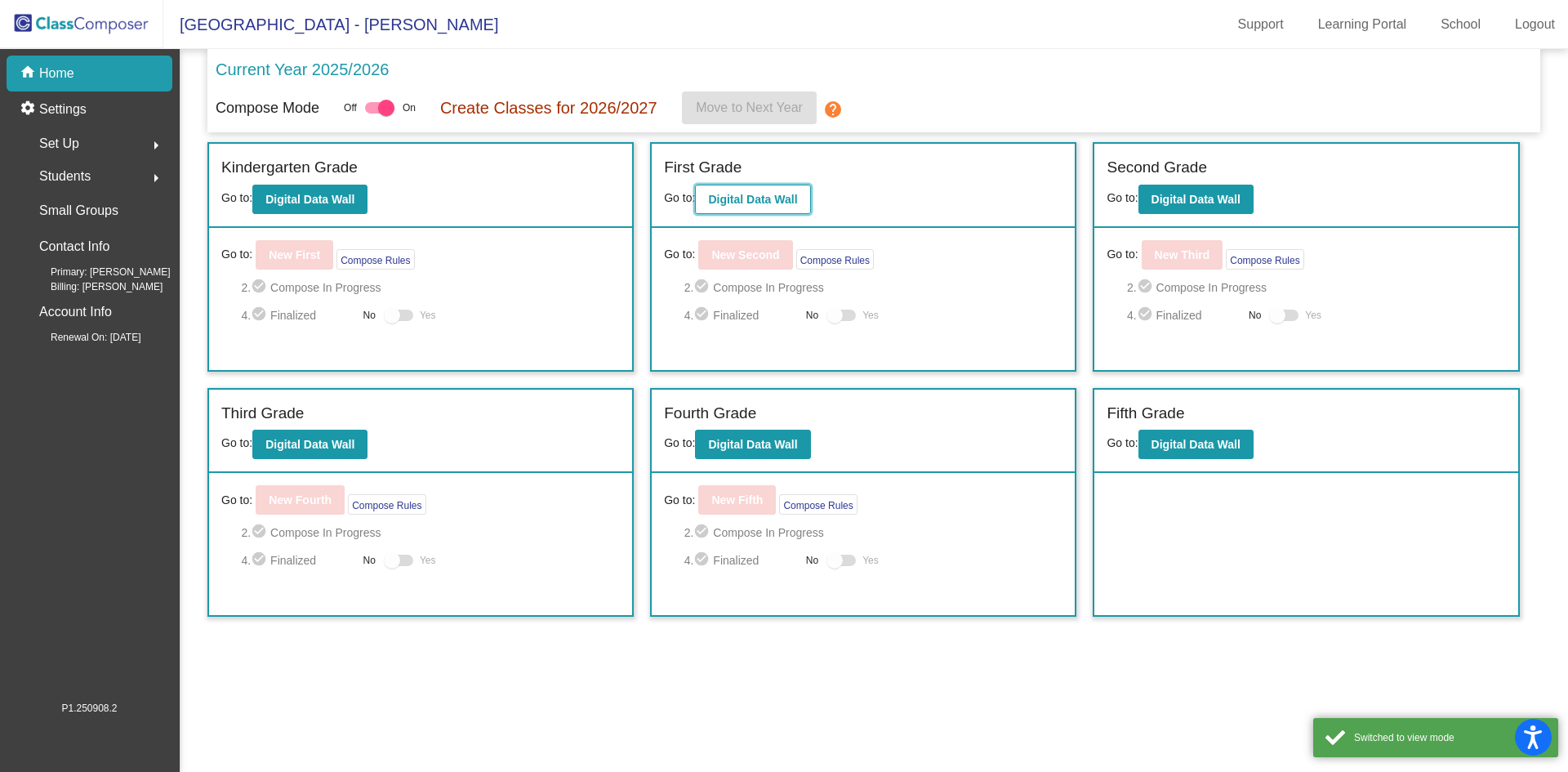
click at [735, 199] on b "Digital Data Wall" at bounding box center [752, 199] width 89 height 13
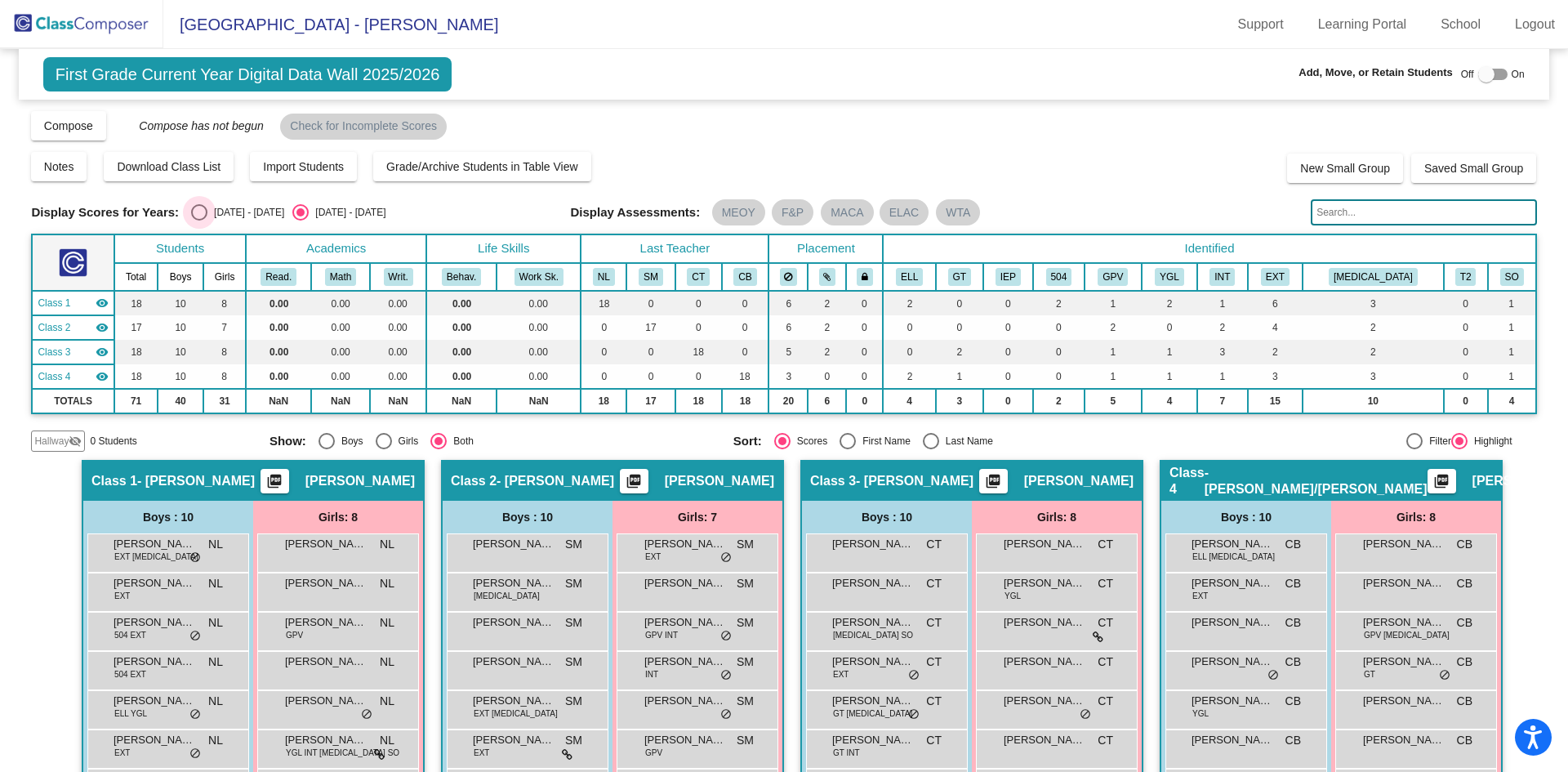
click at [245, 207] on div "[DATE] - [DATE]" at bounding box center [246, 212] width 77 height 15
click at [199, 220] on input "[DATE] - [DATE]" at bounding box center [198, 220] width 1 height 1
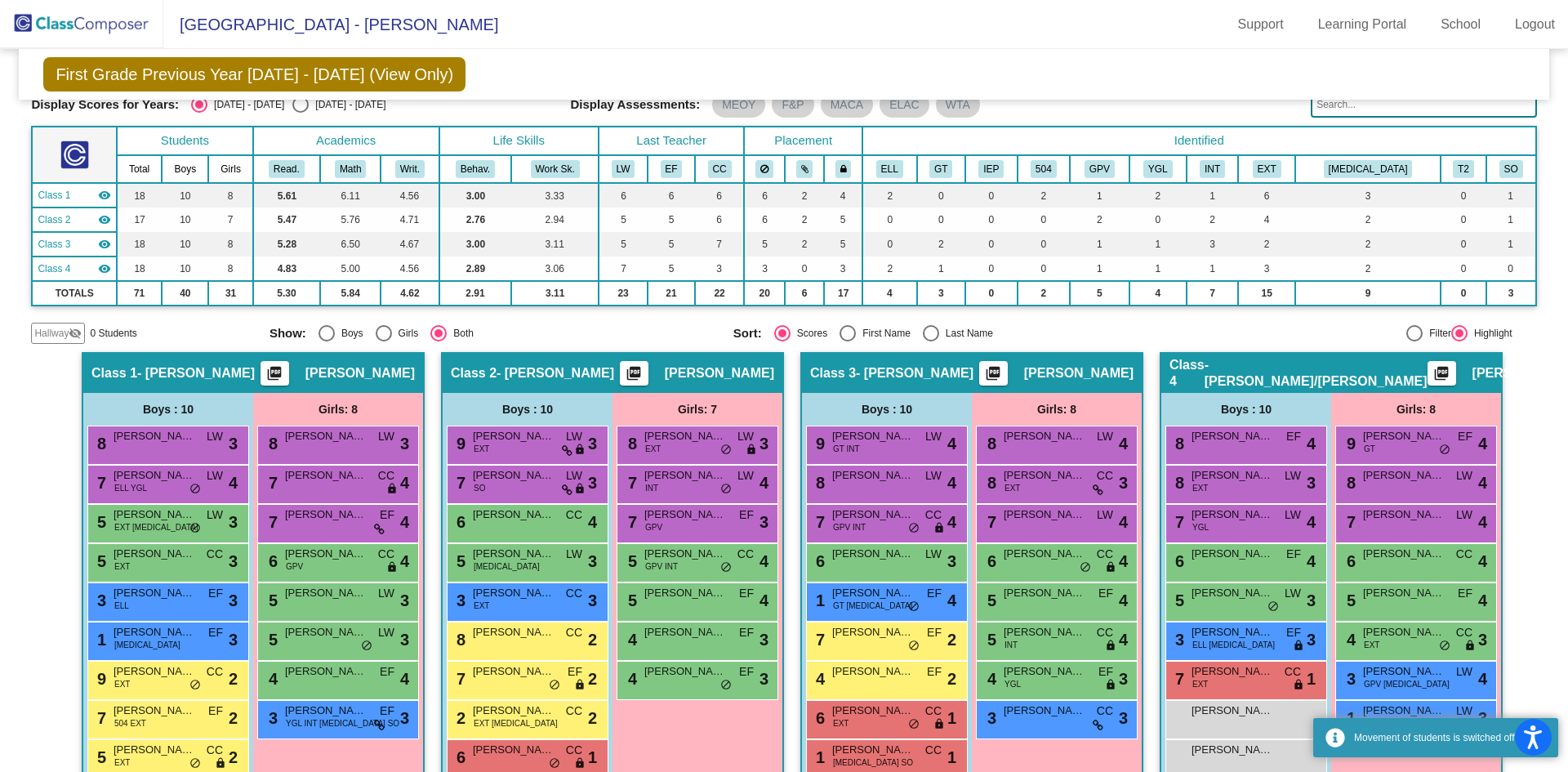
scroll to position [147, 0]
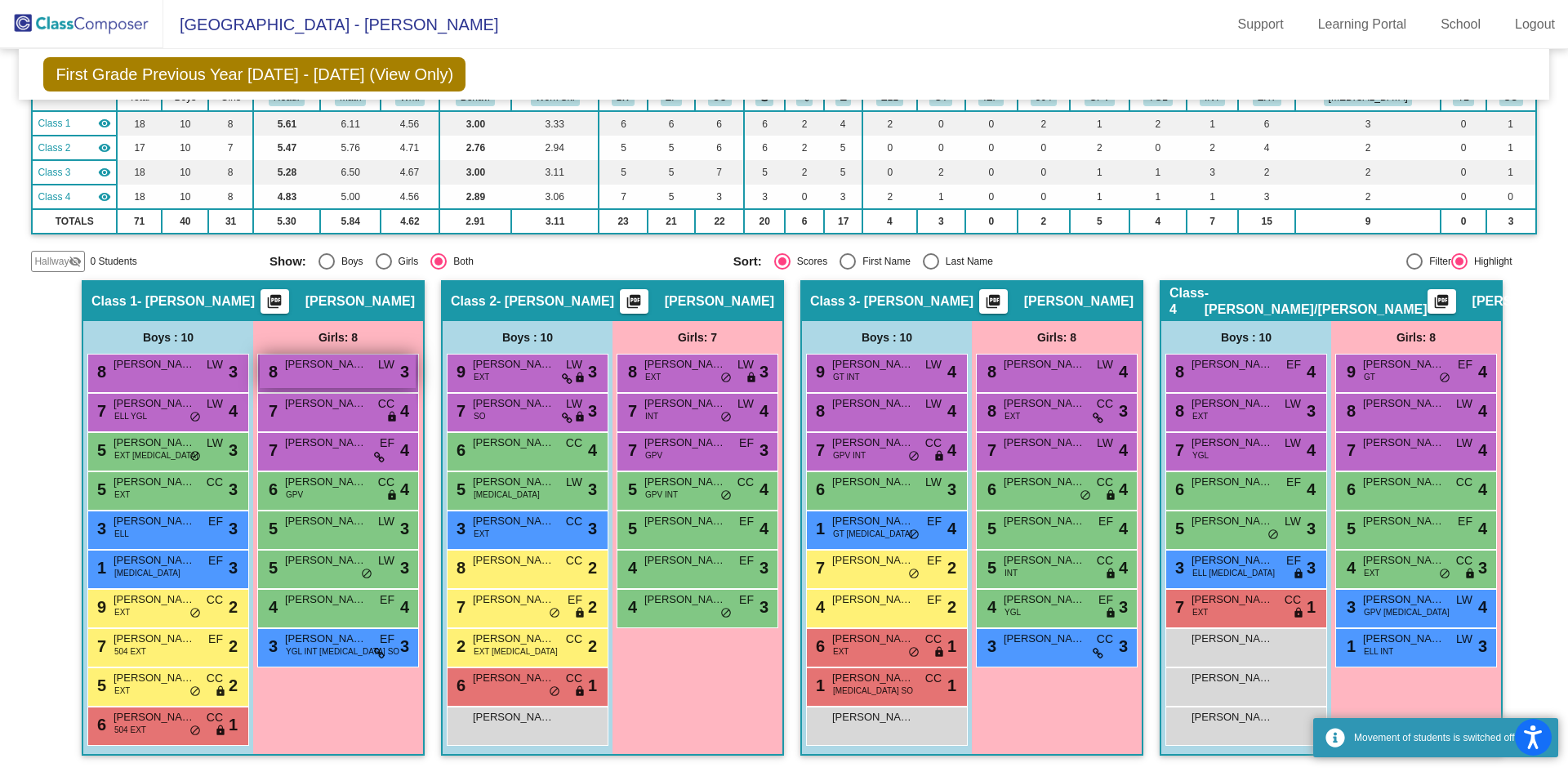
click at [319, 372] on span "[PERSON_NAME]" at bounding box center [326, 365] width 82 height 16
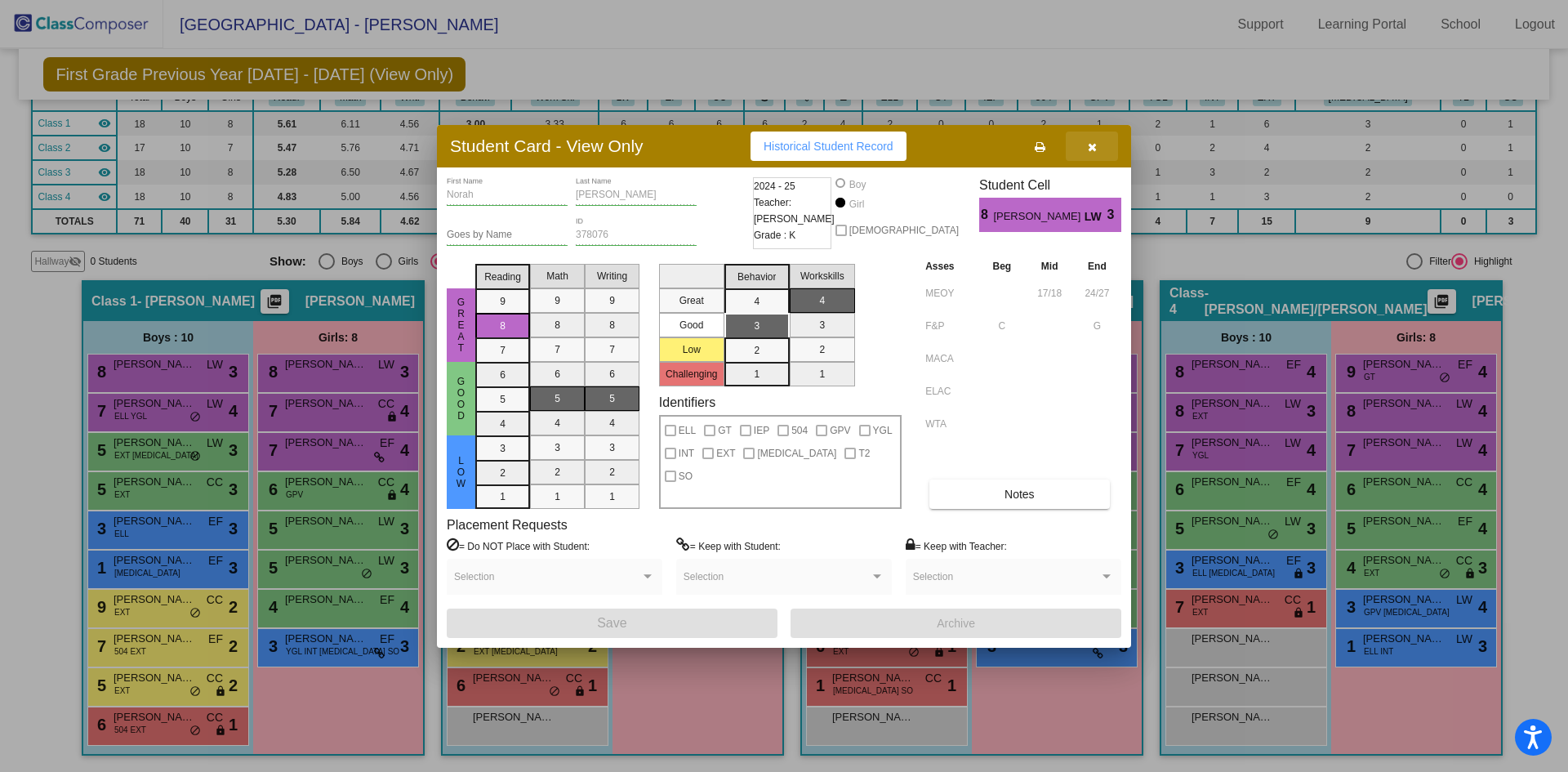
click at [1092, 148] on icon "button" at bounding box center [1092, 147] width 9 height 11
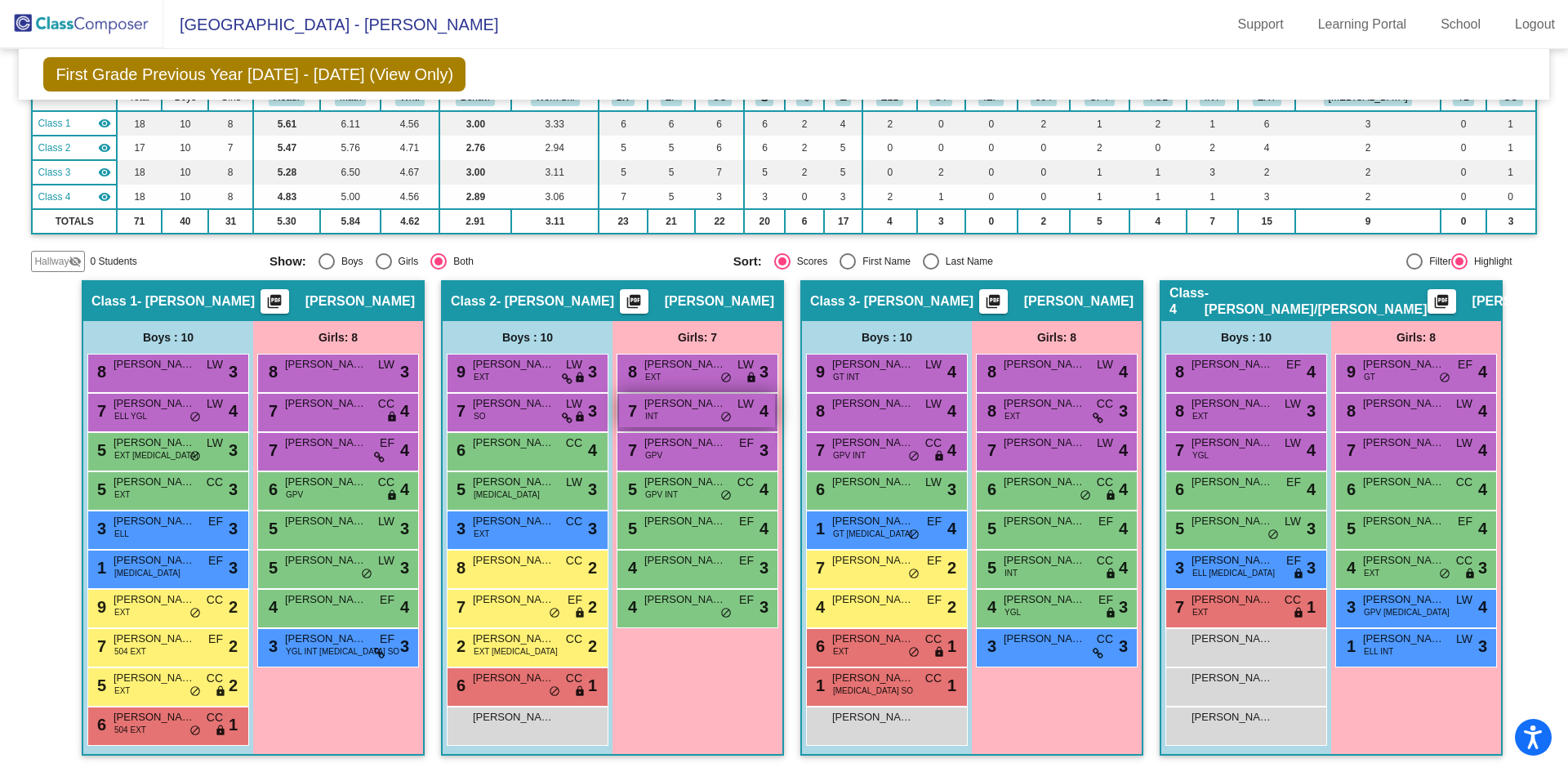
click at [698, 409] on span "[PERSON_NAME]" at bounding box center [685, 403] width 82 height 16
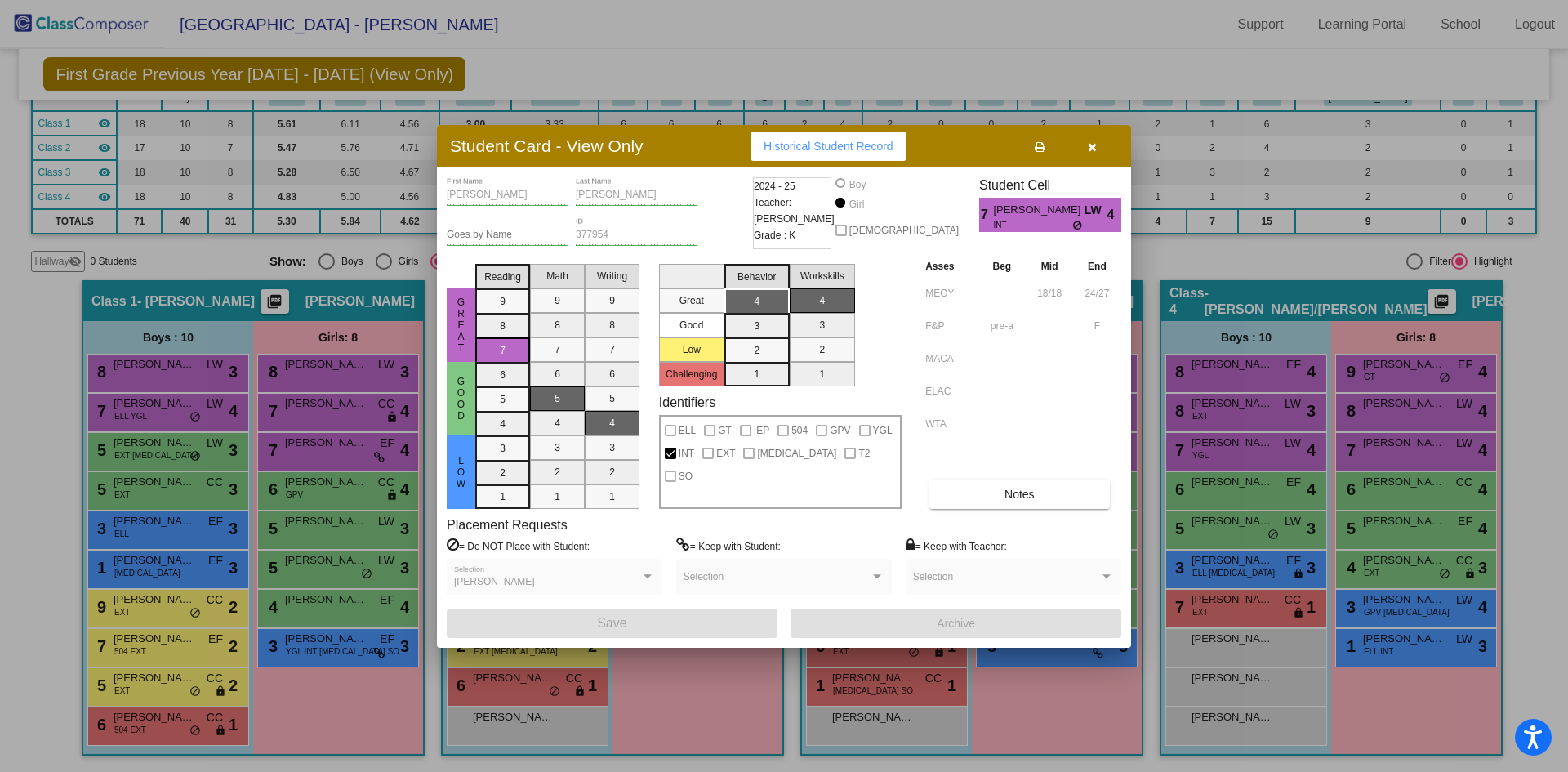
click at [1097, 143] on button "button" at bounding box center [1092, 146] width 52 height 30
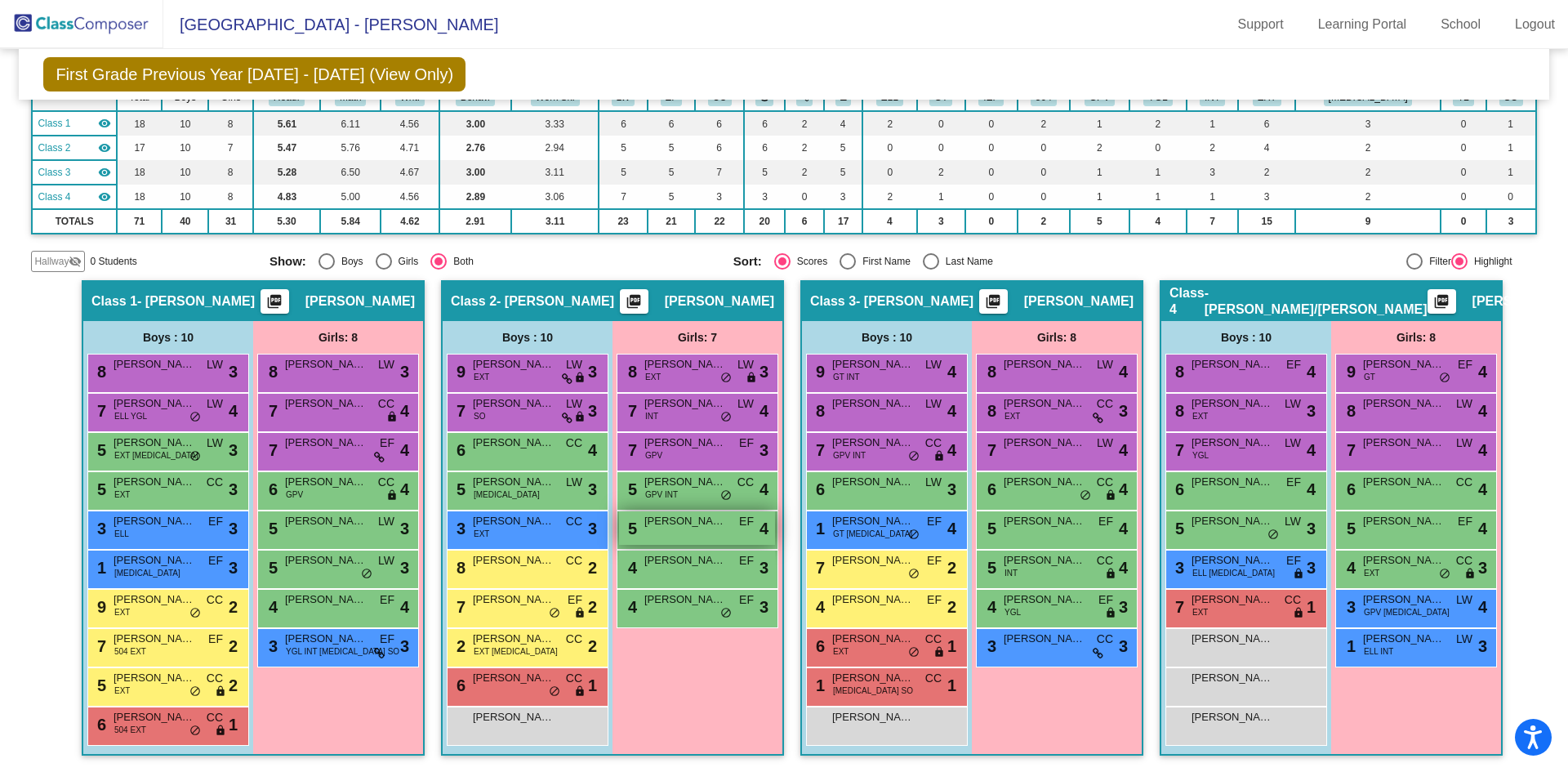
click at [659, 526] on span "[PERSON_NAME]" at bounding box center [685, 521] width 82 height 16
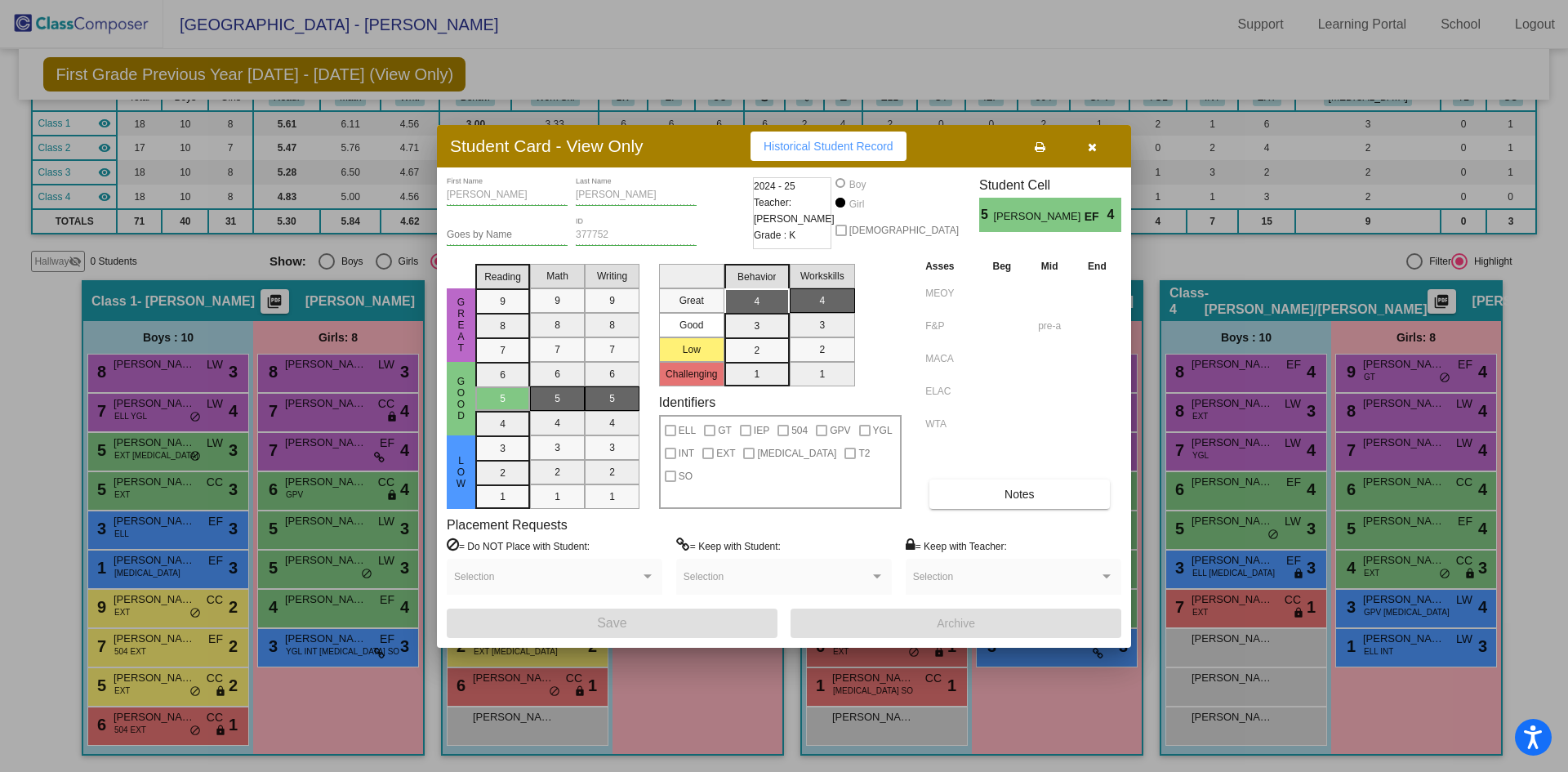
click at [1091, 148] on icon "button" at bounding box center [1092, 147] width 9 height 11
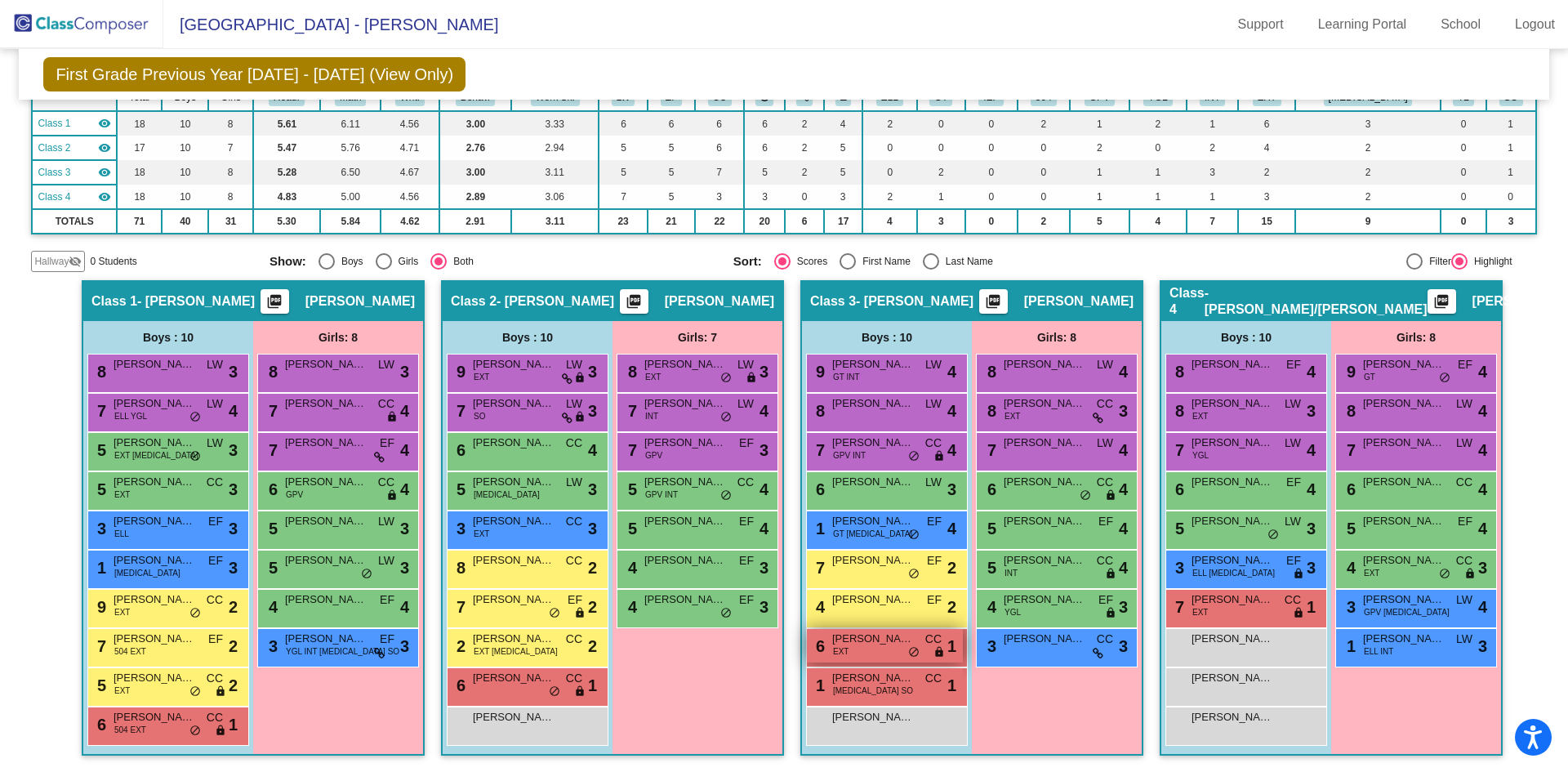
click at [868, 645] on span "[PERSON_NAME]" at bounding box center [873, 638] width 82 height 16
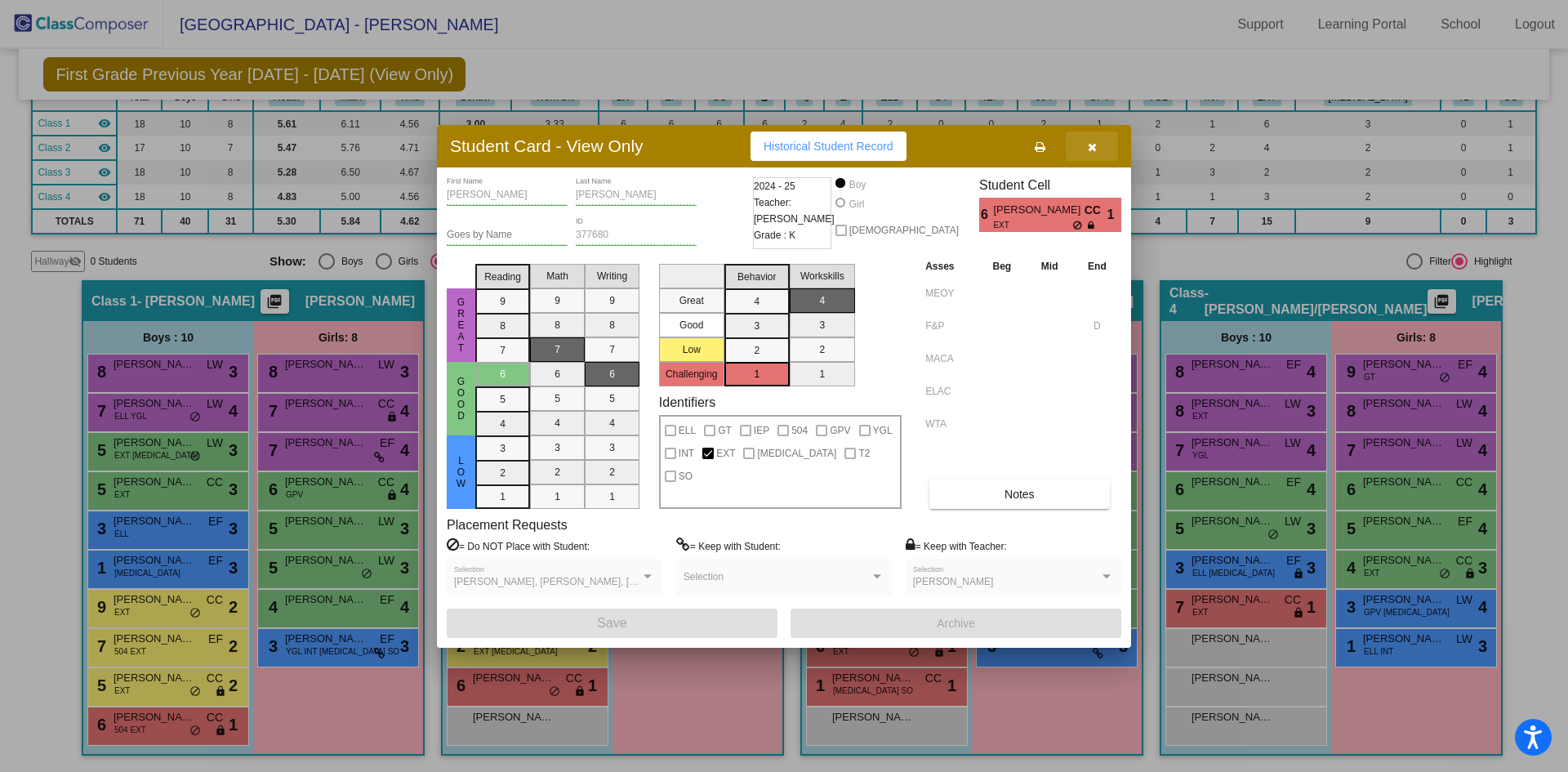
click at [1090, 145] on icon "button" at bounding box center [1092, 147] width 9 height 11
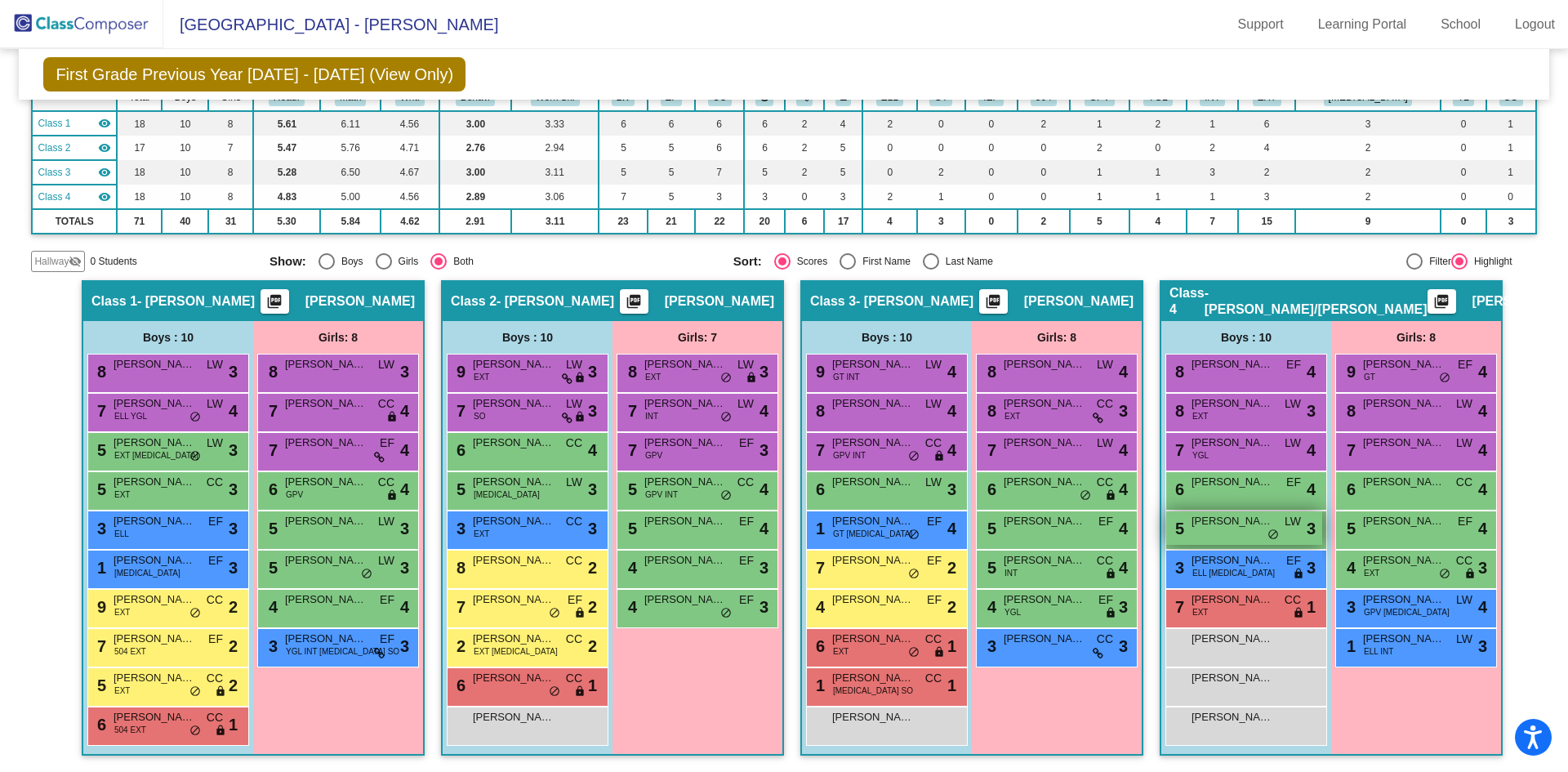
click at [1257, 529] on span "[PERSON_NAME]" at bounding box center [1232, 521] width 82 height 16
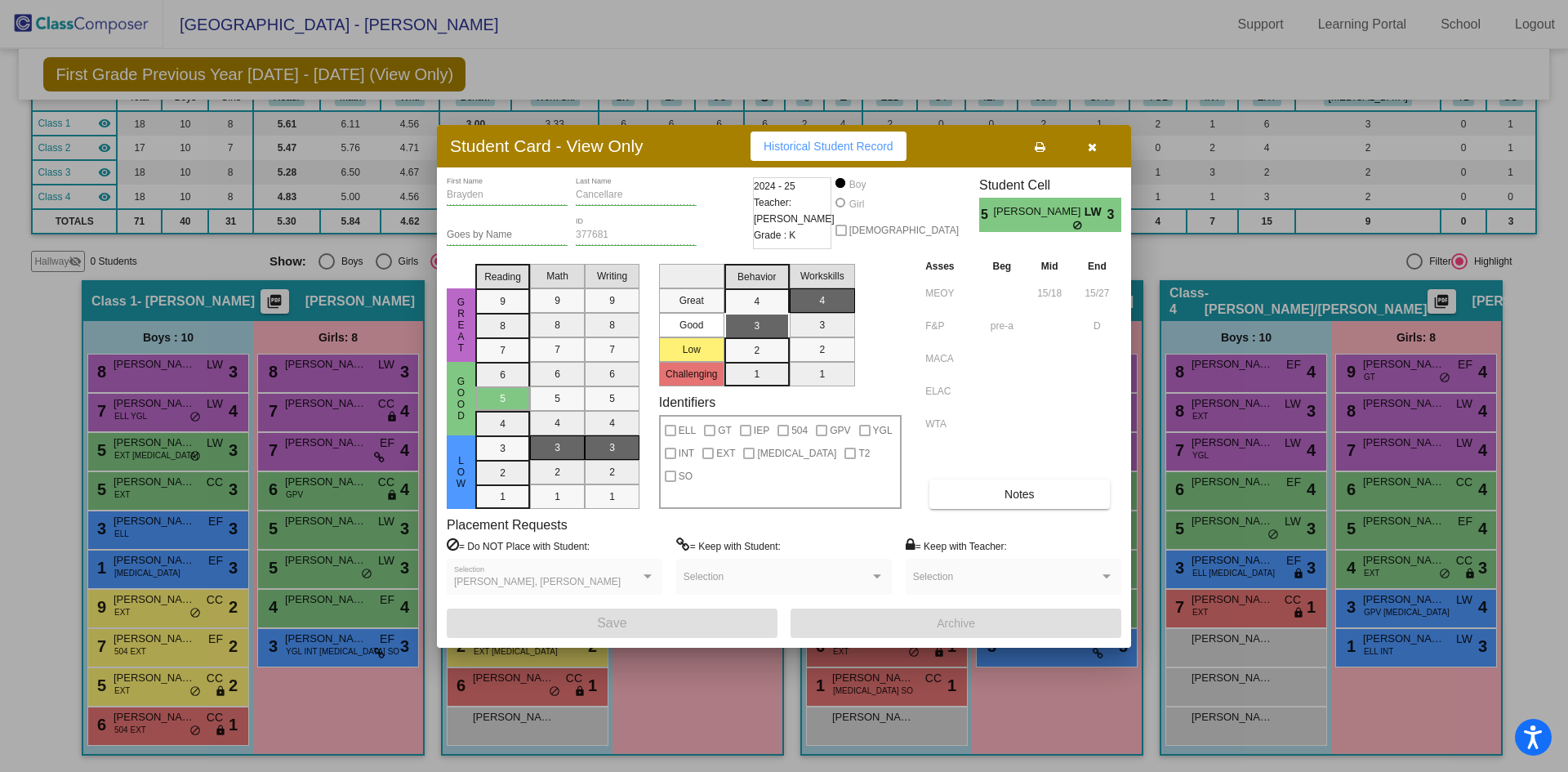
click at [1086, 142] on button "button" at bounding box center [1092, 146] width 52 height 30
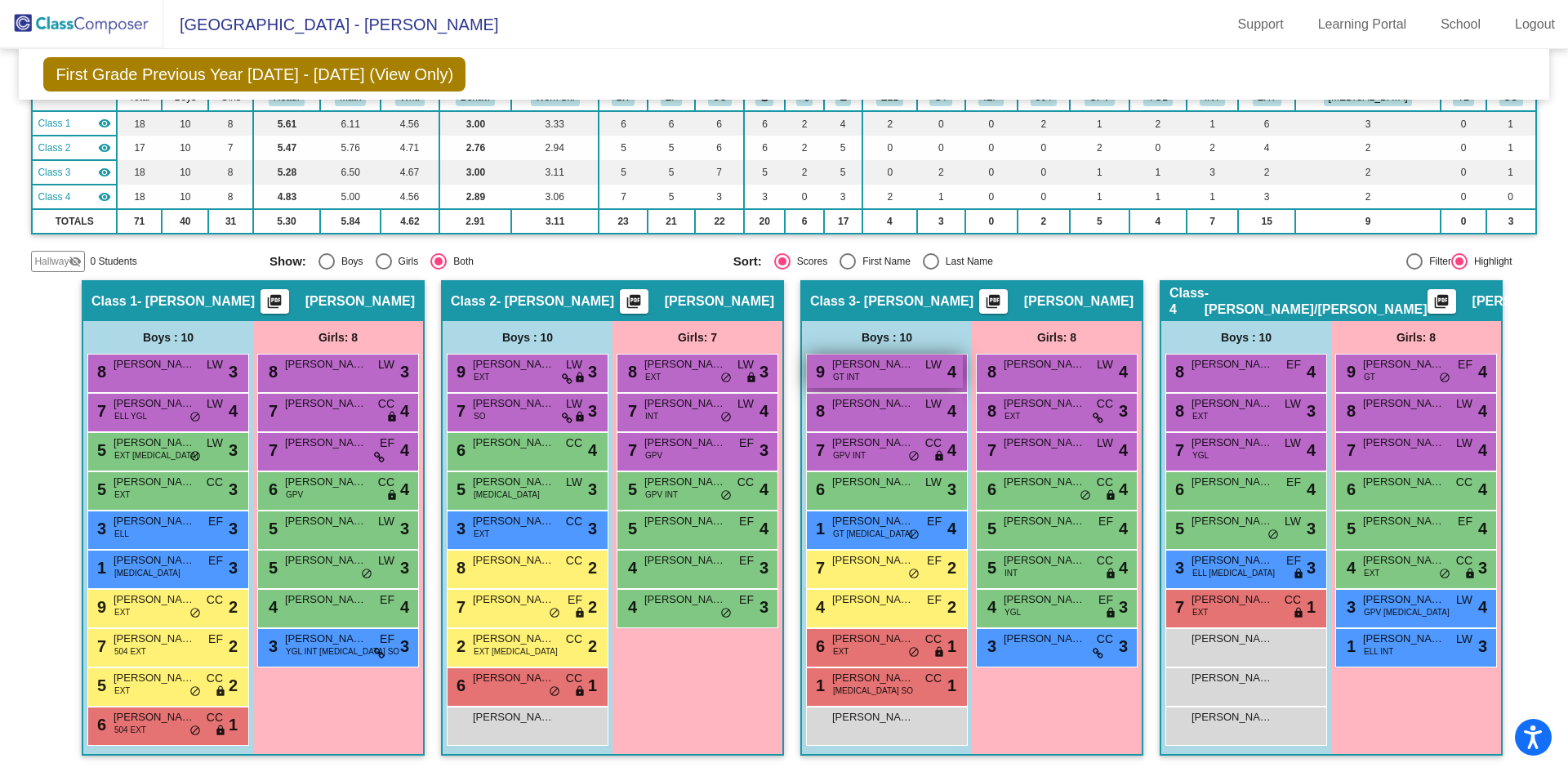
click at [898, 367] on span "[PERSON_NAME]" at bounding box center [873, 365] width 82 height 16
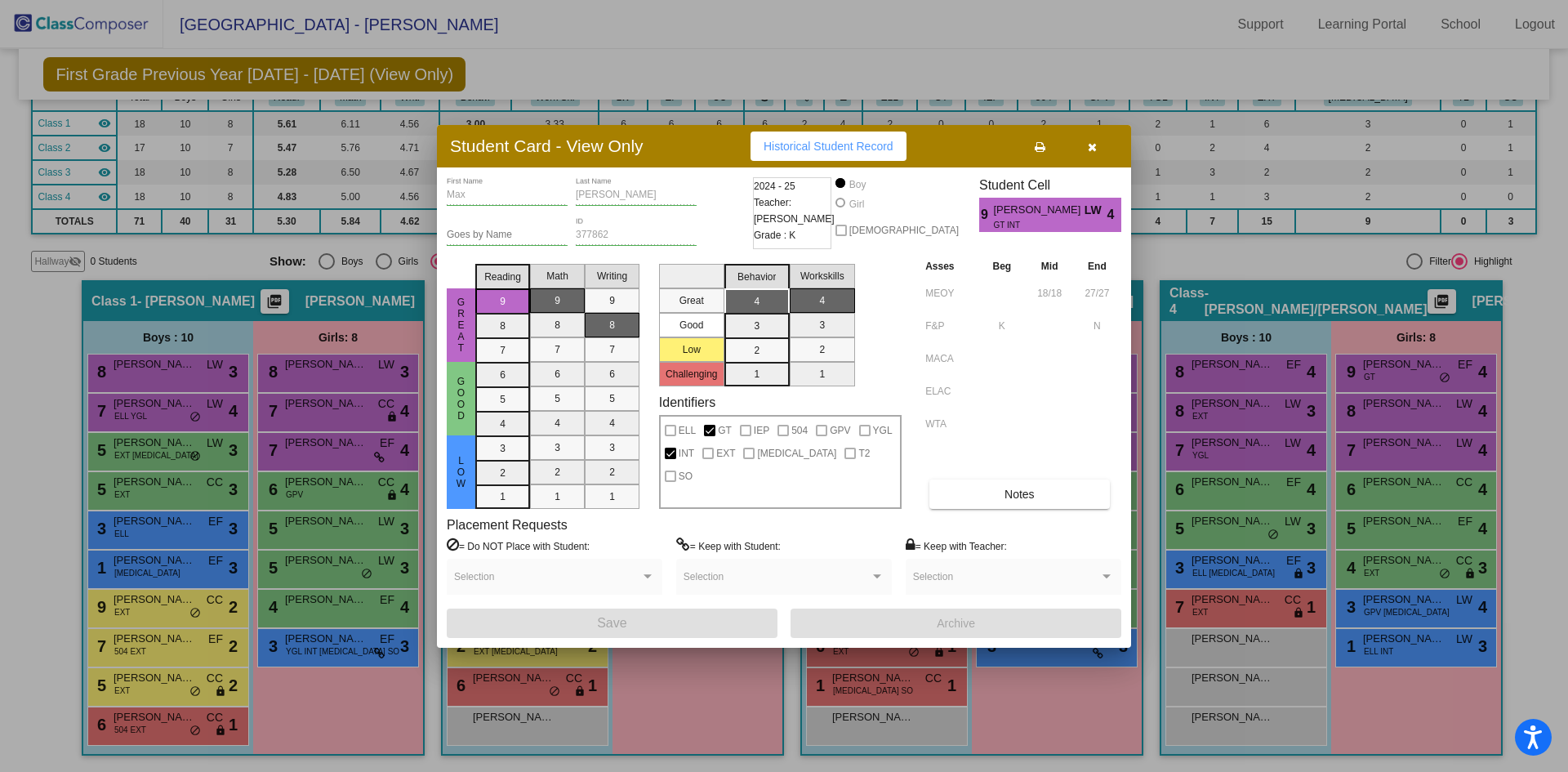
drag, startPoint x: 1095, startPoint y: 142, endPoint x: 1054, endPoint y: 188, distance: 61.6
click at [1095, 143] on icon "button" at bounding box center [1092, 147] width 9 height 11
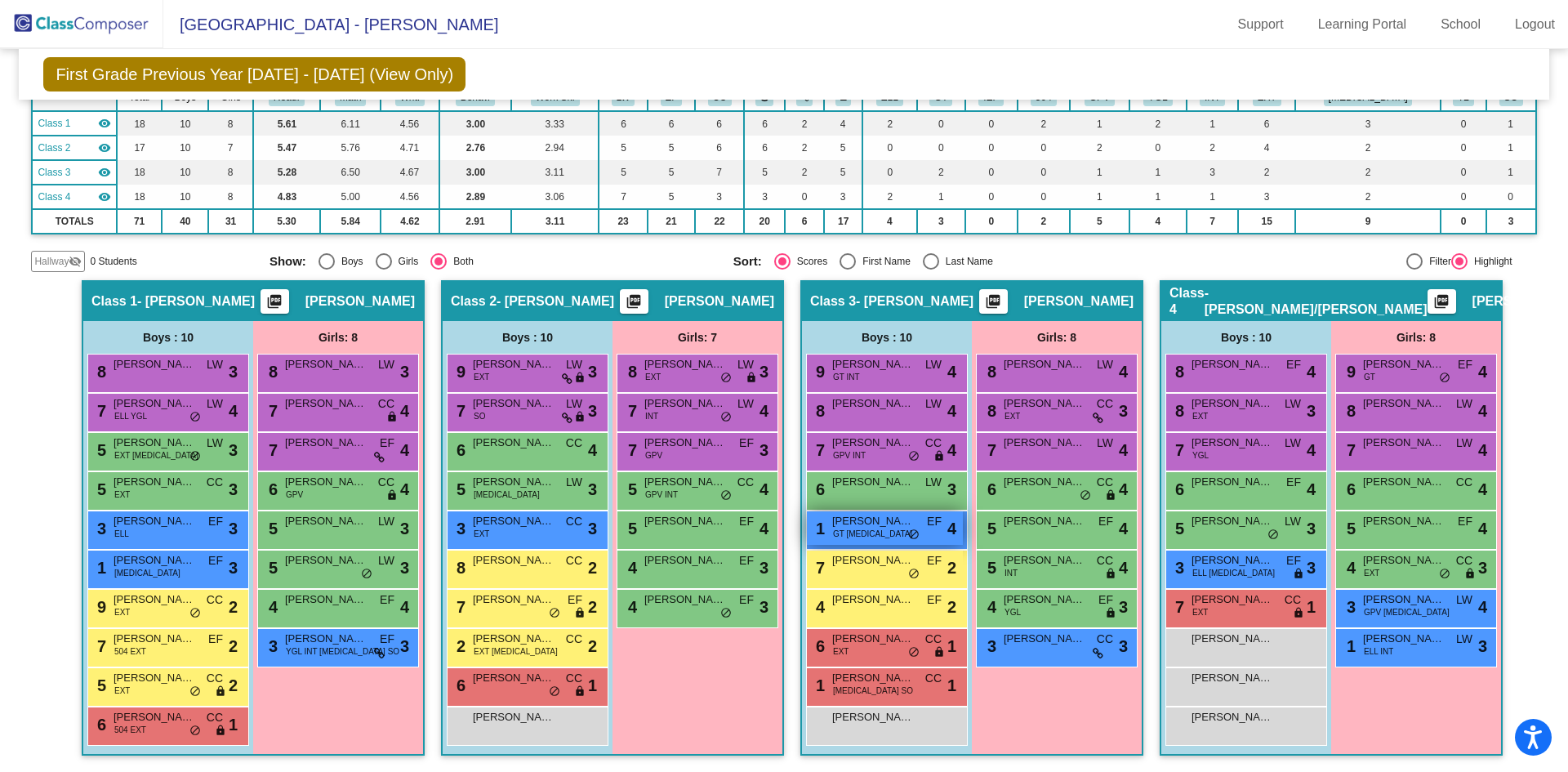
click at [854, 522] on span "[PERSON_NAME]" at bounding box center [873, 521] width 82 height 16
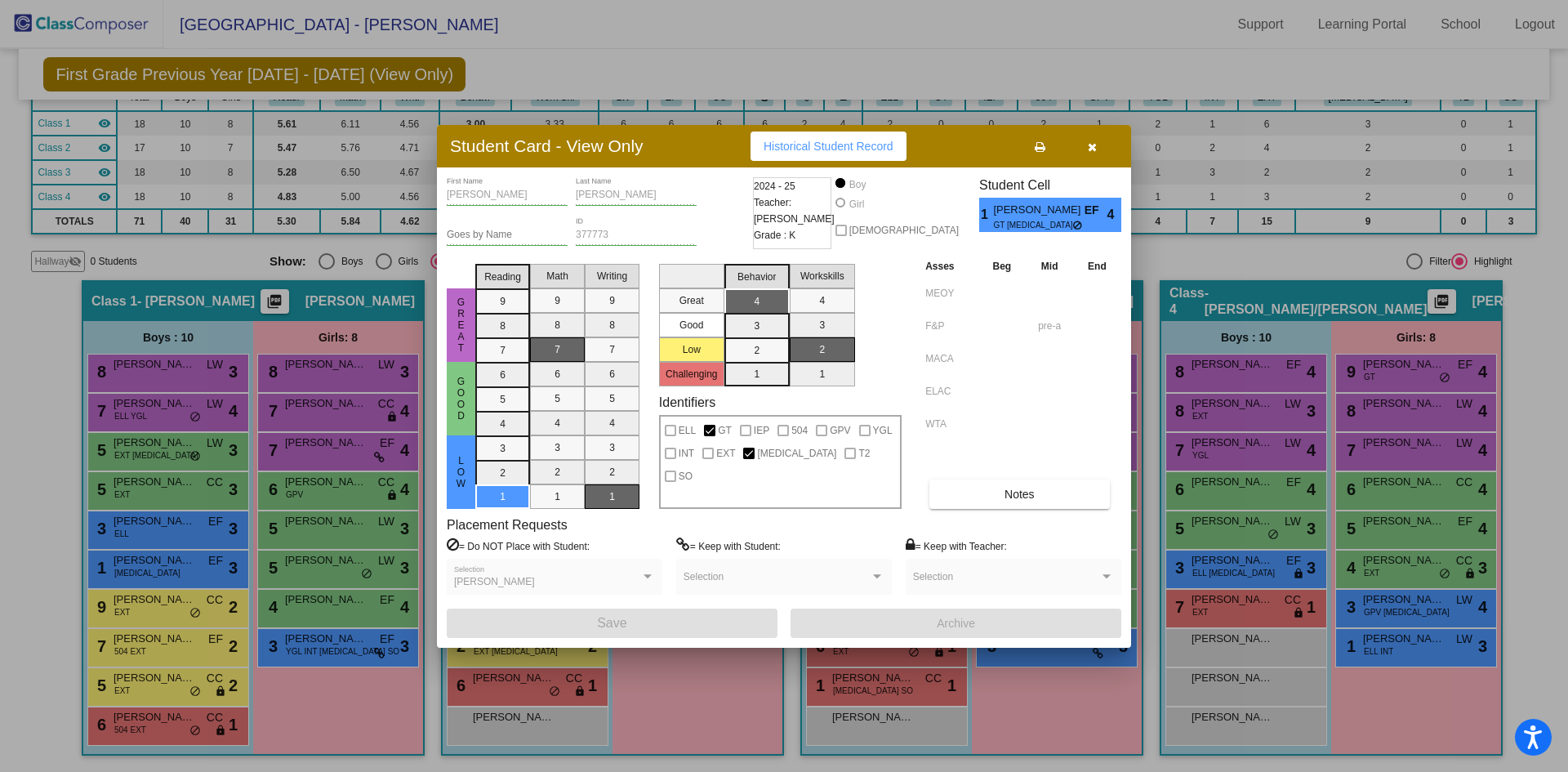
click at [1095, 148] on icon "button" at bounding box center [1092, 147] width 9 height 11
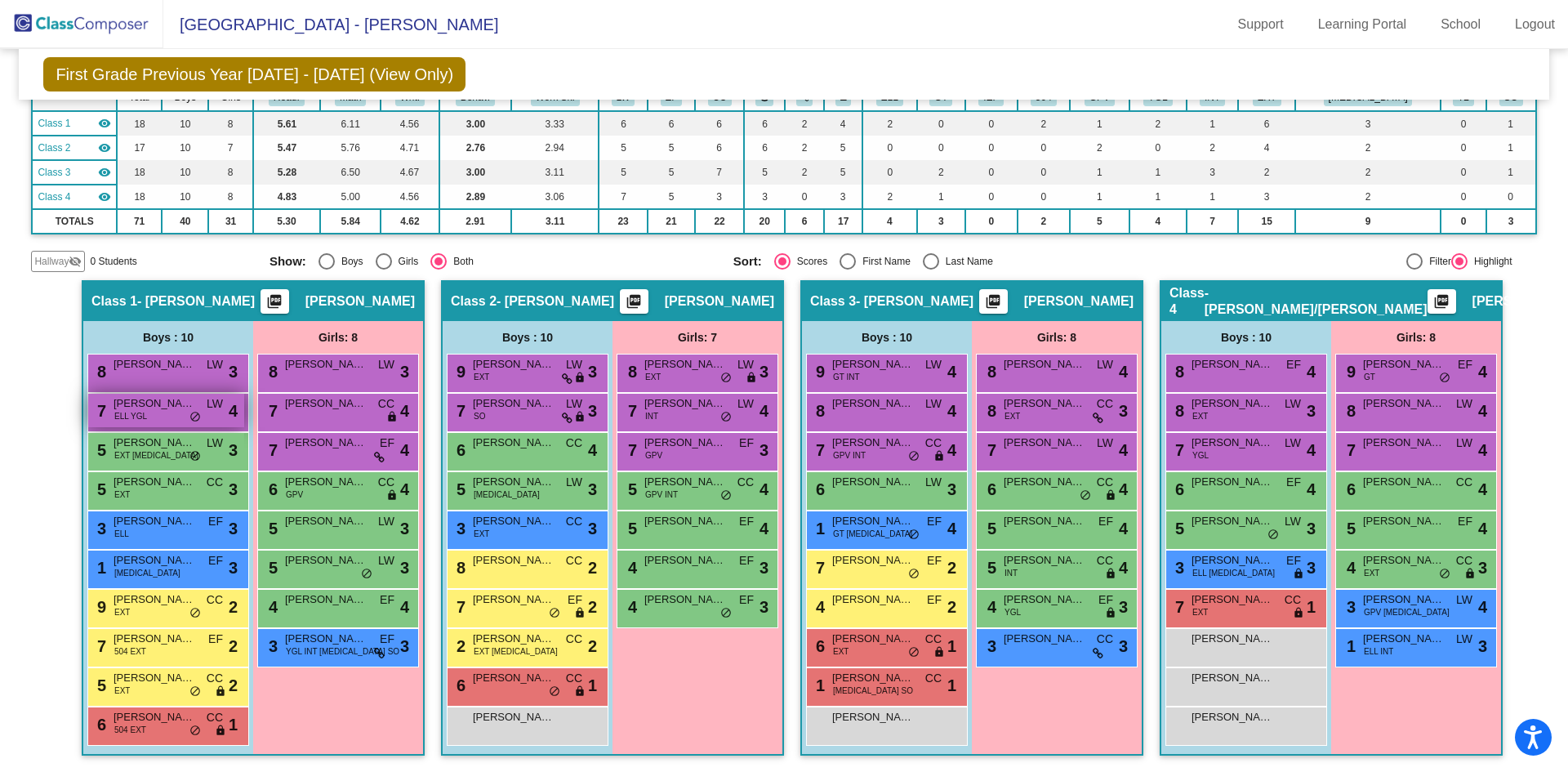
click at [148, 416] on div "7 [PERSON_NAME] ELL YGL LW lock do_not_disturb_alt 4" at bounding box center [166, 410] width 156 height 34
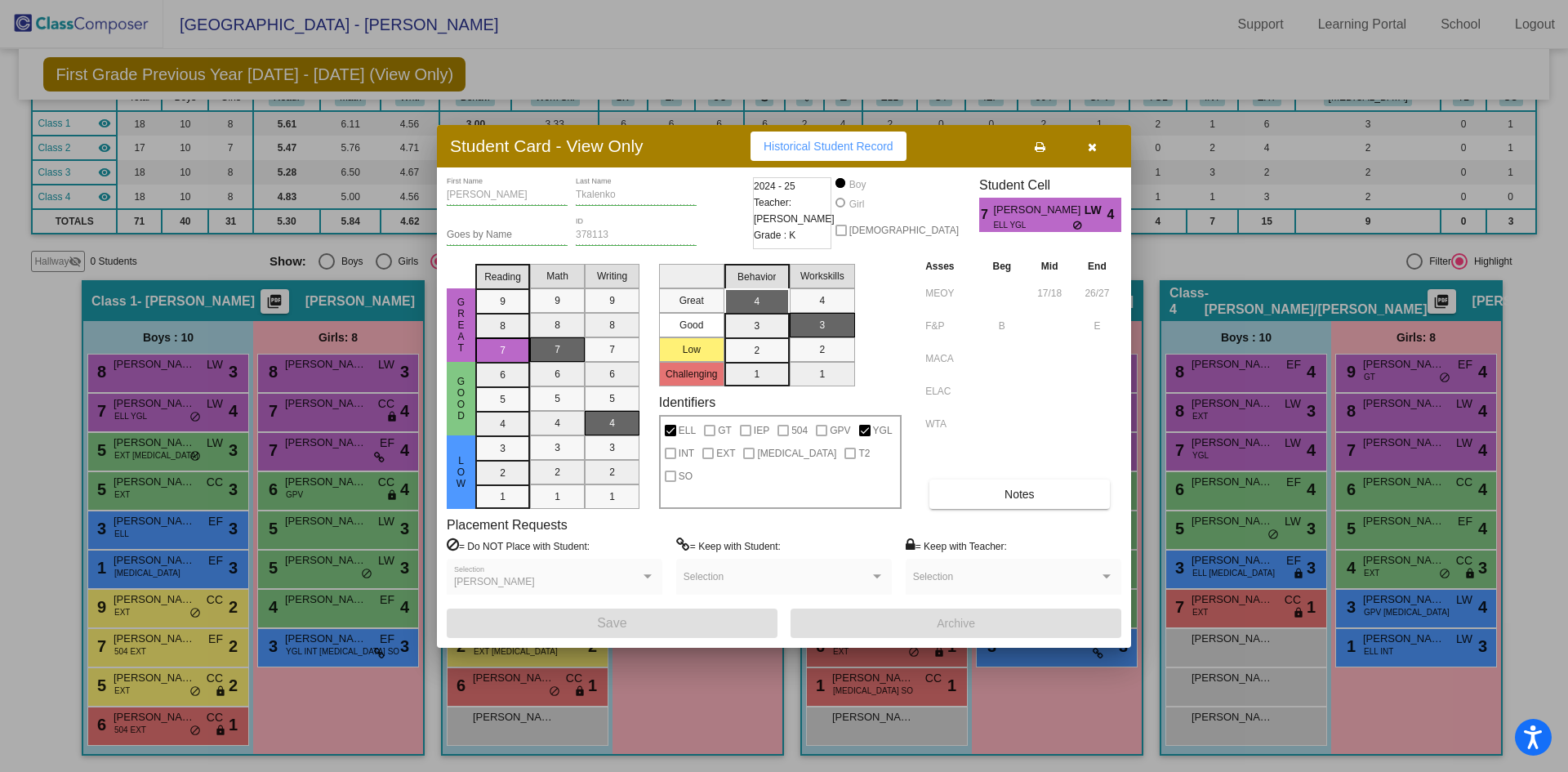
click at [204, 493] on div at bounding box center [784, 386] width 1568 height 772
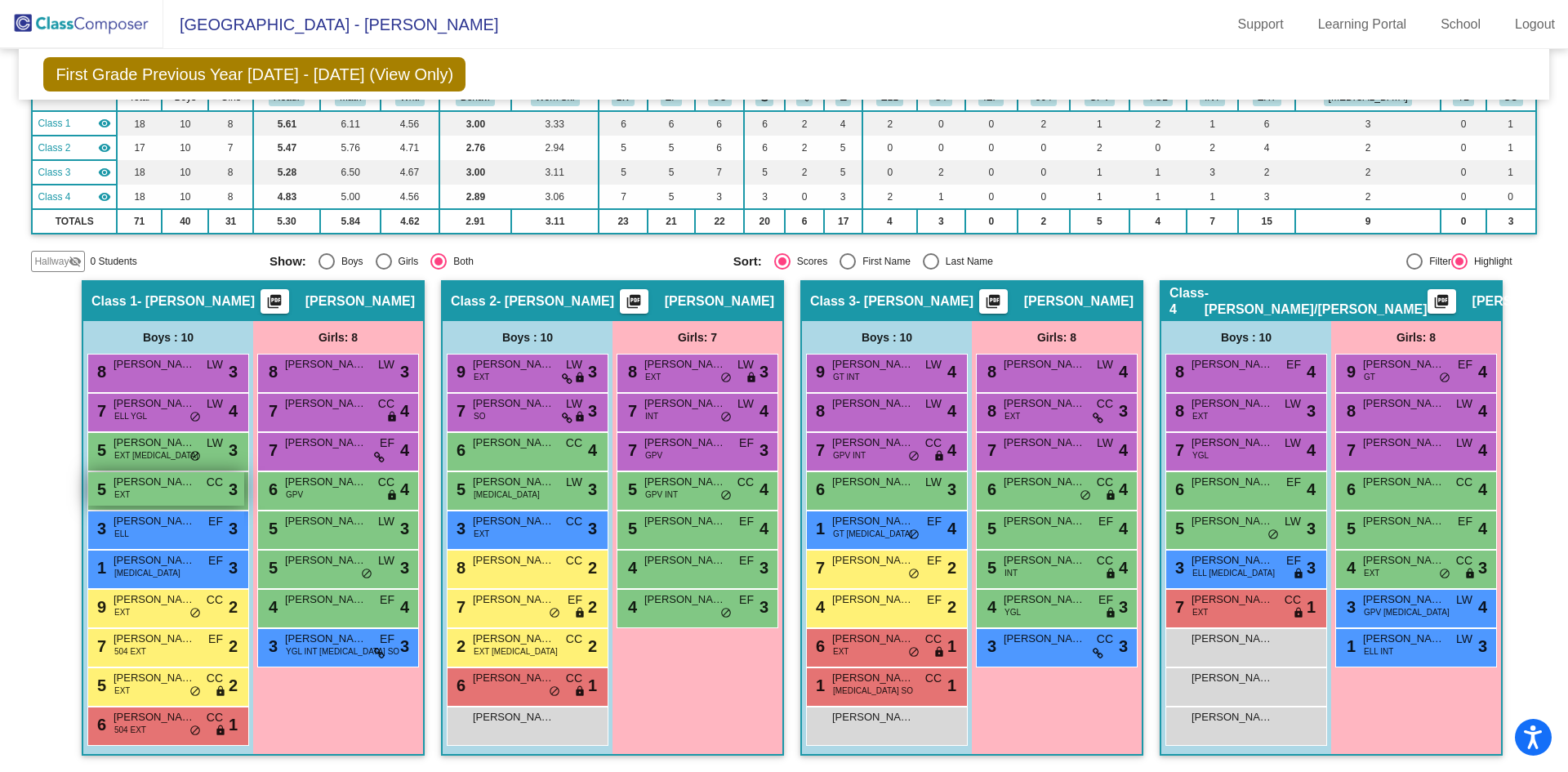
click at [176, 496] on div "5 [PERSON_NAME] EXT CC lock do_not_disturb_alt 3" at bounding box center [166, 488] width 156 height 34
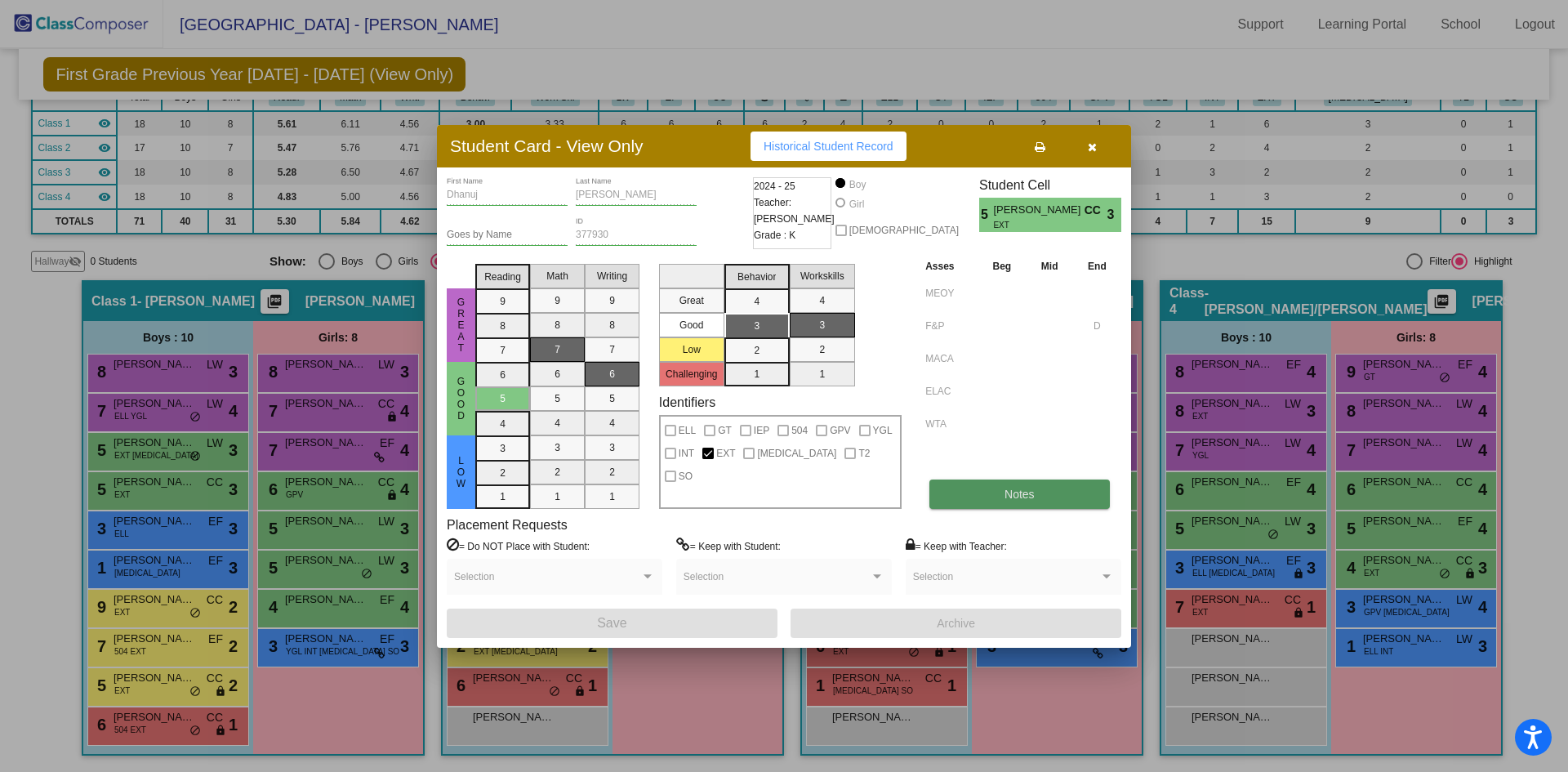
click at [1039, 489] on button "Notes" at bounding box center [1018, 494] width 179 height 30
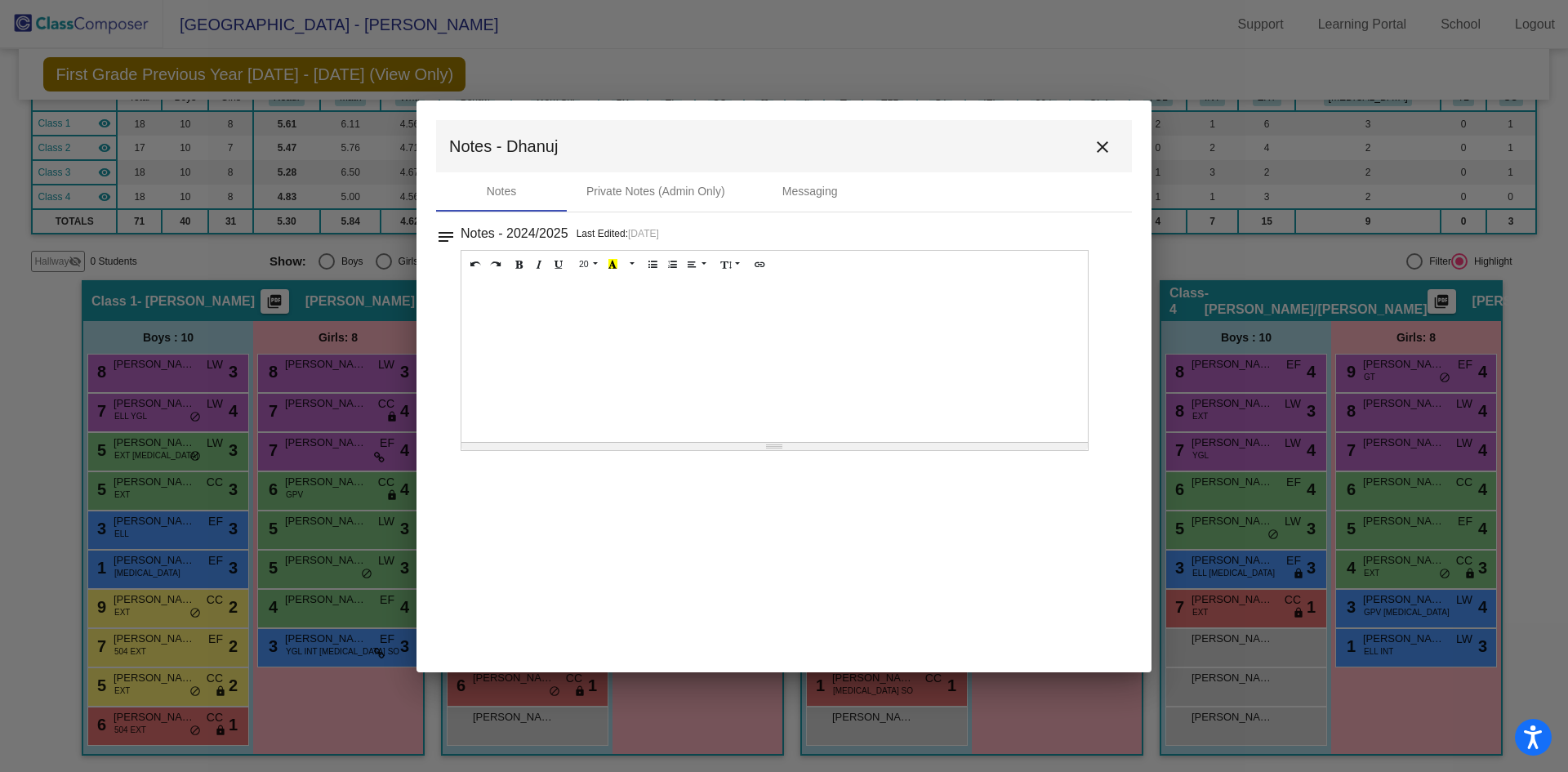
click at [1099, 147] on mat-icon "close" at bounding box center [1103, 147] width 20 height 20
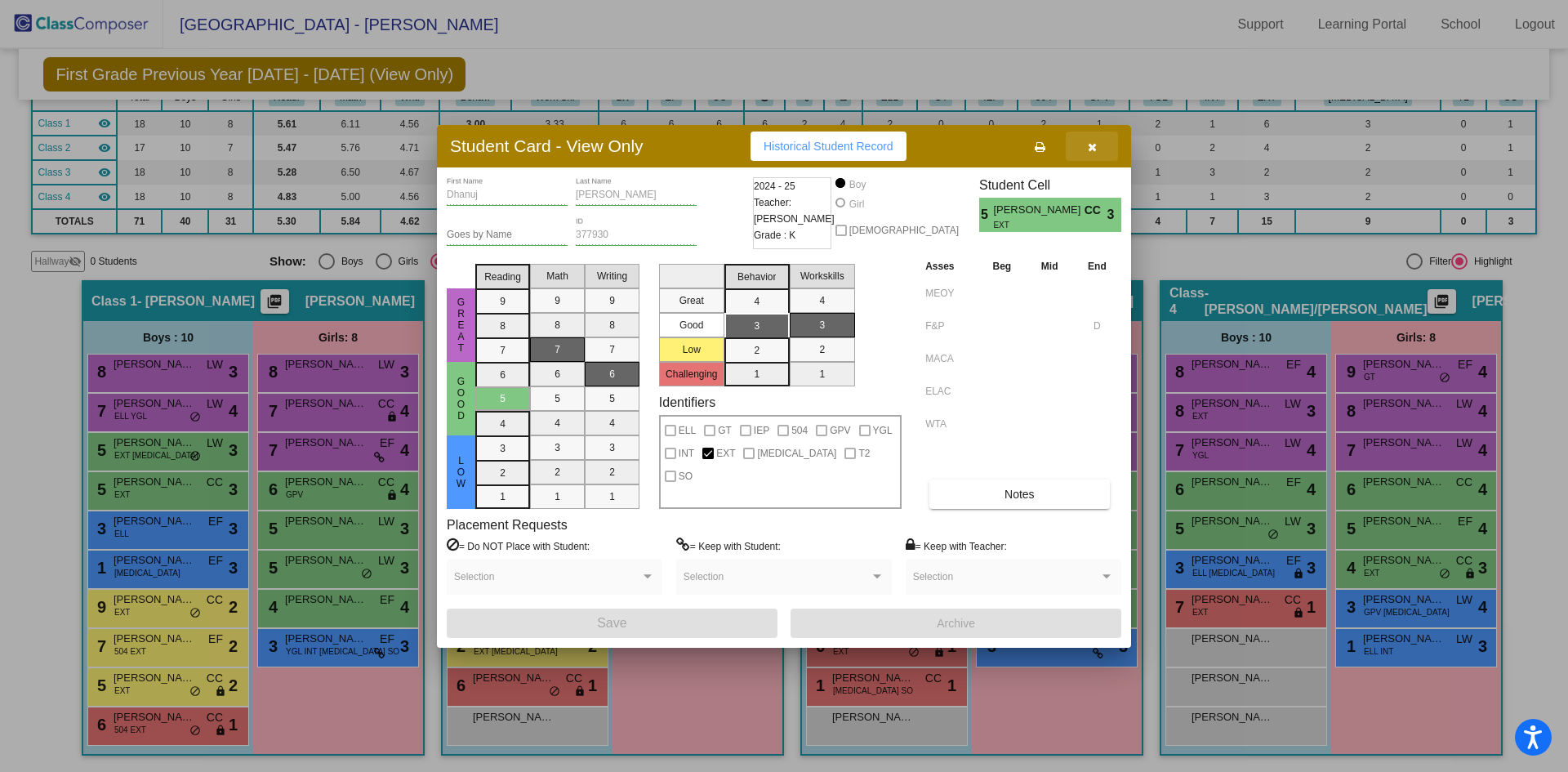
click at [1097, 143] on button "button" at bounding box center [1092, 146] width 52 height 30
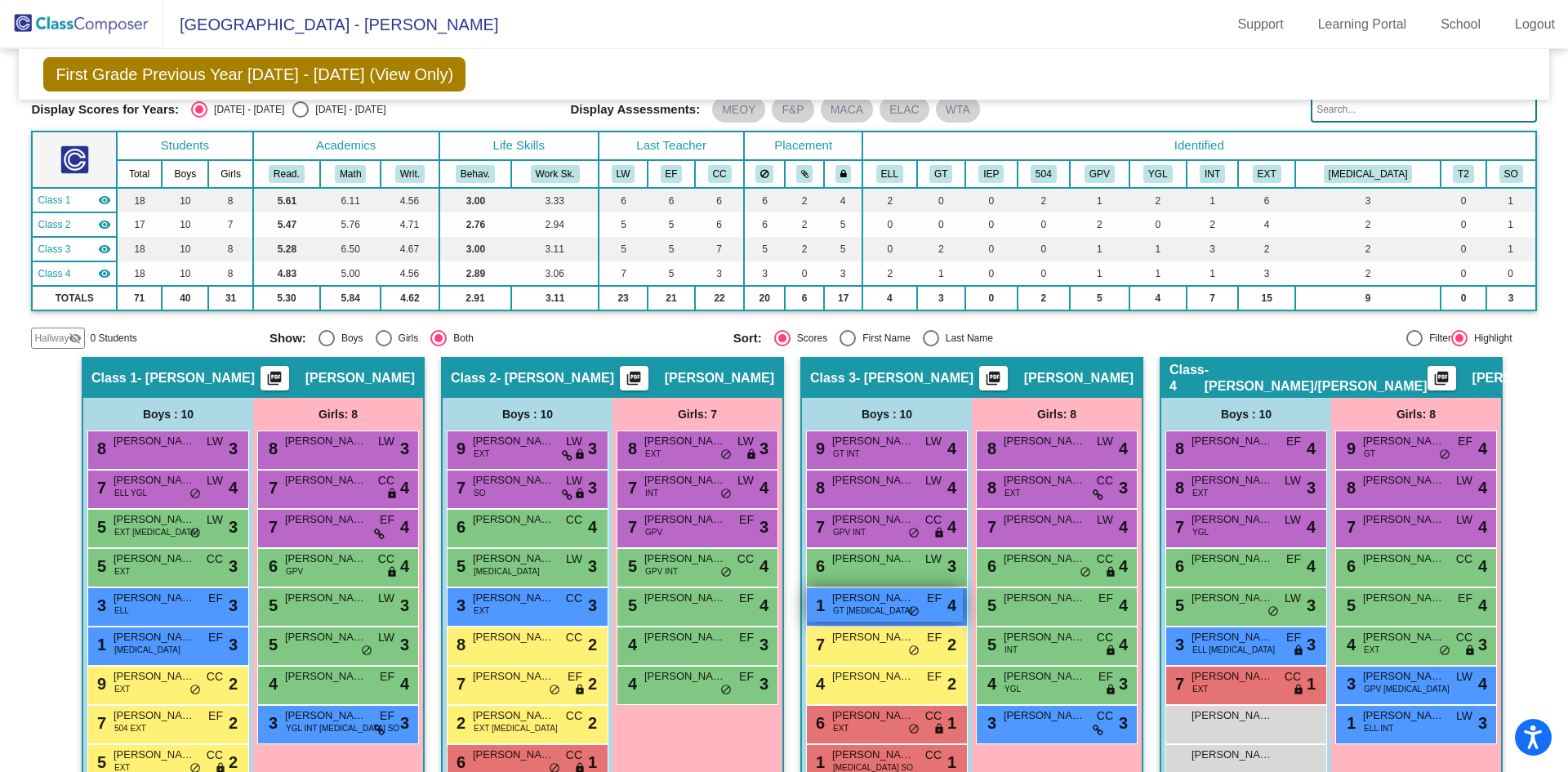
scroll to position [0, 0]
